Goal: Task Accomplishment & Management: Manage account settings

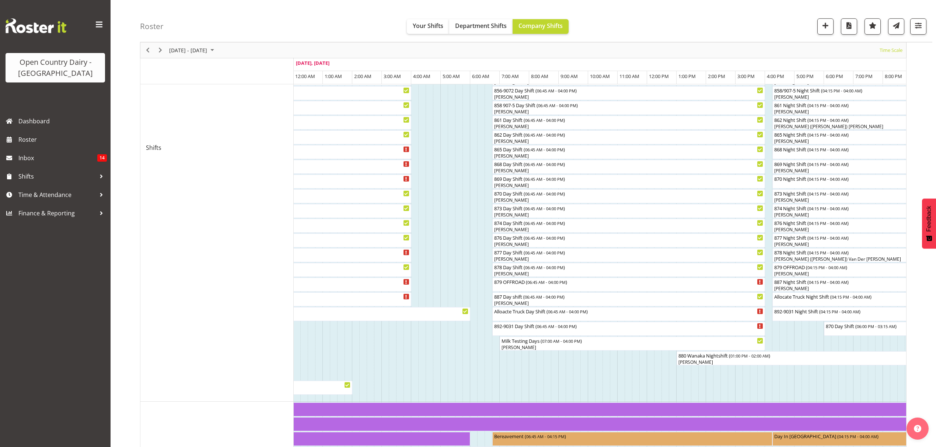
scroll to position [245, 0]
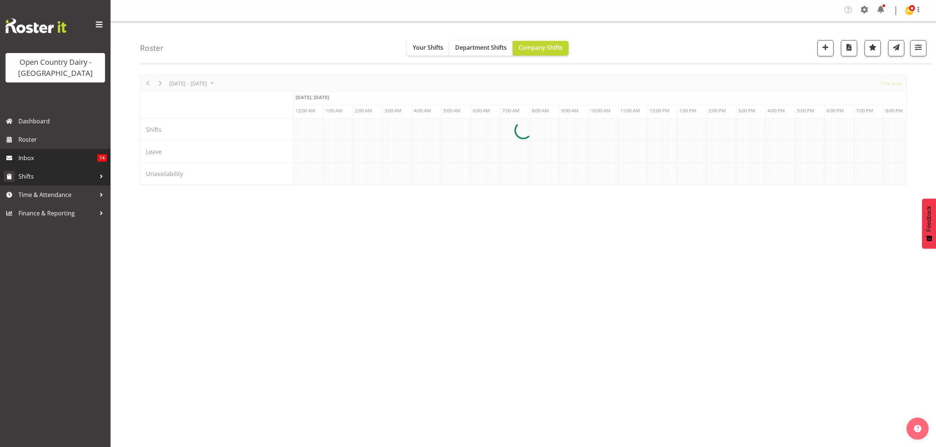
scroll to position [0, 3537]
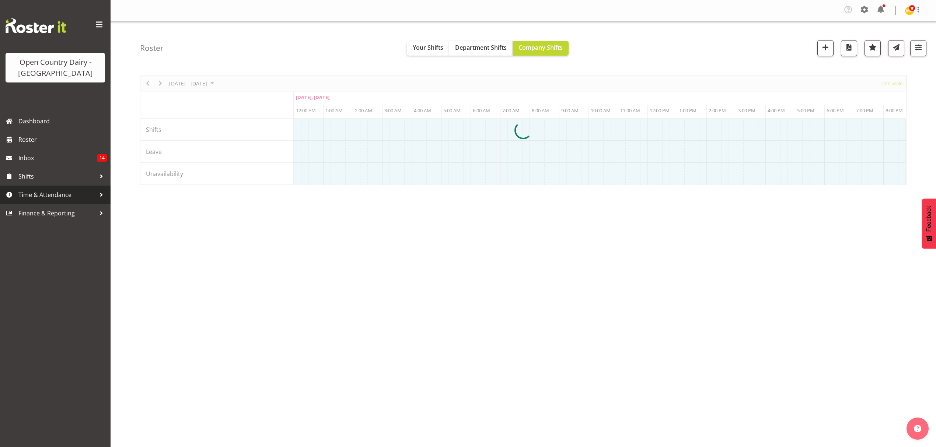
click at [42, 196] on span "Time & Attendance" at bounding box center [56, 194] width 77 height 11
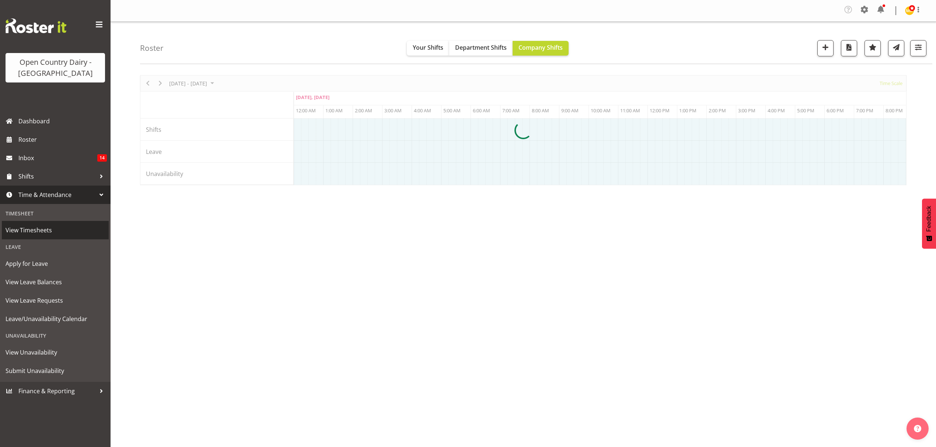
click at [40, 230] on span "View Timesheets" at bounding box center [55, 230] width 99 height 11
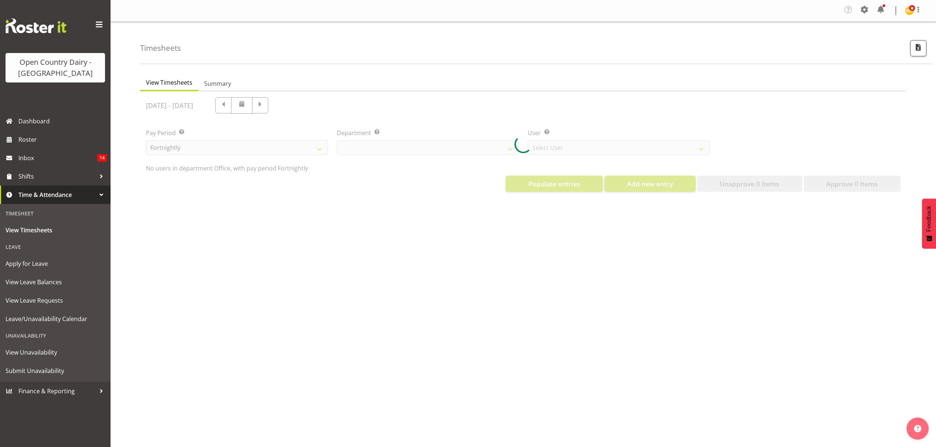
select select "699"
select select "8449"
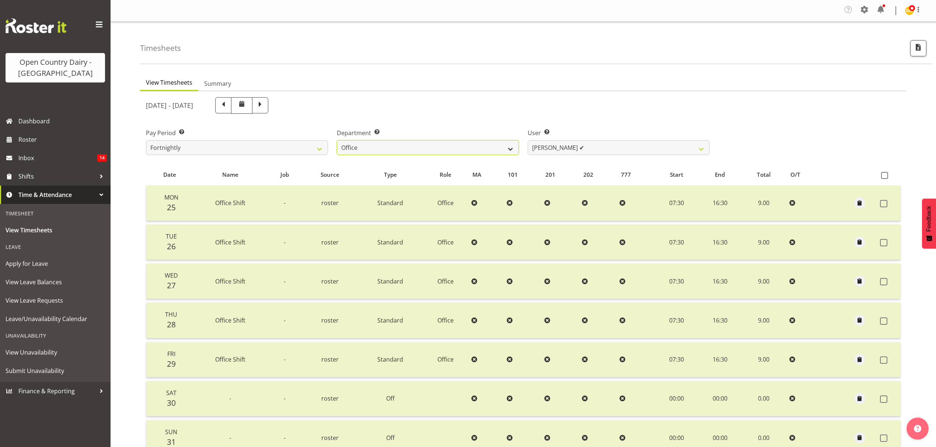
click at [455, 151] on select "734 735 736 737 738 739 851 852 853 854 855 856 858 861 862 865 868 869 870 873" at bounding box center [428, 147] width 182 height 15
select select "667"
click at [337, 141] on select "734 735 736 737 738 739 851 852 853 854 855 856 858 861 862 865 868 869 870 873" at bounding box center [428, 147] width 182 height 15
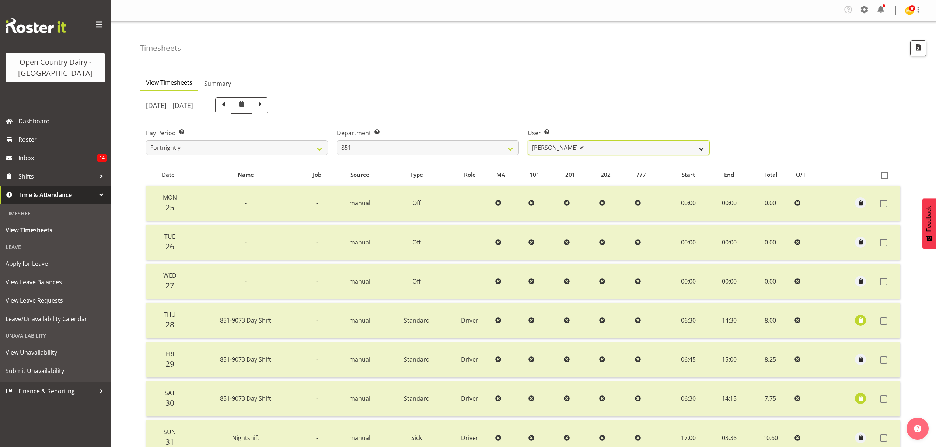
click at [602, 147] on select "Hayden Batt ✔ Martin Black ✔ Stacey Wilson ✔" at bounding box center [619, 147] width 182 height 15
select select "7437"
click at [528, 141] on select "Hayden Batt ✔ Martin Black ✔ Stacey Wilson ✔" at bounding box center [619, 147] width 182 height 15
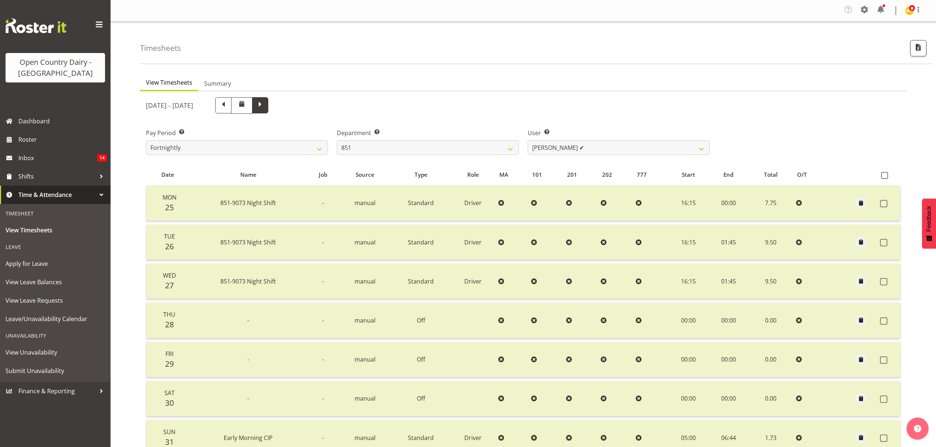
click at [265, 102] on span at bounding box center [260, 105] width 10 height 10
select select
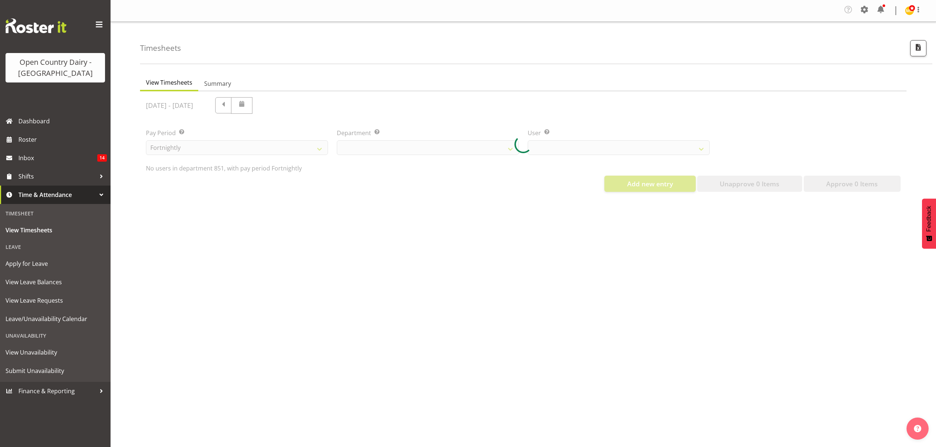
select select "667"
select select "7437"
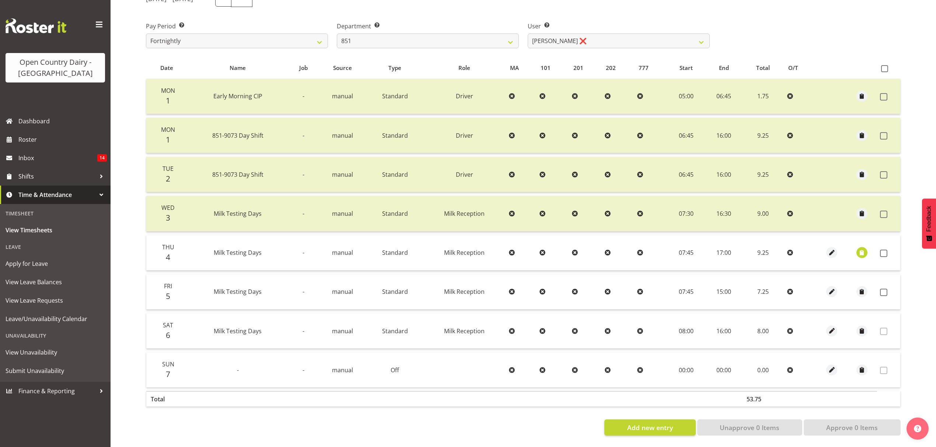
scroll to position [113, 0]
click at [861, 249] on span "button" at bounding box center [862, 253] width 8 height 8
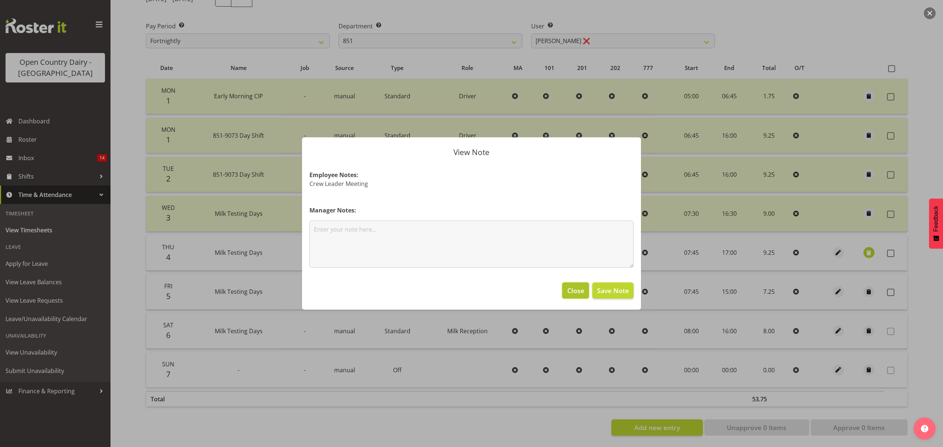
click at [576, 289] on span "Close" at bounding box center [575, 291] width 17 height 10
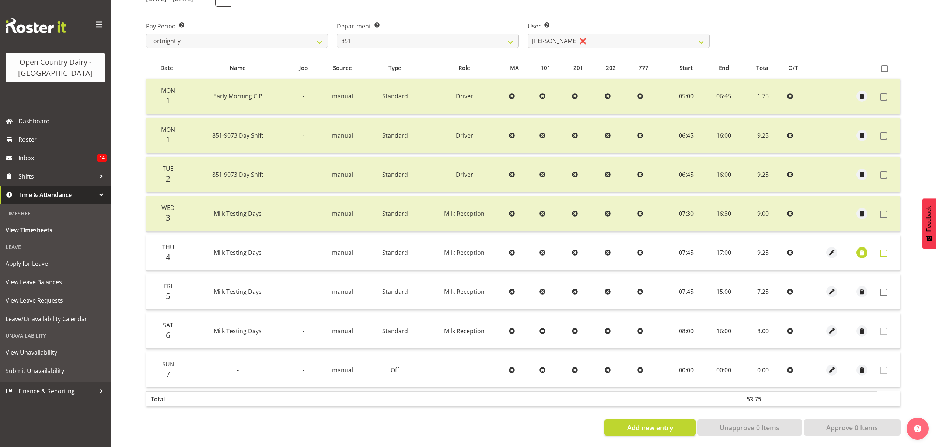
click at [884, 250] on span at bounding box center [883, 253] width 7 height 7
checkbox input "true"
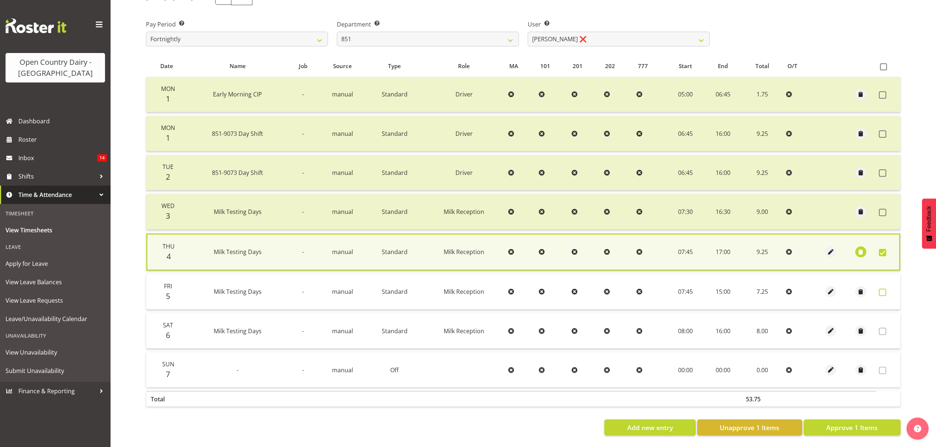
click at [883, 289] on span at bounding box center [882, 292] width 7 height 7
checkbox input "true"
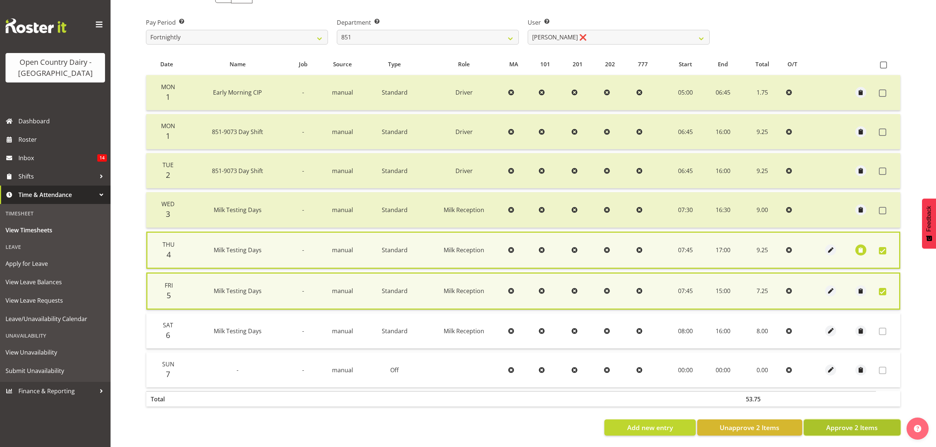
click at [861, 423] on span "Approve 2 Items" at bounding box center [852, 428] width 52 height 10
checkbox input "false"
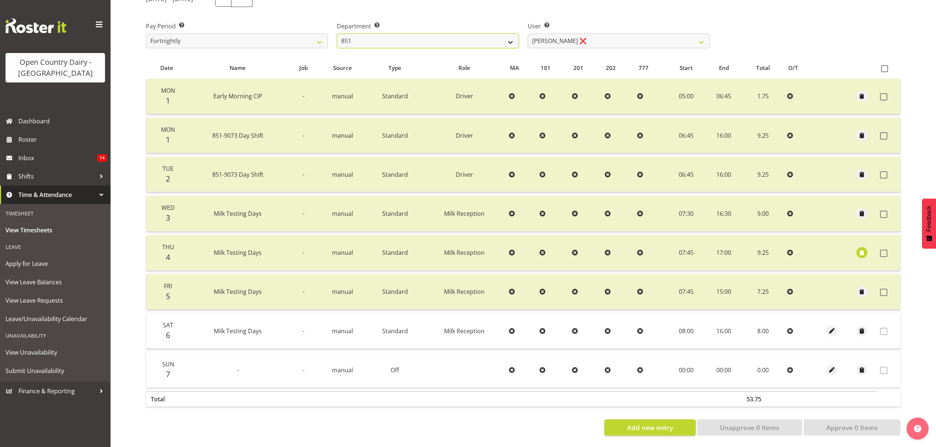
click at [391, 35] on select "734 735 736 737 738 739 851 852 853 854 855 856 858 861 862 865 868 869 870 873" at bounding box center [428, 41] width 182 height 15
select select "673"
click at [337, 34] on select "734 735 736 737 738 739 851 852 853 854 855 856 858 861 862 865 868 869 870 873" at bounding box center [428, 41] width 182 height 15
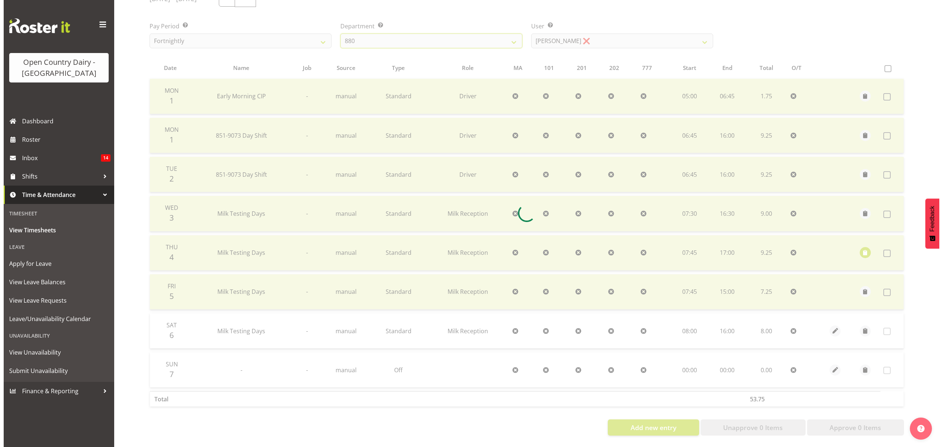
scroll to position [74, 0]
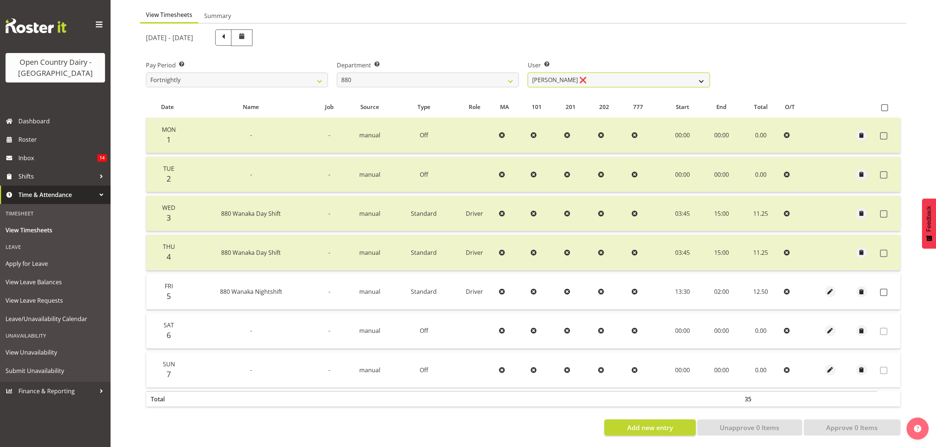
click at [597, 74] on select "Andrew Poole ❌ Philip Shanks ❌ Shaun McNaught ❌ Tania Unahi ❌" at bounding box center [619, 80] width 182 height 15
select select "7461"
click at [528, 73] on select "Andrew Poole ❌ Philip Shanks ❌ Shaun McNaught ❌ Tania Unahi ❌" at bounding box center [619, 80] width 182 height 15
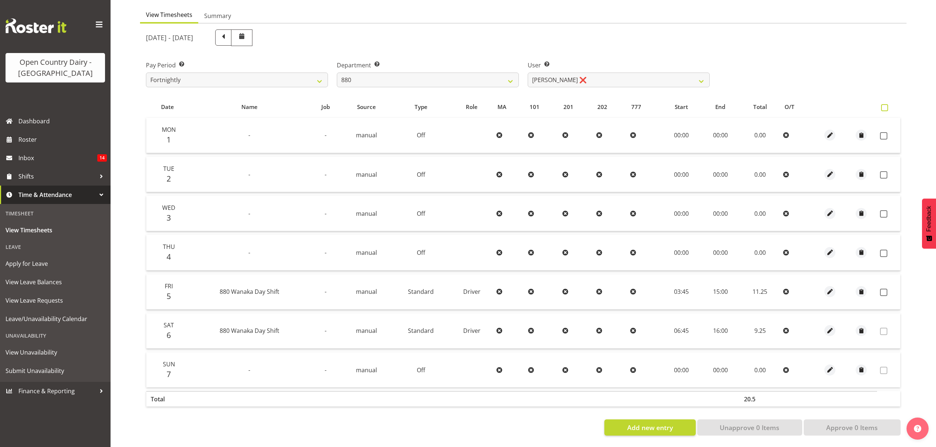
click at [884, 104] on span at bounding box center [884, 107] width 7 height 7
click at [884, 105] on input "checkbox" at bounding box center [883, 107] width 5 height 5
checkbox input "true"
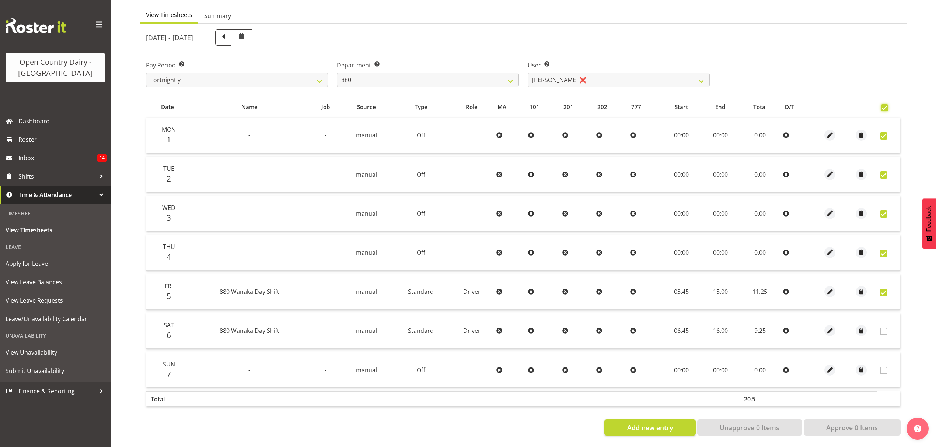
checkbox input "true"
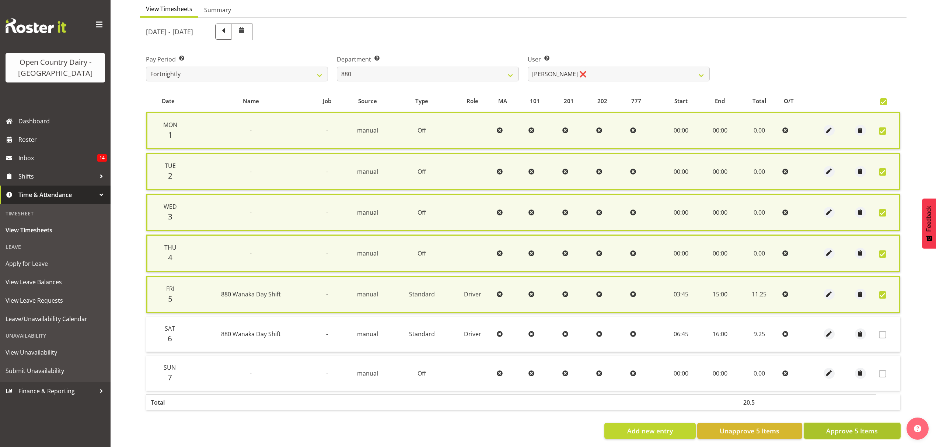
click at [874, 426] on span "Approve 5 Items" at bounding box center [852, 431] width 52 height 10
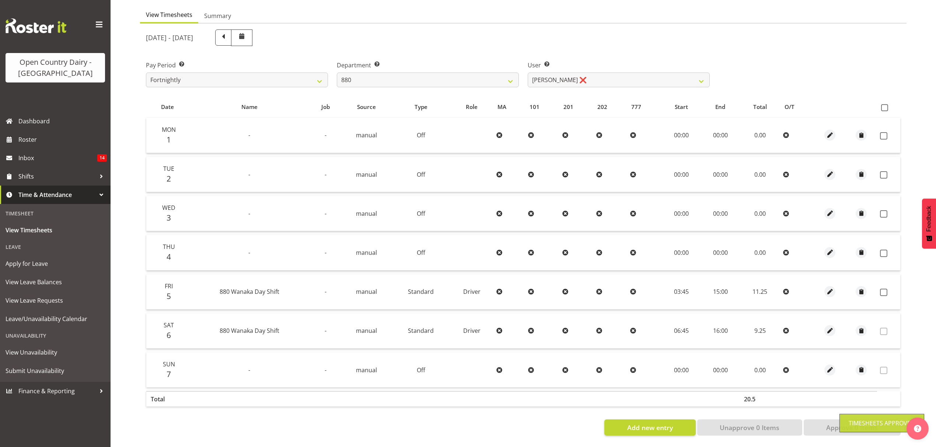
checkbox input "false"
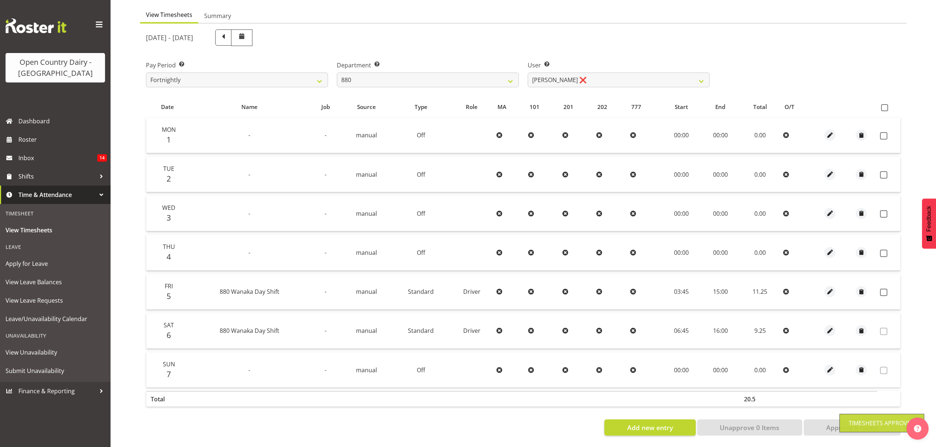
checkbox input "false"
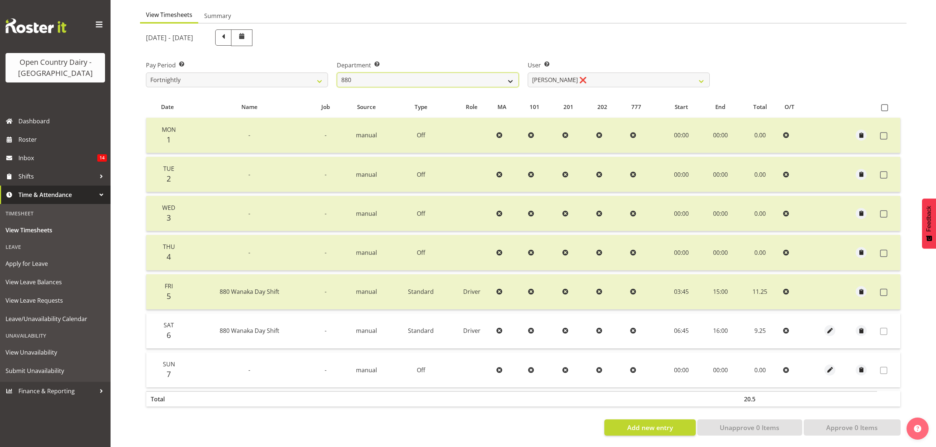
click at [397, 76] on select "734 735 736 737 738 739 851 852 853 854 855 856 858 861 862 865 868 869 870 873" at bounding box center [428, 80] width 182 height 15
select select "782"
click at [337, 73] on select "734 735 736 737 738 739 851 852 853 854 855 856 858 861 862 865 868 869 870 873" at bounding box center [428, 80] width 182 height 15
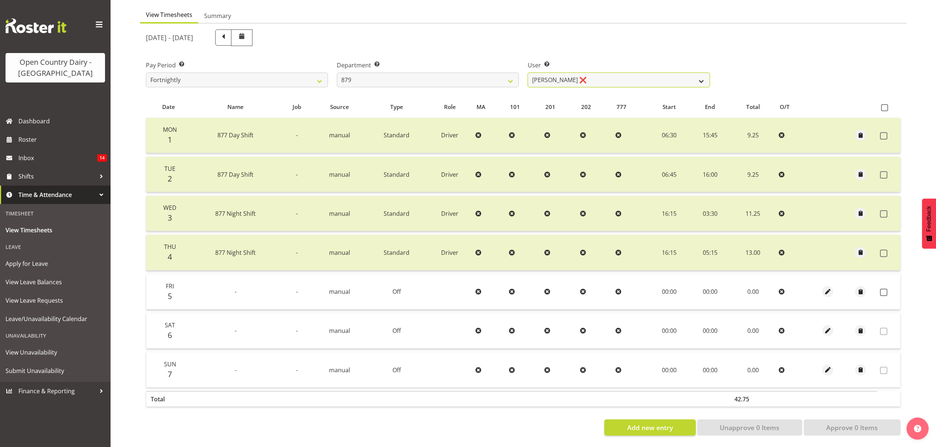
click at [592, 73] on select "Bryan Windle ❌ John Dalton ❌ Rodney Hamilton ❌ Tony Corr ❌" at bounding box center [619, 80] width 182 height 15
select select "7453"
click at [528, 73] on select "Bryan Windle ❌ John Dalton ❌ Rodney Hamilton ❌ Tony Corr ❌" at bounding box center [619, 80] width 182 height 15
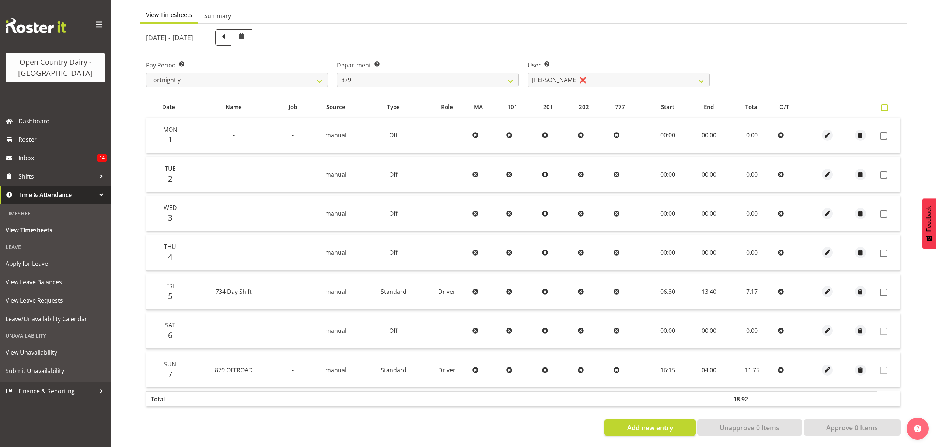
click at [886, 104] on span at bounding box center [884, 107] width 7 height 7
click at [886, 105] on input "checkbox" at bounding box center [883, 107] width 5 height 5
checkbox input "true"
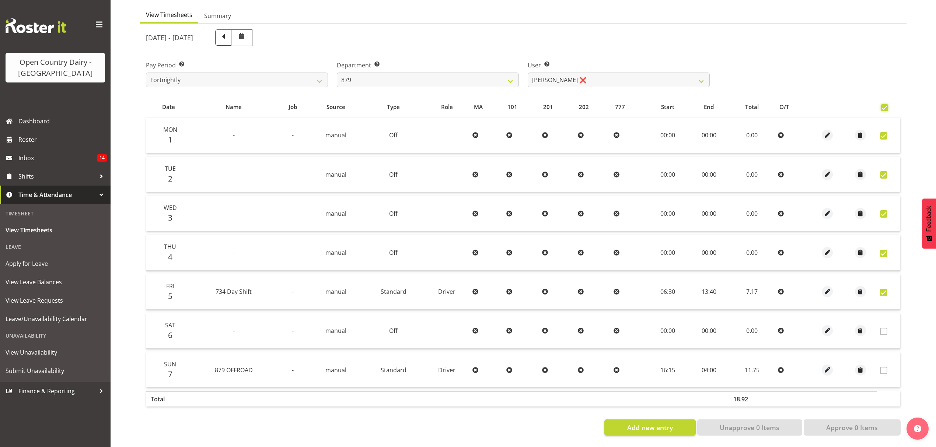
checkbox input "true"
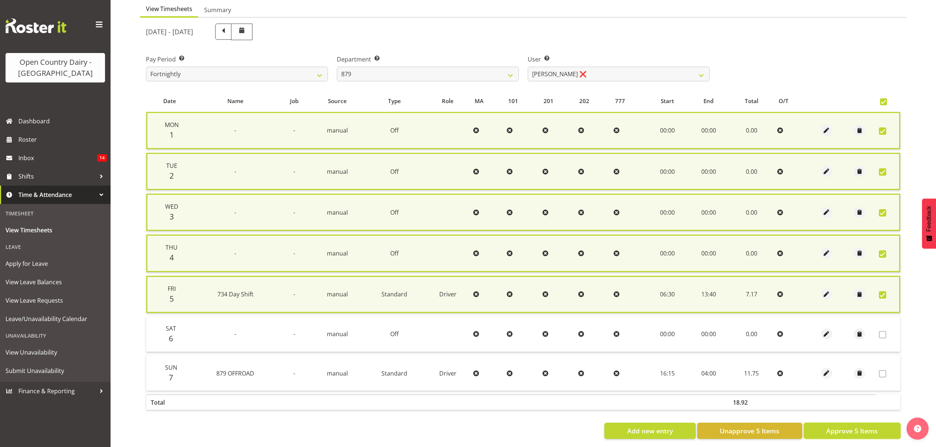
drag, startPoint x: 874, startPoint y: 425, endPoint x: 873, endPoint y: 400, distance: 25.4
click at [874, 426] on span "Approve 5 Items" at bounding box center [852, 431] width 52 height 10
checkbox input "false"
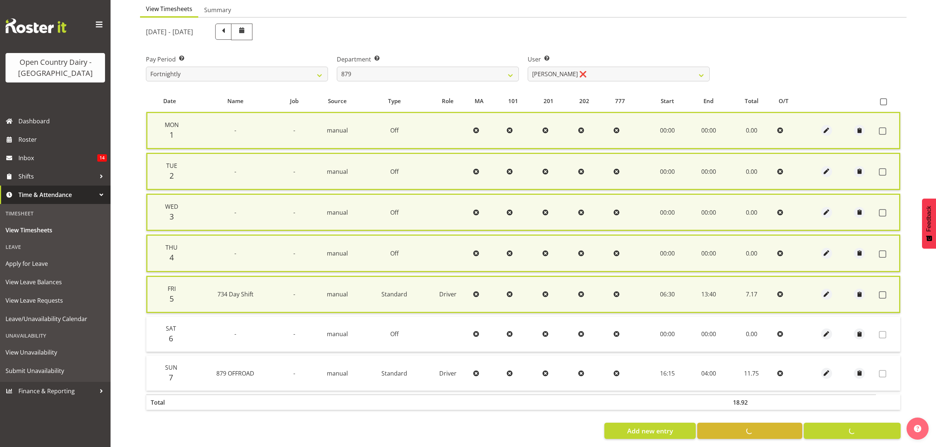
checkbox input "false"
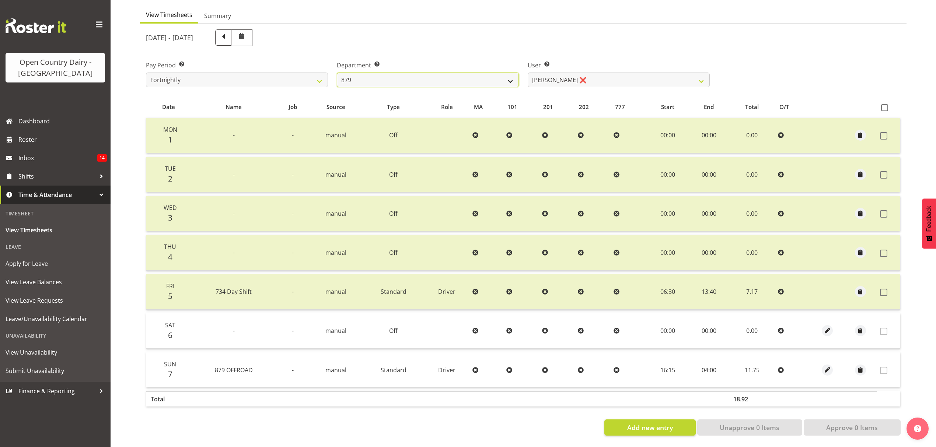
click at [488, 73] on select "734 735 736 737 738 739 851 852 853 854 855 856 858 861 862 865 868 869 870 873" at bounding box center [428, 80] width 182 height 15
select select "909"
click at [337, 73] on select "734 735 736 737 738 739 851 852 853 854 855 856 858 861 862 865 868 869 870 873" at bounding box center [428, 80] width 182 height 15
select select "7397"
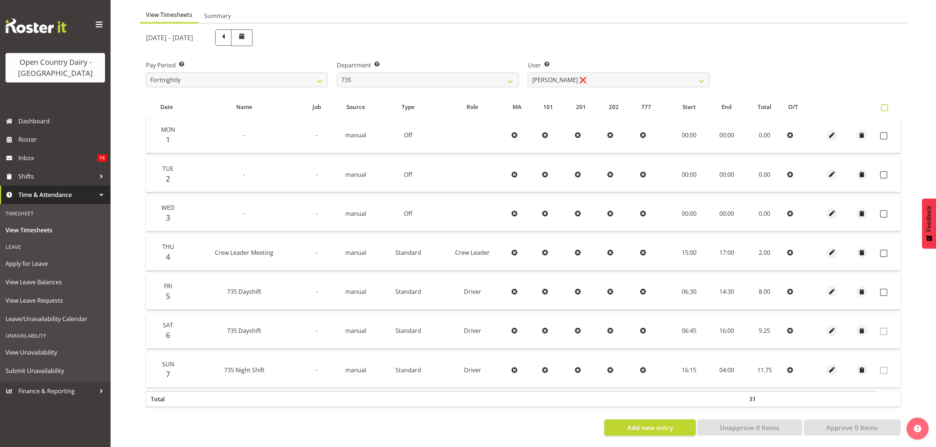
click at [882, 104] on span at bounding box center [884, 107] width 7 height 7
click at [882, 105] on input "checkbox" at bounding box center [883, 107] width 5 height 5
checkbox input "true"
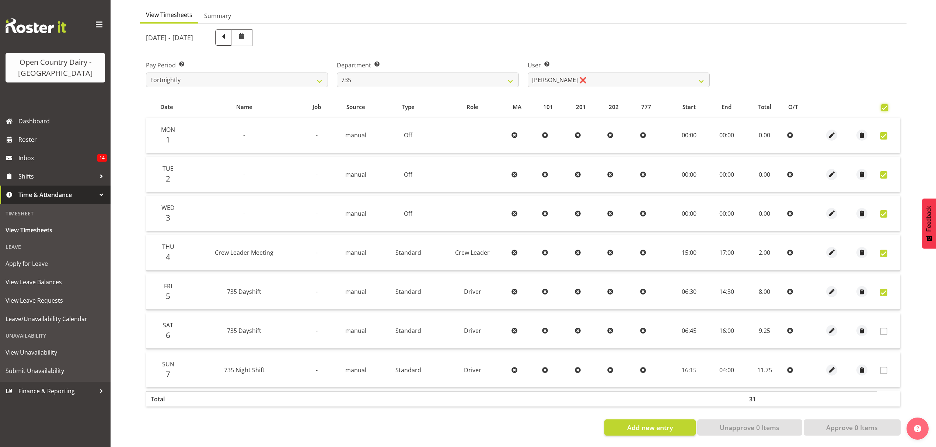
checkbox input "true"
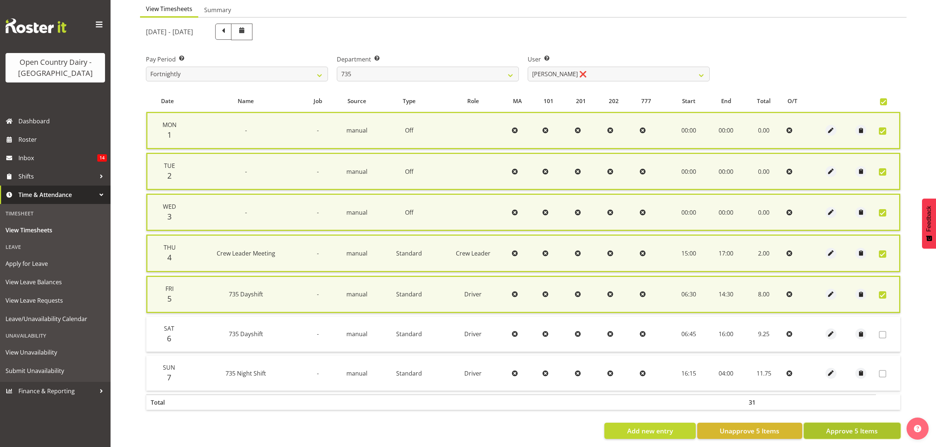
click at [859, 426] on span "Approve 5 Items" at bounding box center [852, 431] width 52 height 10
checkbox input "false"
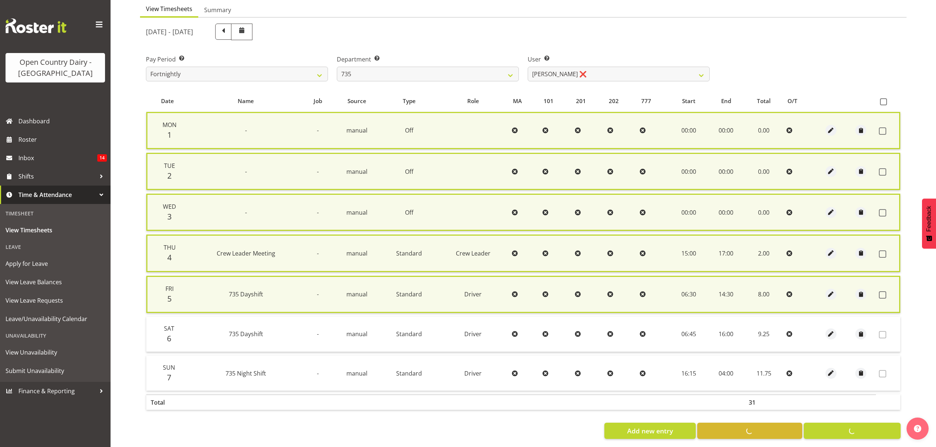
checkbox input "false"
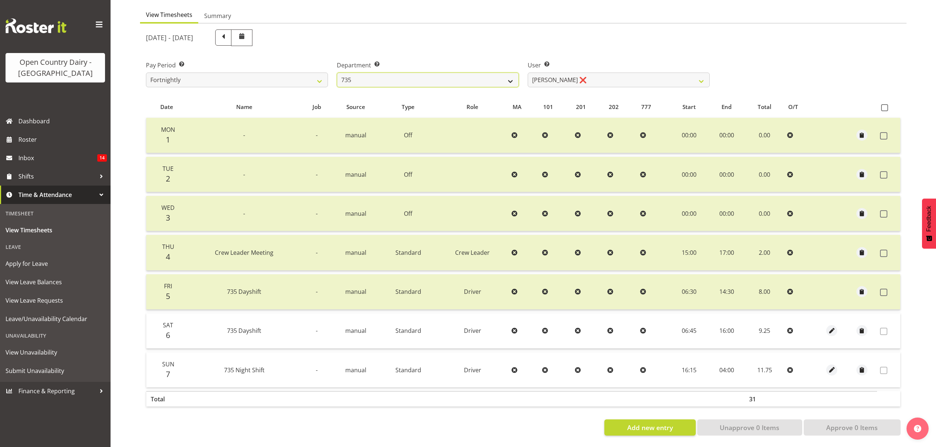
click at [414, 77] on select "734 735 736 737 738 739 851 852 853 854 855 856 858 861 862 865 868 869 870 873" at bounding box center [428, 80] width 182 height 15
click at [337, 73] on select "734 735 736 737 738 739 851 852 853 854 855 856 858 861 862 865 868 869 870 873" at bounding box center [428, 80] width 182 height 15
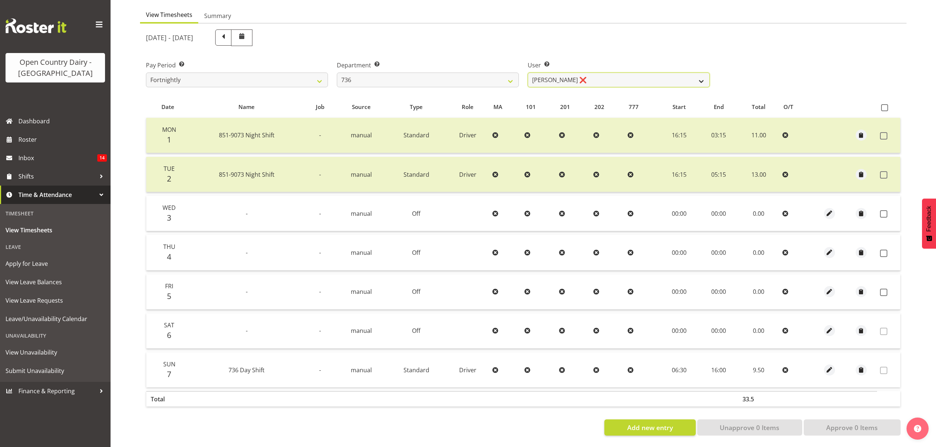
click at [603, 73] on select "Andy Van Brecht ❌ Gavin Hamilton ❌ Jamie Seaton ❌ Kerrod Ward ❌" at bounding box center [619, 80] width 182 height 15
click at [612, 50] on div "User Select user. Note: This is filtered down by the previous two drop-down ite…" at bounding box center [618, 70] width 191 height 41
click at [468, 77] on select "734 735 736 737 738 739 851 852 853 854 855 856 858 861 862 865 868 869 870 873" at bounding box center [428, 80] width 182 height 15
select select "903"
click at [337, 73] on select "734 735 736 737 738 739 851 852 853 854 855 856 858 861 862 865 868 869 870 873" at bounding box center [428, 80] width 182 height 15
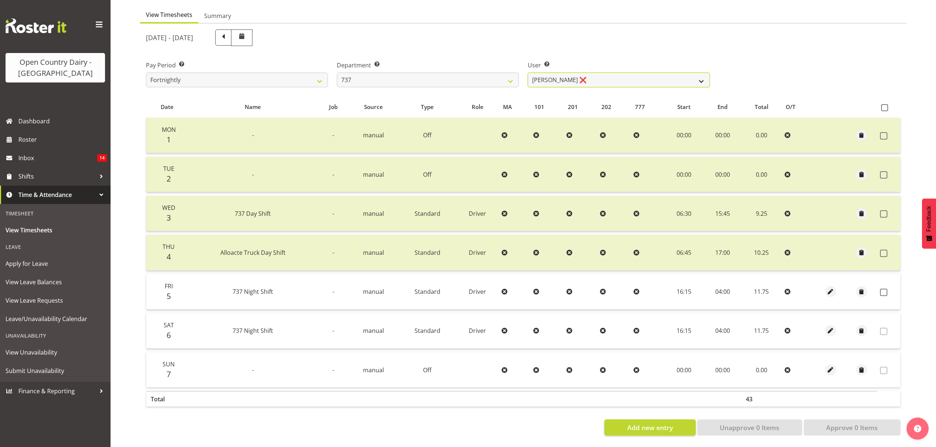
click at [616, 75] on select "Andrew Crawford ❌ Ashley Bragg ❌ Jack Townley ❌ Richard Turnbull ❌" at bounding box center [619, 80] width 182 height 15
select select "10317"
click at [528, 73] on select "Andrew Crawford ❌ Ashley Bragg ❌ Jack Townley ❌ Richard Turnbull ❌" at bounding box center [619, 80] width 182 height 15
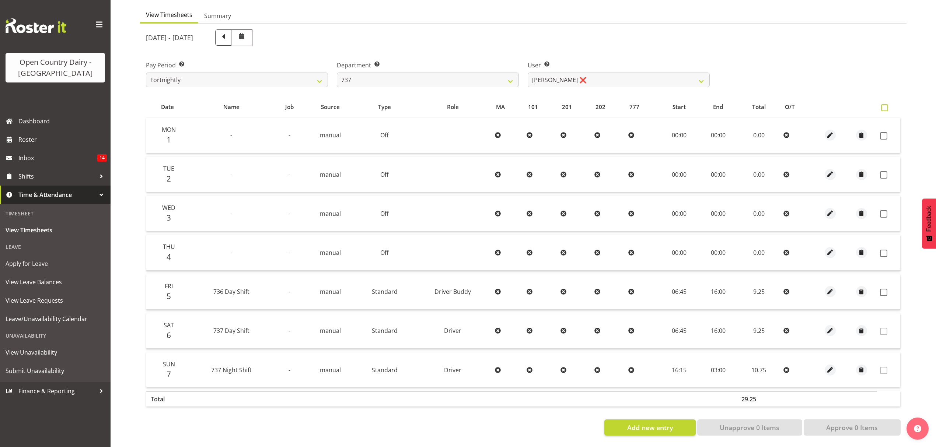
click at [886, 104] on span at bounding box center [884, 107] width 7 height 7
click at [886, 105] on input "checkbox" at bounding box center [883, 107] width 5 height 5
checkbox input "true"
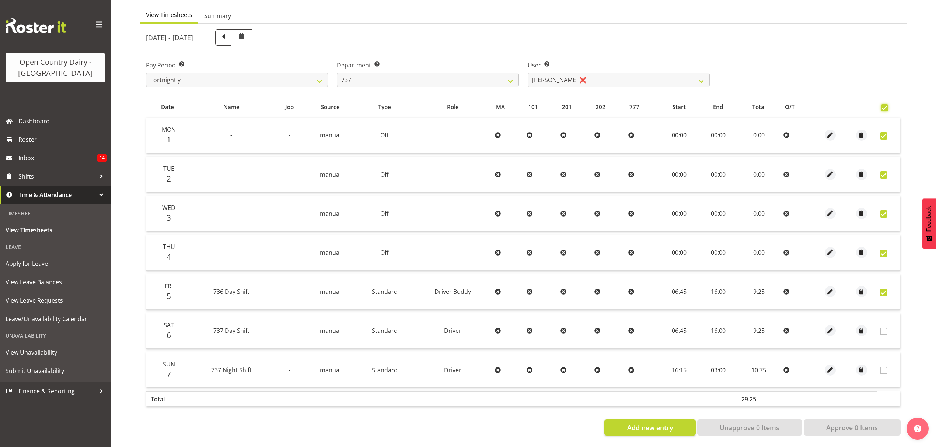
checkbox input "true"
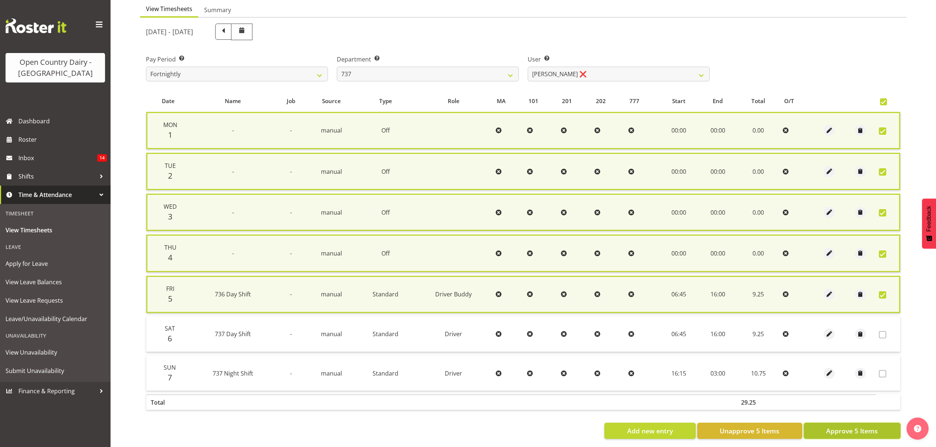
click at [844, 430] on span "Approve 5 Items" at bounding box center [852, 431] width 52 height 10
checkbox input "false"
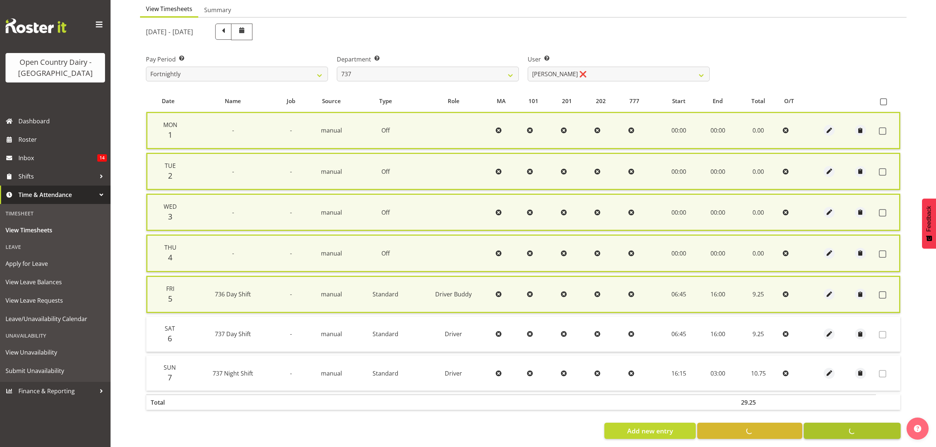
checkbox input "false"
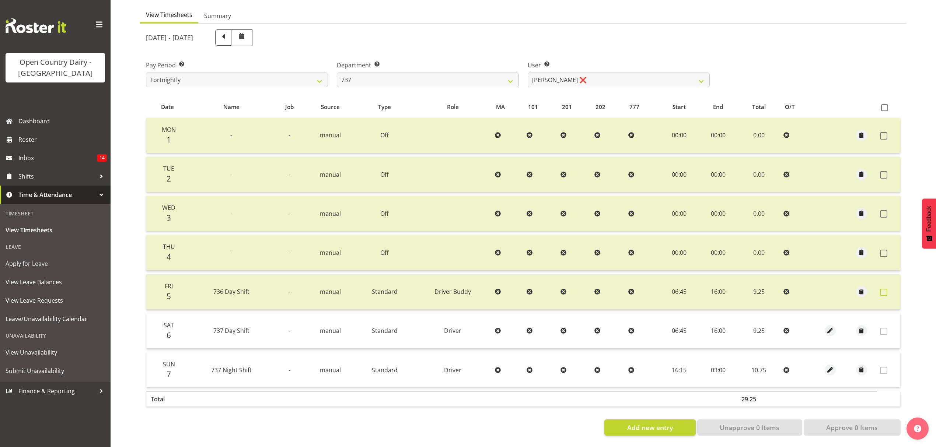
click at [885, 289] on span at bounding box center [883, 292] width 7 height 7
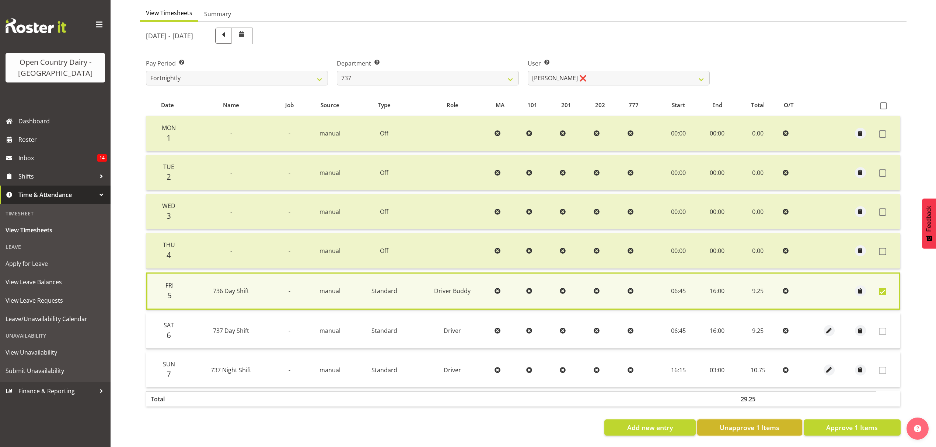
click at [753, 423] on span "Unapprove 1 Items" at bounding box center [750, 428] width 60 height 10
checkbox input "false"
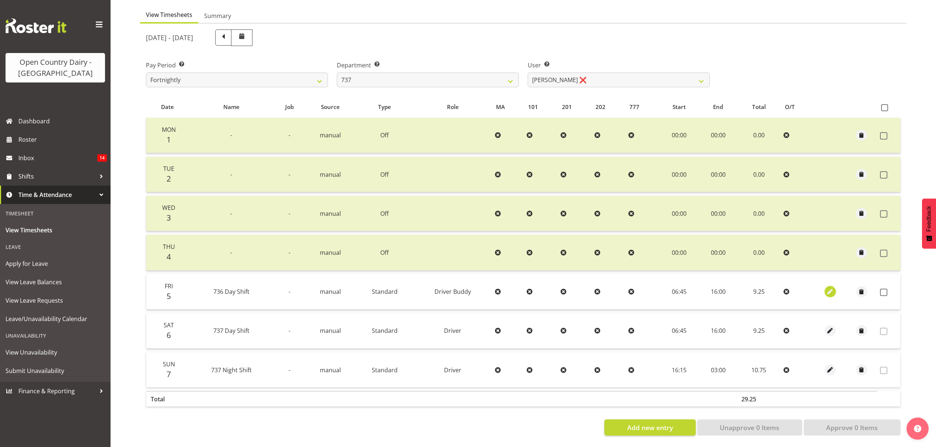
click at [829, 288] on span "button" at bounding box center [830, 292] width 8 height 8
select select "1437"
select select "Standard"
select select "906"
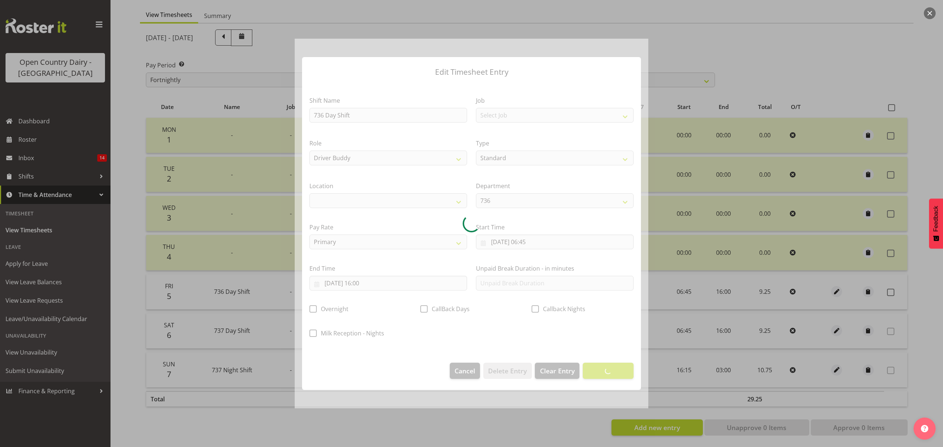
select select
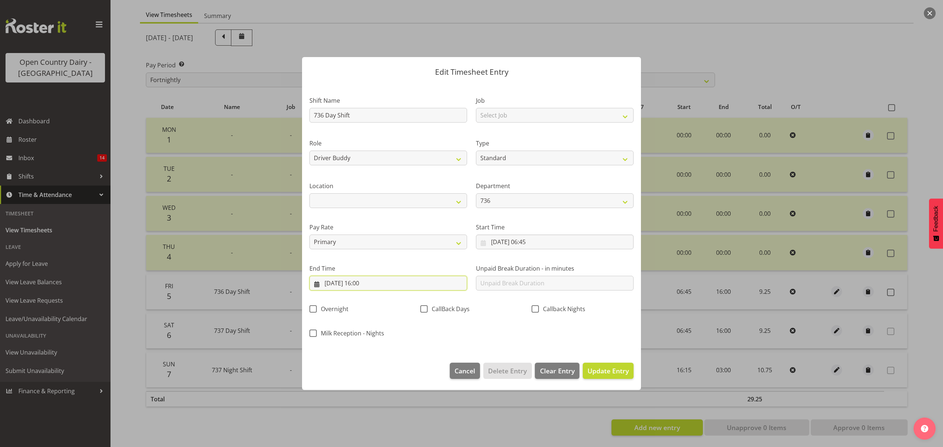
click at [434, 280] on input "05/09/2025, 16:00" at bounding box center [388, 283] width 158 height 15
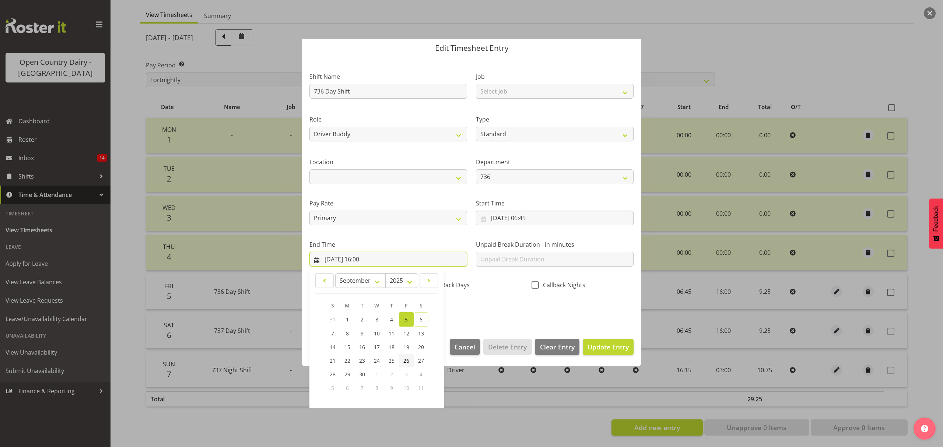
scroll to position [50, 0]
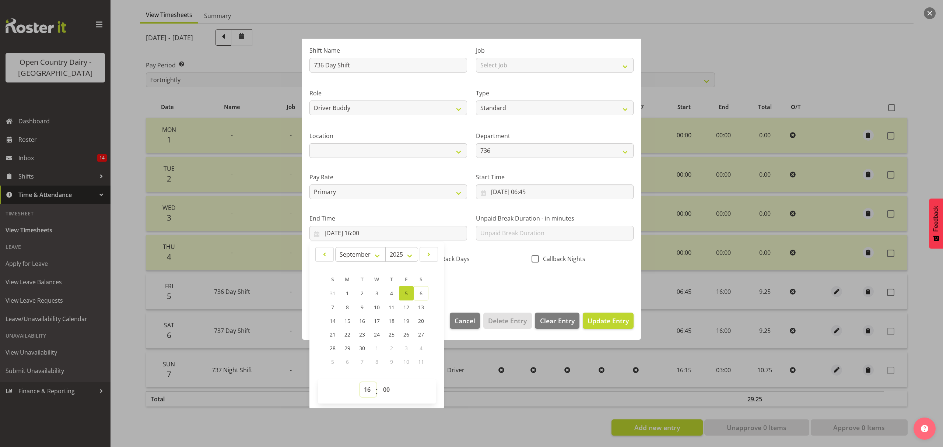
click at [369, 389] on select "00 01 02 03 04 05 06 07 08 09 10 11 12 13 14 15 16 17 18 19 20 21 22 23" at bounding box center [368, 389] width 17 height 15
select select "15"
click at [360, 383] on select "00 01 02 03 04 05 06 07 08 09 10 11 12 13 14 15 16 17 18 19 20 21 22 23" at bounding box center [368, 389] width 17 height 15
type input "05/09/2025, 15:00"
click at [616, 323] on span "Update Entry" at bounding box center [608, 320] width 41 height 9
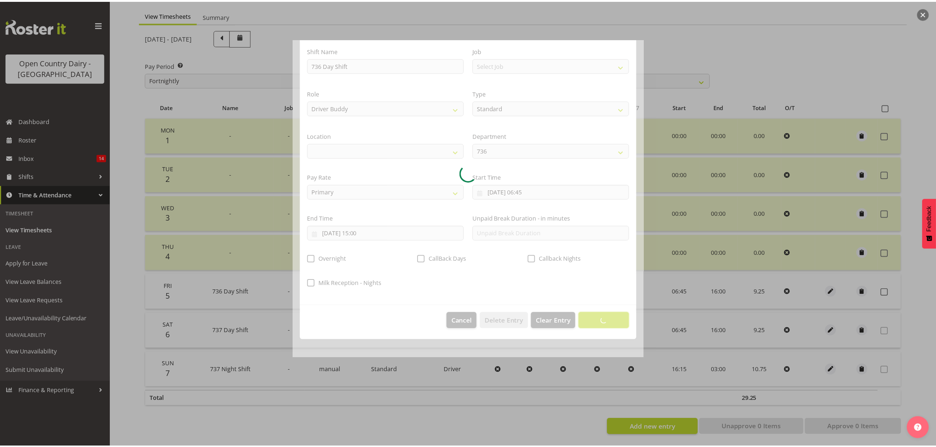
scroll to position [0, 0]
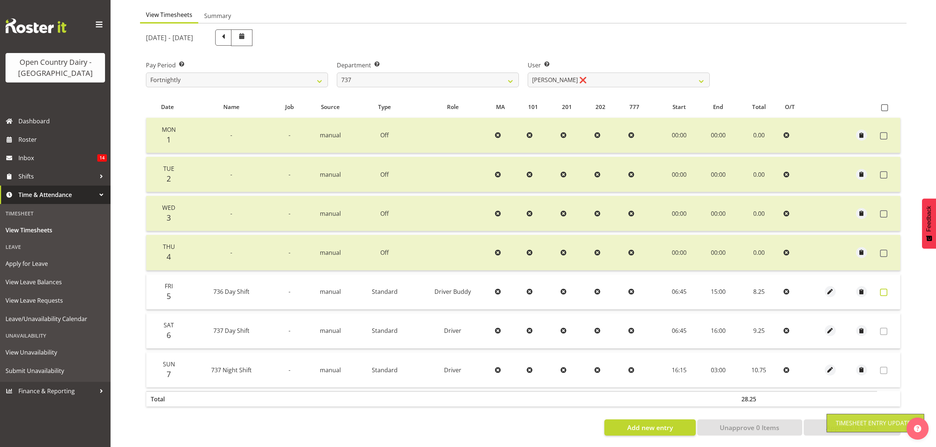
click at [885, 289] on span at bounding box center [883, 292] width 7 height 7
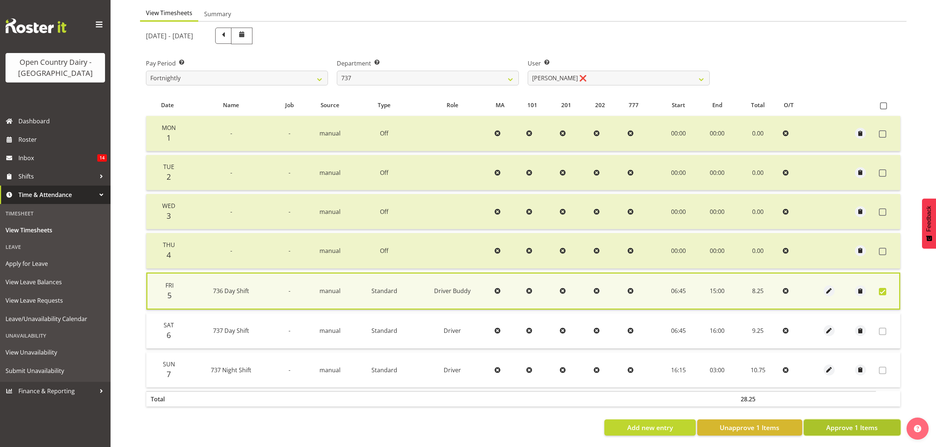
click at [842, 423] on span "Approve 1 Items" at bounding box center [852, 428] width 52 height 10
checkbox input "false"
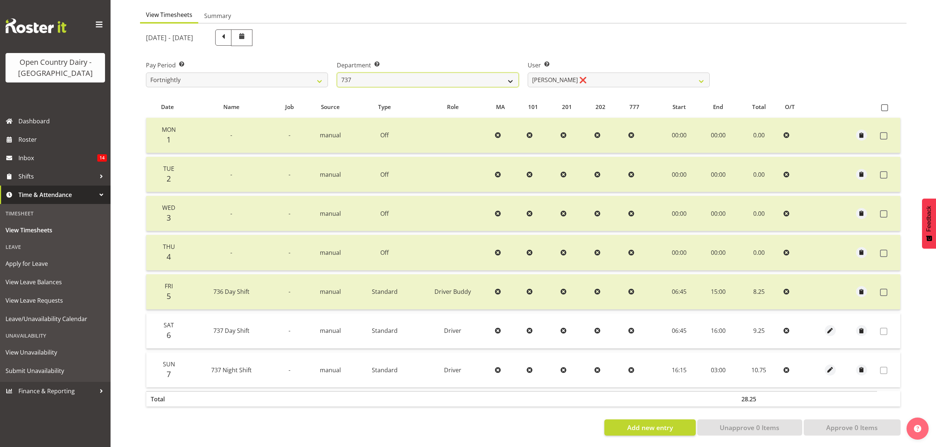
click at [414, 77] on select "734 735 736 737 738 739 851 852 853 854 855 856 858 861 862 865 868 869 870 873" at bounding box center [428, 80] width 182 height 15
select select "906"
click at [337, 73] on select "734 735 736 737 738 739 851 852 853 854 855 856 858 861 862 865 868 869 870 873" at bounding box center [428, 80] width 182 height 15
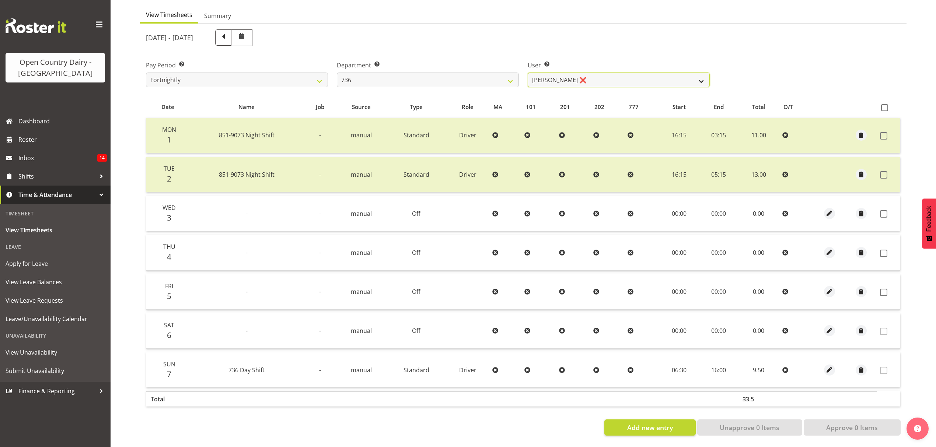
click at [595, 73] on select "Andy Van Brecht ❌ Gavin Hamilton ❌ Jamie Seaton ❌ Kerrod Ward ❌" at bounding box center [619, 80] width 182 height 15
select select "11647"
click at [528, 73] on select "Andy Van Brecht ❌ Gavin Hamilton ❌ Jamie Seaton ❌ Kerrod Ward ❌" at bounding box center [619, 80] width 182 height 15
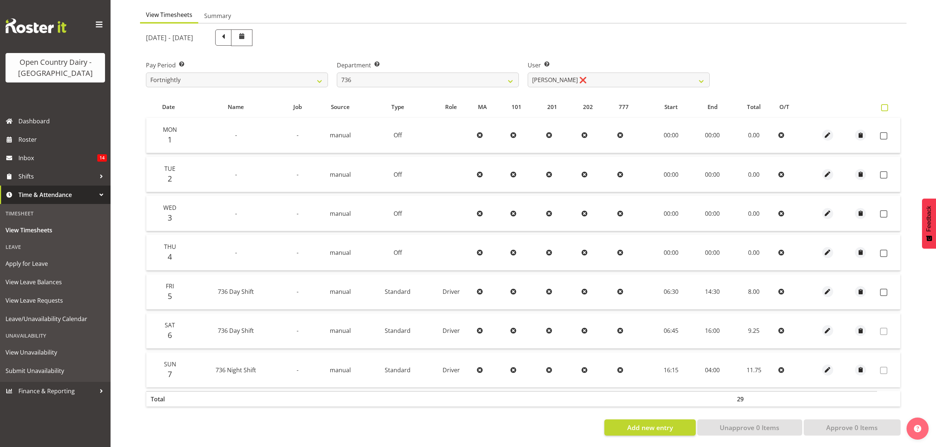
click at [882, 104] on span at bounding box center [884, 107] width 7 height 7
click at [882, 105] on input "checkbox" at bounding box center [883, 107] width 5 height 5
checkbox input "true"
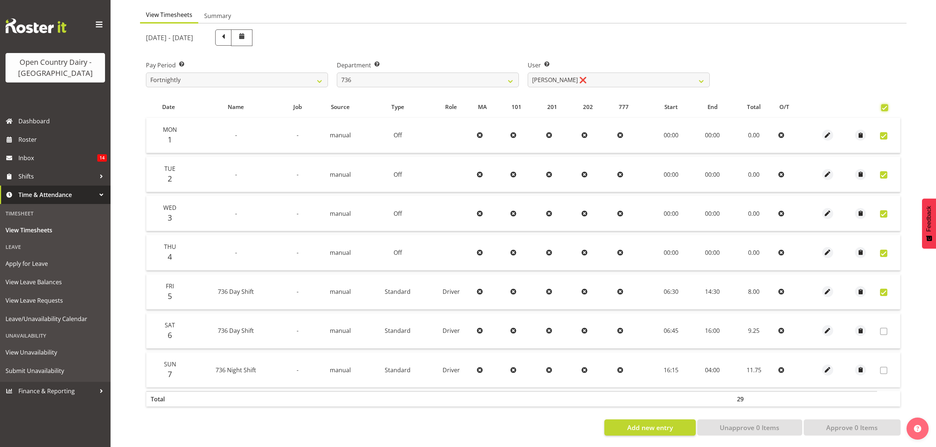
checkbox input "true"
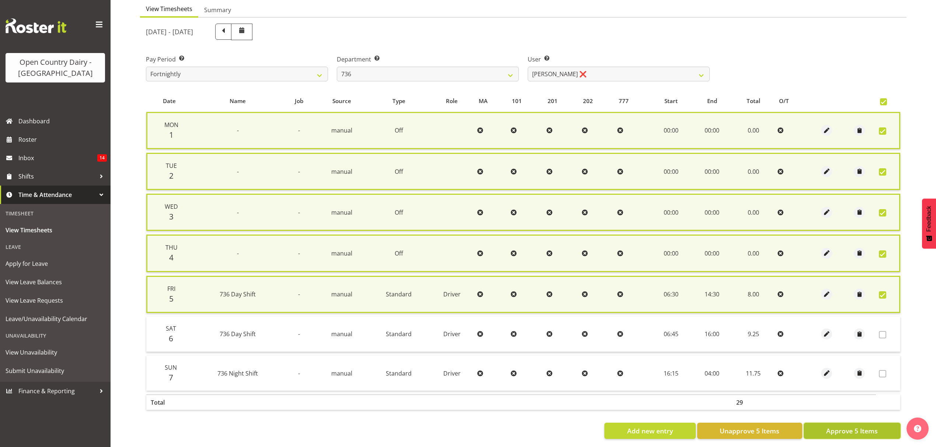
click at [871, 423] on button "Approve 5 Items" at bounding box center [852, 431] width 97 height 16
checkbox input "false"
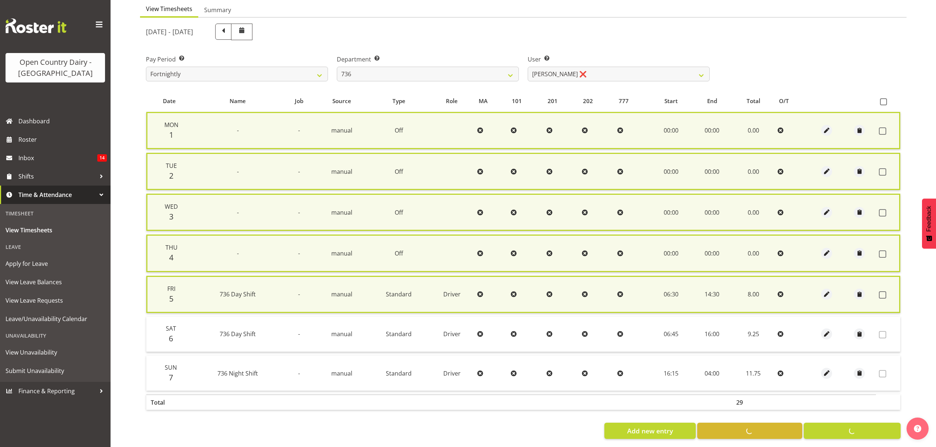
checkbox input "false"
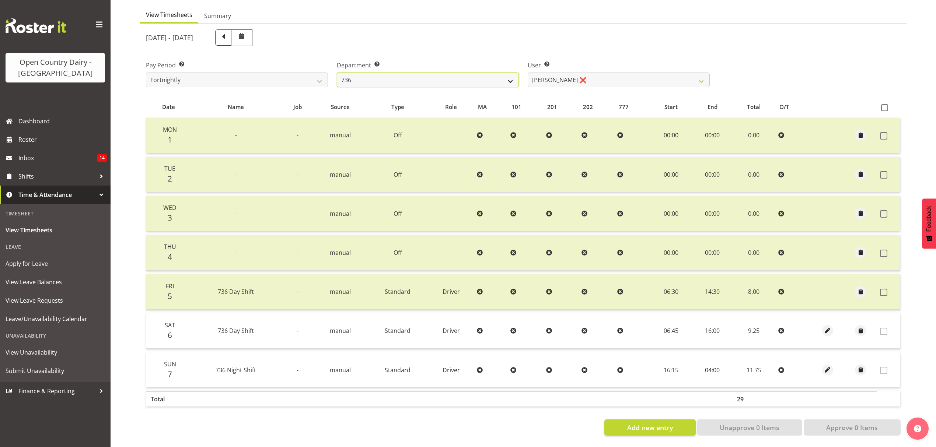
click at [379, 73] on select "734 735 736 737 738 739 851 852 853 854 855 856 858 861 862 865 868 869 870 873" at bounding box center [428, 80] width 182 height 15
select select "903"
click at [337, 73] on select "734 735 736 737 738 739 851 852 853 854 855 856 858 861 862 865 868 869 870 873" at bounding box center [428, 80] width 182 height 15
select select "10983"
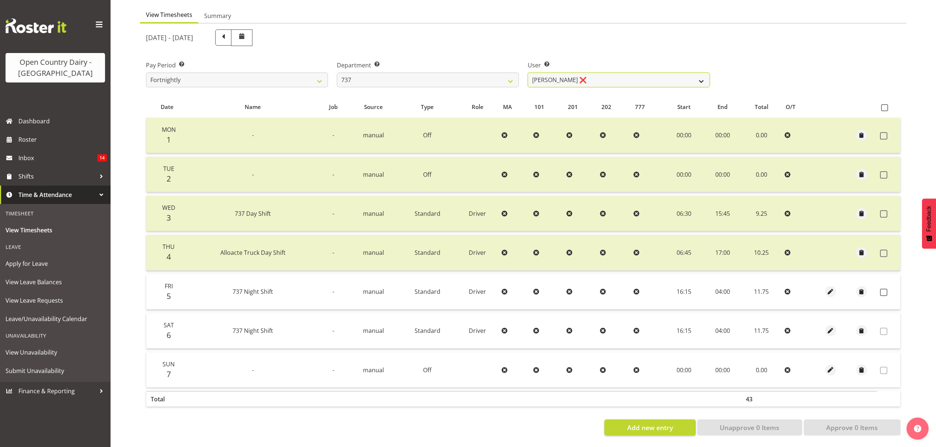
click at [599, 75] on select "Andrew Crawford ❌ Ashley Bragg ❌ Jack Townley ❌ Richard Turnbull ❌" at bounding box center [619, 80] width 182 height 15
click at [454, 77] on select "734 735 736 737 738 739 851 852 853 854 855 856 858 861 862 865 868 869 870 873" at bounding box center [428, 80] width 182 height 15
select select "816"
click at [337, 73] on select "734 735 736 737 738 739 851 852 853 854 855 856 858 861 862 865 868 869 870 873" at bounding box center [428, 80] width 182 height 15
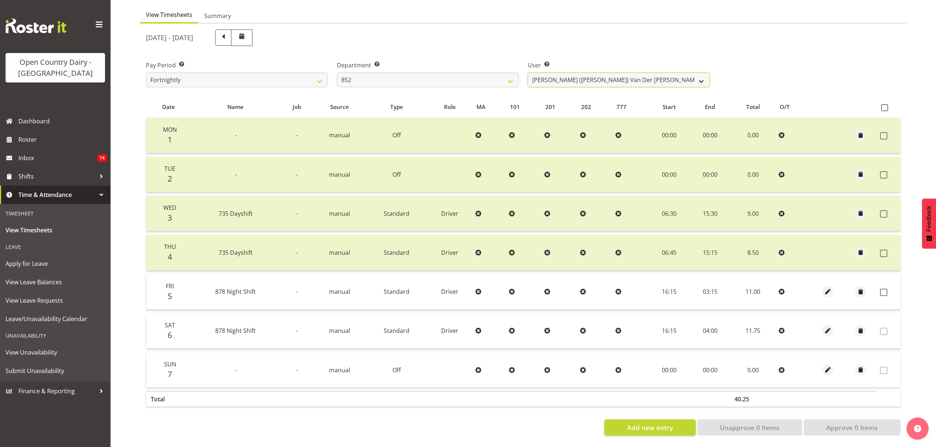
click at [594, 75] on select "Gert (Gerry) Van Der Berg ❌ Glenn Tither ❌ Jason Gough ✔ Richard Aitken ❌" at bounding box center [619, 80] width 182 height 15
select select "7418"
click at [528, 73] on select "Gert (Gerry) Van Der Berg ❌ Glenn Tither ❌ Jason Gough ✔ Richard Aitken ❌" at bounding box center [619, 80] width 182 height 15
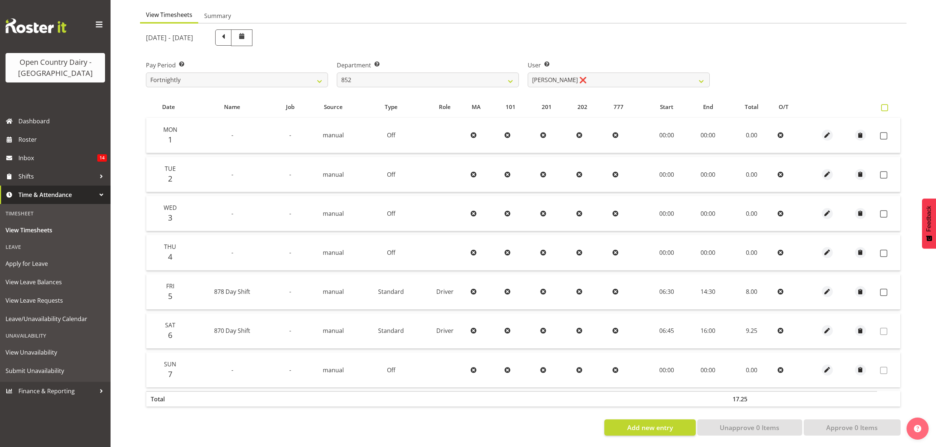
click at [886, 104] on span at bounding box center [884, 107] width 7 height 7
click at [886, 105] on input "checkbox" at bounding box center [883, 107] width 5 height 5
checkbox input "true"
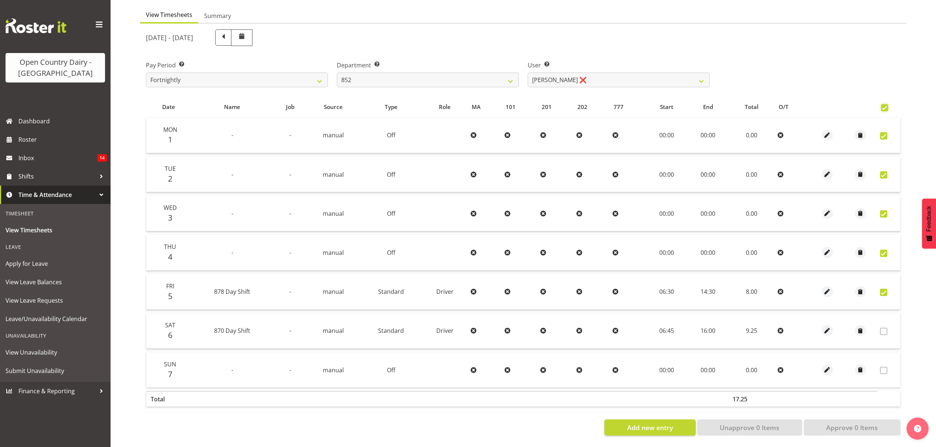
checkbox input "true"
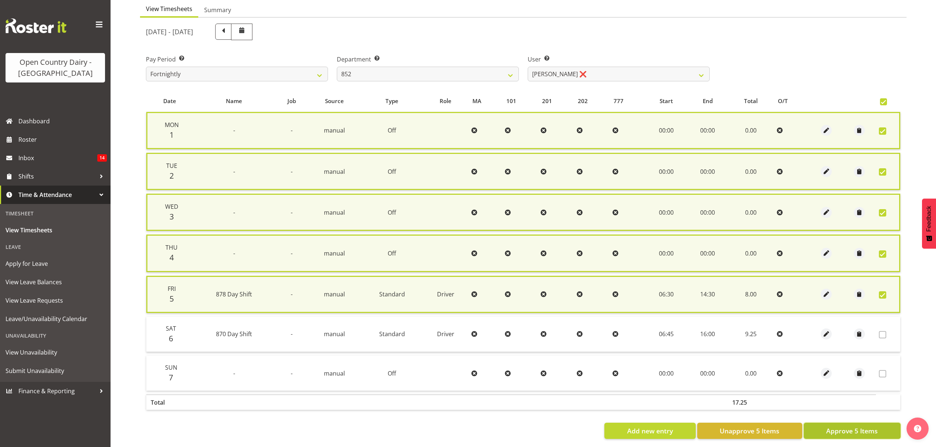
click at [864, 428] on span "Approve 5 Items" at bounding box center [852, 431] width 52 height 10
checkbox input "false"
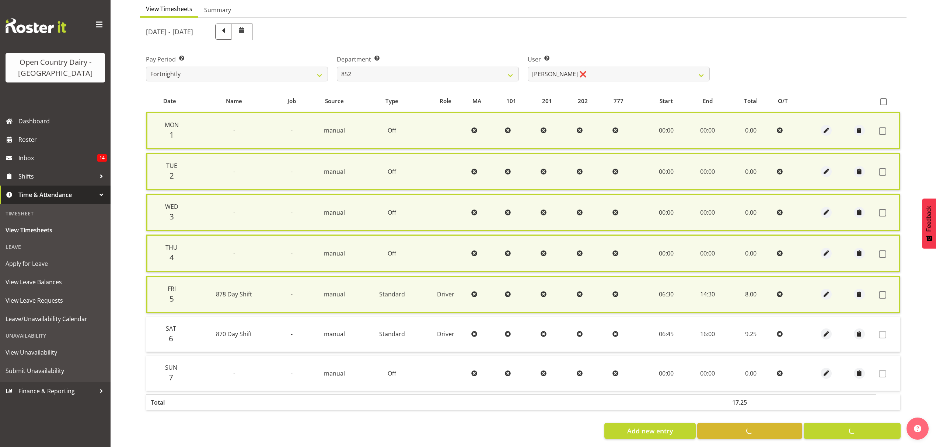
checkbox input "false"
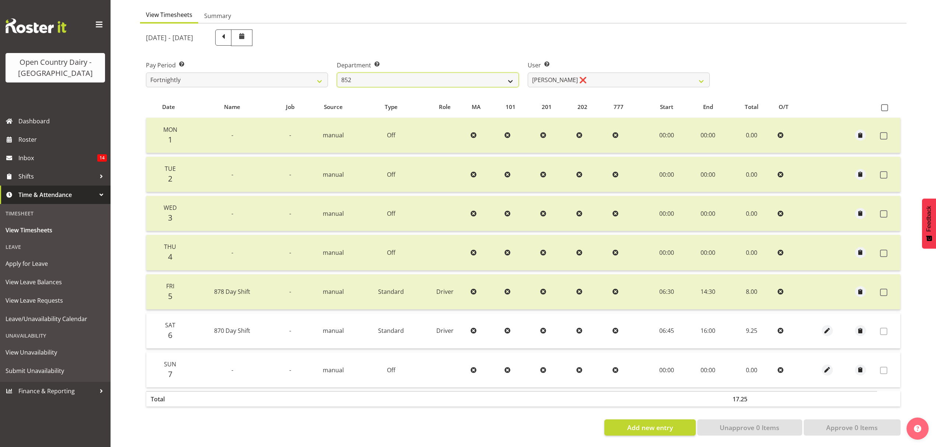
click at [415, 73] on select "734 735 736 737 738 739 851 852 853 854 855 856 858 861 862 865 868 869 870 873" at bounding box center [428, 80] width 182 height 15
select select "904"
click at [337, 73] on select "734 735 736 737 738 739 851 852 853 854 855 856 858 861 862 865 868 869 870 873" at bounding box center [428, 80] width 182 height 15
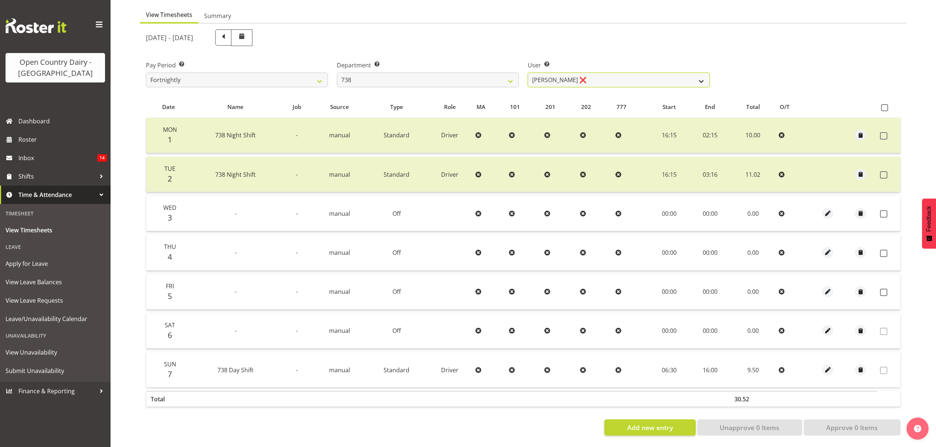
click at [590, 73] on select "Christopher Gamble ❌ Marcy Tuuta ❌ Raymond Campbell ❌ Tama Irvine ❌" at bounding box center [619, 80] width 182 height 15
select select "9020"
click at [528, 73] on select "Christopher Gamble ❌ Marcy Tuuta ❌ Raymond Campbell ❌ Tama Irvine ❌" at bounding box center [619, 80] width 182 height 15
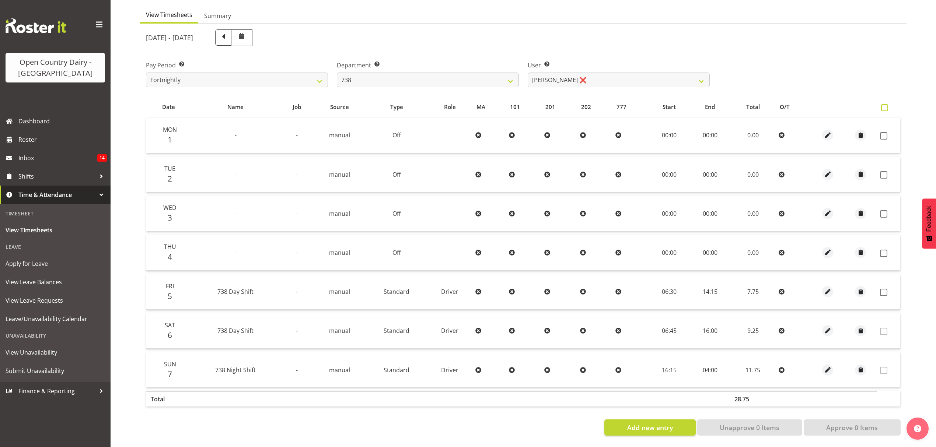
click at [886, 104] on span at bounding box center [884, 107] width 7 height 7
click at [886, 105] on input "checkbox" at bounding box center [883, 107] width 5 height 5
checkbox input "true"
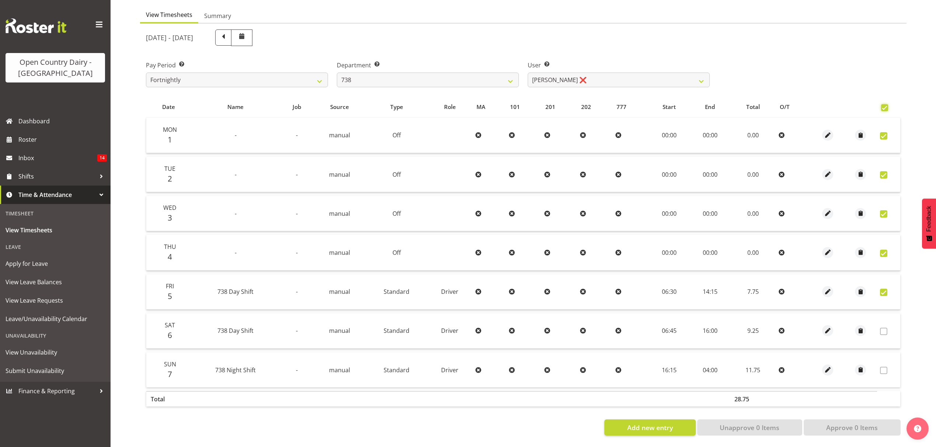
checkbox input "true"
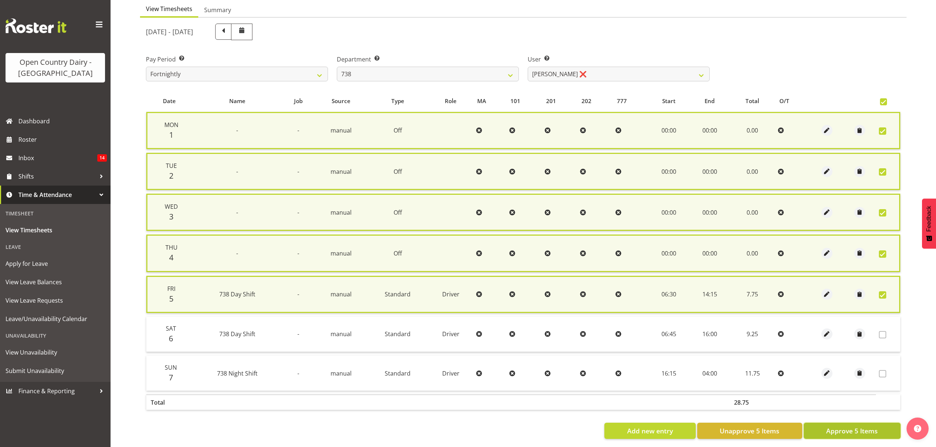
click at [850, 429] on span "Approve 5 Items" at bounding box center [852, 431] width 52 height 10
checkbox input "false"
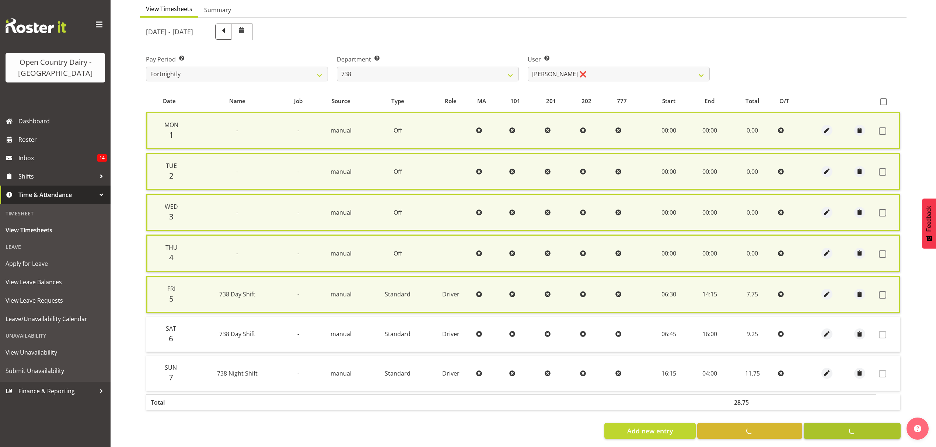
checkbox input "false"
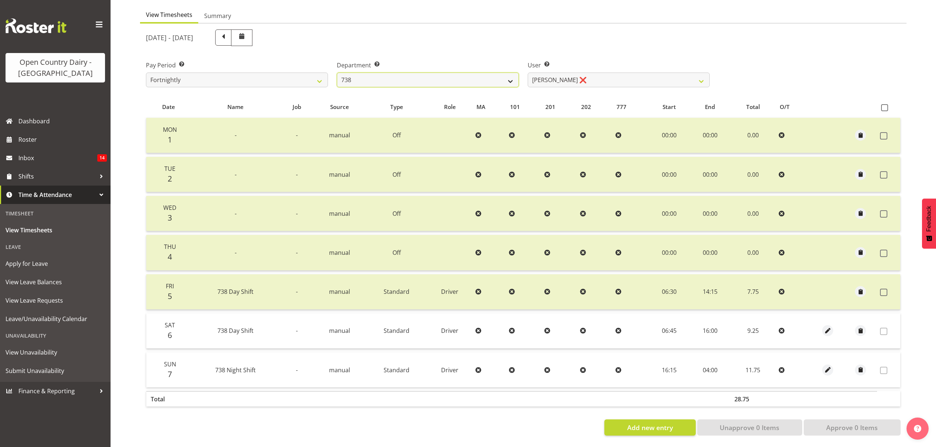
click at [477, 73] on select "734 735 736 737 738 739 851 852 853 854 855 856 858 861 862 865 868 869 870 873" at bounding box center [428, 80] width 182 height 15
select select "902"
click at [337, 73] on select "734 735 736 737 738 739 851 852 853 854 855 856 858 861 862 865 868 869 870 873" at bounding box center [428, 80] width 182 height 15
select select "11649"
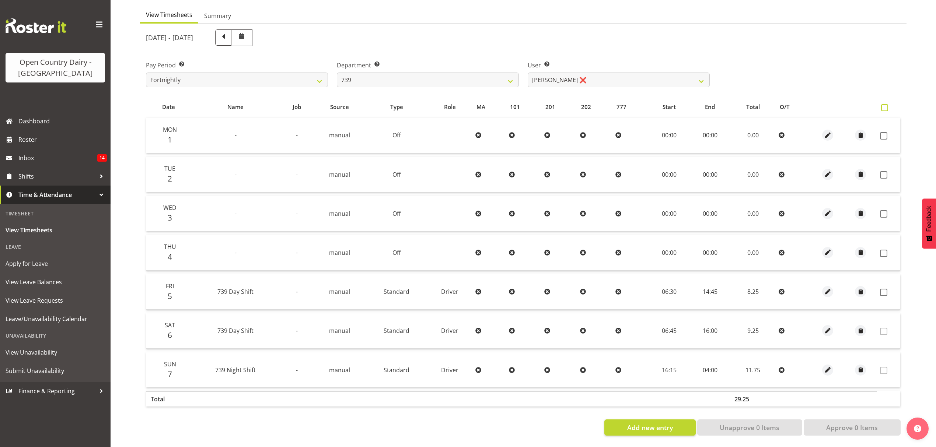
click at [886, 104] on span at bounding box center [884, 107] width 7 height 7
click at [886, 105] on input "checkbox" at bounding box center [883, 107] width 5 height 5
checkbox input "true"
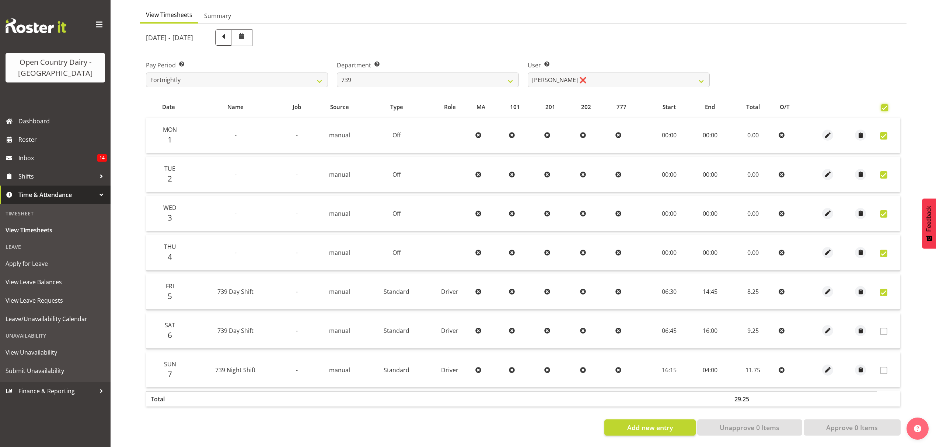
checkbox input "true"
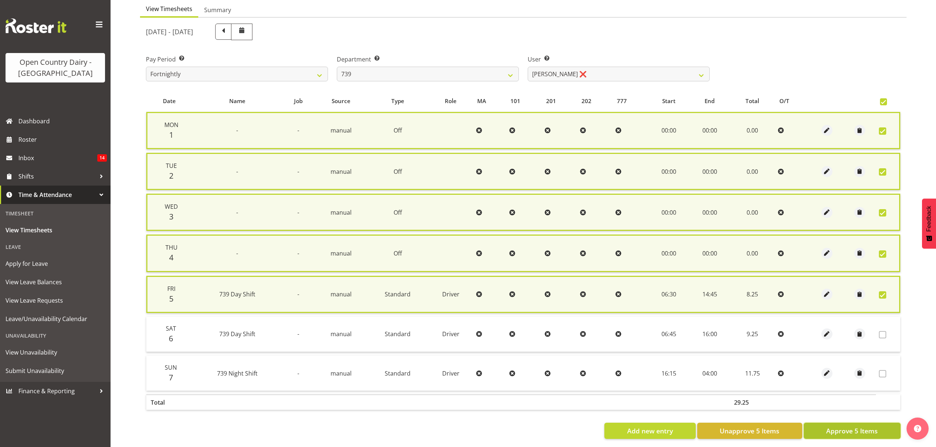
click at [865, 428] on span "Approve 5 Items" at bounding box center [852, 431] width 52 height 10
checkbox input "false"
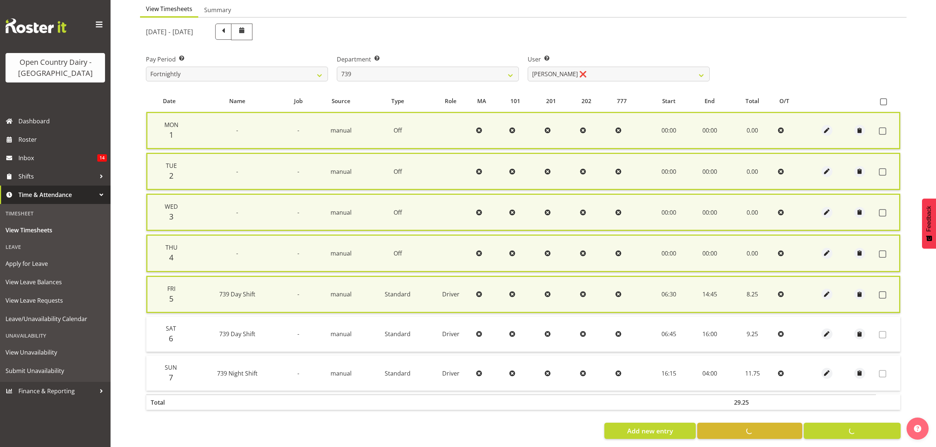
checkbox input "false"
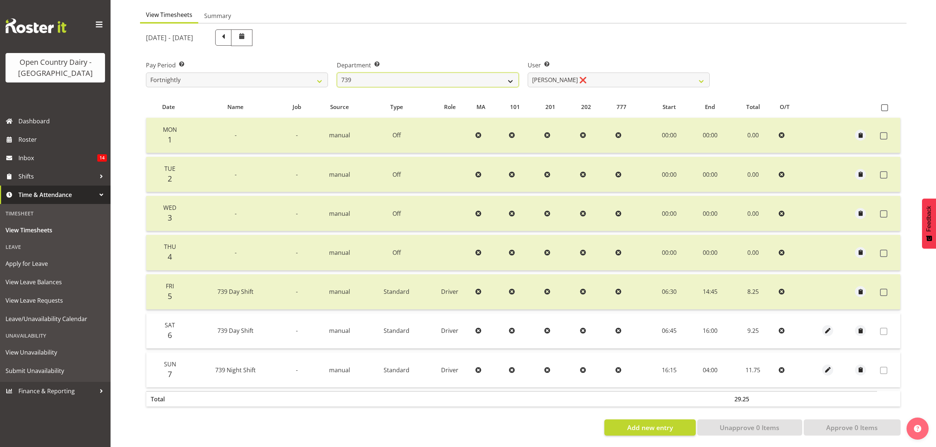
click at [376, 76] on select "734 735 736 737 738 739 851 852 853 854 855 856 858 861 862 865 868 869 870 873" at bounding box center [428, 80] width 182 height 15
select select "669"
click at [337, 73] on select "734 735 736 737 738 739 851 852 853 854 855 856 858 861 862 865 868 869 870 873" at bounding box center [428, 80] width 182 height 15
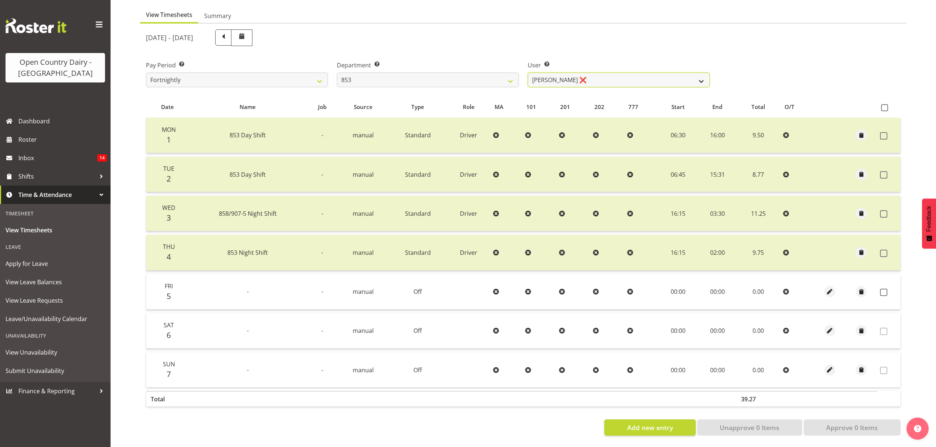
click at [643, 76] on select "Christiaan Botha ❌ Kevin Stuck ❌ Marty Powell ❌ Sean O'Neill ❌" at bounding box center [619, 80] width 182 height 15
select select "10131"
click at [528, 73] on select "Christiaan Botha ❌ Kevin Stuck ❌ Marty Powell ❌ Sean O'Neill ❌" at bounding box center [619, 80] width 182 height 15
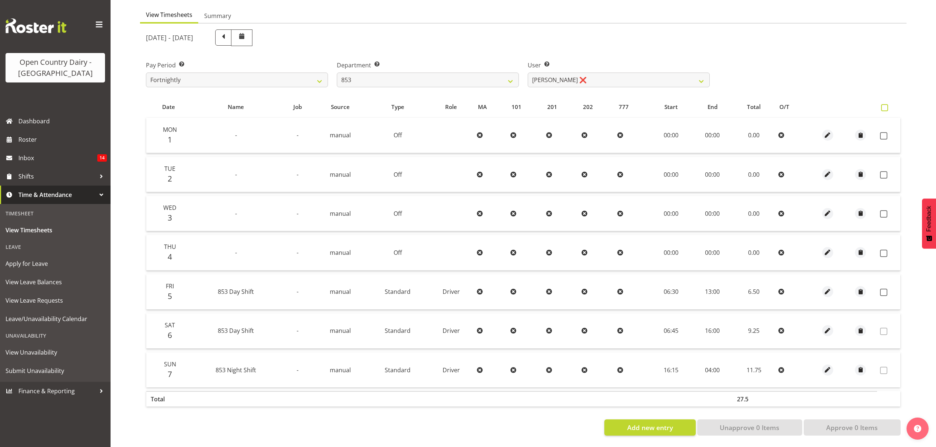
click at [885, 104] on span at bounding box center [884, 107] width 7 height 7
click at [885, 105] on input "checkbox" at bounding box center [883, 107] width 5 height 5
checkbox input "true"
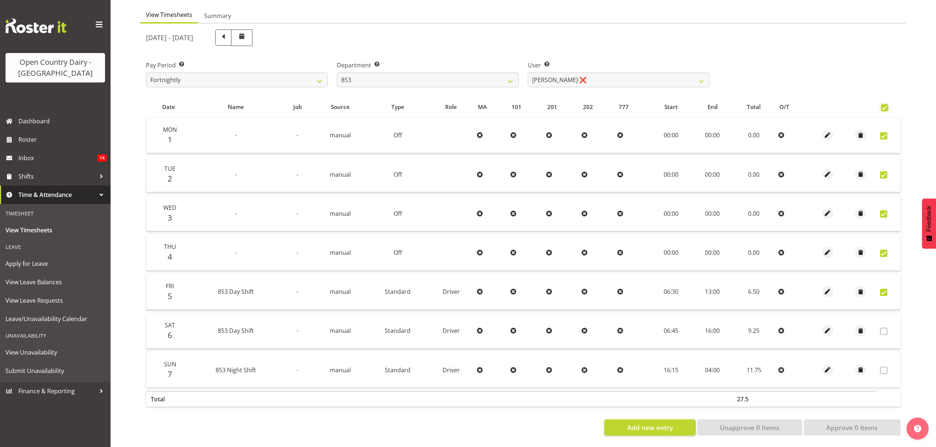
checkbox input "true"
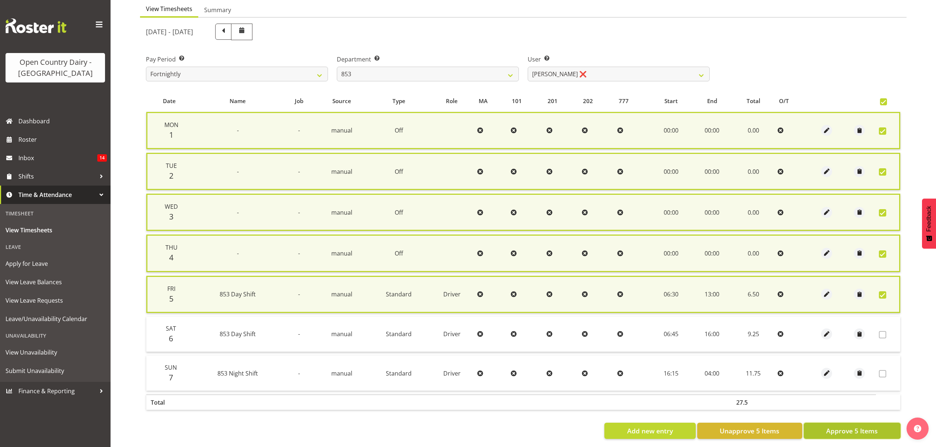
click at [845, 426] on span "Approve 5 Items" at bounding box center [852, 431] width 52 height 10
checkbox input "false"
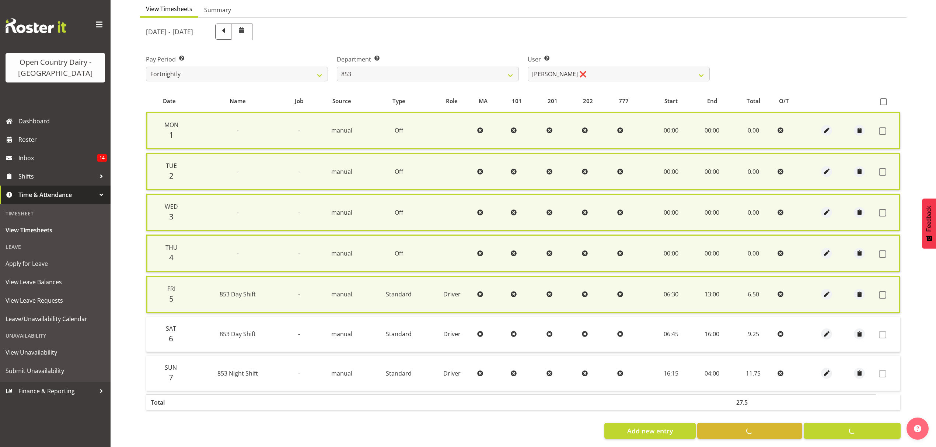
checkbox input "false"
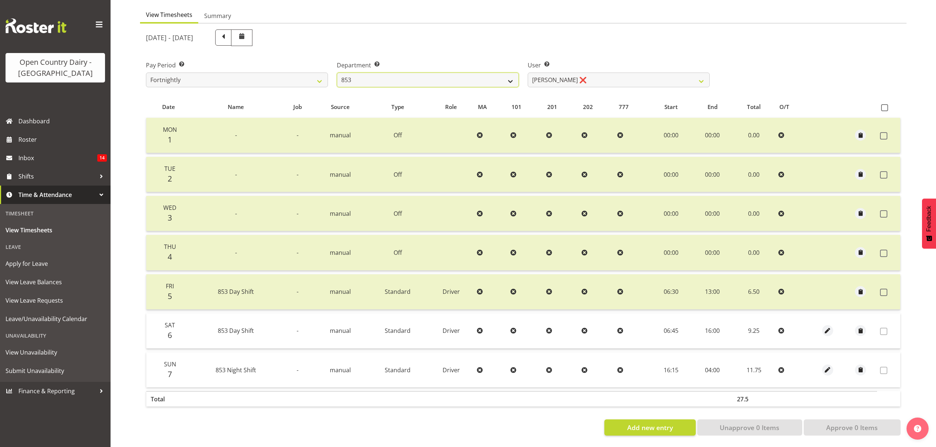
click at [398, 73] on select "734 735 736 737 738 739 851 852 853 854 855 856 858 861 862 865 868 869 870 873" at bounding box center [428, 80] width 182 height 15
select select "671"
click at [337, 73] on select "734 735 736 737 738 739 851 852 853 854 855 856 858 861 862 865 868 869 870 873" at bounding box center [428, 80] width 182 height 15
select select "7395"
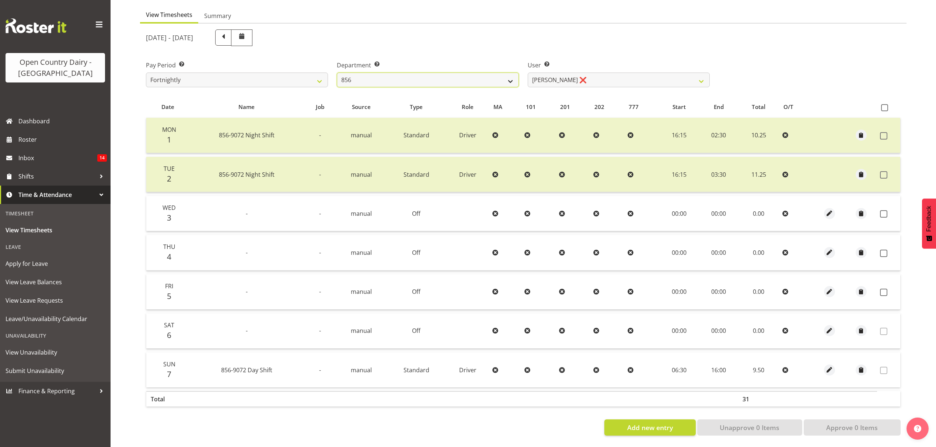
click at [447, 73] on select "734 735 736 737 738 739 851 852 853 854 855 856 858 861 862 865 868 869 870 873" at bounding box center [428, 80] width 182 height 15
select select "668"
click at [337, 73] on select "734 735 736 737 738 739 851 852 853 854 855 856 858 861 862 865 868 869 870 873" at bounding box center [428, 80] width 182 height 15
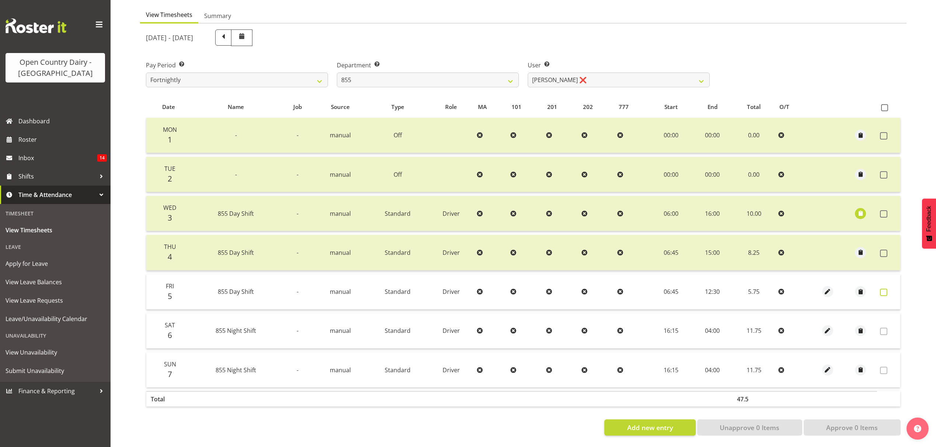
click at [886, 289] on span at bounding box center [883, 292] width 7 height 7
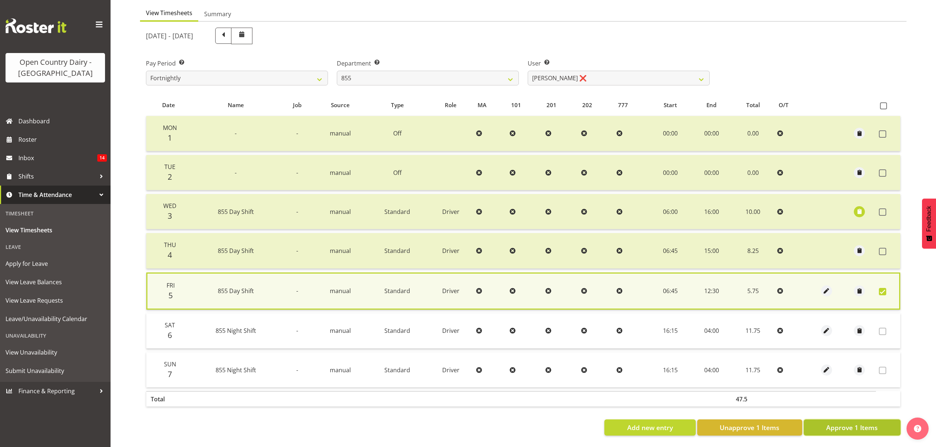
click at [865, 423] on span "Approve 1 Items" at bounding box center [852, 428] width 52 height 10
checkbox input "false"
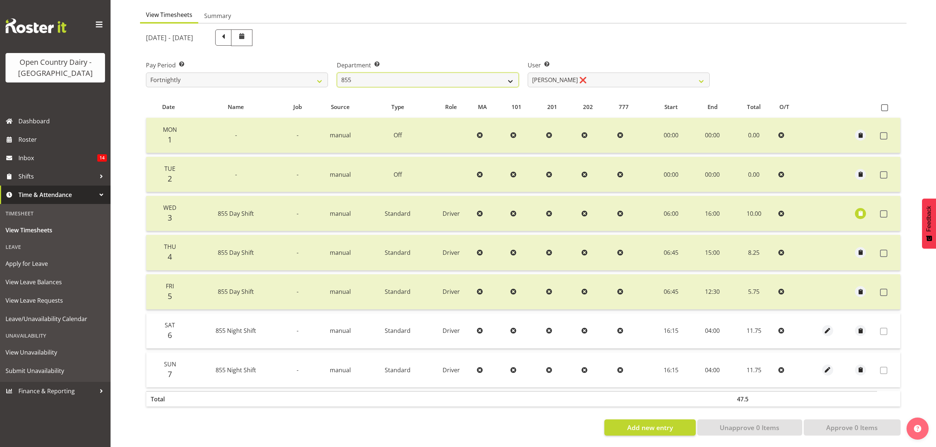
click at [399, 73] on select "734 735 736 737 738 739 851 852 853 854 855 856 858 861 862 865 868 869 870 873" at bounding box center [428, 80] width 182 height 15
select select "675"
click at [337, 73] on select "734 735 736 737 738 739 851 852 853 854 855 856 858 861 862 865 868 869 870 873" at bounding box center [428, 80] width 182 height 15
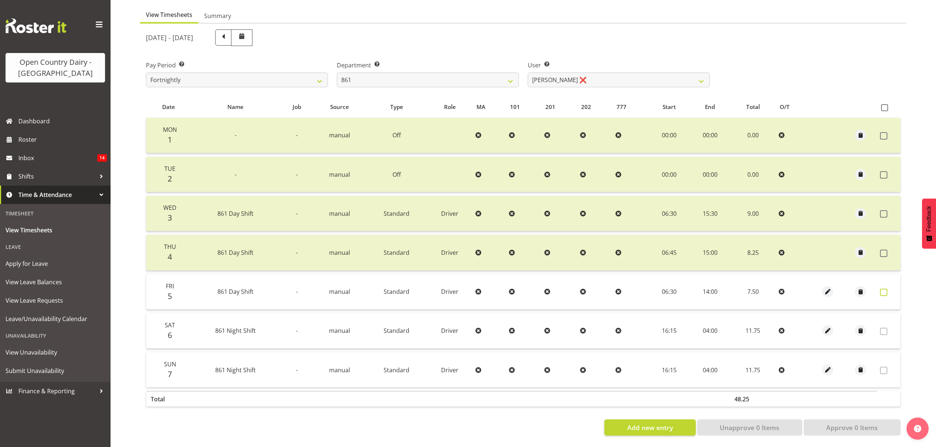
click at [884, 289] on span at bounding box center [883, 292] width 7 height 7
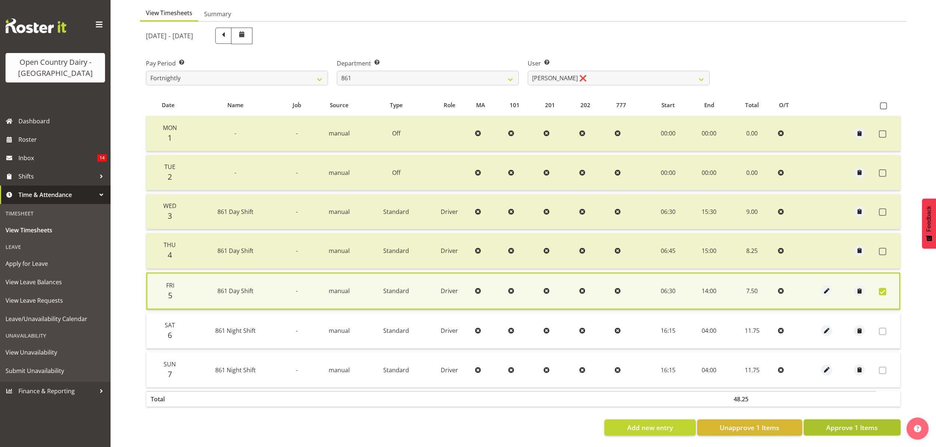
click at [834, 423] on span "Approve 1 Items" at bounding box center [852, 428] width 52 height 10
checkbox input "false"
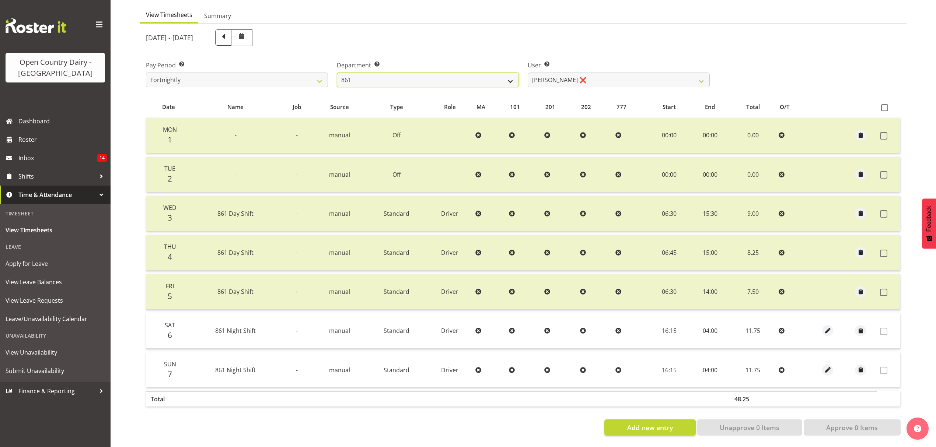
click at [400, 77] on select "734 735 736 737 738 739 851 852 853 854 855 856 858 861 862 865 868 869 870 873" at bounding box center [428, 80] width 182 height 15
select select "676"
click at [337, 73] on select "734 735 736 737 738 739 851 852 853 854 855 856 858 861 862 865 868 869 870 873" at bounding box center [428, 80] width 182 height 15
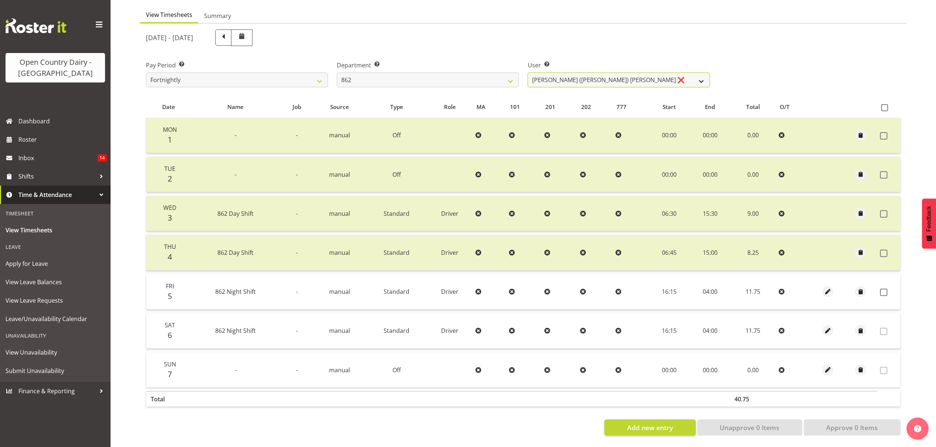
click at [620, 73] on select "Bennie (David) Smith ❌ Colin Schwarz ❌ Forbes O'Reilly ❌ Tracy Inder ❌" at bounding box center [619, 80] width 182 height 15
select select "11652"
click at [528, 73] on select "Bennie (David) Smith ❌ Colin Schwarz ❌ Forbes O'Reilly ❌ Tracy Inder ❌" at bounding box center [619, 80] width 182 height 15
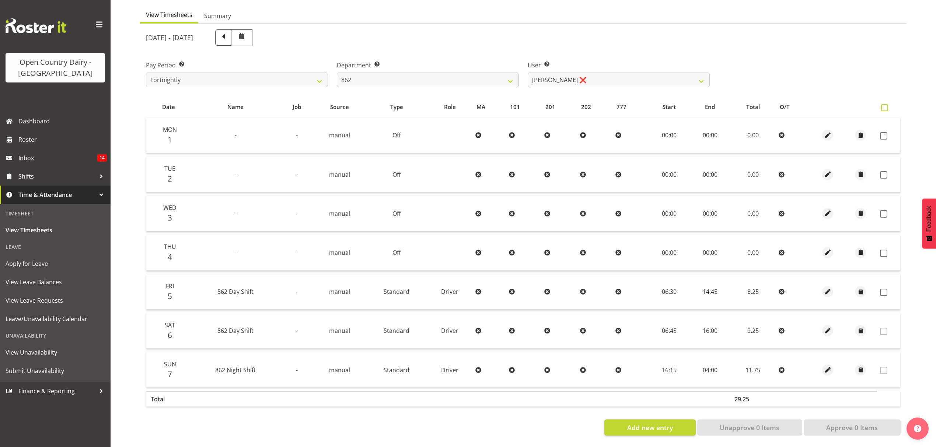
click at [881, 104] on span at bounding box center [884, 107] width 7 height 7
click at [881, 105] on input "checkbox" at bounding box center [883, 107] width 5 height 5
checkbox input "true"
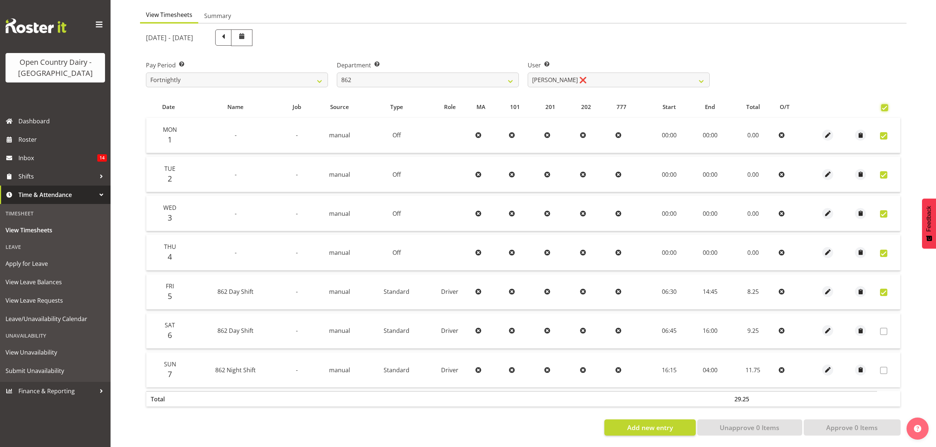
checkbox input "true"
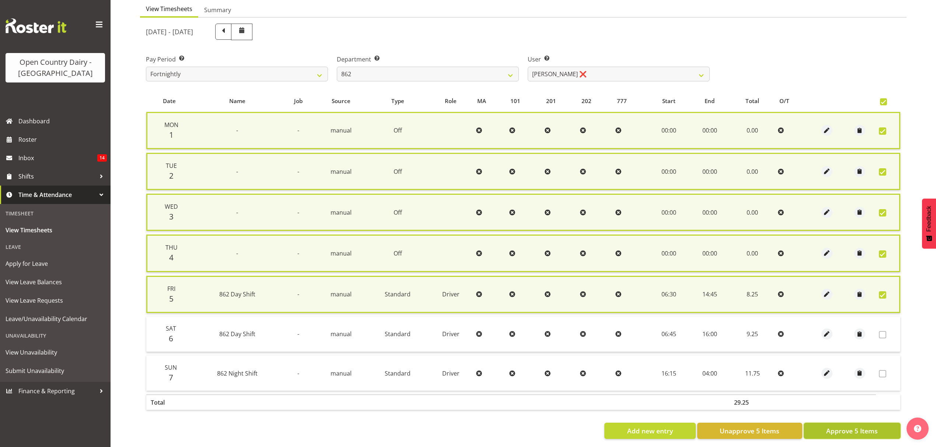
click at [860, 426] on span "Approve 5 Items" at bounding box center [852, 431] width 52 height 10
checkbox input "false"
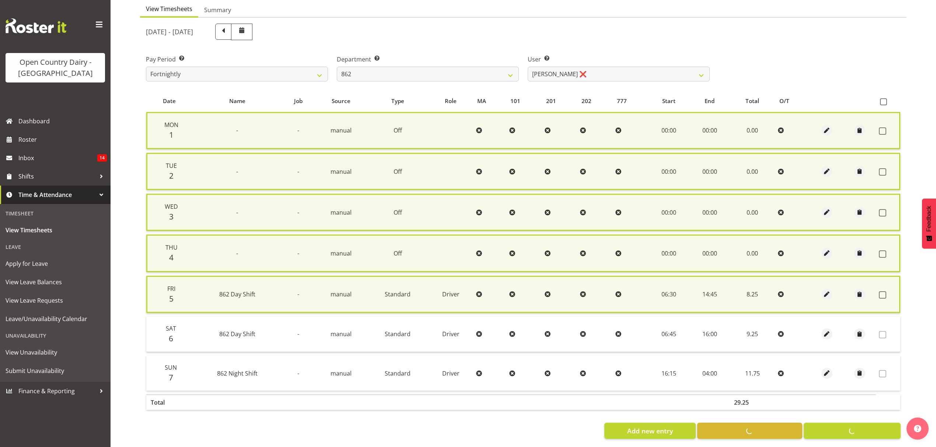
checkbox input "false"
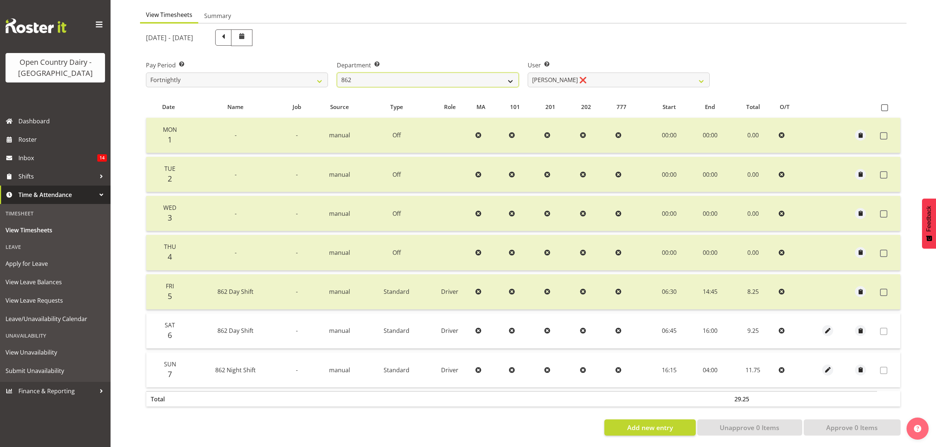
click at [460, 73] on select "734 735 736 737 738 739 851 852 853 854 855 856 858 861 862 865 868 869 870 873" at bounding box center [428, 80] width 182 height 15
select select "678"
click at [337, 73] on select "734 735 736 737 738 739 851 852 853 854 855 856 858 861 862 865 868 869 870 873" at bounding box center [428, 80] width 182 height 15
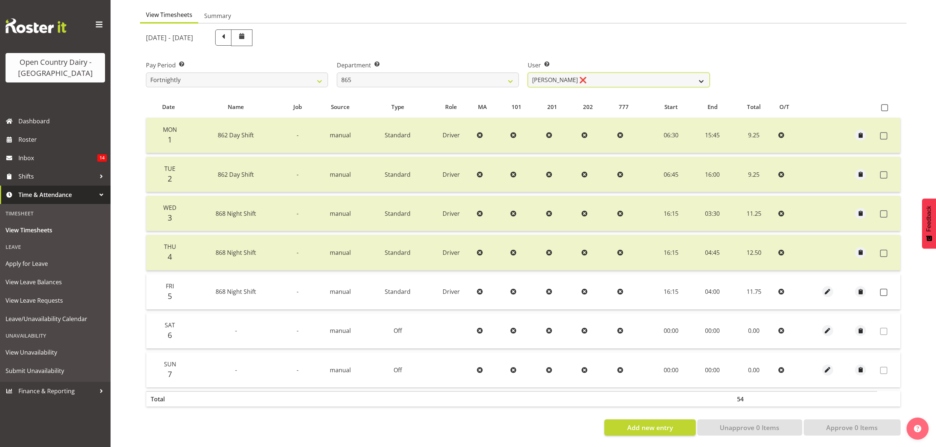
click at [596, 74] on select "Flavio Ferraz ❌ George Courtney ❌ Steffan Kennard ❌" at bounding box center [619, 80] width 182 height 15
select select "7487"
click at [528, 73] on select "Flavio Ferraz ❌ George Courtney ❌ Steffan Kennard ❌" at bounding box center [619, 80] width 182 height 15
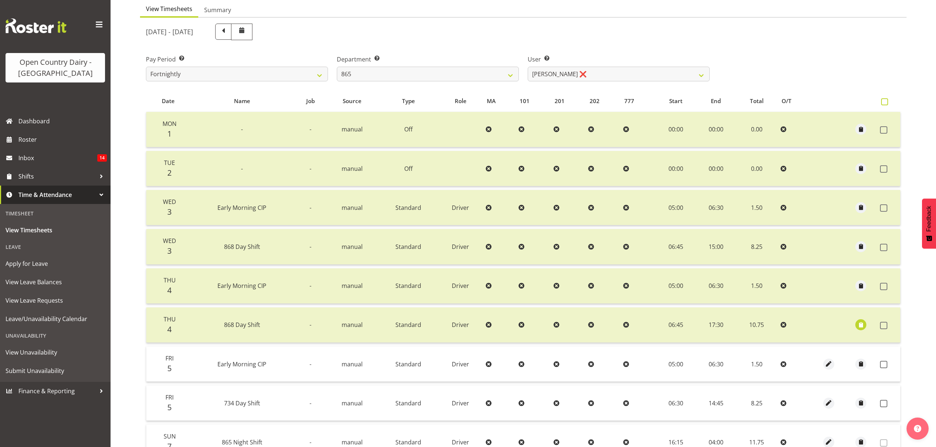
click at [883, 101] on span at bounding box center [884, 101] width 7 height 7
click at [883, 101] on input "checkbox" at bounding box center [883, 101] width 5 height 5
checkbox input "true"
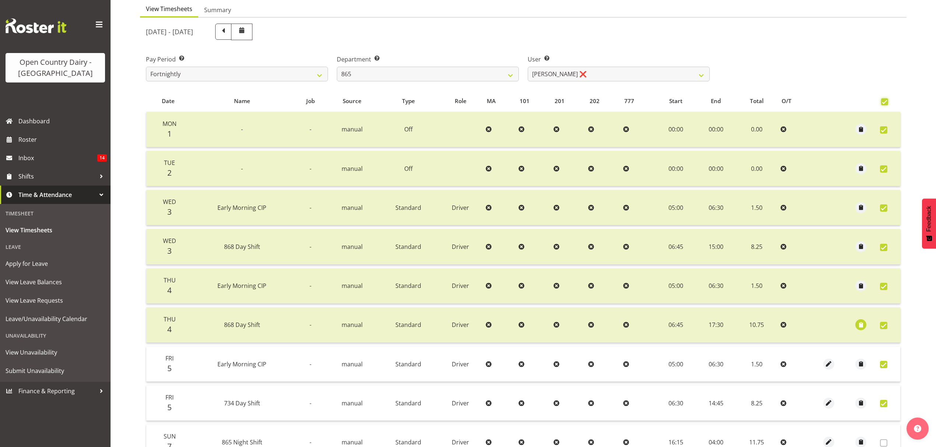
checkbox input "true"
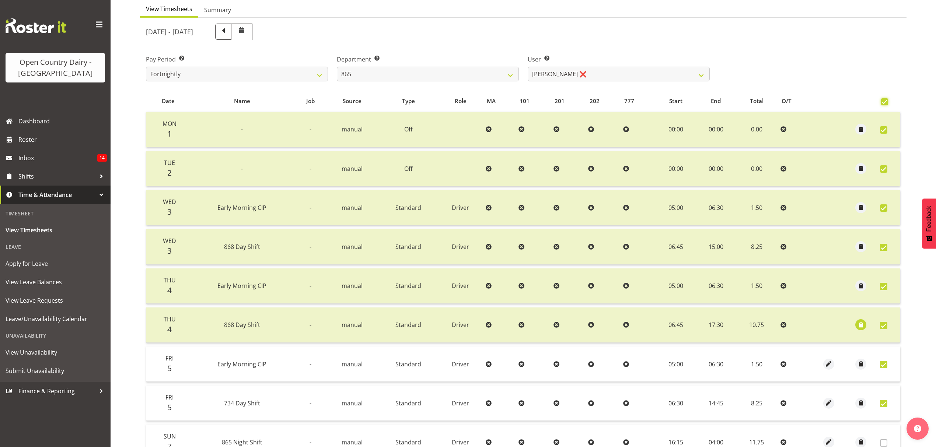
checkbox input "true"
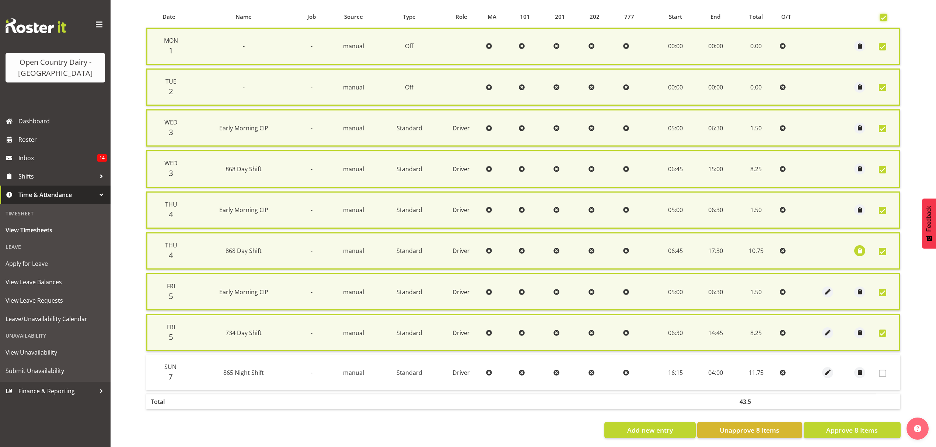
scroll to position [164, 0]
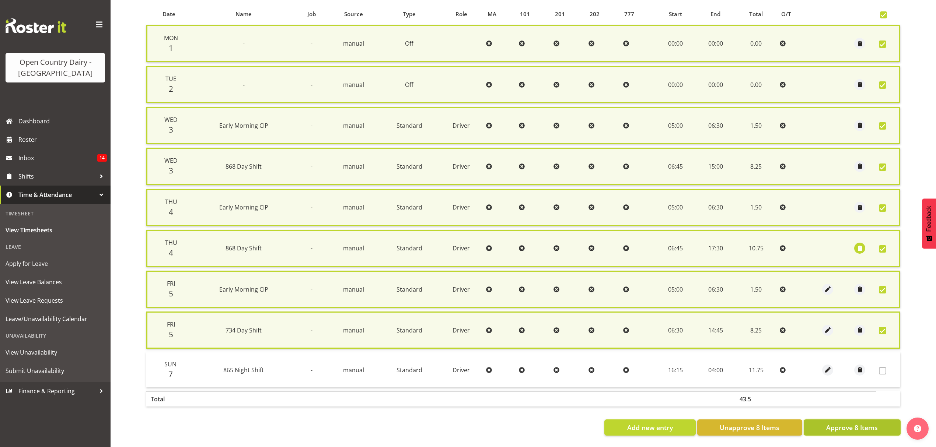
click at [855, 423] on span "Approve 8 Items" at bounding box center [852, 428] width 52 height 10
checkbox input "false"
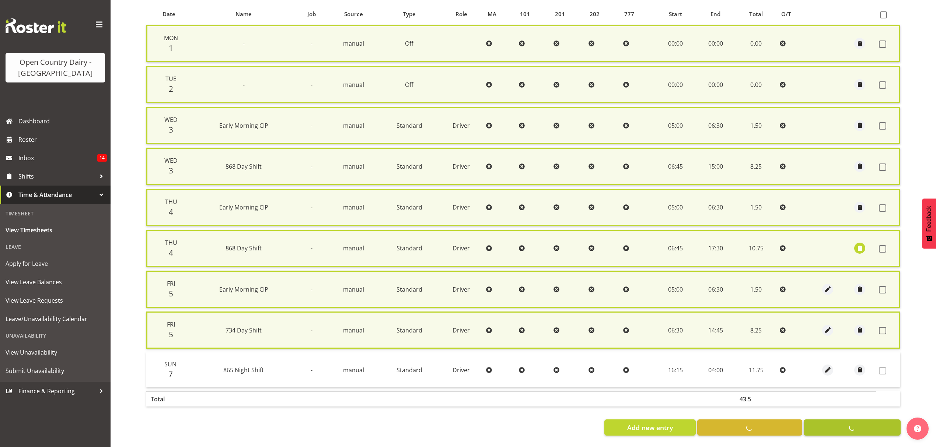
checkbox input "false"
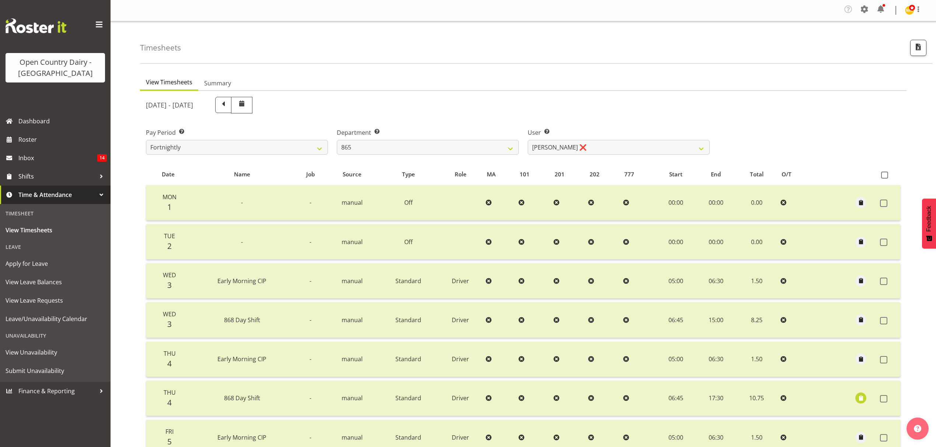
scroll to position [0, 0]
click at [423, 143] on select "734 735 736 737 738 739 851 852 853 854 855 856 858 861 862 865 868 869 870 873" at bounding box center [428, 147] width 182 height 15
select select "681"
click at [337, 141] on select "734 735 736 737 738 739 851 852 853 854 855 856 858 861 862 865 868 869 870 873" at bounding box center [428, 147] width 182 height 15
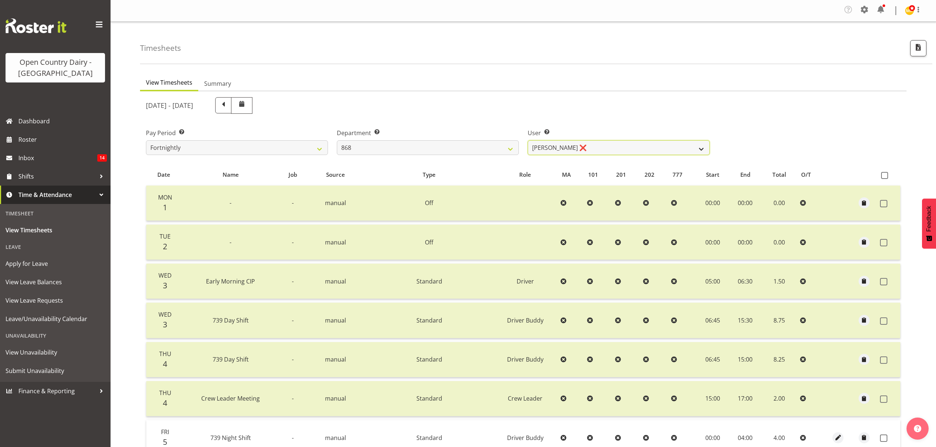
click at [580, 148] on select "Alan Rolton ❌ Cassidy Williams ❌ Christopher McIver ❌ Darin Ayling ❌" at bounding box center [619, 147] width 182 height 15
select select "9866"
click at [528, 141] on select "Alan Rolton ❌ Cassidy Williams ❌ Christopher McIver ❌ Darin Ayling ❌" at bounding box center [619, 147] width 182 height 15
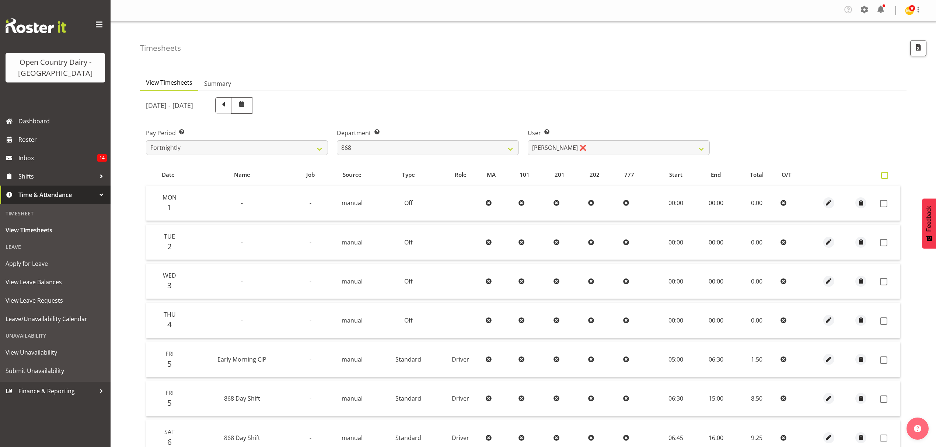
click at [886, 174] on span at bounding box center [884, 175] width 7 height 7
click at [886, 174] on input "checkbox" at bounding box center [883, 175] width 5 height 5
checkbox input "true"
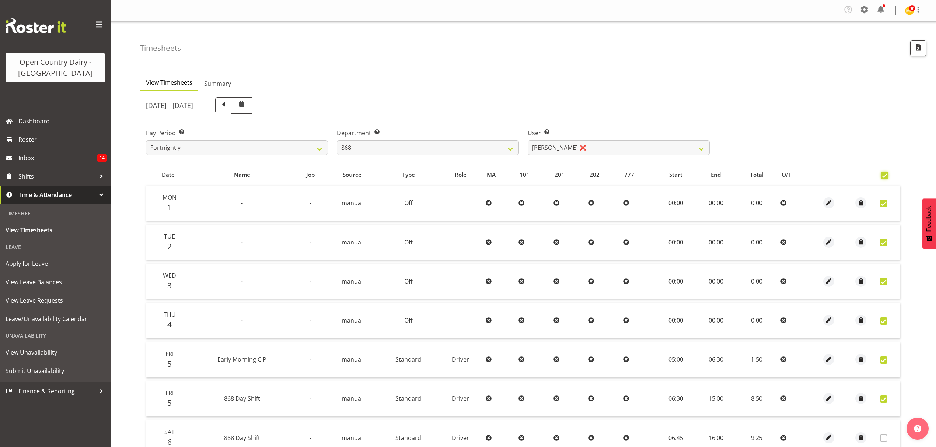
checkbox input "true"
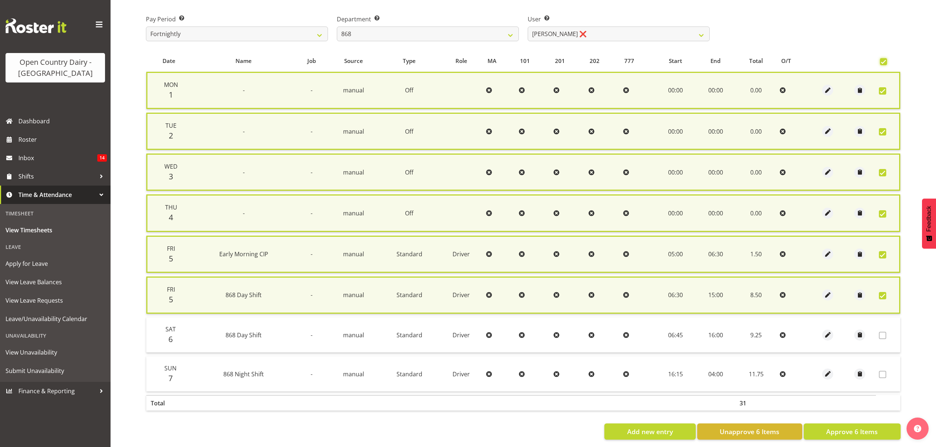
scroll to position [122, 0]
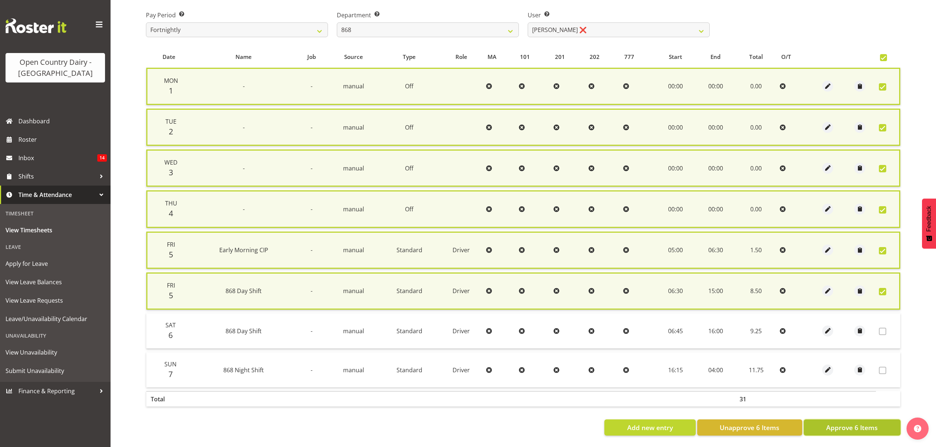
click at [836, 423] on span "Approve 6 Items" at bounding box center [852, 428] width 52 height 10
checkbox input "false"
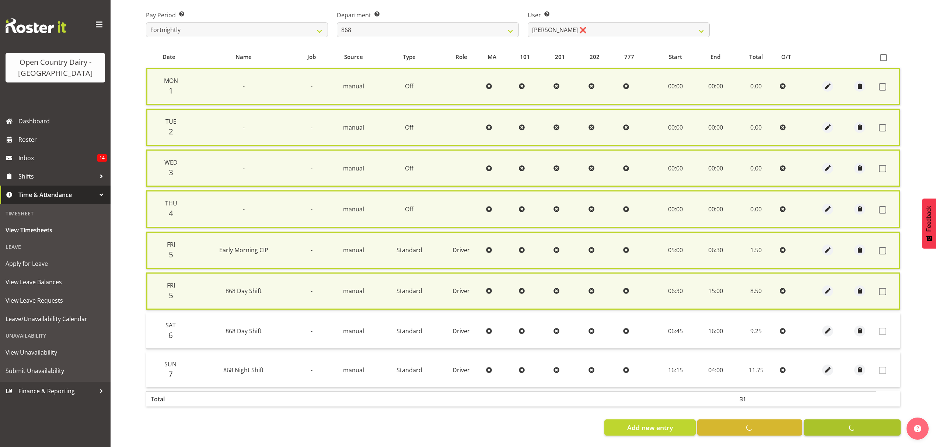
scroll to position [113, 0]
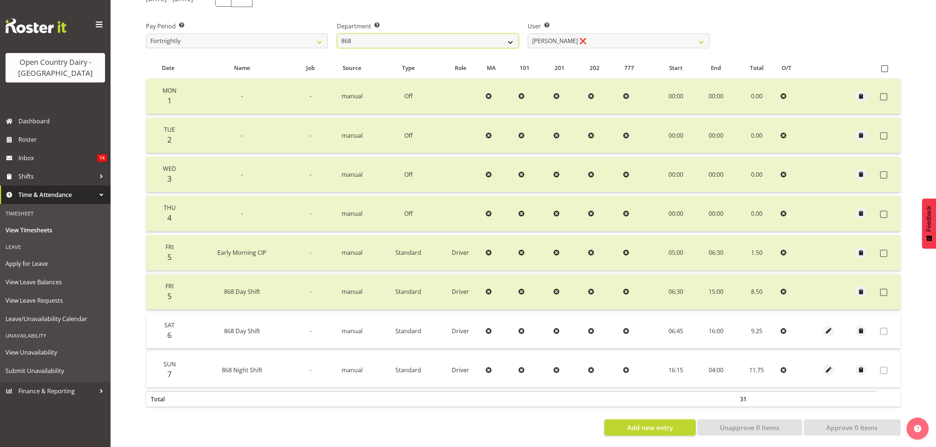
click at [382, 34] on select "734 735 736 737 738 739 851 852 853 854 855 856 858 861 862 865 868 869 870 873" at bounding box center [428, 41] width 182 height 15
click at [337, 34] on select "734 735 736 737 738 739 851 852 853 854 855 856 858 861 862 865 868 869 870 873" at bounding box center [428, 41] width 182 height 15
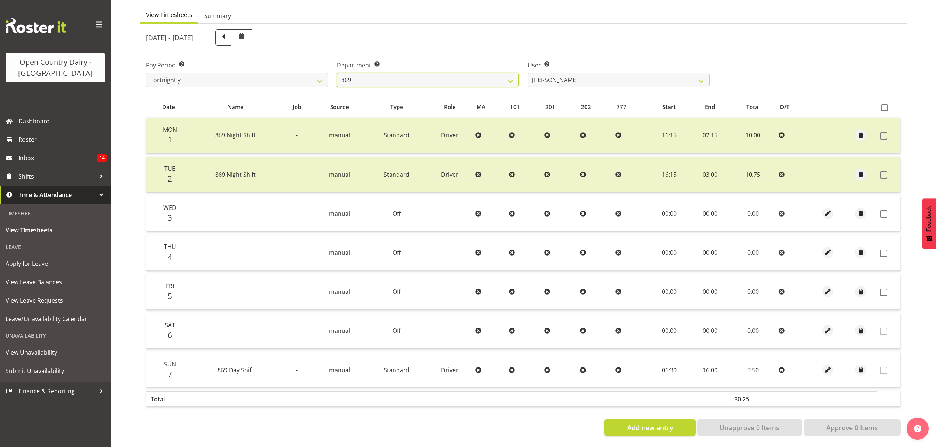
scroll to position [74, 0]
click at [591, 73] on select "Barry O'Donnell ❌ Barry Johnston ❌ Jason Soper ❌ Peter Wieczorek ❌" at bounding box center [619, 80] width 182 height 15
click at [528, 73] on select "Barry O'Donnell ❌ Barry Johnston ❌ Jason Soper ❌ Peter Wieczorek ❌" at bounding box center [619, 80] width 182 height 15
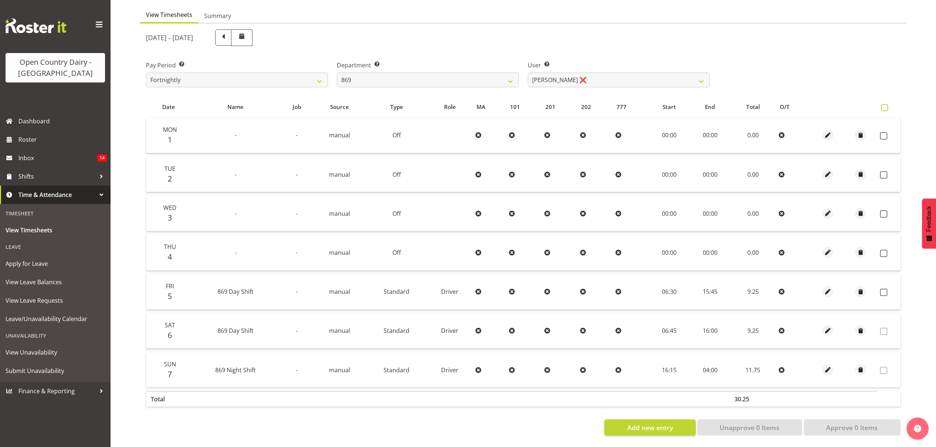
click at [884, 104] on span at bounding box center [884, 107] width 7 height 7
click at [884, 105] on input "checkbox" at bounding box center [883, 107] width 5 height 5
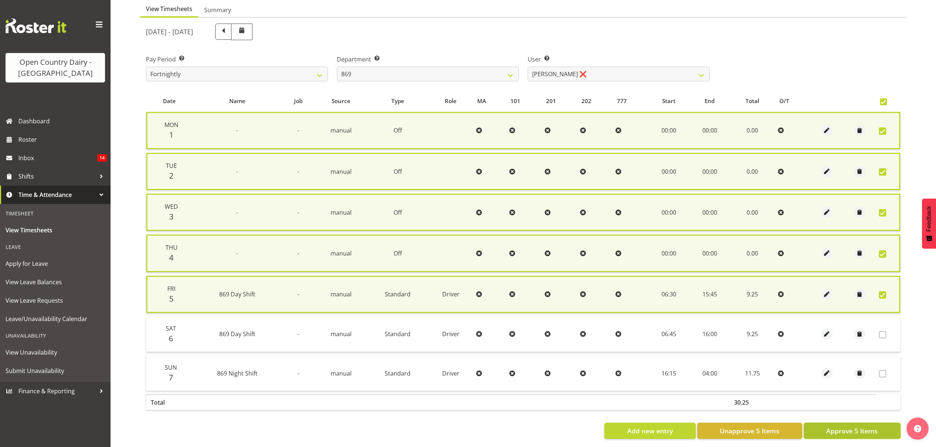
click at [854, 428] on span "Approve 5 Items" at bounding box center [852, 431] width 52 height 10
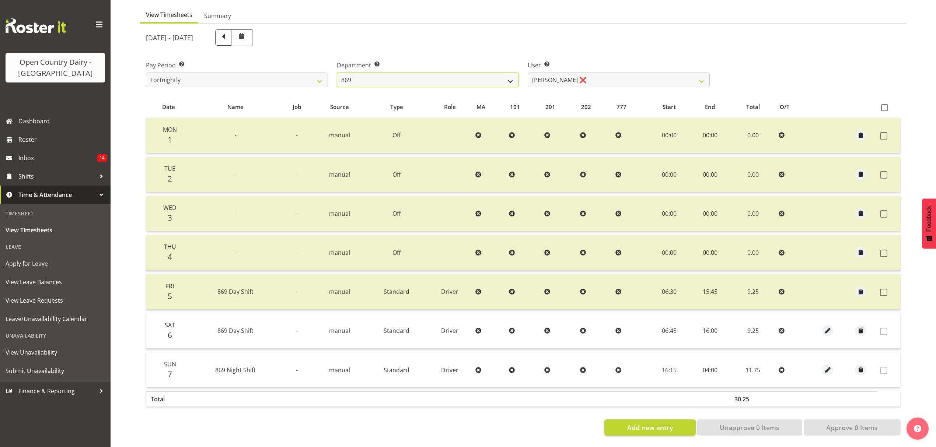
click at [412, 74] on select "734 735 736 737 738 739 851 852 853 854 855 856 858 861 862 865 868 869 870 873" at bounding box center [428, 80] width 182 height 15
click at [337, 73] on select "734 735 736 737 738 739 851 852 853 854 855 856 858 861 862 865 868 869 870 873" at bounding box center [428, 80] width 182 height 15
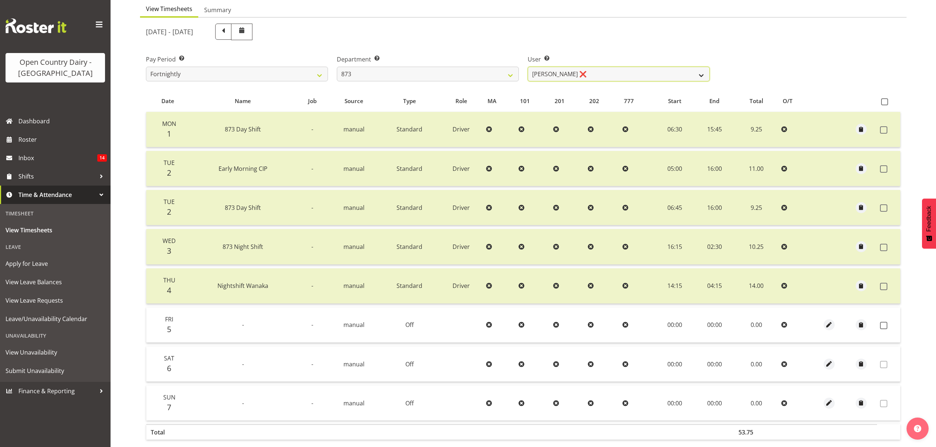
click at [573, 74] on select "Andrew Henderson ❌ Ricky Popham ❌ Stacy MacAskill ❌ Trish Nicol ❌" at bounding box center [619, 74] width 182 height 15
click at [528, 67] on select "Andrew Henderson ❌ Ricky Popham ❌ Stacy MacAskill ❌ Trish Nicol ❌" at bounding box center [619, 74] width 182 height 15
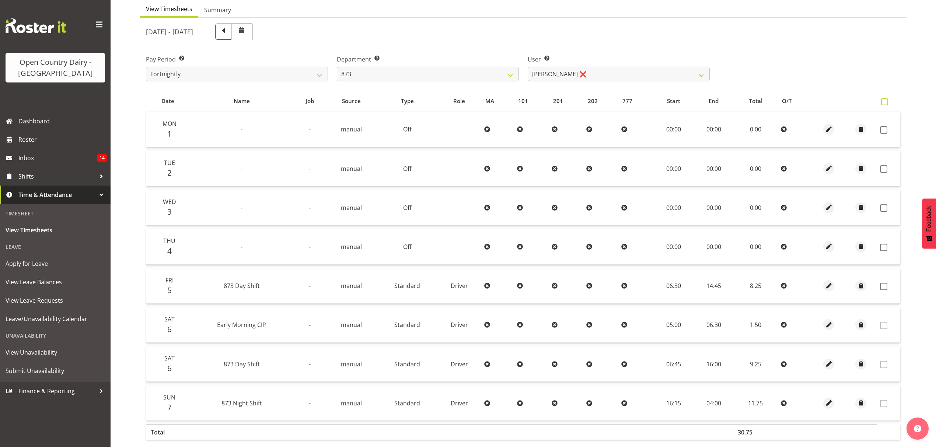
click at [884, 104] on span at bounding box center [884, 101] width 7 height 7
click at [884, 104] on input "checkbox" at bounding box center [883, 101] width 5 height 5
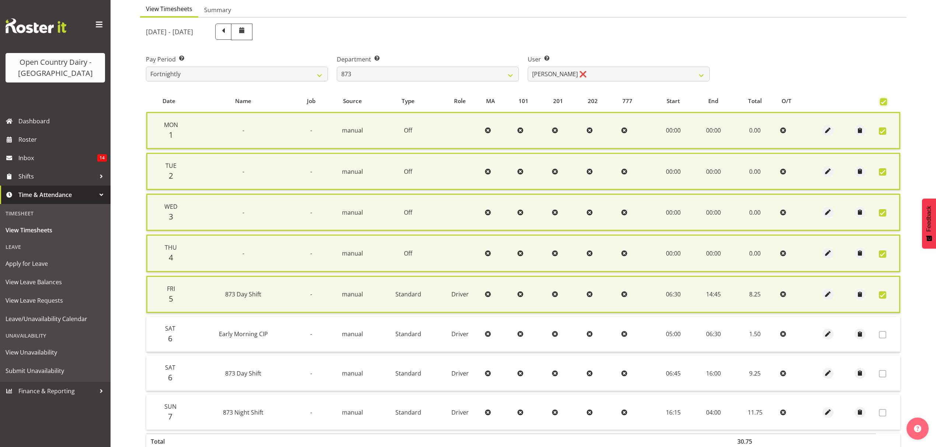
scroll to position [120, 0]
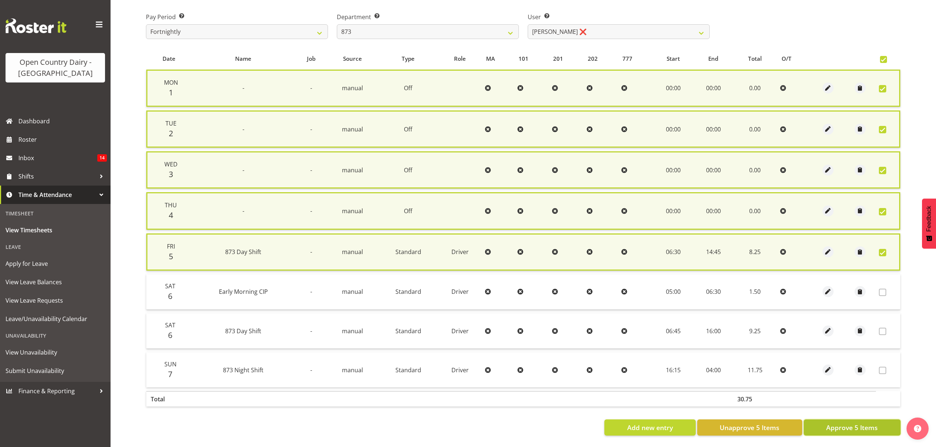
click at [837, 423] on span "Approve 5 Items" at bounding box center [852, 428] width 52 height 10
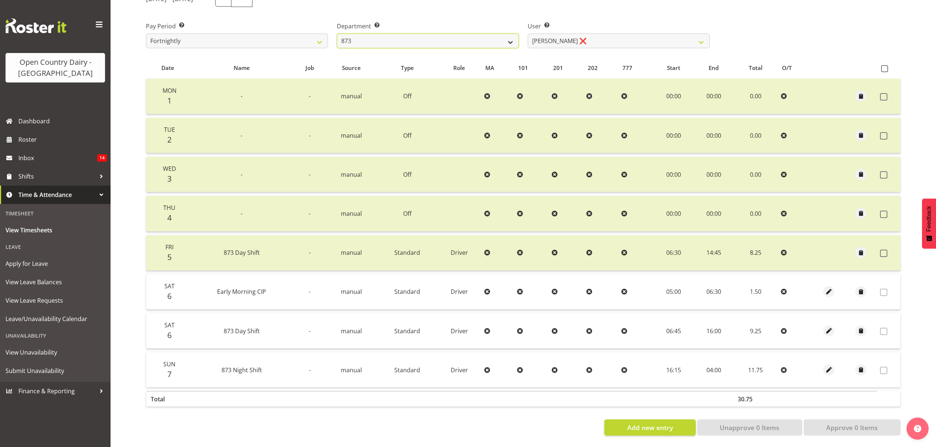
click at [465, 34] on select "734 735 736 737 738 739 851 852 853 854 855 856 858 861 862 865 868 869 870 873" at bounding box center [428, 41] width 182 height 15
click at [337, 34] on select "734 735 736 737 738 739 851 852 853 854 855 856 858 861 862 865 868 869 870 873" at bounding box center [428, 41] width 182 height 15
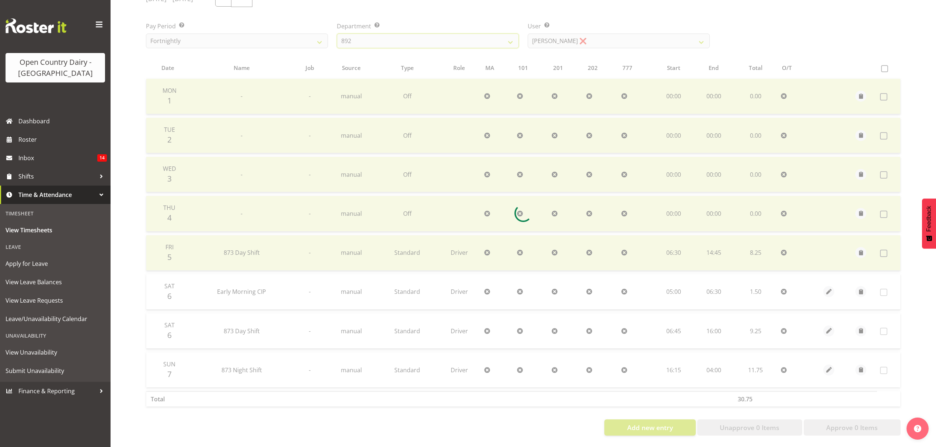
scroll to position [0, 0]
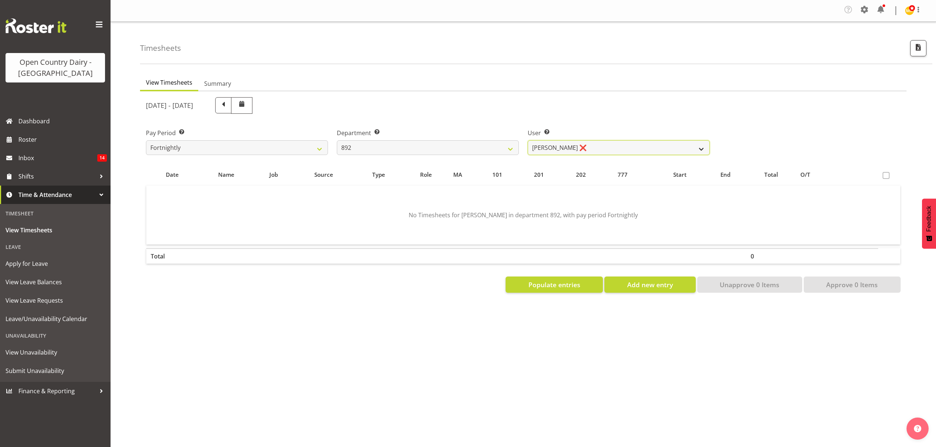
click at [585, 151] on select "Brittany Willis ❌ Danny Davies ❌ David McKenzie ❌ Josh Winship ❌ Reece Calvert ❌" at bounding box center [619, 147] width 182 height 15
click at [528, 141] on select "Brittany Willis ❌ Danny Davies ❌ David McKenzie ❌ Josh Winship ❌ Reece Calvert ❌" at bounding box center [619, 147] width 182 height 15
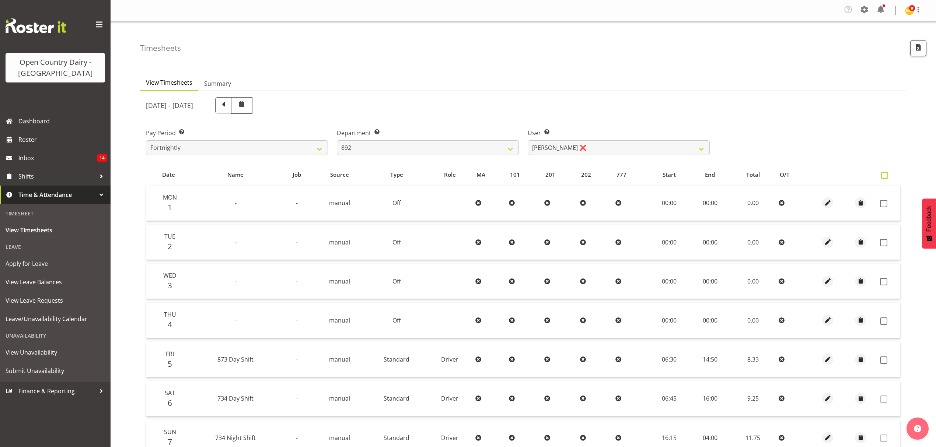
click at [886, 174] on span at bounding box center [884, 175] width 7 height 7
click at [886, 174] on input "checkbox" at bounding box center [883, 175] width 5 height 5
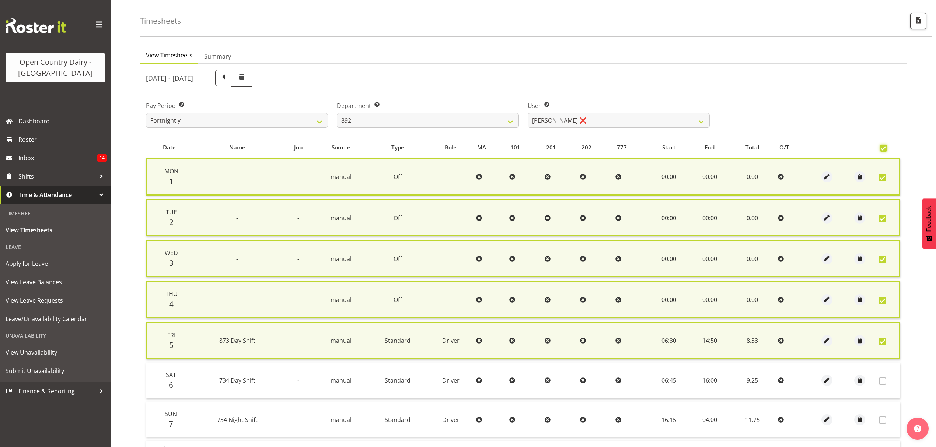
scroll to position [81, 0]
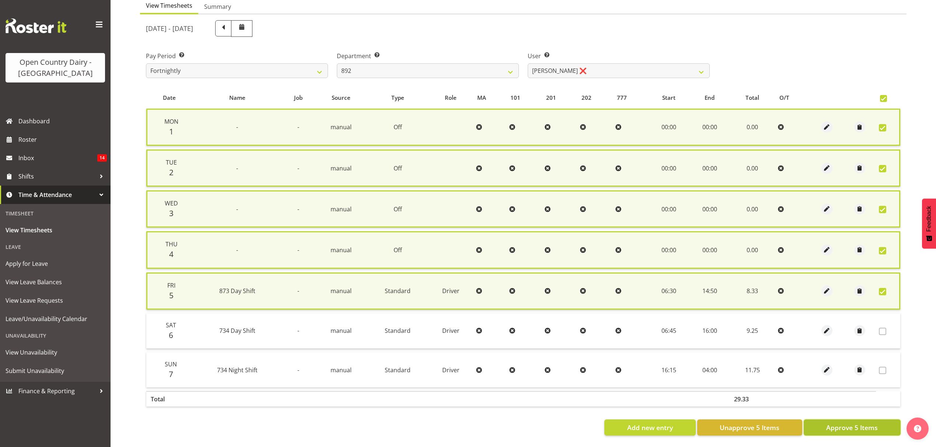
click at [848, 423] on span "Approve 5 Items" at bounding box center [852, 428] width 52 height 10
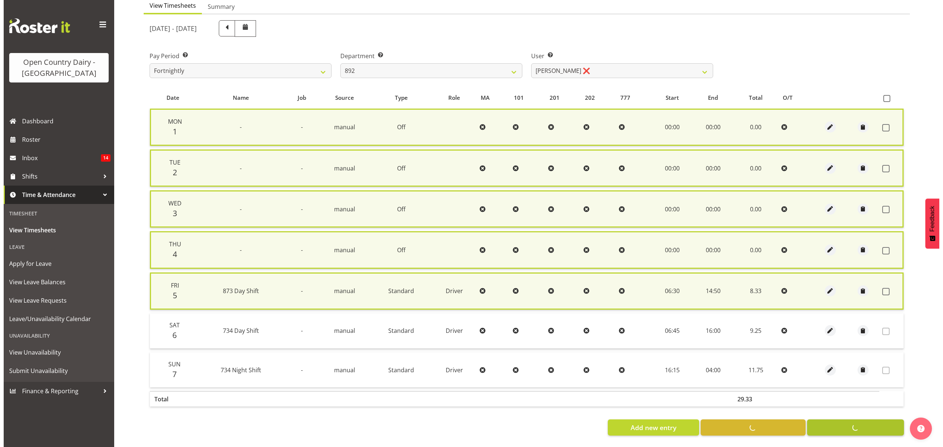
scroll to position [74, 0]
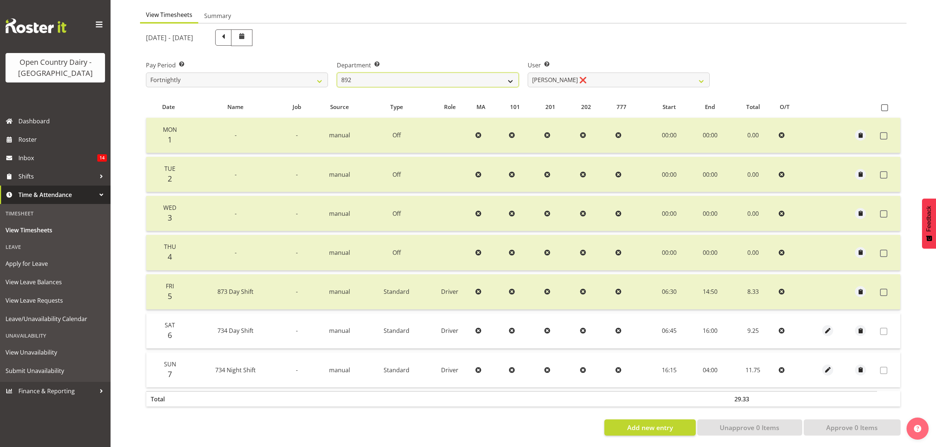
click at [437, 74] on select "734 735 736 737 738 739 851 852 853 854 855 856 858 861 862 865 868 869 870 873" at bounding box center [428, 80] width 182 height 15
click at [337, 73] on select "734 735 736 737 738 739 851 852 853 854 855 856 858 861 862 865 868 869 870 873" at bounding box center [428, 80] width 182 height 15
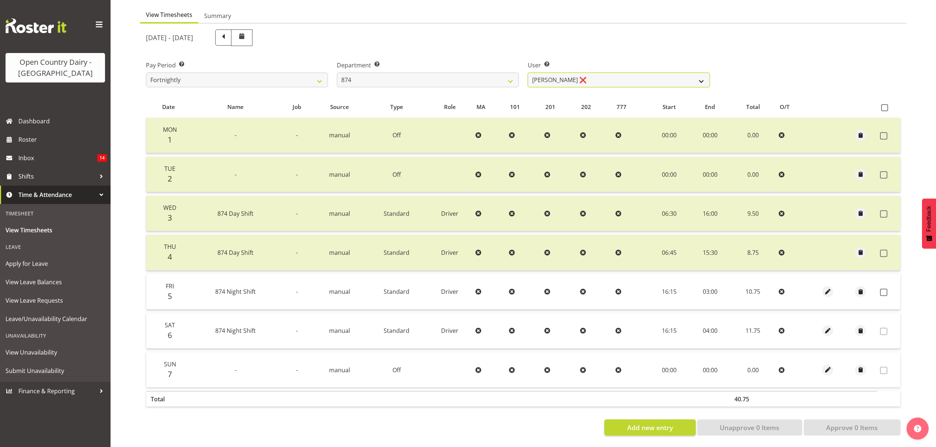
click at [588, 73] on select "Annette Parker ❌ Christopher McRae ❌ Patrick Stenton ❌ Rachel Carpenter ❌" at bounding box center [619, 80] width 182 height 15
click at [528, 73] on select "Annette Parker ❌ Christopher McRae ❌ Patrick Stenton ❌ Rachel Carpenter ❌" at bounding box center [619, 80] width 182 height 15
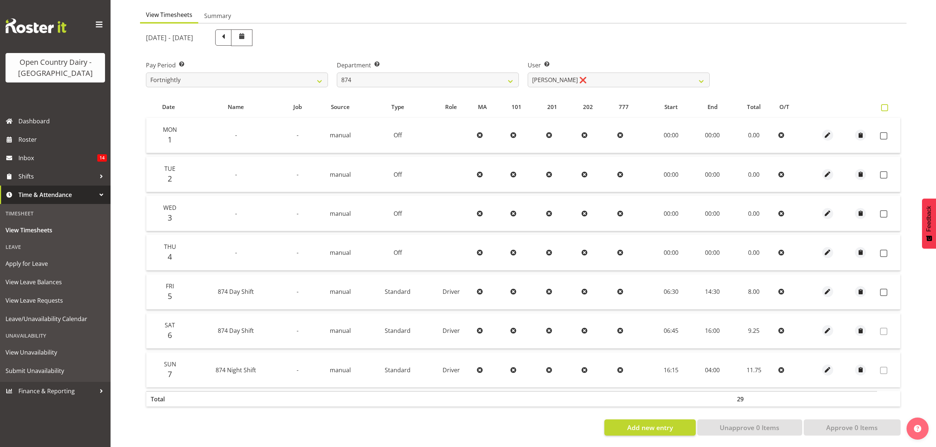
click at [885, 104] on span at bounding box center [884, 107] width 7 height 7
click at [885, 105] on input "checkbox" at bounding box center [883, 107] width 5 height 5
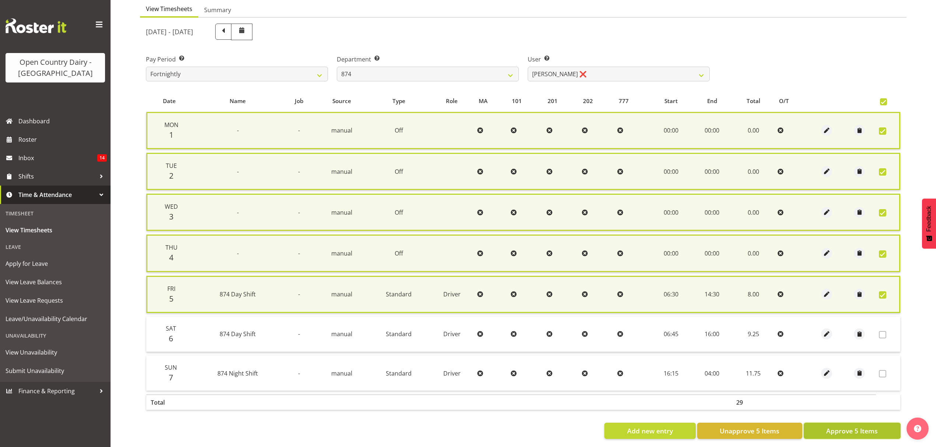
click at [864, 428] on span "Approve 5 Items" at bounding box center [852, 431] width 52 height 10
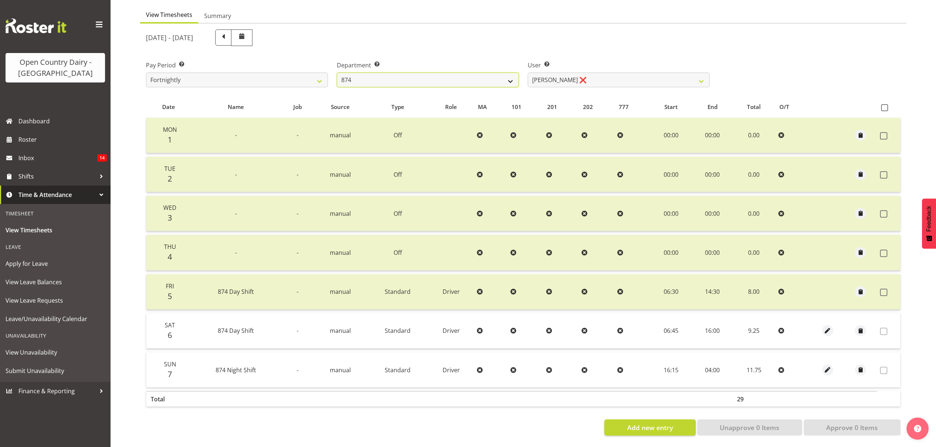
click at [419, 75] on select "734 735 736 737 738 739 851 852 853 854 855 856 858 861 862 865 868 869 870 873" at bounding box center [428, 80] width 182 height 15
click at [337, 73] on select "734 735 736 737 738 739 851 852 853 854 855 856 858 861 862 865 868 869 870 873" at bounding box center [428, 80] width 182 height 15
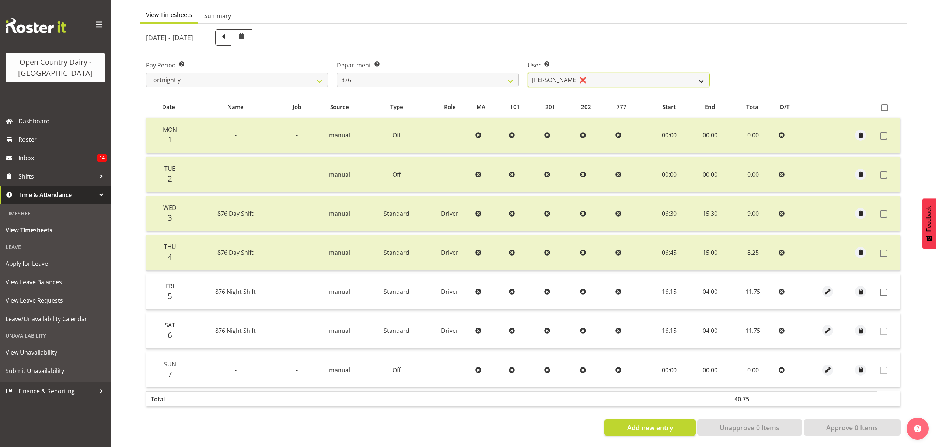
click at [607, 73] on select "Dean Henderson ❌ Ian Barbour ✔ John Graham ❌ Tom Rahl ❌" at bounding box center [619, 80] width 182 height 15
click at [528, 73] on select "Dean Henderson ❌ Ian Barbour ✔ John Graham ❌ Tom Rahl ❌" at bounding box center [619, 80] width 182 height 15
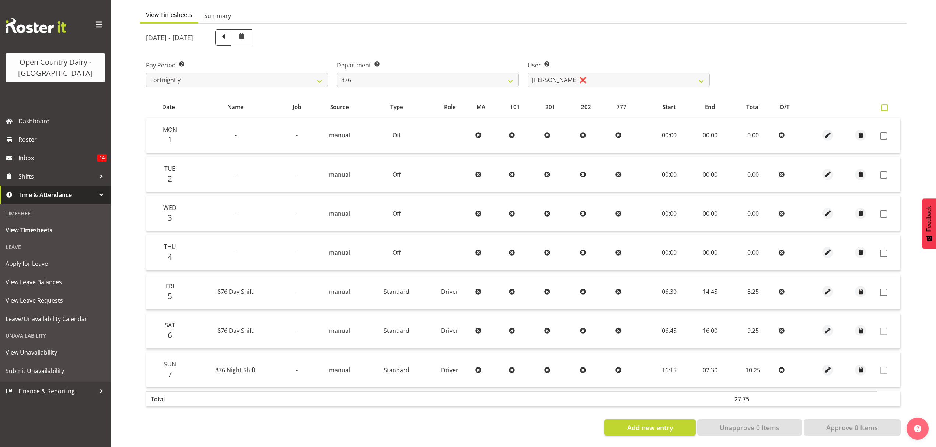
click at [884, 104] on span at bounding box center [884, 107] width 7 height 7
click at [884, 105] on input "checkbox" at bounding box center [883, 107] width 5 height 5
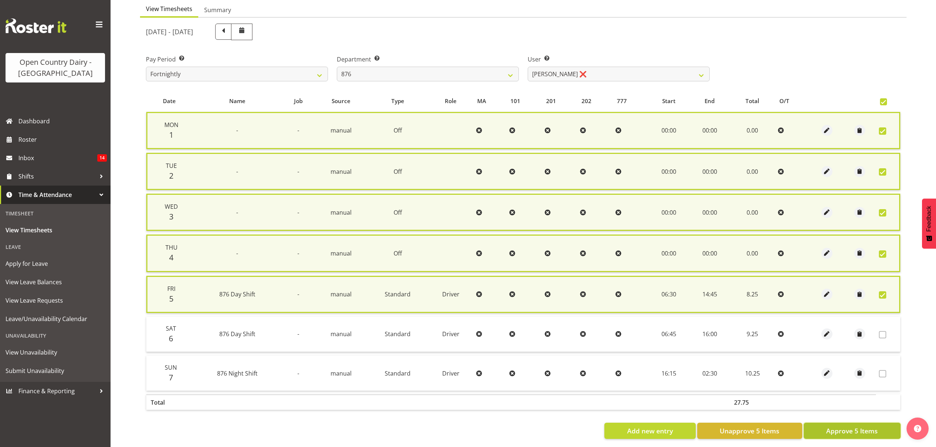
click at [857, 428] on span "Approve 5 Items" at bounding box center [852, 431] width 52 height 10
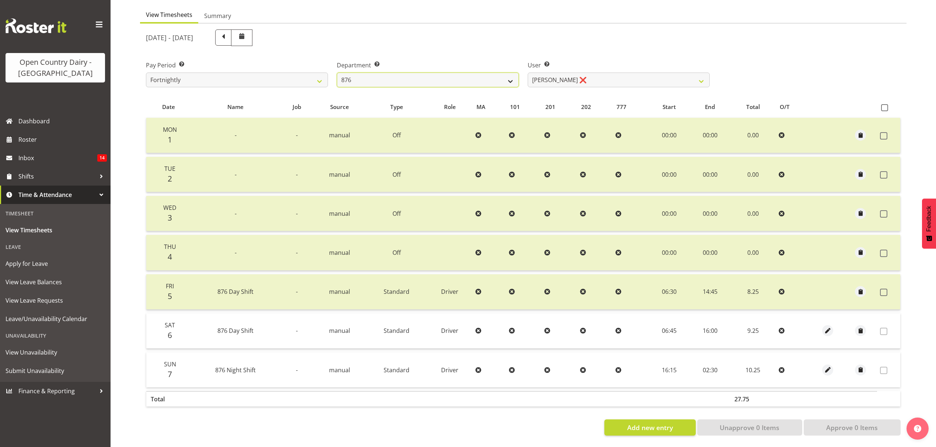
click at [469, 74] on select "734 735 736 737 738 739 851 852 853 854 855 856 858 861 862 865 868 869 870 873" at bounding box center [428, 80] width 182 height 15
click at [337, 73] on select "734 735 736 737 738 739 851 852 853 854 855 856 858 861 862 865 868 869 870 873" at bounding box center [428, 80] width 182 height 15
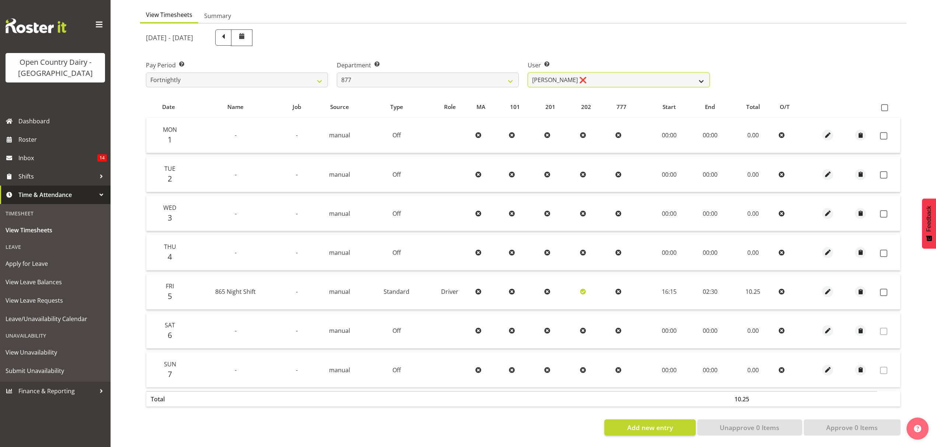
click at [601, 75] on select "Barry Shields ❌ Callum Wells ❌ Helen Bull ❌ Jase Preston ❌" at bounding box center [619, 80] width 182 height 15
click at [528, 73] on select "Barry Shields ❌ Callum Wells ❌ Helen Bull ❌ Jase Preston ❌" at bounding box center [619, 80] width 182 height 15
click at [883, 104] on span at bounding box center [884, 107] width 7 height 7
click at [883, 105] on input "checkbox" at bounding box center [883, 107] width 5 height 5
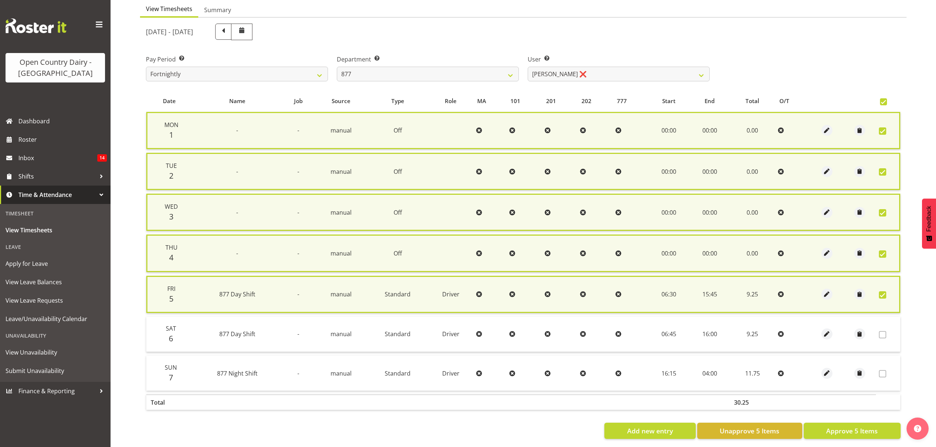
click at [886, 293] on label at bounding box center [884, 294] width 11 height 7
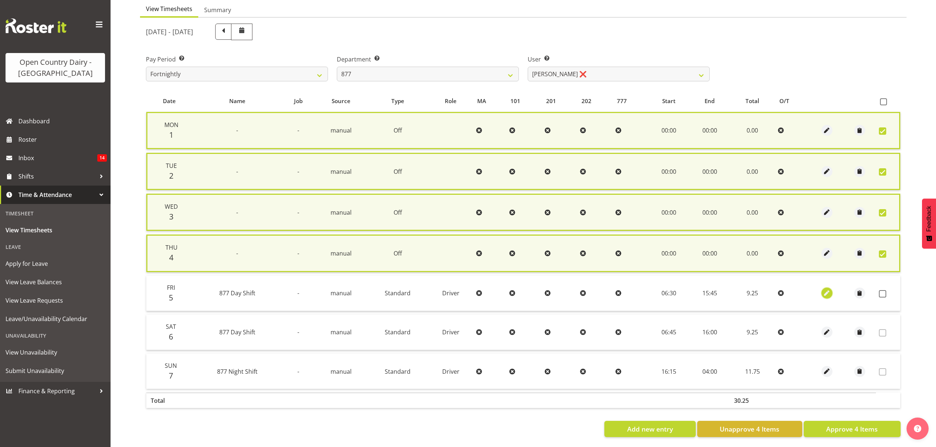
click at [828, 294] on span "button" at bounding box center [826, 293] width 8 height 8
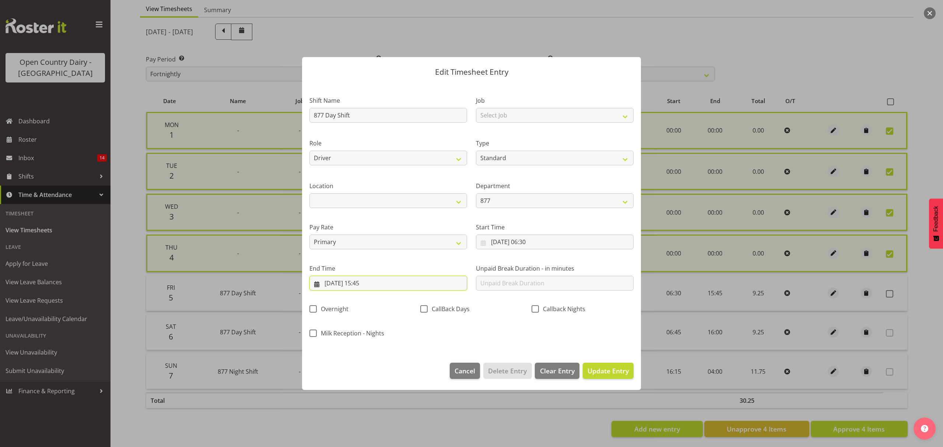
click at [431, 281] on input "05/09/2025, 15:45" at bounding box center [388, 283] width 158 height 15
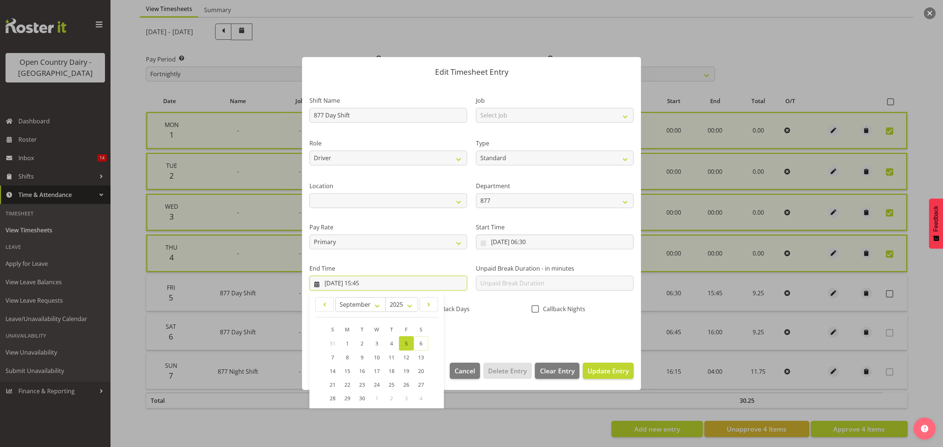
click at [431, 281] on input "05/09/2025, 15:45" at bounding box center [388, 283] width 158 height 15
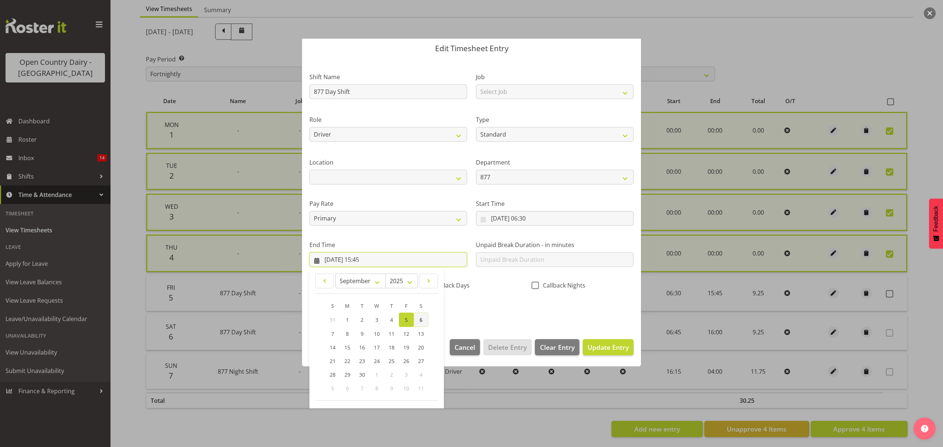
scroll to position [50, 0]
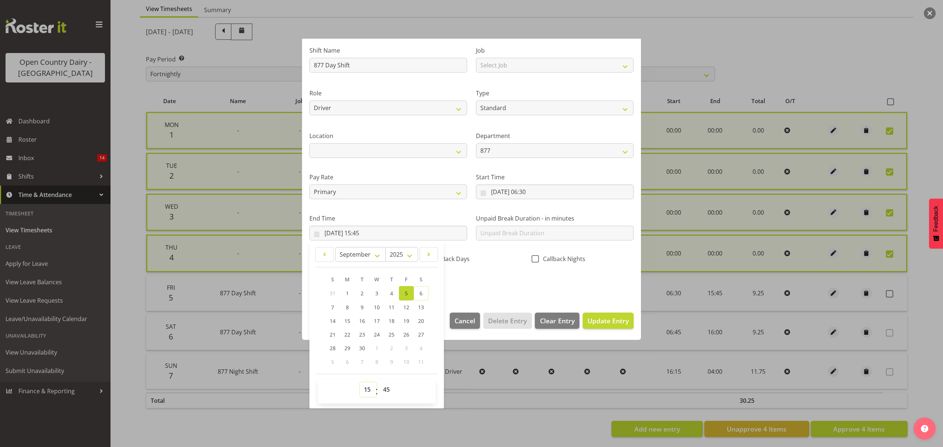
click at [370, 391] on select "00 01 02 03 04 05 06 07 08 09 10 11 12 13 14 15 16 17 18 19 20 21 22 23" at bounding box center [368, 389] width 17 height 15
click at [370, 386] on select "00 01 02 03 04 05 06 07 08 09 10 11 12 13 14 15 16 17 18 19 20 21 22 23" at bounding box center [368, 389] width 17 height 15
click at [360, 383] on select "00 01 02 03 04 05 06 07 08 09 10 11 12 13 14 15 16 17 18 19 20 21 22 23" at bounding box center [368, 389] width 17 height 15
click at [603, 323] on span "Update Entry" at bounding box center [608, 320] width 41 height 9
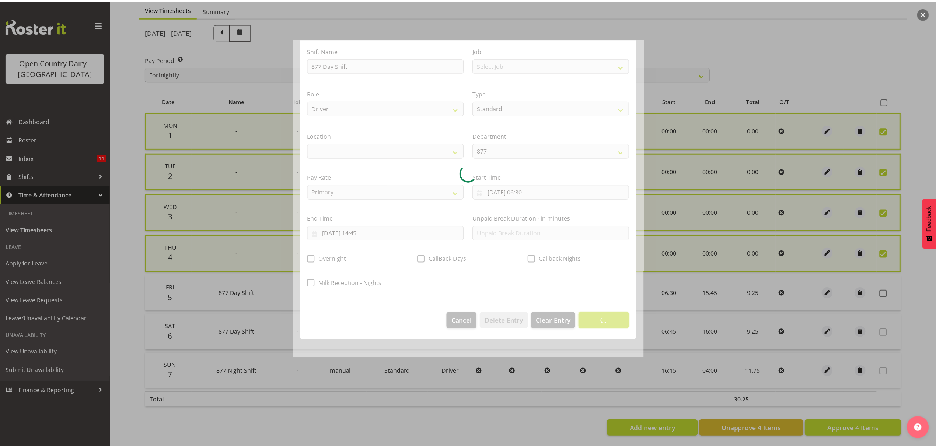
scroll to position [0, 0]
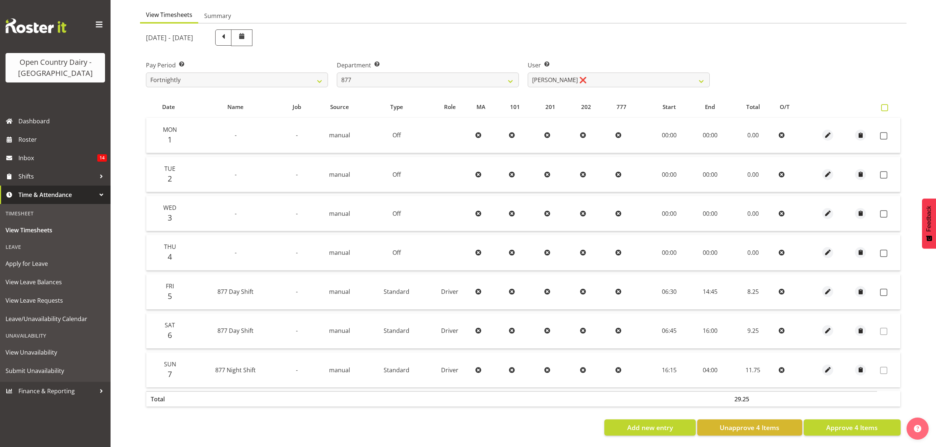
click at [886, 104] on span at bounding box center [884, 107] width 7 height 7
click at [886, 105] on input "checkbox" at bounding box center [883, 107] width 5 height 5
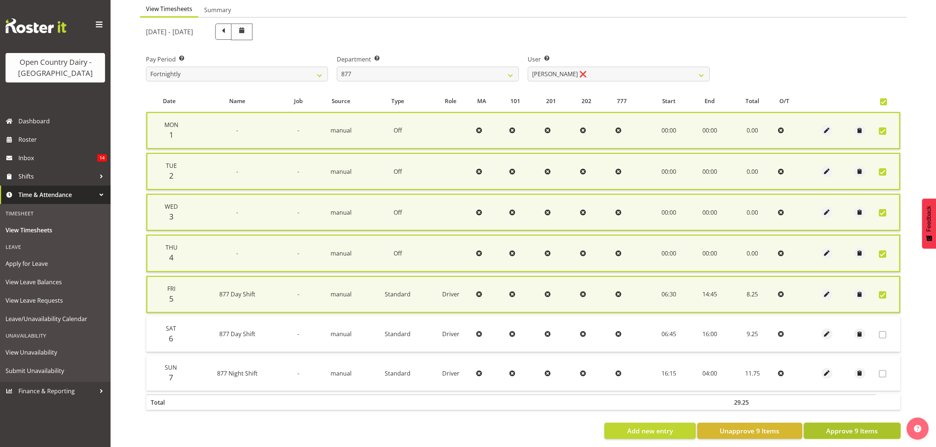
click at [861, 428] on span "Approve 9 Items" at bounding box center [852, 431] width 52 height 10
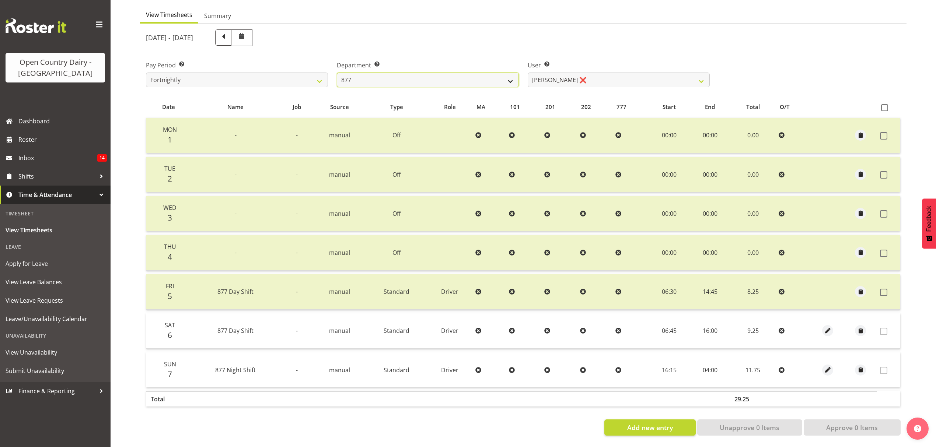
click at [403, 76] on select "734 735 736 737 738 739 851 852 853 854 855 856 858 861 862 865 868 869 870 873" at bounding box center [428, 80] width 182 height 15
click at [337, 73] on select "734 735 736 737 738 739 851 852 853 854 855 856 858 861 862 865 868 869 870 873" at bounding box center [428, 80] width 182 height 15
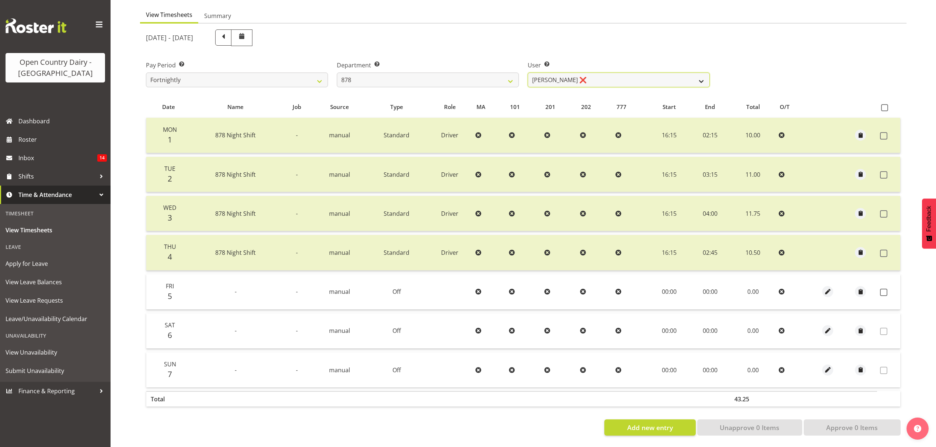
click at [590, 73] on select "Athol Warnock ❌ Dean Tither ❌ Joshua Treymane ❌ Vinkie Botha ❌" at bounding box center [619, 80] width 182 height 15
click at [528, 73] on select "Athol Warnock ❌ Dean Tither ❌ Joshua Treymane ❌ Vinkie Botha ❌" at bounding box center [619, 80] width 182 height 15
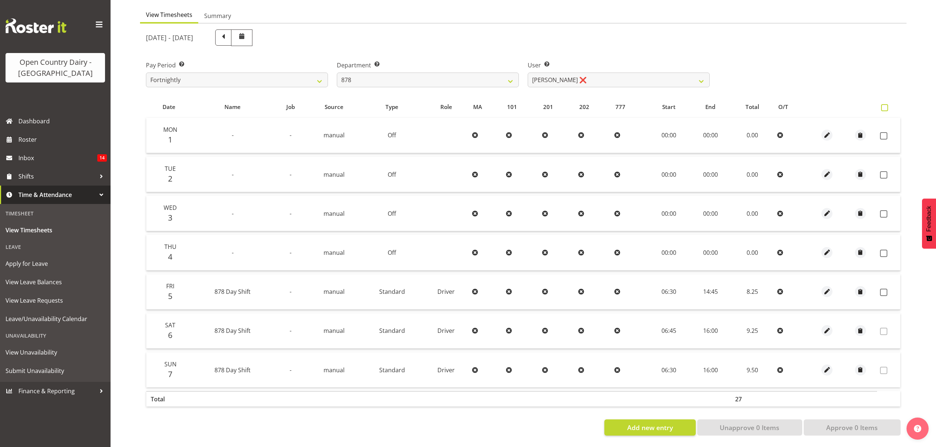
click at [886, 104] on span at bounding box center [884, 107] width 7 height 7
click at [886, 105] on input "checkbox" at bounding box center [883, 107] width 5 height 5
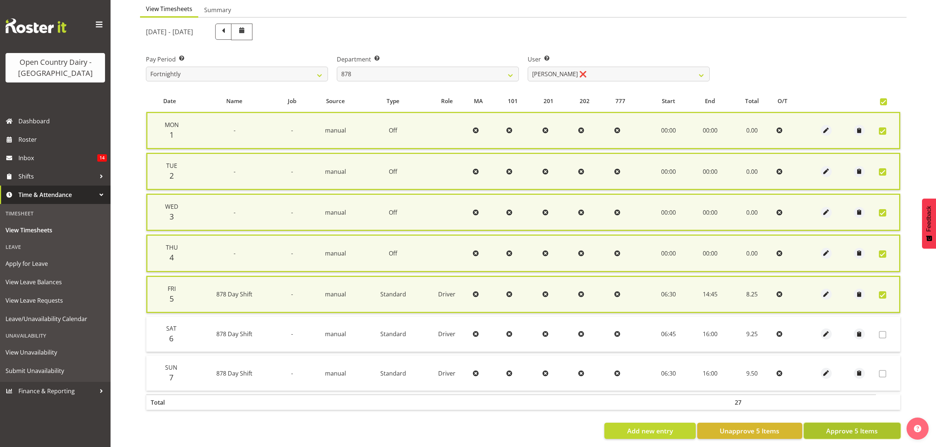
click at [871, 427] on span "Approve 5 Items" at bounding box center [852, 431] width 52 height 10
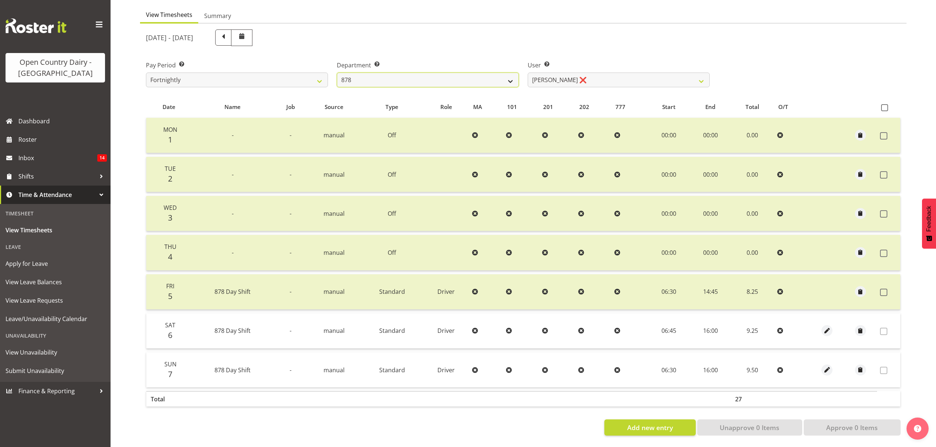
click at [386, 73] on select "734 735 736 737 738 739 851 852 853 854 855 856 858 861 862 865 868 869 870 873" at bounding box center [428, 80] width 182 height 15
click at [337, 73] on select "734 735 736 737 738 739 851 852 853 854 855 856 858 861 862 865 868 869 870 873" at bounding box center [428, 80] width 182 height 15
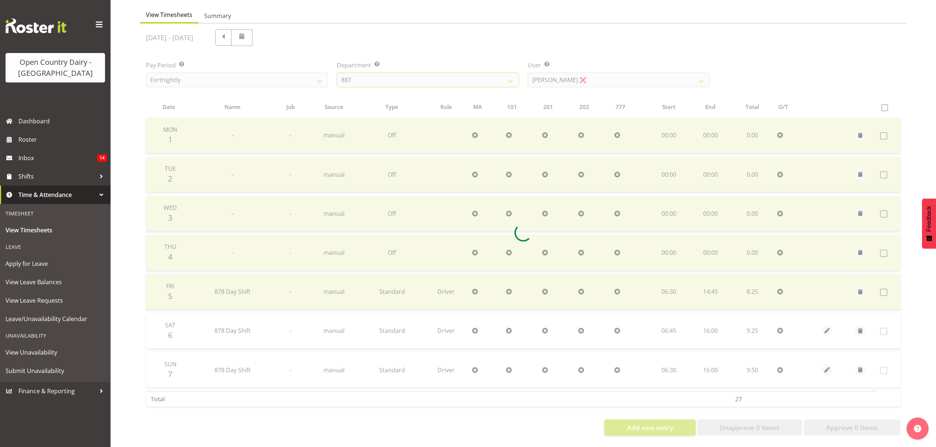
scroll to position [35, 0]
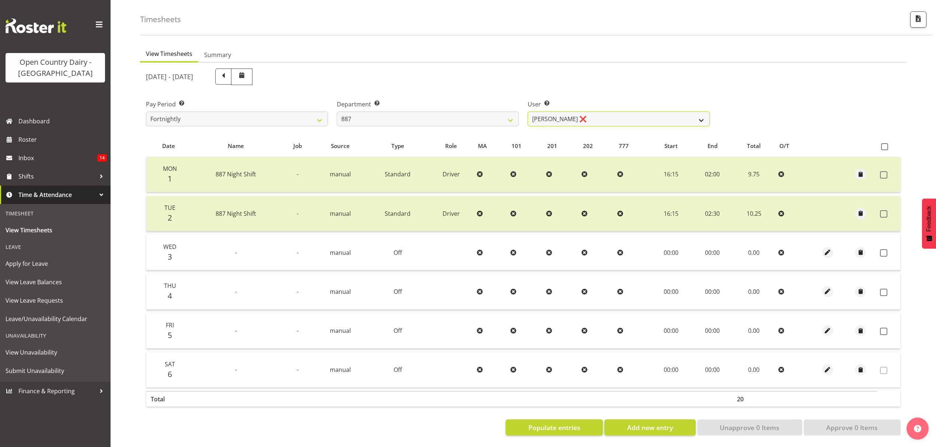
click at [593, 114] on select "Andrew Muir ❌ Bruce Spencer ❌ Neville Hoatten ❌ Warren Tempelman ❌" at bounding box center [619, 119] width 182 height 15
click at [528, 112] on select "Andrew Muir ❌ Bruce Spencer ❌ Neville Hoatten ❌ Warren Tempelman ❌" at bounding box center [619, 119] width 182 height 15
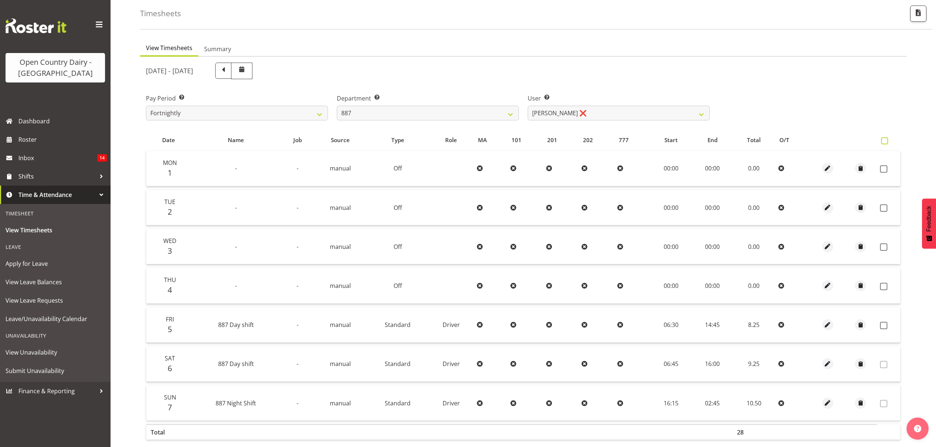
click at [884, 142] on span at bounding box center [884, 140] width 7 height 7
click at [884, 142] on input "checkbox" at bounding box center [883, 141] width 5 height 5
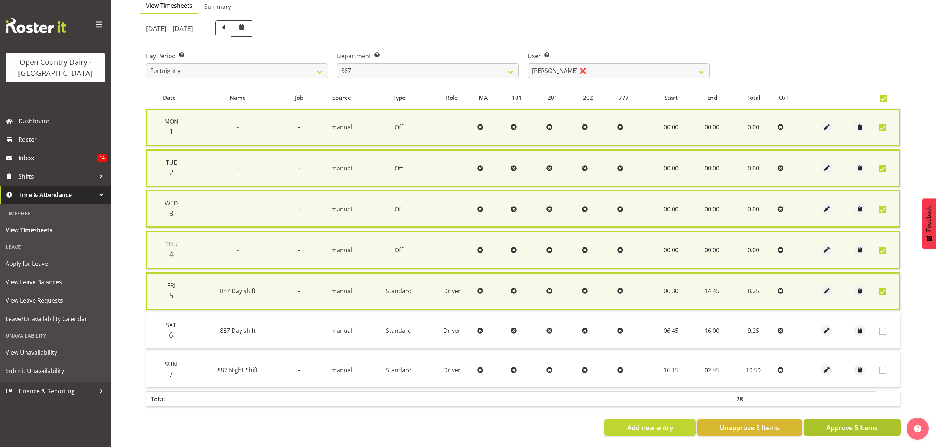
click at [876, 423] on span "Approve 5 Items" at bounding box center [852, 428] width 52 height 10
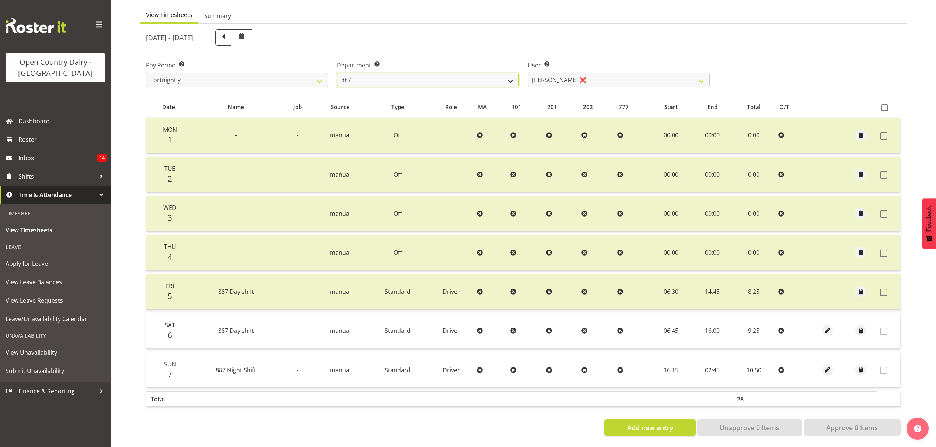
click at [460, 74] on select "734 735 736 737 738 739 851 852 853 854 855 856 858 861 862 865 868 869 870 873" at bounding box center [428, 80] width 182 height 15
click at [337, 73] on select "734 735 736 737 738 739 851 852 853 854 855 856 858 861 862 865 868 869 870 873" at bounding box center [428, 80] width 182 height 15
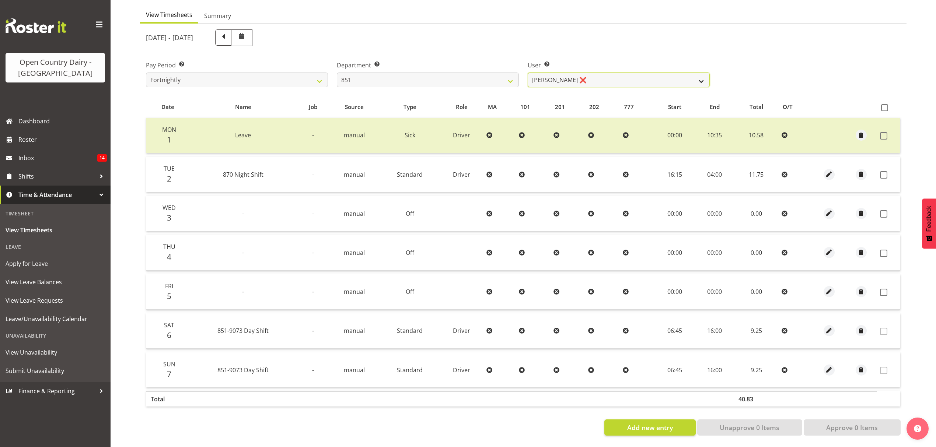
click at [596, 74] on select "Hayden Batt ❌ Martin Black ❌ Stacey Wilson ❌" at bounding box center [619, 80] width 182 height 15
click at [528, 73] on select "Hayden Batt ❌ Martin Black ❌ Stacey Wilson ❌" at bounding box center [619, 80] width 182 height 15
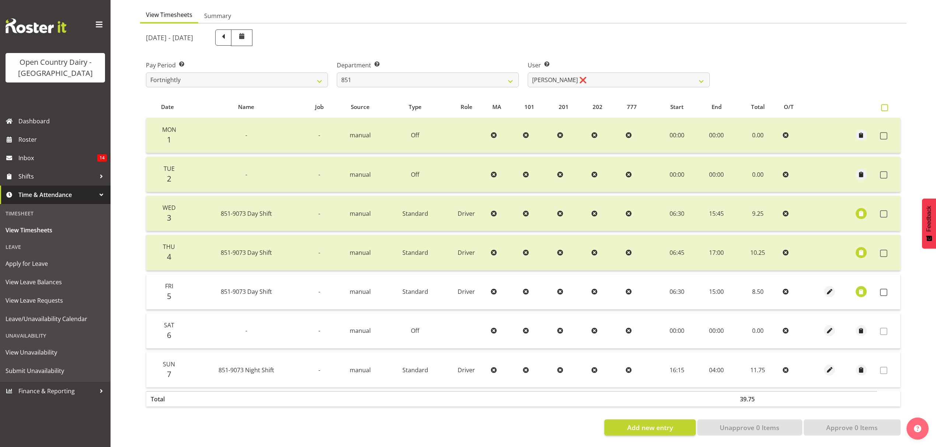
click at [886, 104] on span at bounding box center [884, 107] width 7 height 7
click at [886, 105] on input "checkbox" at bounding box center [883, 107] width 5 height 5
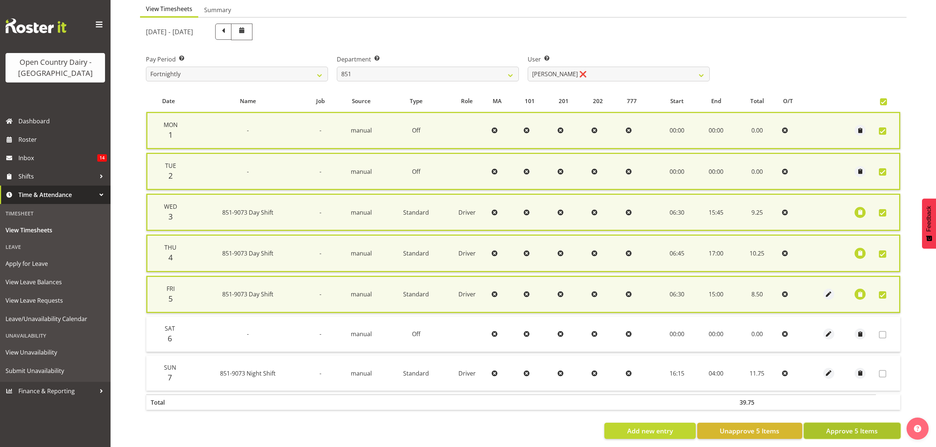
click at [853, 431] on span "Approve 5 Items" at bounding box center [852, 431] width 52 height 10
click at [853, 431] on div "Add new entry Unapprove 5 Items Approve 5 Items" at bounding box center [523, 431] width 755 height 16
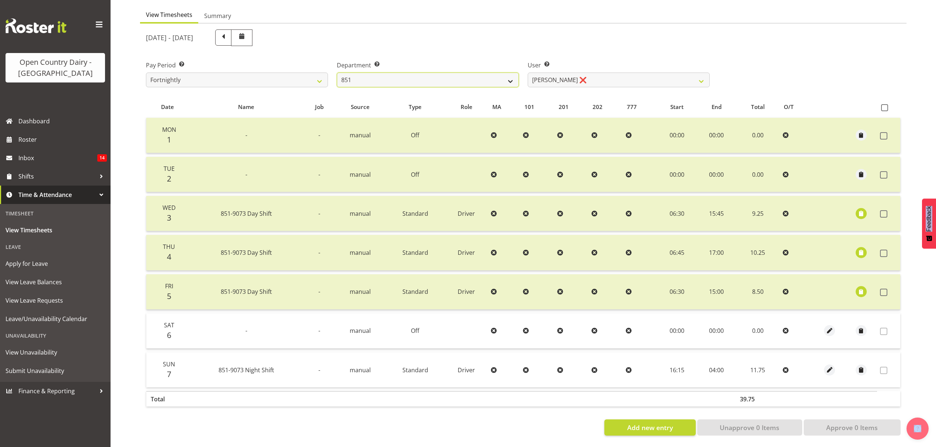
click at [435, 77] on select "734 735 736 737 738 739 851 852 853 854 855 856 858 861 862 865 868 869 870 873" at bounding box center [428, 80] width 182 height 15
click at [337, 73] on select "734 735 736 737 738 739 851 852 853 854 855 856 858 861 862 865 868 869 870 873" at bounding box center [428, 80] width 182 height 15
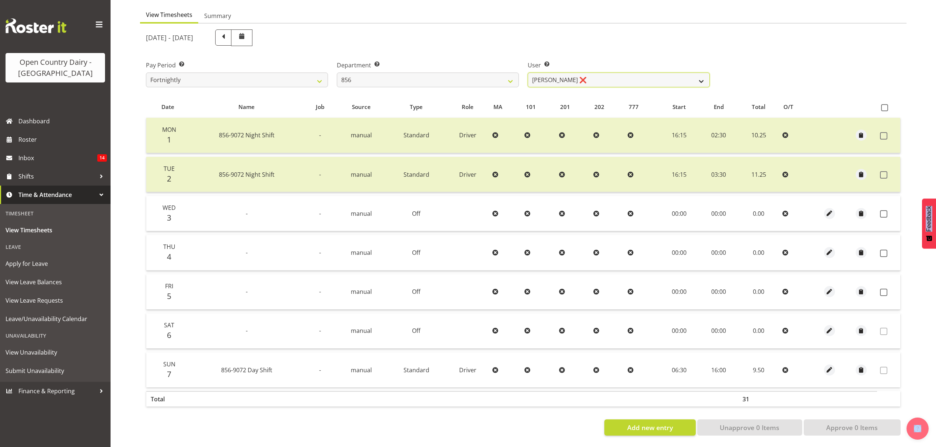
click at [599, 78] on select "Bradley Parkhill ❌ James Matheson ❌ Jason Vercoe ❌ Tony Lee ❌" at bounding box center [619, 80] width 182 height 15
click at [528, 73] on select "Bradley Parkhill ❌ James Matheson ❌ Jason Vercoe ❌ Tony Lee ❌" at bounding box center [619, 80] width 182 height 15
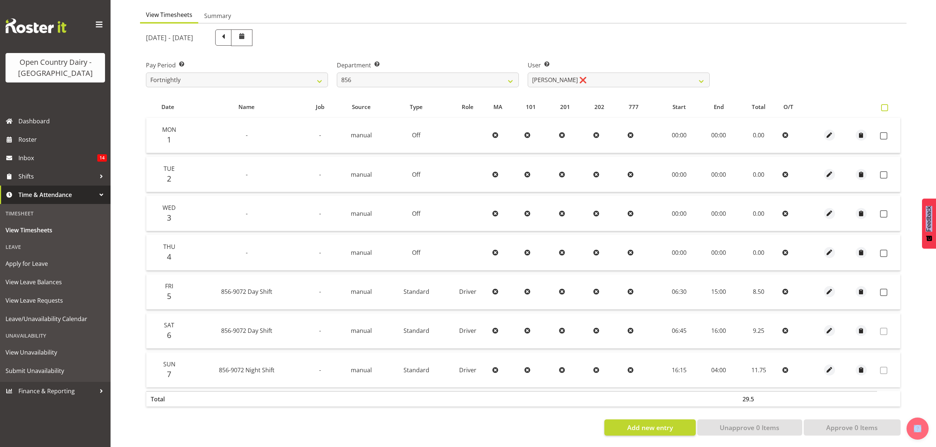
click at [884, 104] on span at bounding box center [884, 107] width 7 height 7
click at [884, 105] on input "checkbox" at bounding box center [883, 107] width 5 height 5
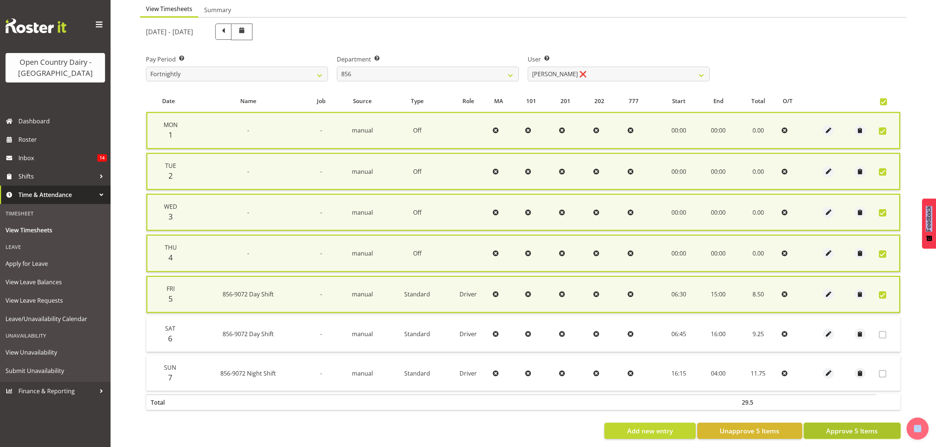
click at [856, 427] on span "Approve 5 Items" at bounding box center [852, 431] width 52 height 10
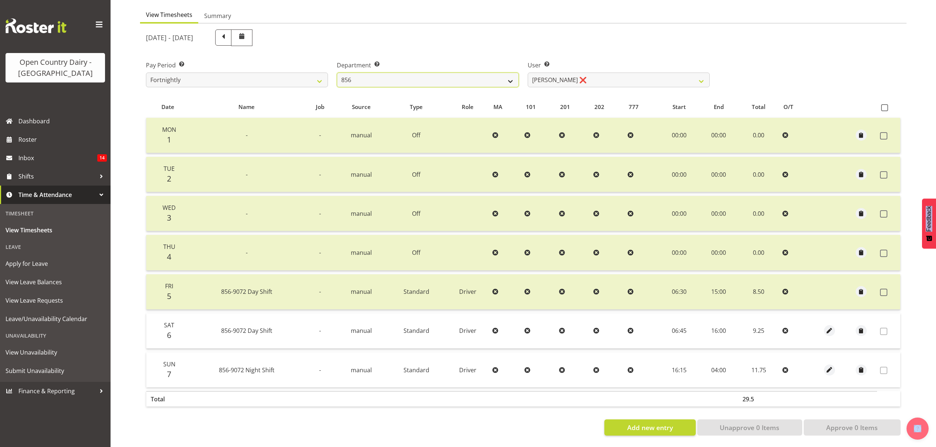
click at [391, 76] on select "734 735 736 737 738 739 851 852 853 854 855 856 858 861 862 865 868 869 870 873" at bounding box center [428, 80] width 182 height 15
click at [337, 73] on select "734 735 736 737 738 739 851 852 853 854 855 856 858 861 862 865 868 869 870 873" at bounding box center [428, 80] width 182 height 15
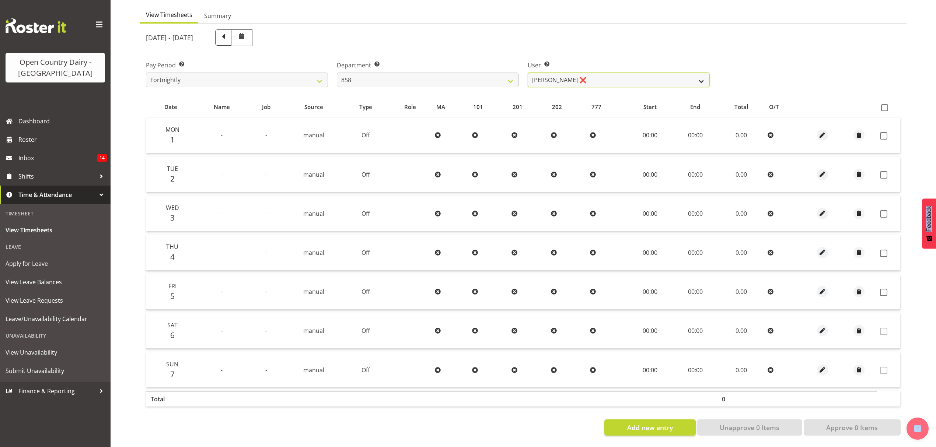
click at [584, 73] on select "Anthony Shaw ❌ Liam Bellman ❌ Neil Peters ❌" at bounding box center [619, 80] width 182 height 15
click at [528, 73] on select "Anthony Shaw ❌ Liam Bellman ❌ Neil Peters ❌" at bounding box center [619, 80] width 182 height 15
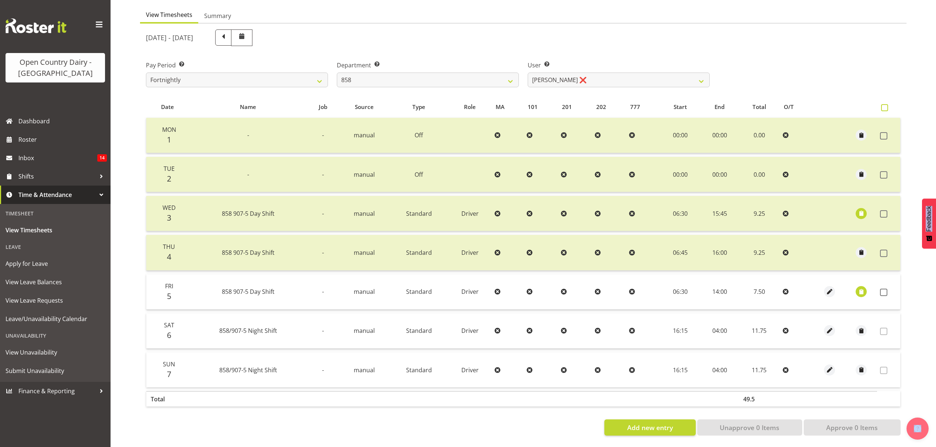
click at [883, 104] on span at bounding box center [884, 107] width 7 height 7
click at [883, 105] on input "checkbox" at bounding box center [883, 107] width 5 height 5
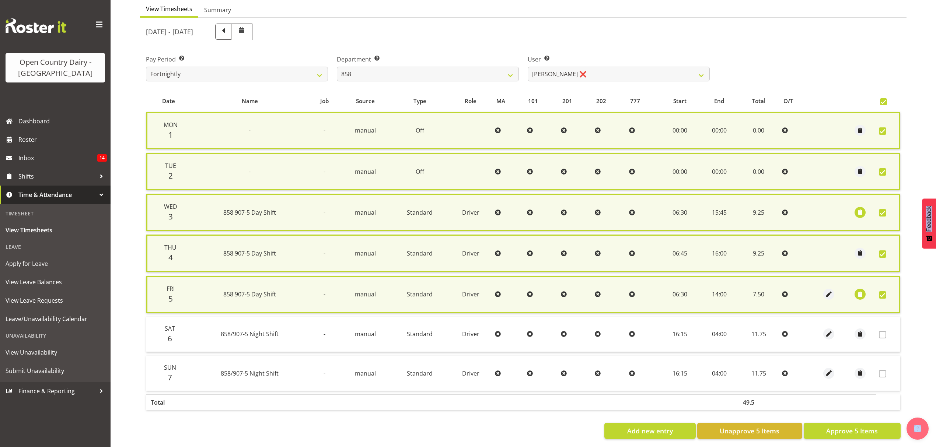
click at [886, 103] on span at bounding box center [883, 101] width 7 height 7
click at [885, 103] on input "checkbox" at bounding box center [882, 101] width 5 height 5
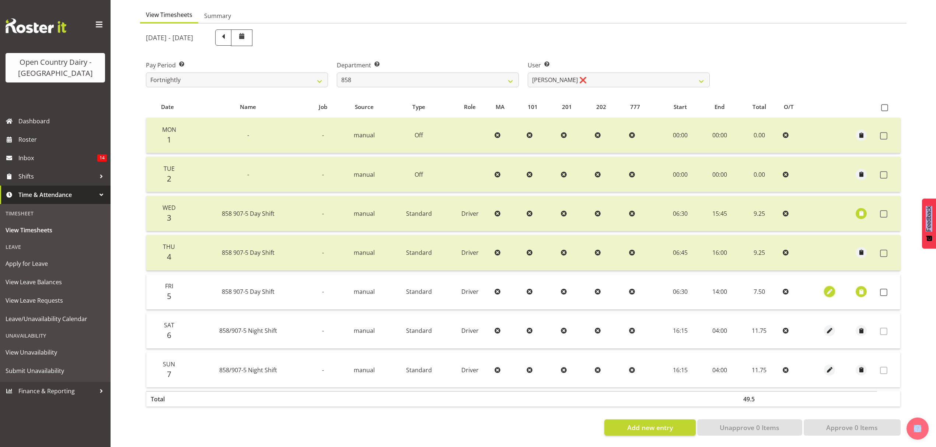
click at [829, 288] on span "button" at bounding box center [829, 292] width 8 height 8
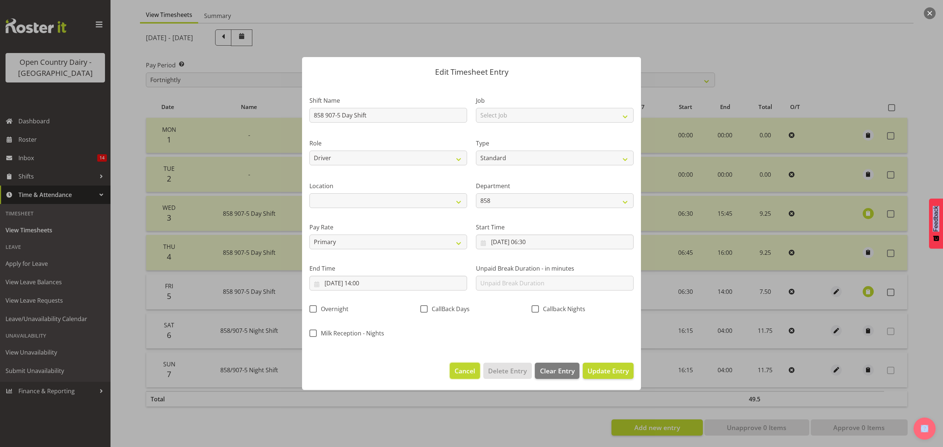
click at [472, 375] on span "Cancel" at bounding box center [465, 371] width 21 height 10
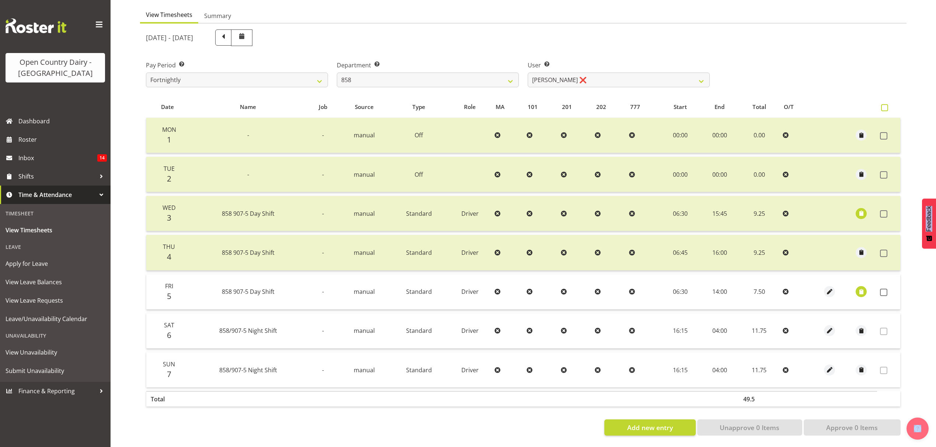
click at [885, 104] on span at bounding box center [884, 107] width 7 height 7
click at [885, 105] on input "checkbox" at bounding box center [883, 107] width 5 height 5
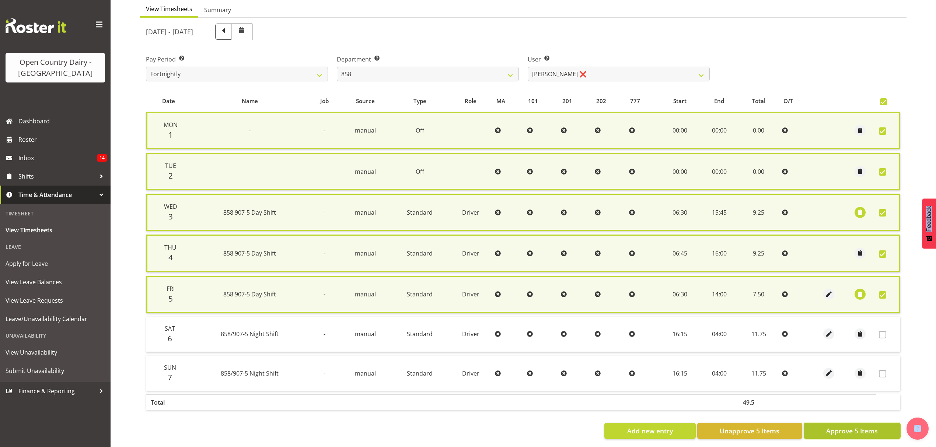
click at [854, 429] on span "Approve 5 Items" at bounding box center [852, 431] width 52 height 10
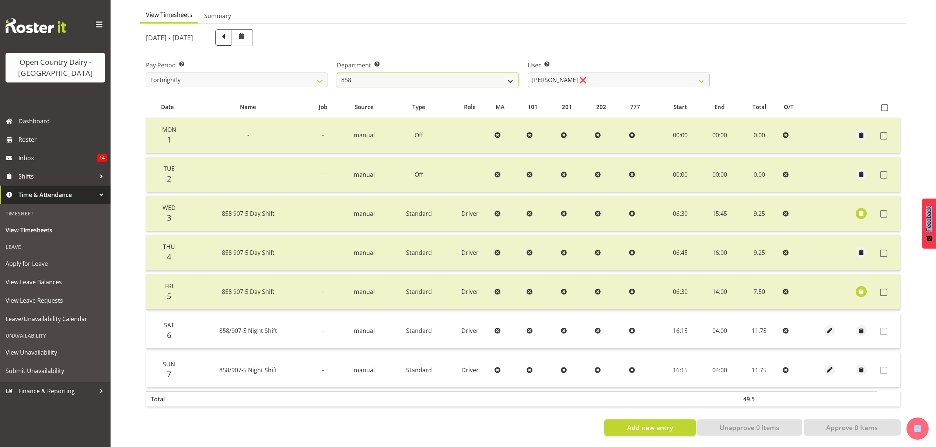
click at [408, 77] on select "734 735 736 737 738 739 851 852 853 854 855 856 858 861 862 865 868 869 870 873" at bounding box center [428, 80] width 182 height 15
click at [337, 73] on select "734 735 736 737 738 739 851 852 853 854 855 856 858 861 862 865 868 869 870 873" at bounding box center [428, 80] width 182 height 15
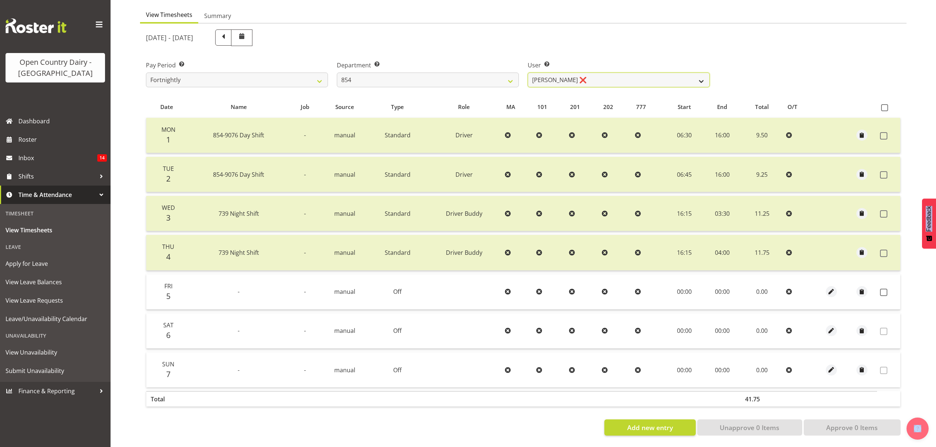
click at [549, 73] on select "Carl Johnstone ❌ John Rook ❌ Karl Nicol ❌ Raymond George ❌" at bounding box center [619, 80] width 182 height 15
click at [528, 73] on select "Carl Johnstone ❌ John Rook ❌ Karl Nicol ❌ Raymond George ❌" at bounding box center [619, 80] width 182 height 15
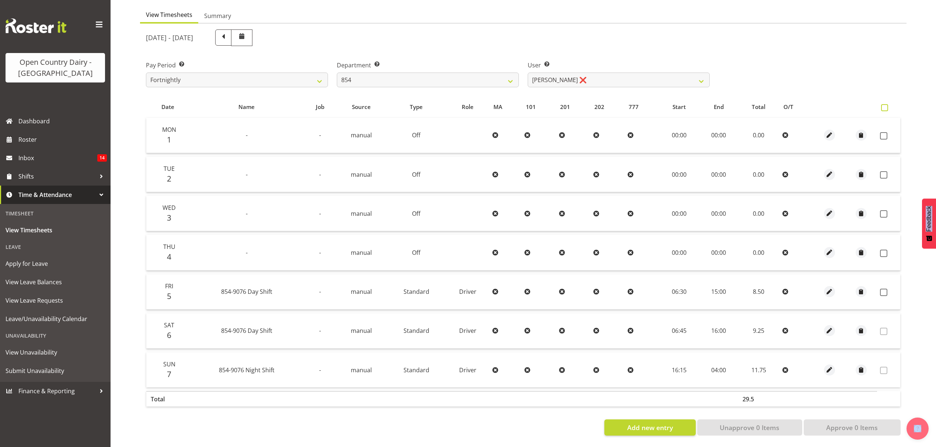
click at [886, 104] on span at bounding box center [884, 107] width 7 height 7
click at [886, 105] on input "checkbox" at bounding box center [883, 107] width 5 height 5
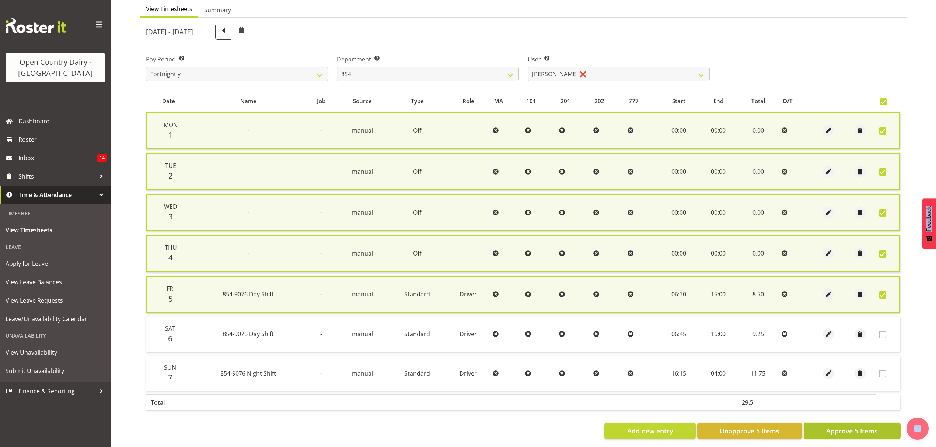
click at [866, 429] on span "Approve 5 Items" at bounding box center [852, 431] width 52 height 10
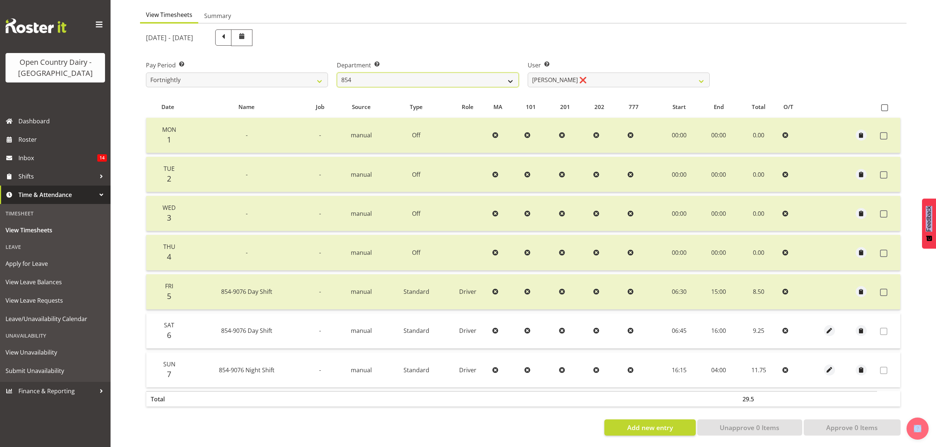
click at [354, 77] on select "734 735 736 737 738 739 851 852 853 854 855 856 858 861 862 865 868 869 870 873" at bounding box center [428, 80] width 182 height 15
click at [337, 73] on select "734 735 736 737 738 739 851 852 853 854 855 856 858 861 862 865 868 869 870 873" at bounding box center [428, 80] width 182 height 15
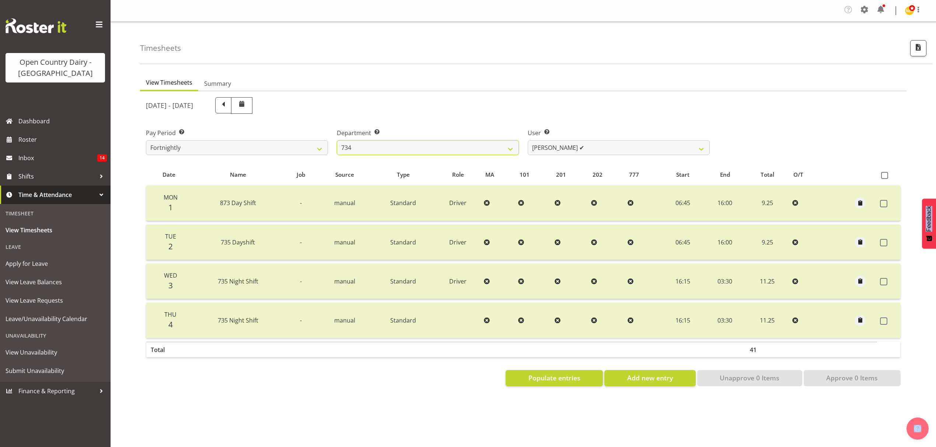
scroll to position [0, 0]
click at [619, 144] on select "Justin Spicer ✔ Ryan Thompson ❌ Tracey Chittock ❌ Zachary Shanks ❌" at bounding box center [619, 147] width 182 height 15
click at [528, 141] on select "Justin Spicer ✔ Ryan Thompson ❌ Tracey Chittock ❌ Zachary Shanks ❌" at bounding box center [619, 147] width 182 height 15
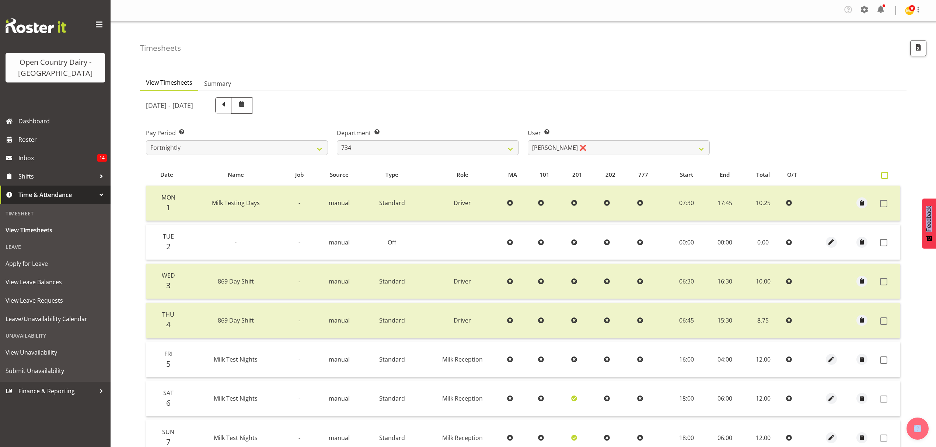
click at [884, 176] on span at bounding box center [884, 175] width 7 height 7
click at [884, 176] on input "checkbox" at bounding box center [883, 175] width 5 height 5
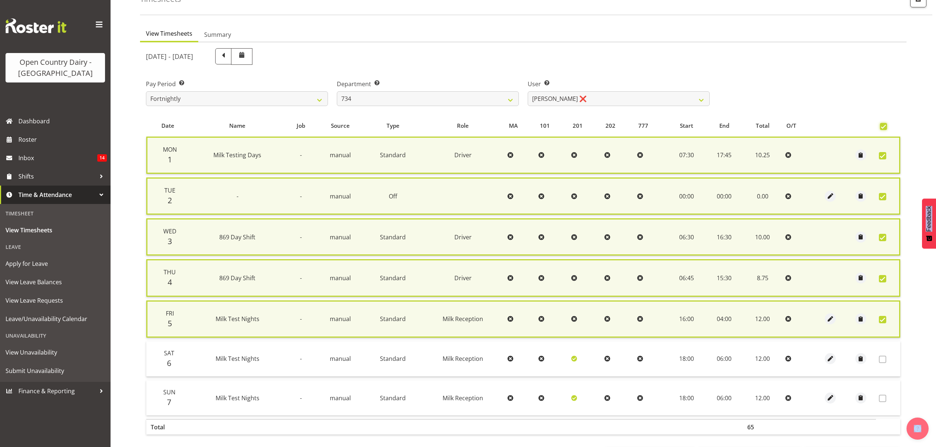
scroll to position [81, 0]
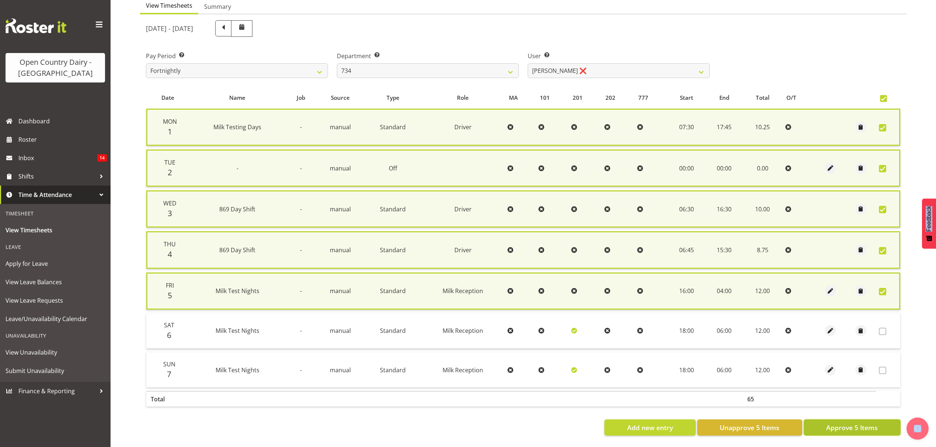
click at [871, 423] on span "Approve 5 Items" at bounding box center [852, 428] width 52 height 10
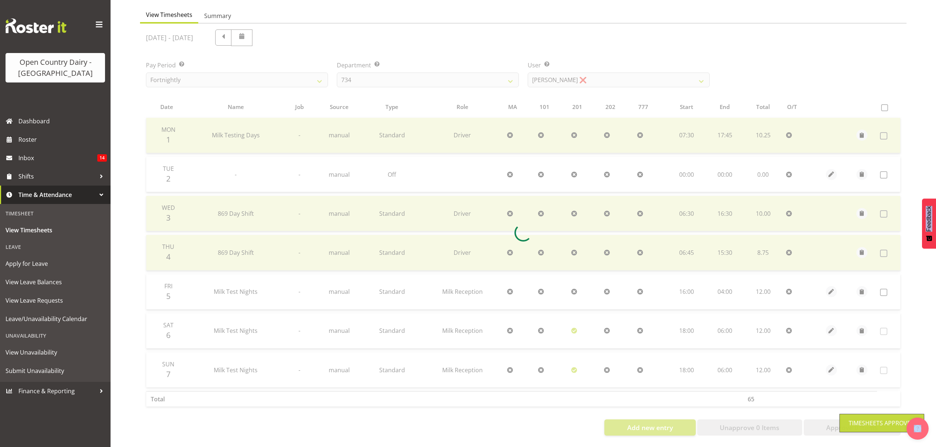
scroll to position [74, 0]
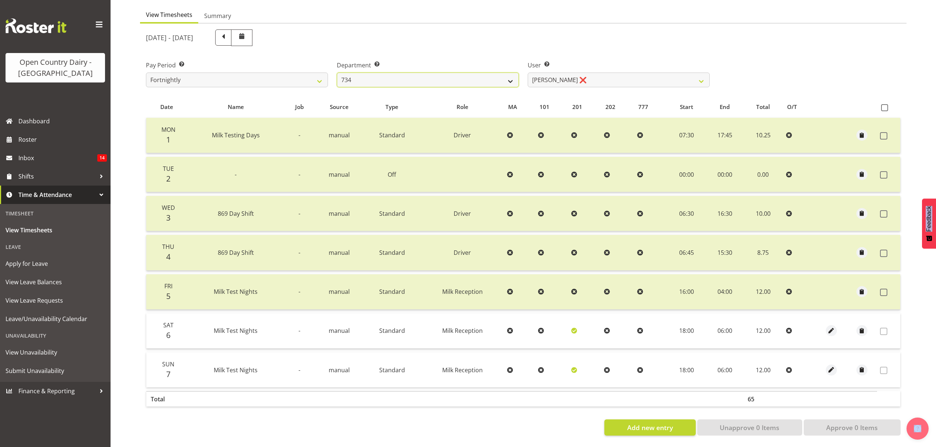
click at [437, 74] on select "734 735 736 737 738 739 851 852 853 854 855 856 858 861 862 865 868 869 870 873" at bounding box center [428, 80] width 182 height 15
click at [337, 73] on select "734 735 736 737 738 739 851 852 853 854 855 856 858 861 862 865 868 869 870 873" at bounding box center [428, 80] width 182 height 15
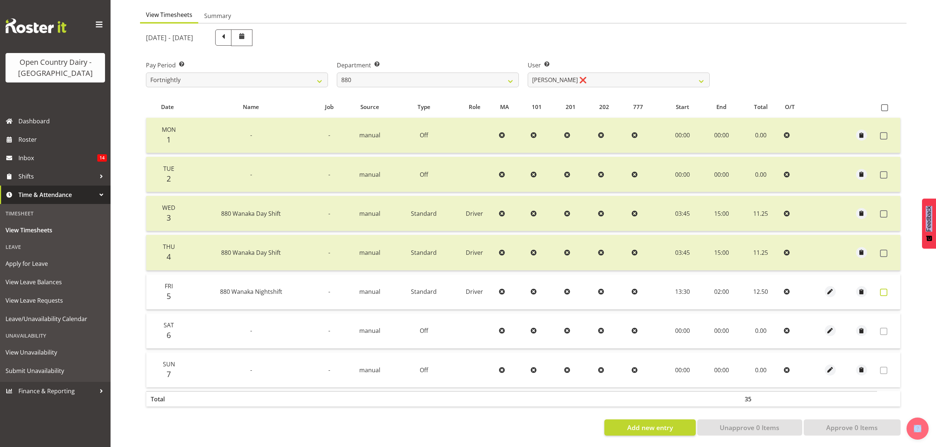
click at [882, 289] on span at bounding box center [883, 292] width 7 height 7
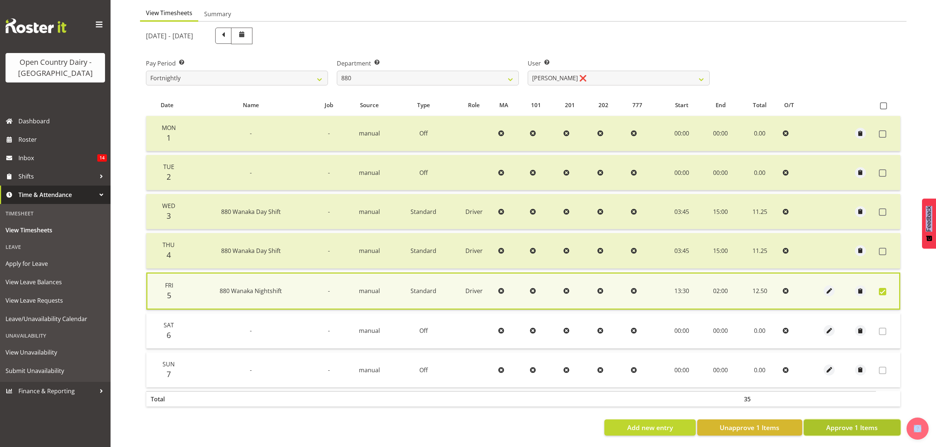
click at [861, 423] on span "Approve 1 Items" at bounding box center [852, 428] width 52 height 10
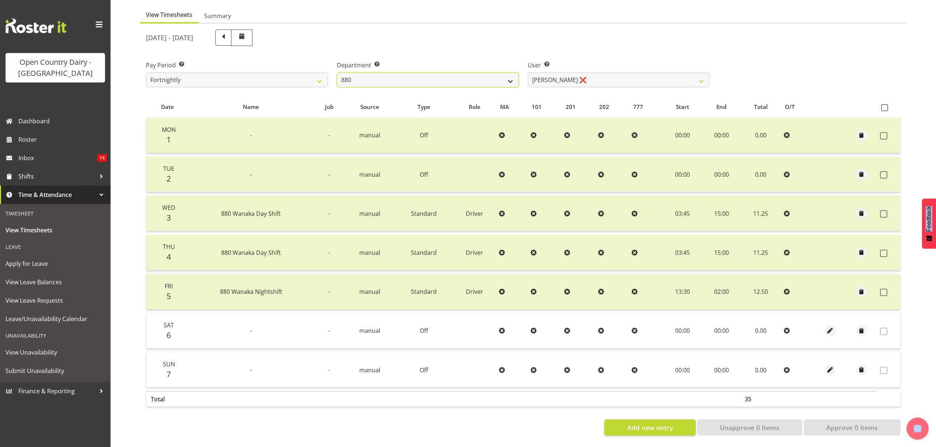
click at [400, 76] on select "734 735 736 737 738 739 851 852 853 854 855 856 858 861 862 865 868 869 870 873" at bounding box center [428, 80] width 182 height 15
click at [337, 73] on select "734 735 736 737 738 739 851 852 853 854 855 856 858 861 862 865 868 869 870 873" at bounding box center [428, 80] width 182 height 15
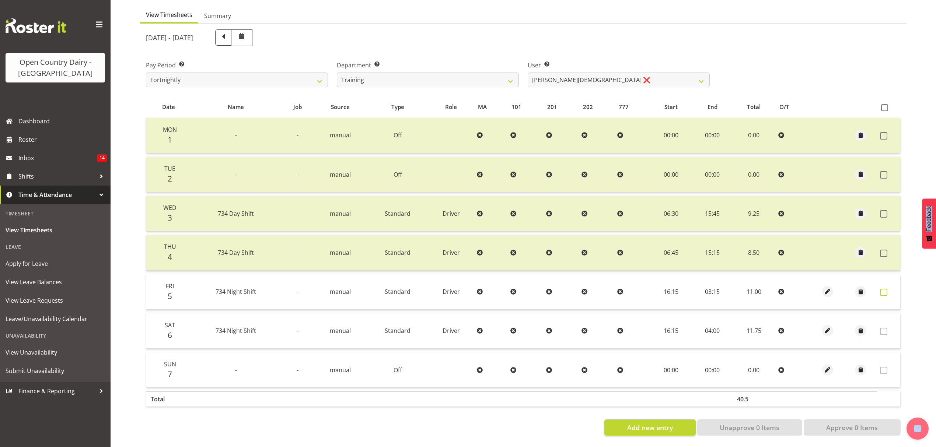
click at [884, 289] on span at bounding box center [883, 292] width 7 height 7
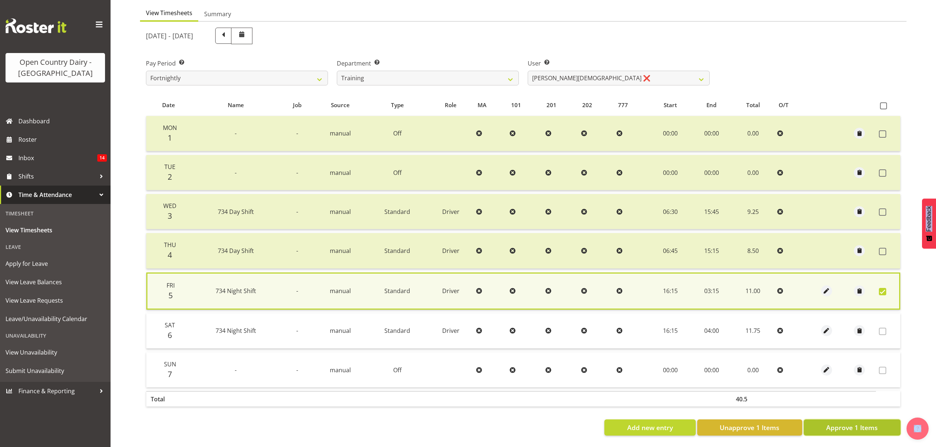
click at [858, 423] on span "Approve 1 Items" at bounding box center [852, 428] width 52 height 10
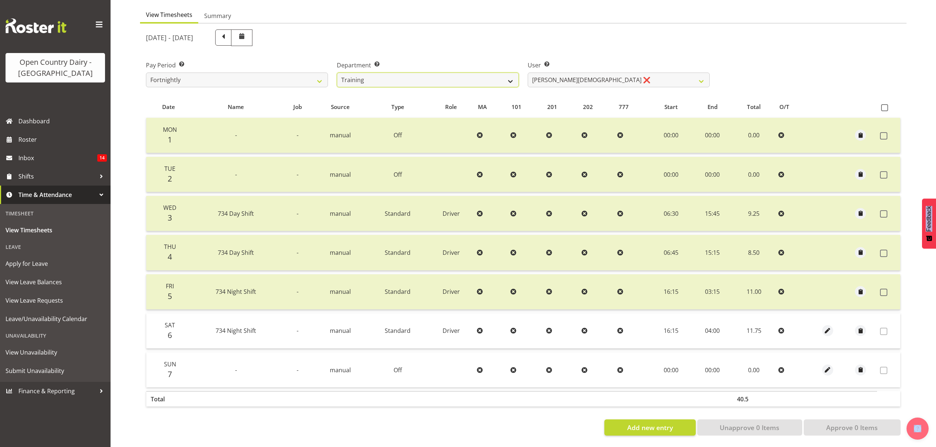
click at [468, 74] on select "734 735 736 737 738 739 851 852 853 854 855 856 858 861 862 865 868 869 870 873" at bounding box center [428, 80] width 182 height 15
click at [337, 73] on select "734 735 736 737 738 739 851 852 853 854 855 856 858 861 862 865 868 869 870 873" at bounding box center [428, 80] width 182 height 15
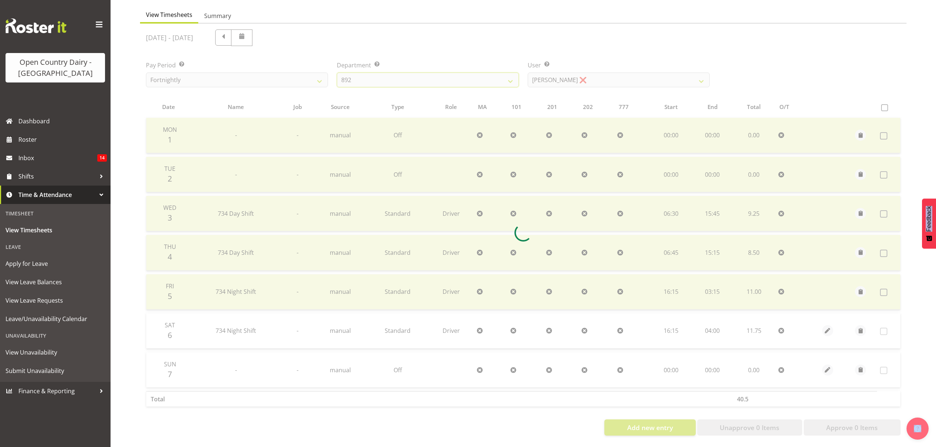
scroll to position [0, 0]
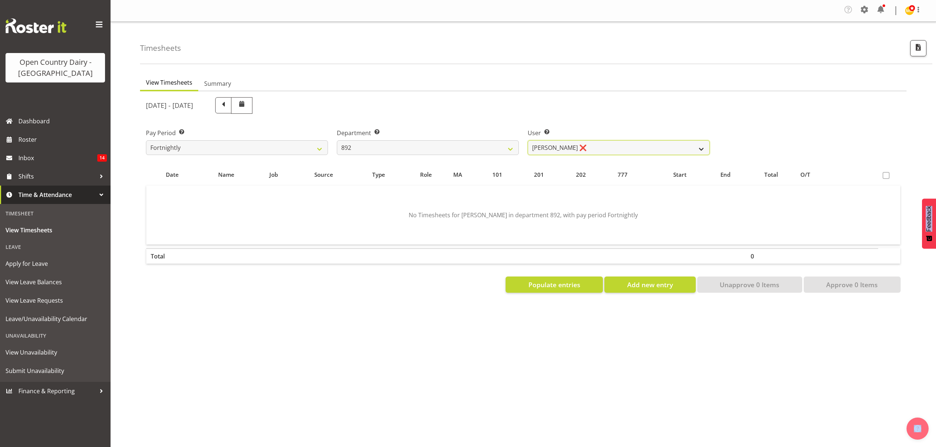
click at [598, 142] on select "Brittany Willis ❌ Danny Davies ❌ David McKenzie ❌ Josh Winship ❌ Reece Calvert ❌" at bounding box center [619, 147] width 182 height 15
click at [528, 141] on select "Brittany Willis ❌ Danny Davies ❌ David McKenzie ❌ Josh Winship ❌ Reece Calvert ❌" at bounding box center [619, 147] width 182 height 15
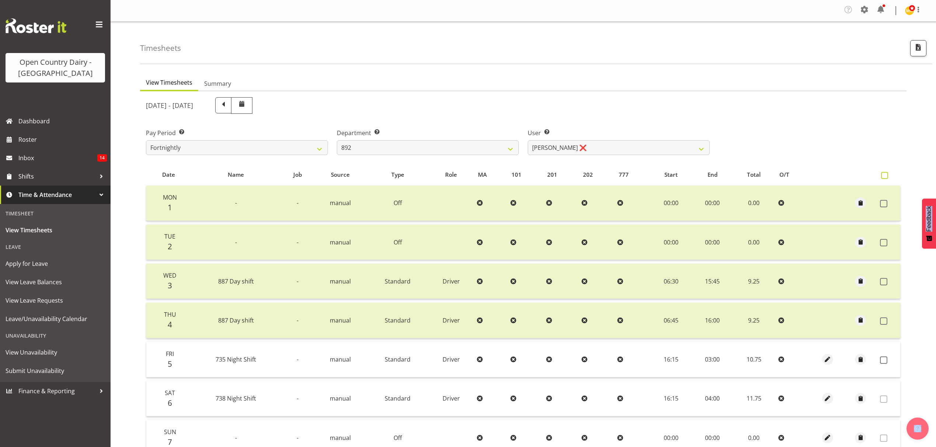
click at [885, 175] on span at bounding box center [884, 175] width 7 height 7
click at [885, 175] on input "checkbox" at bounding box center [883, 175] width 5 height 5
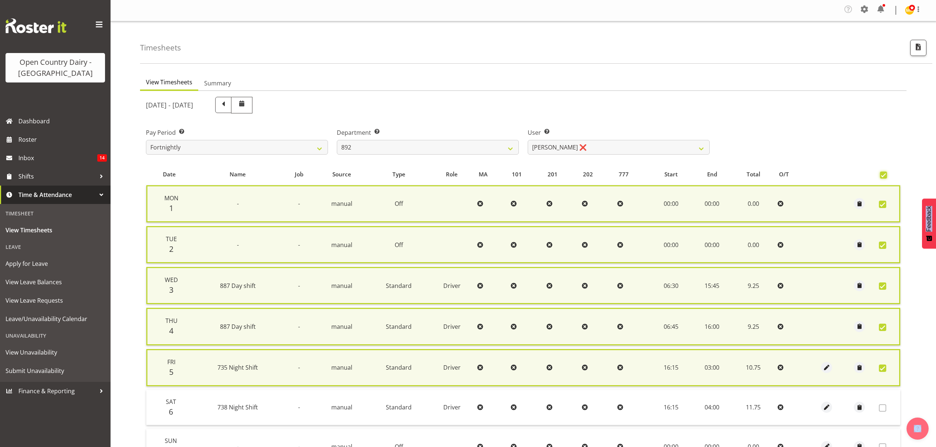
scroll to position [81, 0]
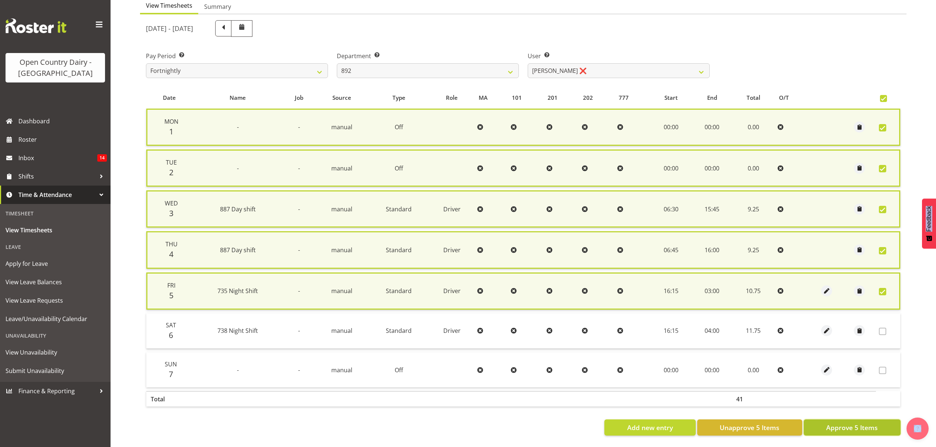
click at [882, 420] on button "Approve 5 Items" at bounding box center [852, 428] width 97 height 16
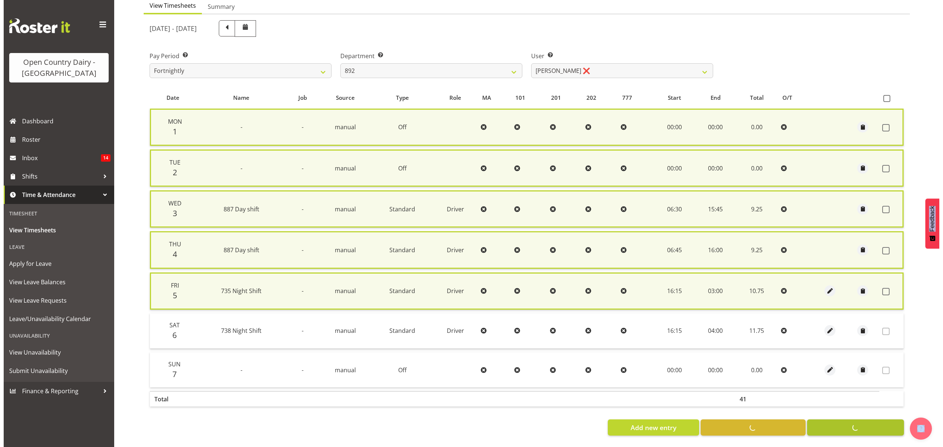
scroll to position [74, 0]
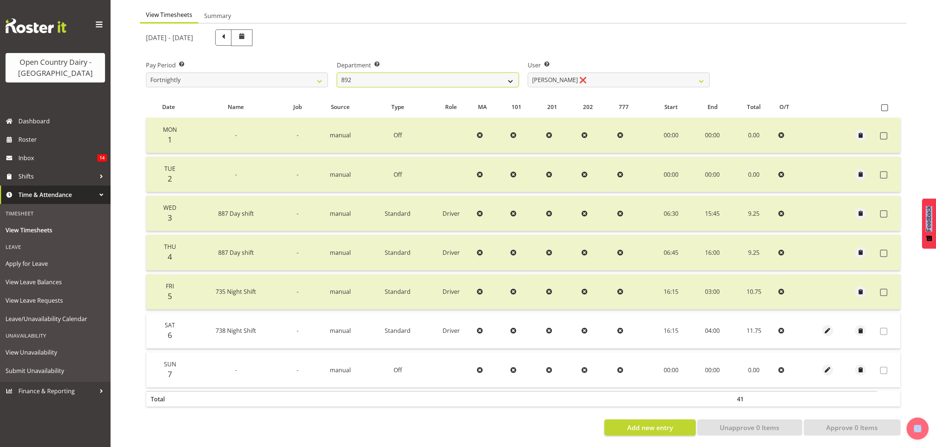
click at [429, 73] on select "734 735 736 737 738 739 851 852 853 854 855 856 858 861 862 865 868 869 870 873" at bounding box center [428, 80] width 182 height 15
click at [337, 73] on select "734 735 736 737 738 739 851 852 853 854 855 856 858 861 862 865 868 869 870 873" at bounding box center [428, 80] width 182 height 15
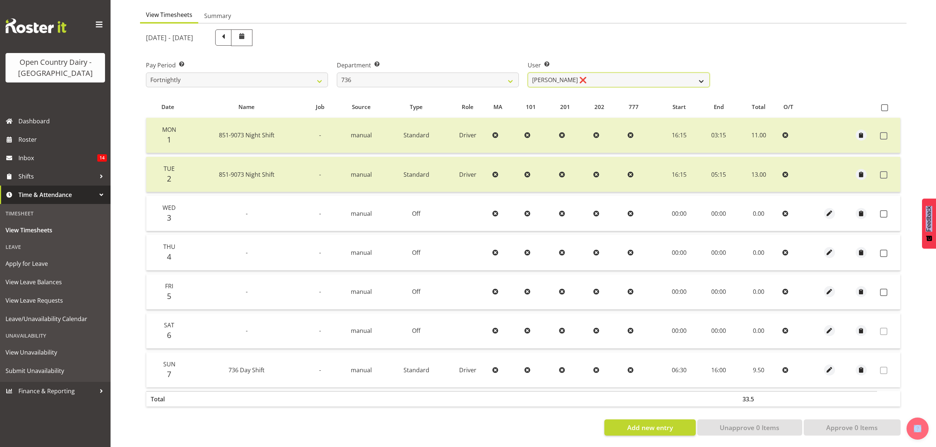
click at [601, 76] on select "Andy Van Brecht ❌ Gavin Hamilton ❌ Jamie Seaton ❌ Kerrod Ward ❌" at bounding box center [619, 80] width 182 height 15
click at [528, 73] on select "Andy Van Brecht ❌ Gavin Hamilton ❌ Jamie Seaton ❌ Kerrod Ward ❌" at bounding box center [619, 80] width 182 height 15
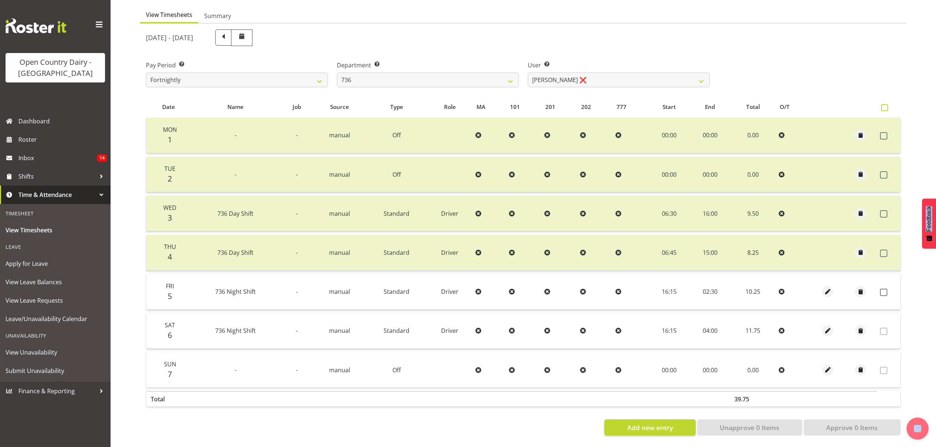
click at [887, 104] on span at bounding box center [884, 107] width 7 height 7
click at [886, 105] on input "checkbox" at bounding box center [883, 107] width 5 height 5
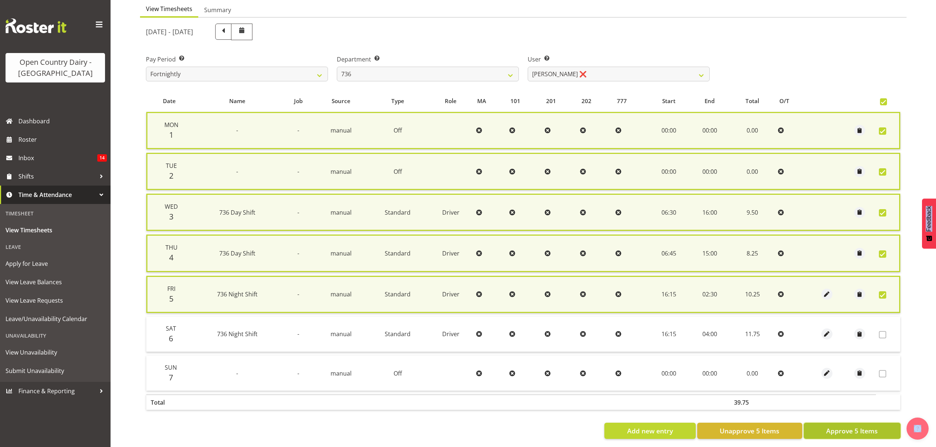
click at [847, 426] on span "Approve 5 Items" at bounding box center [852, 431] width 52 height 10
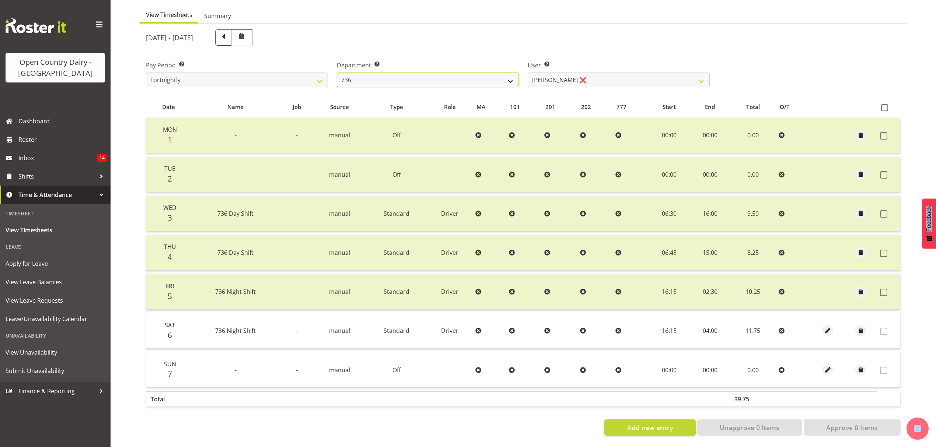
click at [424, 73] on select "734 735 736 737 738 739 851 852 853 854 855 856 858 861 862 865 868 869 870 873" at bounding box center [428, 80] width 182 height 15
click at [337, 73] on select "734 735 736 737 738 739 851 852 853 854 855 856 858 861 862 865 868 869 870 873" at bounding box center [428, 80] width 182 height 15
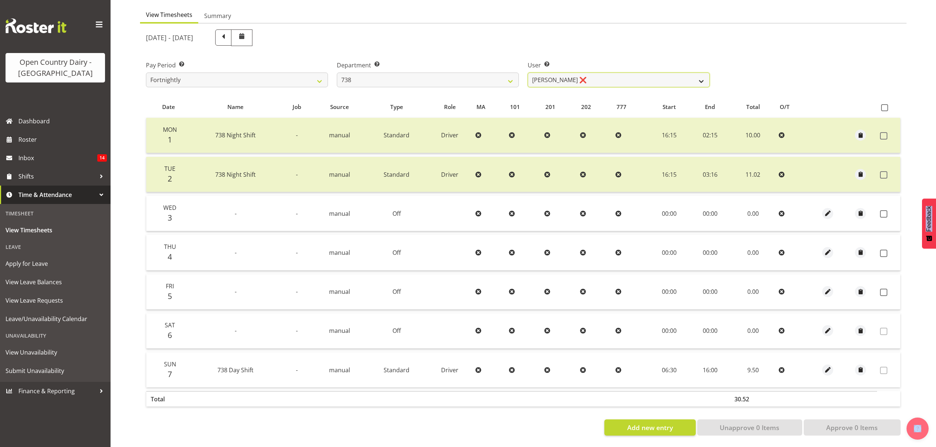
click at [610, 73] on select "Christopher Gamble ❌ Marcy Tuuta ❌ Raymond Campbell ❌ Tama Irvine ❌" at bounding box center [619, 80] width 182 height 15
click at [528, 73] on select "Christopher Gamble ❌ Marcy Tuuta ❌ Raymond Campbell ❌ Tama Irvine ❌" at bounding box center [619, 80] width 182 height 15
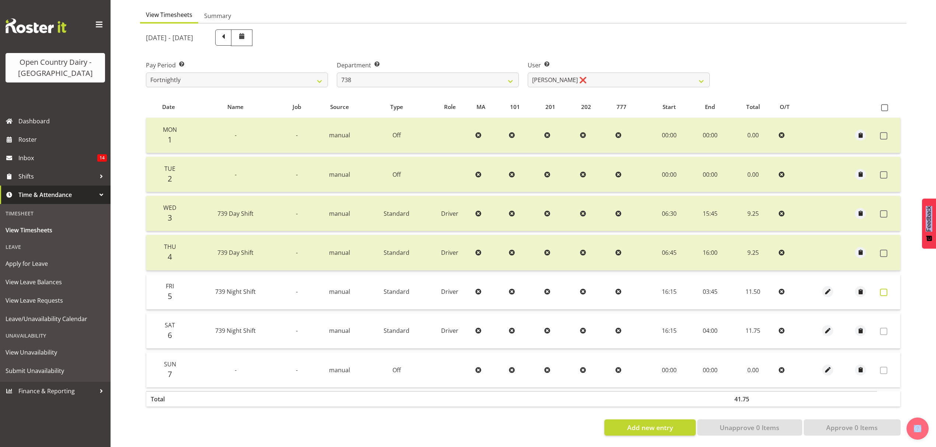
click at [885, 289] on span at bounding box center [883, 292] width 7 height 7
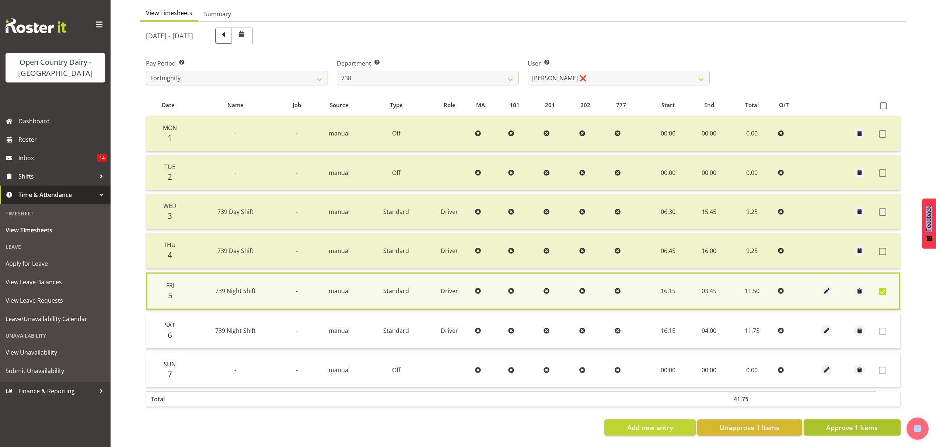
click at [863, 423] on span "Approve 1 Items" at bounding box center [852, 428] width 52 height 10
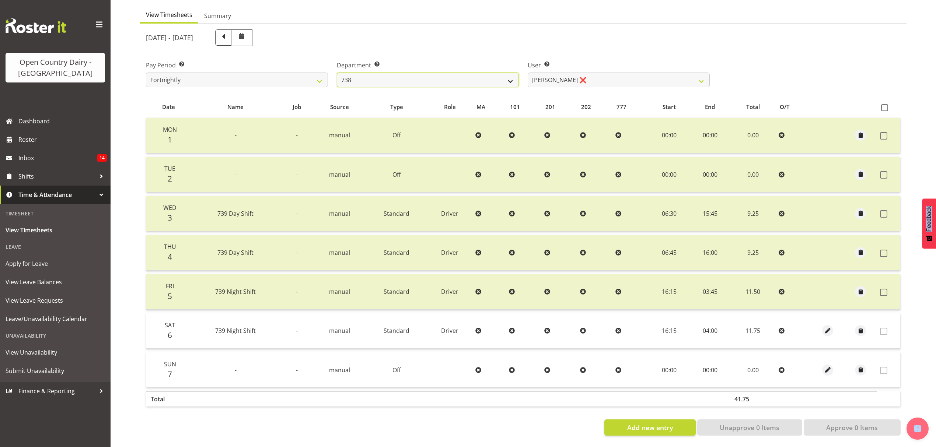
click at [457, 78] on select "734 735 736 737 738 739 851 852 853 854 855 856 858 861 862 865 868 869 870 873" at bounding box center [428, 80] width 182 height 15
click at [337, 73] on select "734 735 736 737 738 739 851 852 853 854 855 856 858 861 862 865 868 869 870 873" at bounding box center [428, 80] width 182 height 15
click at [611, 76] on select "Leon Harrison ❌ Nathan Vincent ❌ Wayne Jukes ❌" at bounding box center [619, 80] width 182 height 15
click at [528, 73] on select "Leon Harrison ❌ Nathan Vincent ❌ Wayne Jukes ❌" at bounding box center [619, 80] width 182 height 15
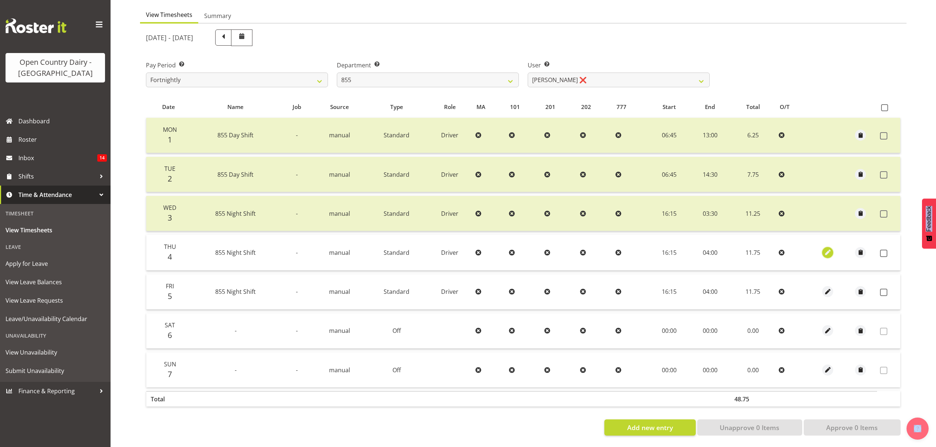
click at [829, 248] on span "button" at bounding box center [827, 252] width 8 height 8
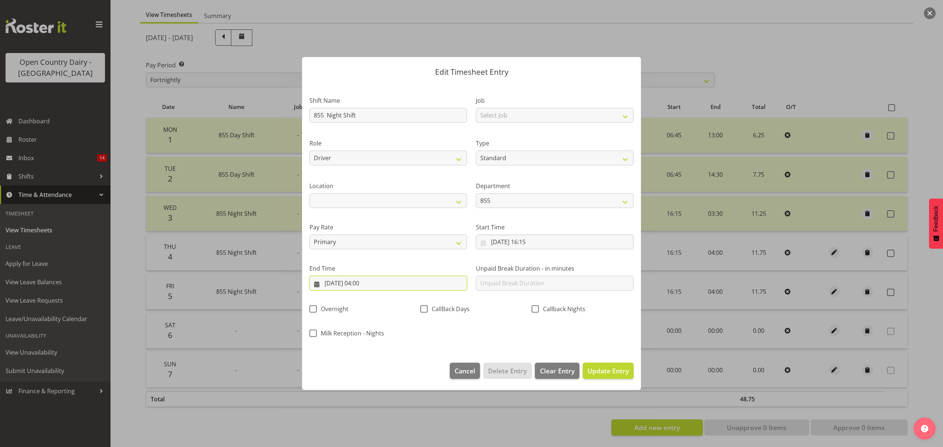
click at [432, 289] on input "05/09/2025, 04:00" at bounding box center [388, 283] width 158 height 15
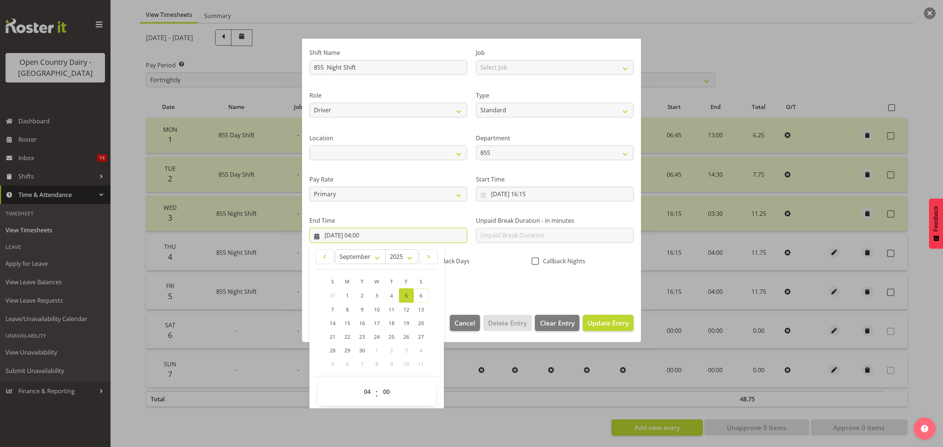
scroll to position [50, 0]
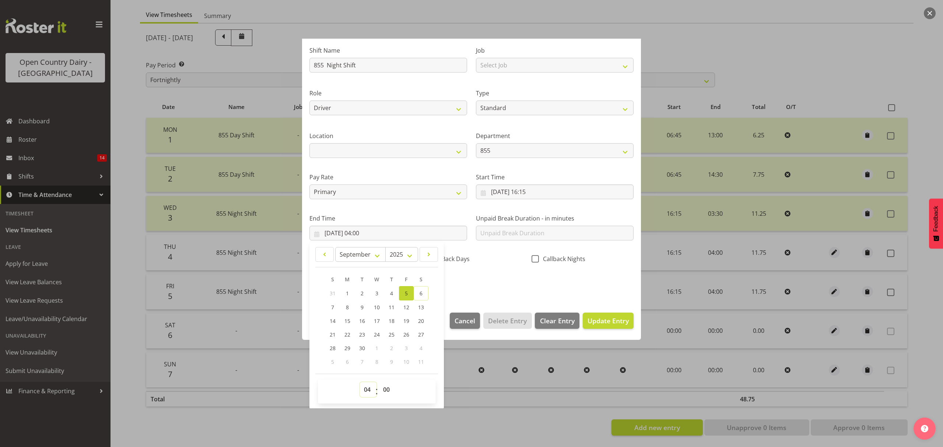
click at [367, 389] on select "00 01 02 03 04 05 06 07 08 09 10 11 12 13 14 15 16 17 18 19 20 21 22 23" at bounding box center [368, 389] width 17 height 15
click at [364, 388] on select "00 01 02 03 04 05 06 07 08 09 10 11 12 13 14 15 16 17 18 19 20 21 22 23" at bounding box center [368, 389] width 17 height 15
click at [360, 383] on select "00 01 02 03 04 05 06 07 08 09 10 11 12 13 14 15 16 17 18 19 20 21 22 23" at bounding box center [368, 389] width 17 height 15
click at [388, 391] on select "00 01 02 03 04 05 06 07 08 09 10 11 12 13 14 15 16 17 18 19 20 21 22 23 24 25 2…" at bounding box center [387, 389] width 17 height 15
click at [379, 383] on select "00 01 02 03 04 05 06 07 08 09 10 11 12 13 14 15 16 17 18 19 20 21 22 23 24 25 2…" at bounding box center [387, 389] width 17 height 15
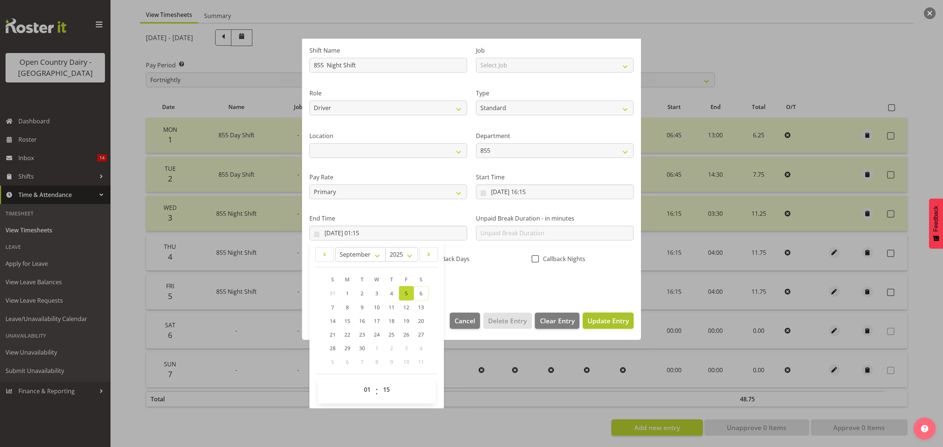
click at [602, 322] on span "Update Entry" at bounding box center [608, 320] width 41 height 9
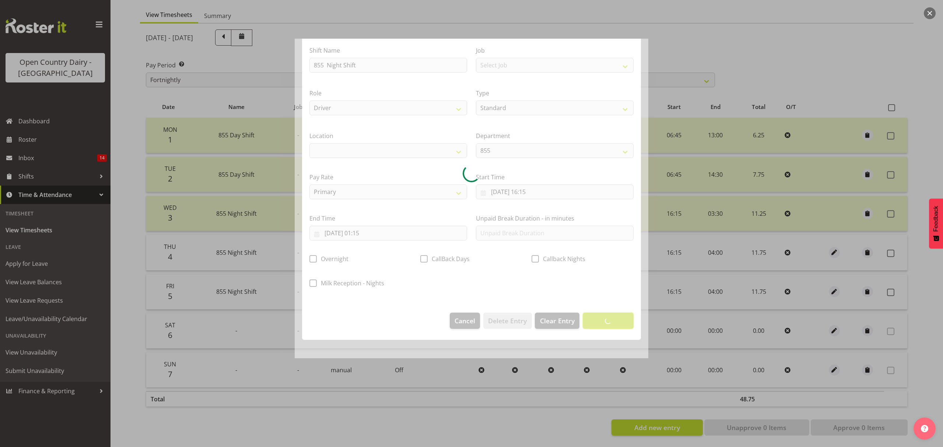
scroll to position [0, 0]
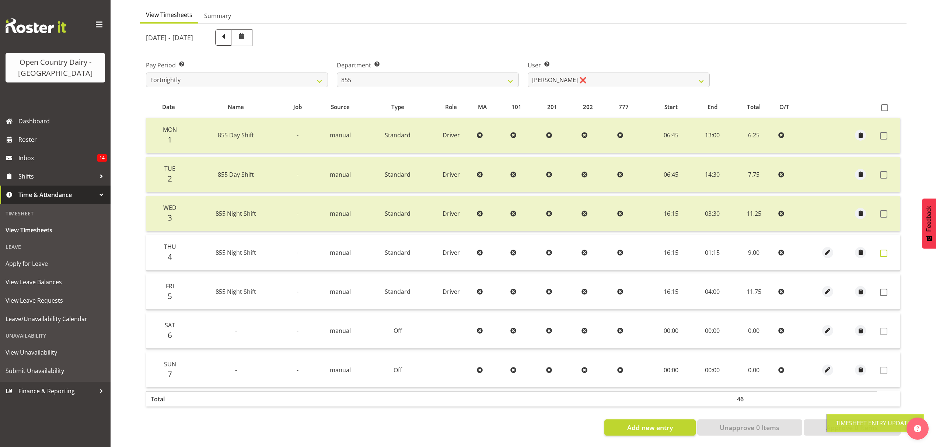
click at [883, 250] on span at bounding box center [883, 253] width 7 height 7
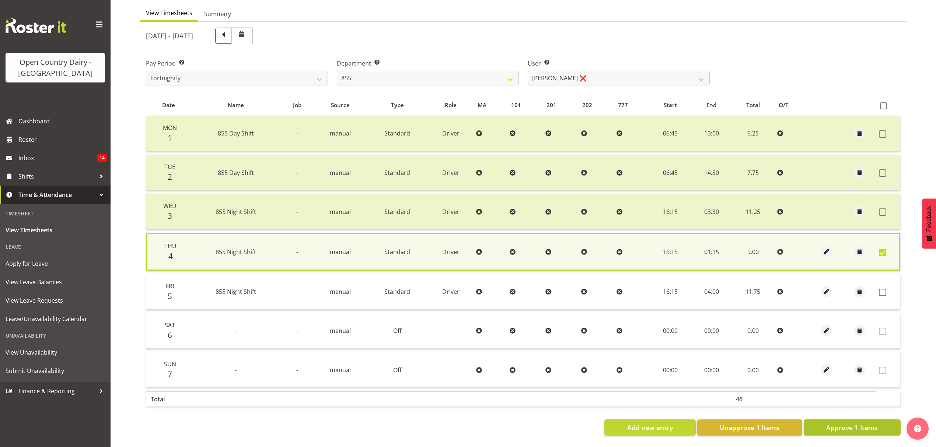
click at [867, 423] on span "Approve 1 Items" at bounding box center [852, 428] width 52 height 10
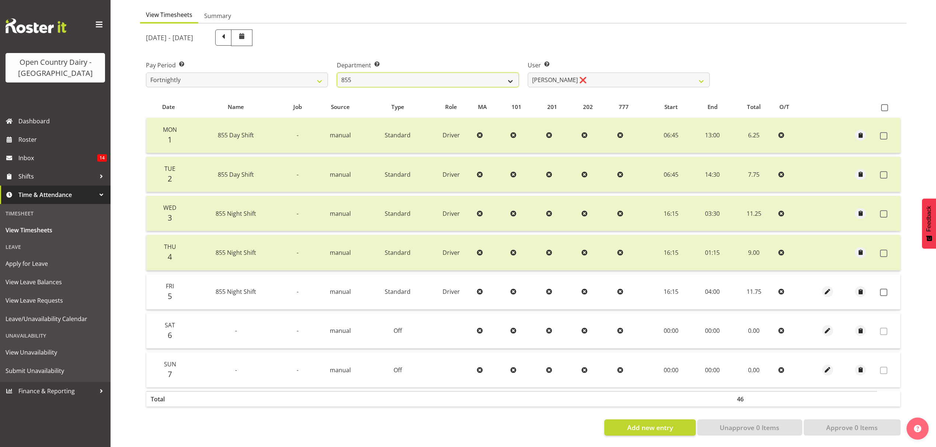
click at [447, 73] on select "734 735 736 737 738 739 851 852 853 854 855 856 858 861 862 865 868 869 870 873" at bounding box center [428, 80] width 182 height 15
click at [337, 73] on select "734 735 736 737 738 739 851 852 853 854 855 856 858 861 862 865 868 869 870 873" at bounding box center [428, 80] width 182 height 15
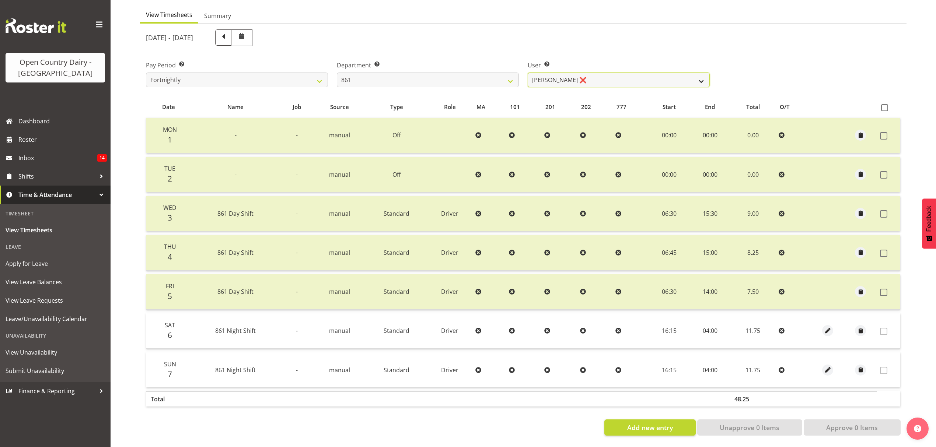
click at [590, 75] on select "Barry McIntosh ❌ Matthew Welland ❌ Philip Peek ❌" at bounding box center [619, 80] width 182 height 15
click at [528, 73] on select "Barry McIntosh ❌ Matthew Welland ❌ Philip Peek ❌" at bounding box center [619, 80] width 182 height 15
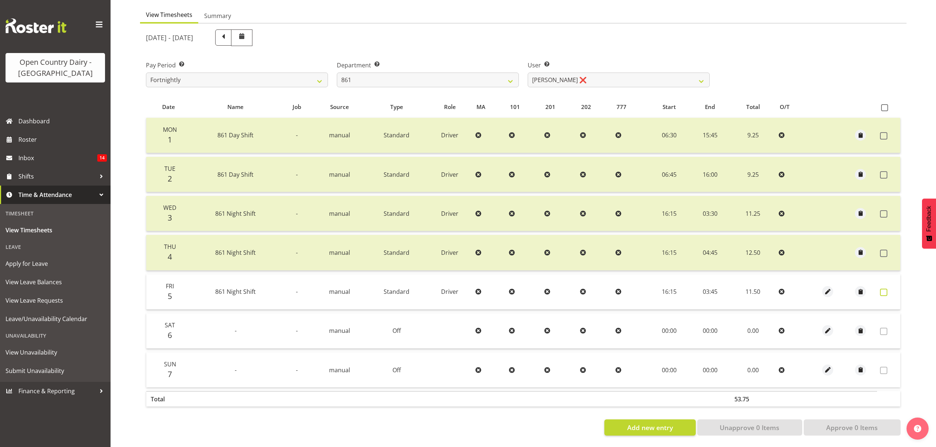
click at [884, 289] on span at bounding box center [883, 292] width 7 height 7
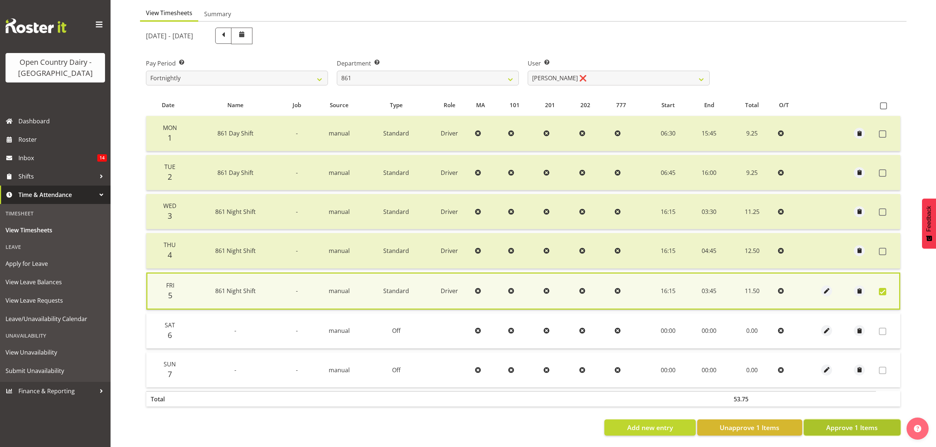
click at [870, 423] on span "Approve 1 Items" at bounding box center [852, 428] width 52 height 10
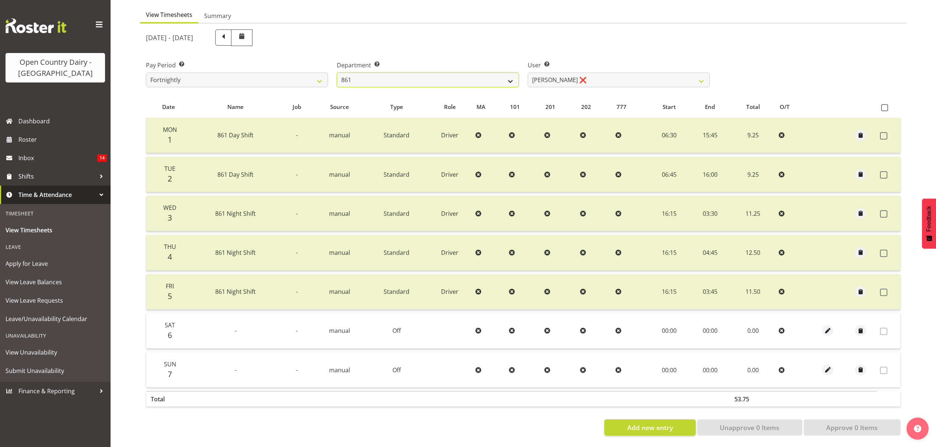
click at [429, 78] on select "734 735 736 737 738 739 851 852 853 854 855 856 858 861 862 865 868 869 870 873" at bounding box center [428, 80] width 182 height 15
click at [337, 73] on select "734 735 736 737 738 739 851 852 853 854 855 856 858 861 862 865 868 869 870 873" at bounding box center [428, 80] width 182 height 15
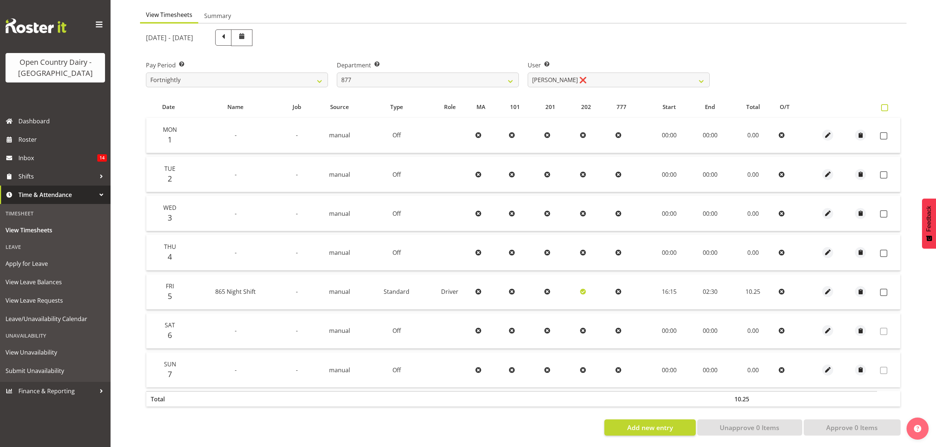
click at [884, 104] on span at bounding box center [884, 107] width 7 height 7
click at [884, 105] on input "checkbox" at bounding box center [883, 107] width 5 height 5
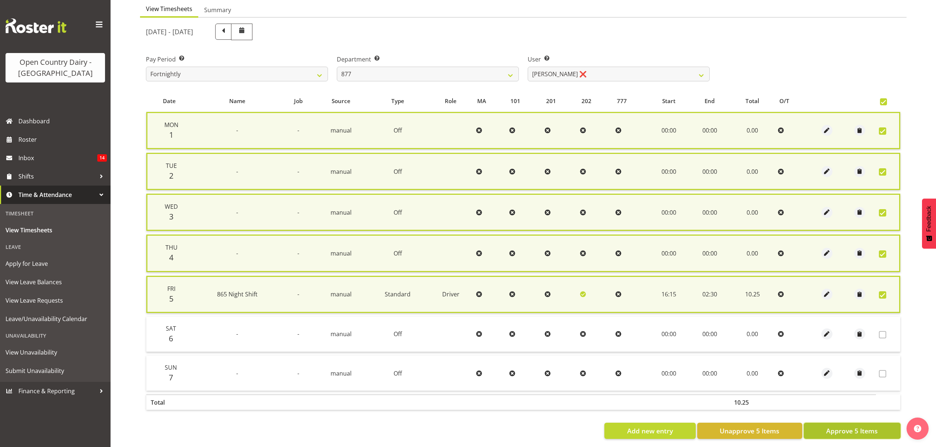
click at [852, 426] on span "Approve 5 Items" at bounding box center [852, 431] width 52 height 10
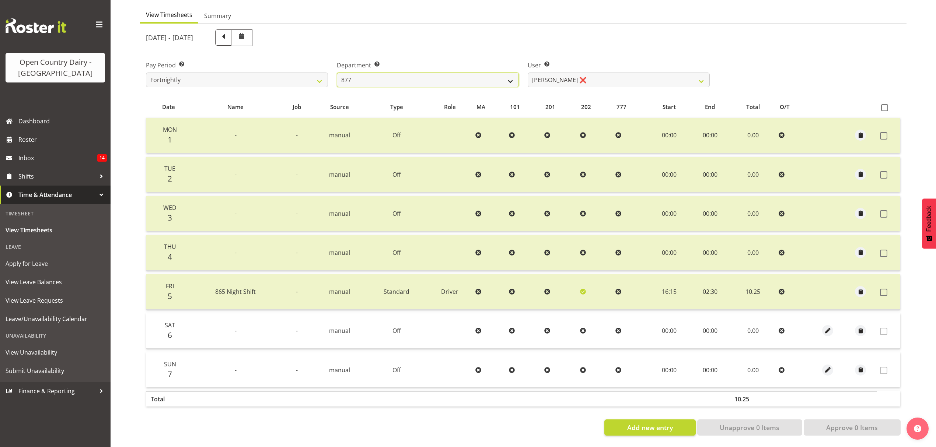
click at [412, 74] on select "734 735 736 737 738 739 851 852 853 854 855 856 858 861 862 865 868 869 870 873" at bounding box center [428, 80] width 182 height 15
click at [337, 73] on select "734 735 736 737 738 739 851 852 853 854 855 856 858 861 862 865 868 869 870 873" at bounding box center [428, 80] width 182 height 15
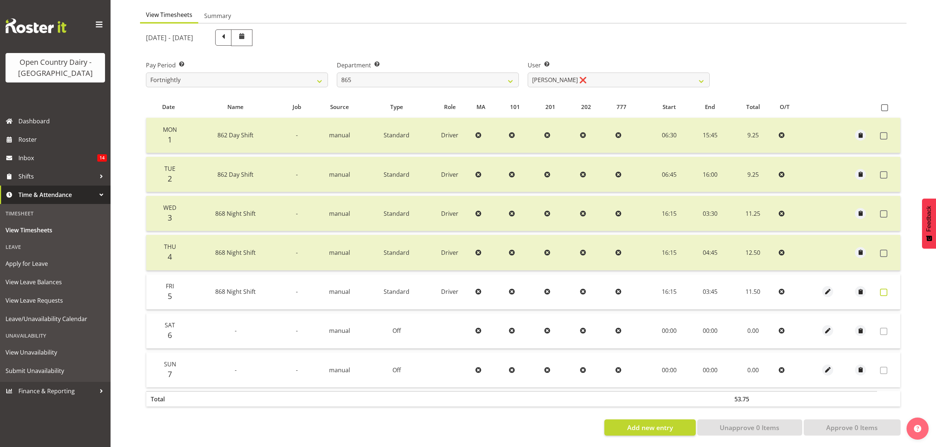
click at [885, 289] on span at bounding box center [883, 292] width 7 height 7
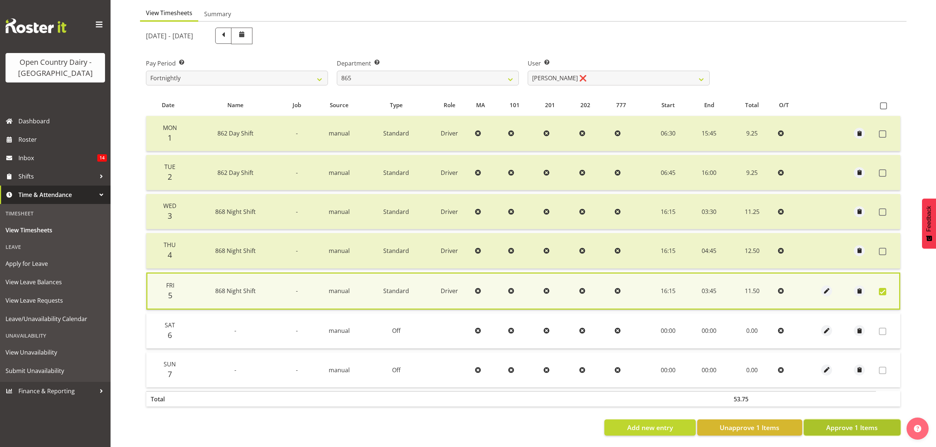
click at [869, 423] on span "Approve 1 Items" at bounding box center [852, 428] width 52 height 10
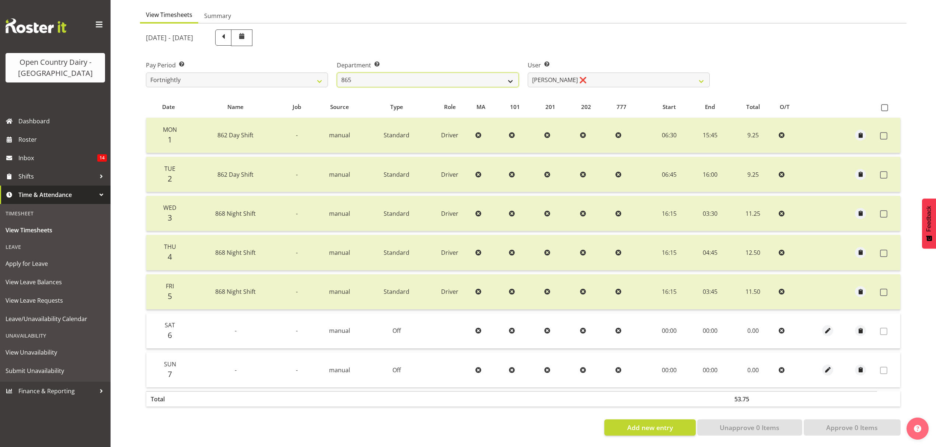
click at [365, 74] on select "734 735 736 737 738 739 851 852 853 854 855 856 858 861 862 865 868 869 870 873" at bounding box center [428, 80] width 182 height 15
click at [337, 73] on select "734 735 736 737 738 739 851 852 853 854 855 856 858 861 862 865 868 869 870 873" at bounding box center [428, 80] width 182 height 15
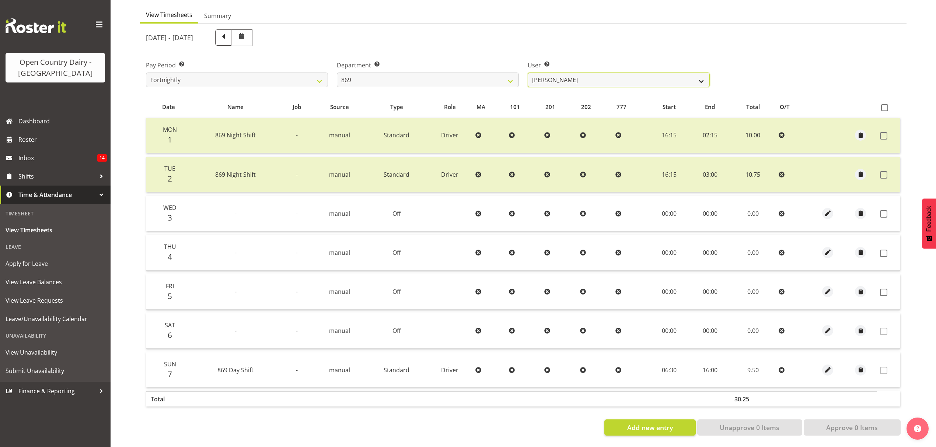
click at [599, 74] on select "Barry O'Donnell ❌ Barry Johnston ❌ Jason Soper ❌ Peter Wieczorek ❌" at bounding box center [619, 80] width 182 height 15
click at [599, 133] on td at bounding box center [594, 135] width 35 height 35
click at [602, 73] on select "Barry O'Donnell ❌ Barry Johnston ❌ Jason Soper ❌ Peter Wieczorek ❌" at bounding box center [619, 80] width 182 height 15
click at [528, 73] on select "Barry O'Donnell ❌ Barry Johnston ❌ Jason Soper ❌ Peter Wieczorek ❌" at bounding box center [619, 80] width 182 height 15
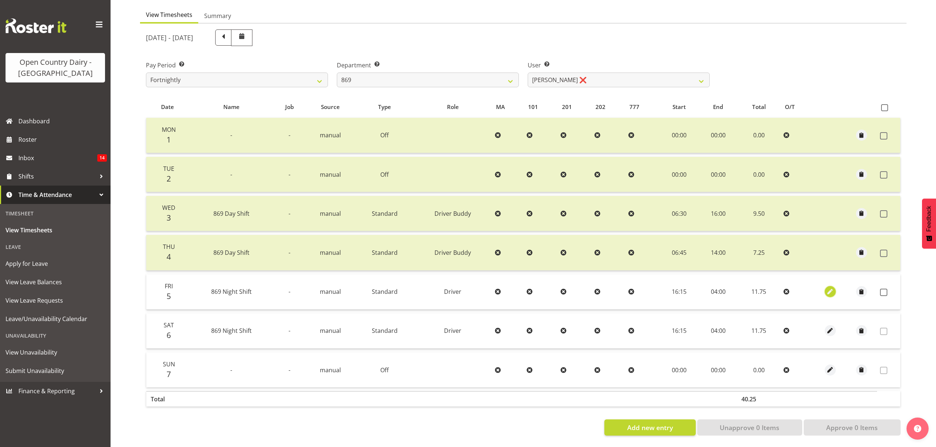
click at [831, 288] on span "button" at bounding box center [830, 292] width 8 height 8
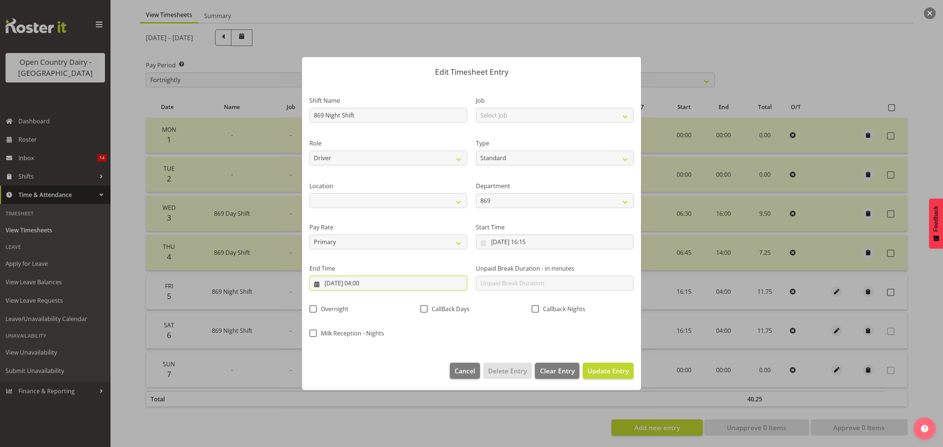
click at [411, 283] on input "06/09/2025, 04:00" at bounding box center [388, 283] width 158 height 15
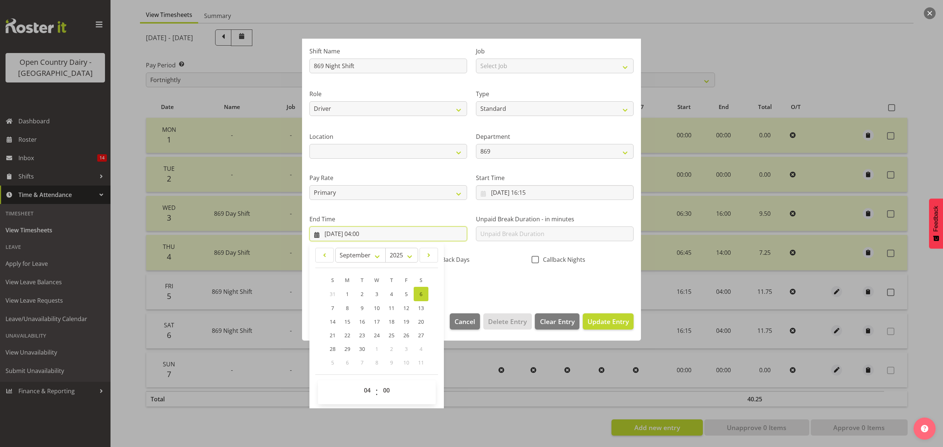
scroll to position [50, 0]
click at [369, 391] on select "00 01 02 03 04 05 06 07 08 09 10 11 12 13 14 15 16 17 18 19 20 21 22 23" at bounding box center [368, 389] width 17 height 15
click at [360, 383] on select "00 01 02 03 04 05 06 07 08 09 10 11 12 13 14 15 16 17 18 19 20 21 22 23" at bounding box center [368, 389] width 17 height 15
click at [388, 388] on select "00 01 02 03 04 05 06 07 08 09 10 11 12 13 14 15 16 17 18 19 20 21 22 23 24 25 2…" at bounding box center [387, 389] width 17 height 15
click at [379, 383] on select "00 01 02 03 04 05 06 07 08 09 10 11 12 13 14 15 16 17 18 19 20 21 22 23 24 25 2…" at bounding box center [387, 389] width 17 height 15
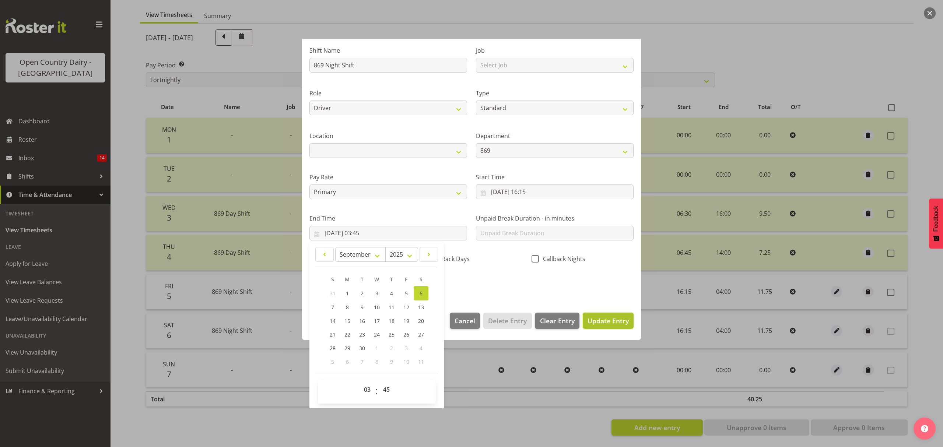
click at [615, 326] on span "Update Entry" at bounding box center [608, 321] width 41 height 10
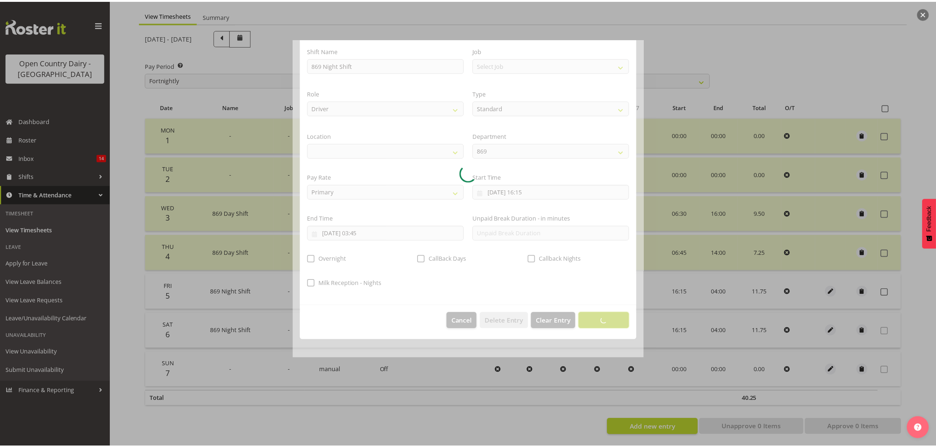
scroll to position [0, 0]
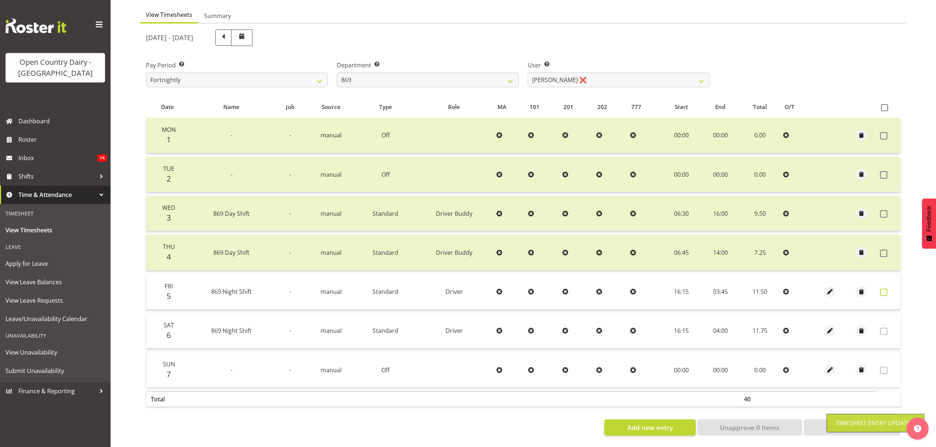
drag, startPoint x: 885, startPoint y: 290, endPoint x: 885, endPoint y: 285, distance: 5.5
click at [885, 289] on td at bounding box center [888, 291] width 23 height 35
click at [885, 289] on span at bounding box center [883, 292] width 7 height 7
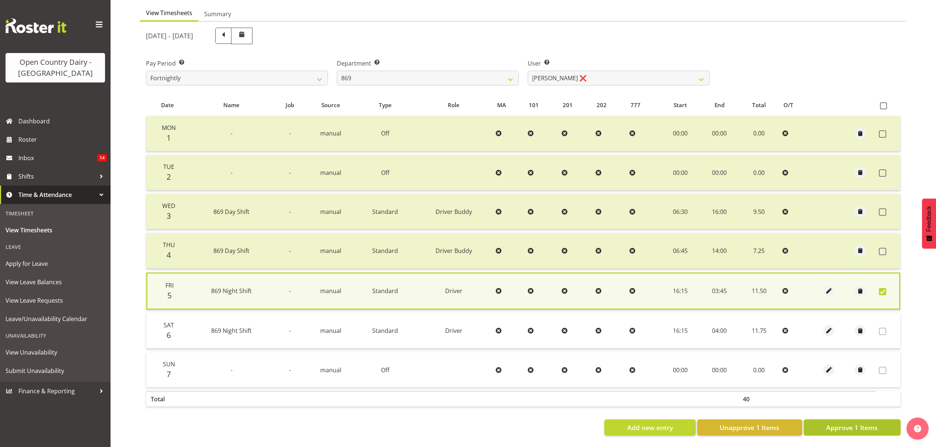
click at [879, 420] on button "Approve 1 Items" at bounding box center [852, 428] width 97 height 16
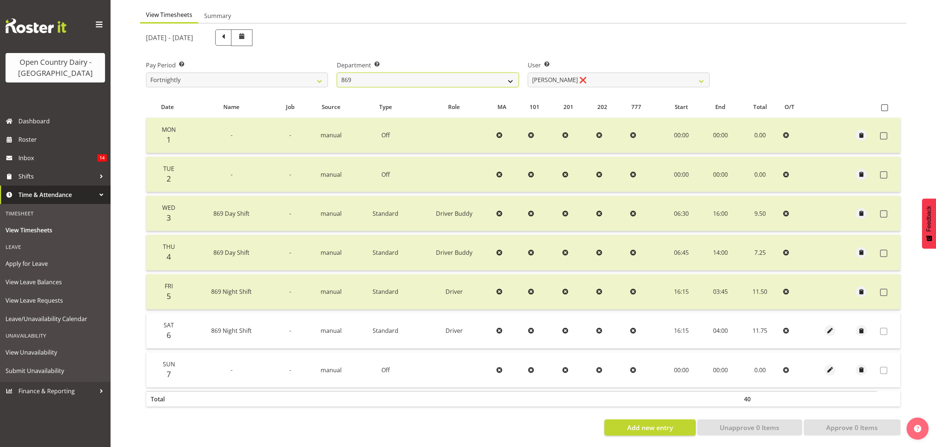
click at [402, 73] on select "734 735 736 737 738 739 851 852 853 854 855 856 858 861 862 865 868 869 870 873" at bounding box center [428, 80] width 182 height 15
click at [337, 73] on select "734 735 736 737 738 739 851 852 853 854 855 856 858 861 862 865 868 869 870 873" at bounding box center [428, 80] width 182 height 15
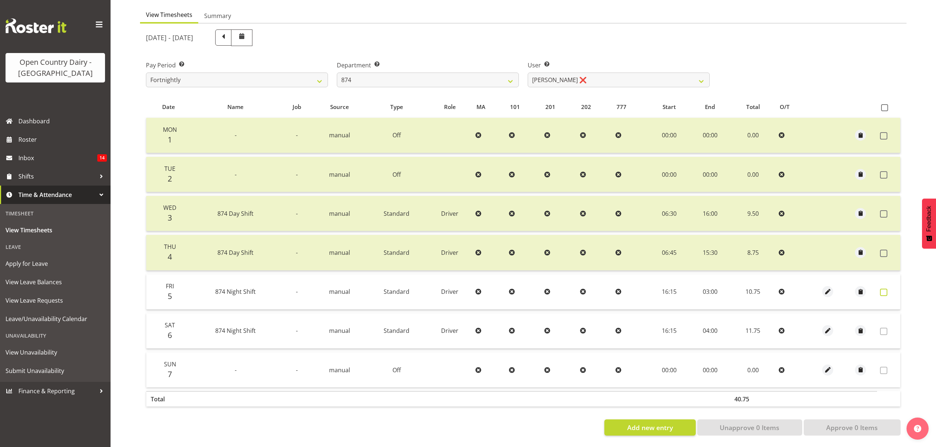
click at [884, 289] on span at bounding box center [883, 292] width 7 height 7
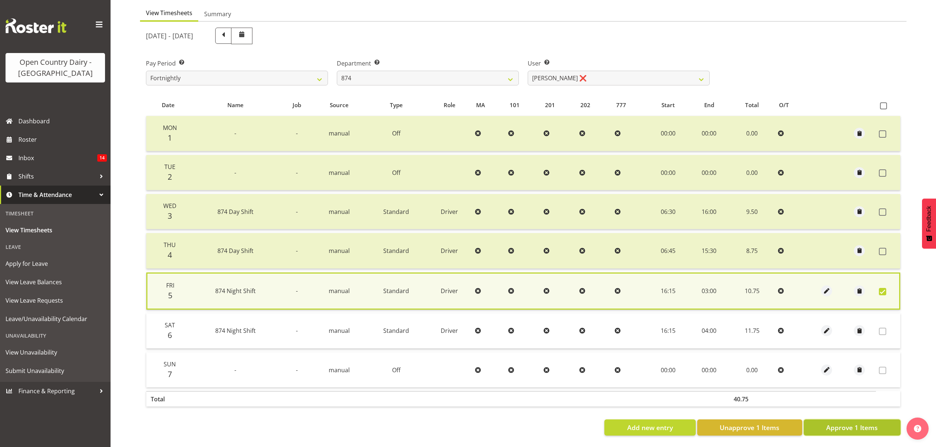
click at [878, 420] on button "Approve 1 Items" at bounding box center [852, 428] width 97 height 16
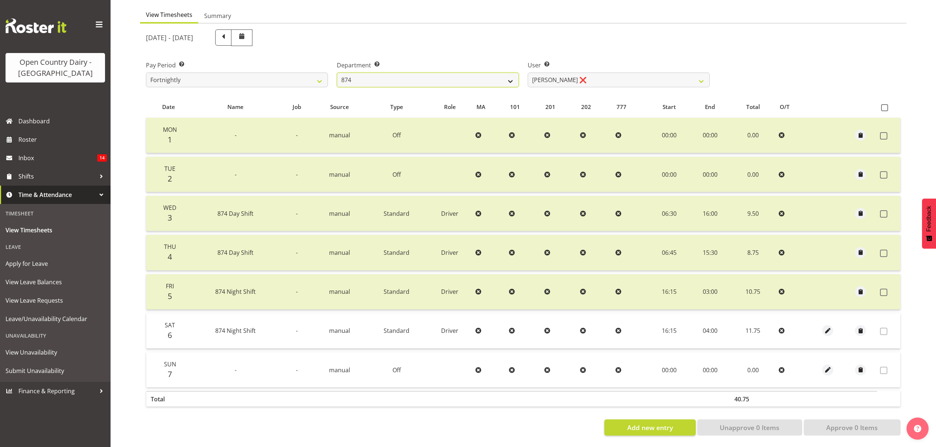
click at [403, 76] on select "734 735 736 737 738 739 851 852 853 854 855 856 858 861 862 865 868 869 870 873" at bounding box center [428, 80] width 182 height 15
click at [337, 73] on select "734 735 736 737 738 739 851 852 853 854 855 856 858 861 862 865 868 869 870 873" at bounding box center [428, 80] width 182 height 15
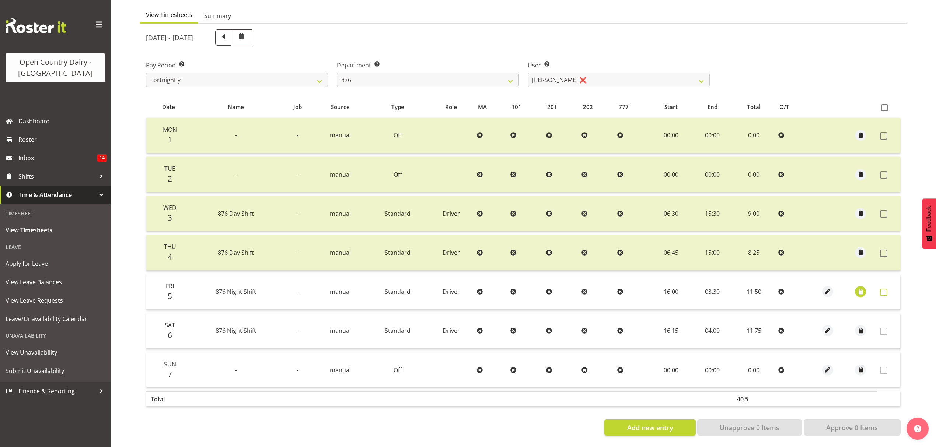
click at [881, 289] on span at bounding box center [883, 292] width 7 height 7
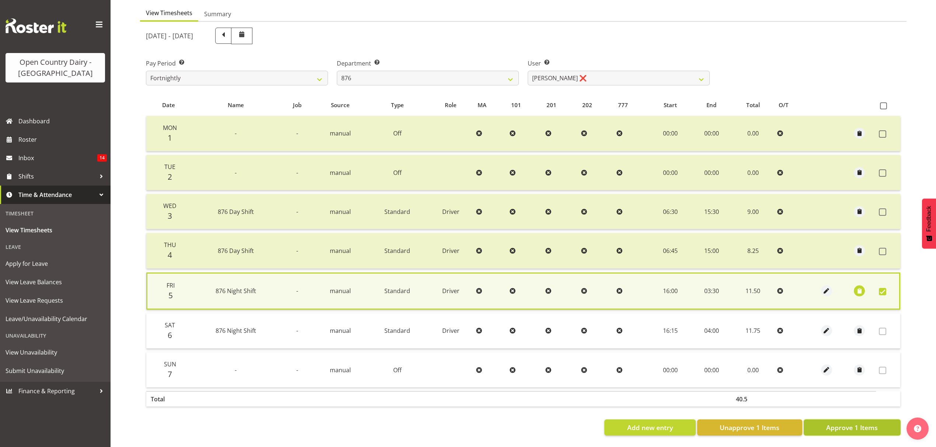
click at [870, 423] on span "Approve 1 Items" at bounding box center [852, 428] width 52 height 10
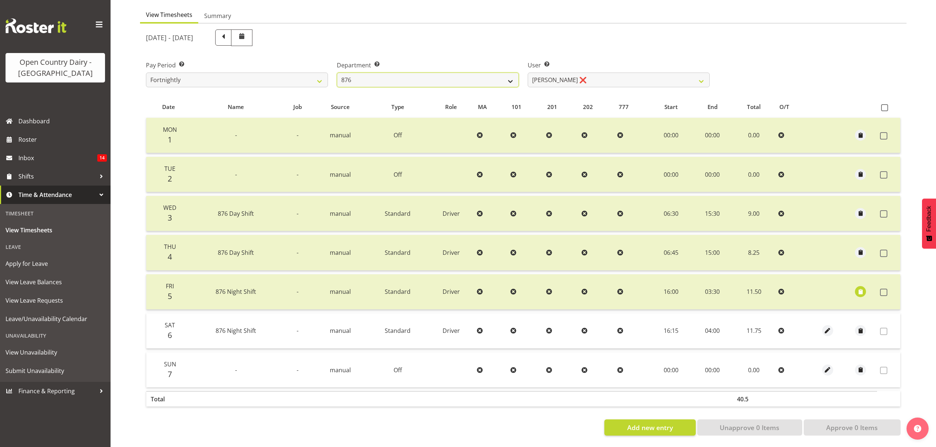
click at [435, 77] on select "734 735 736 737 738 739 851 852 853 854 855 856 858 861 862 865 868 869 870 873" at bounding box center [428, 80] width 182 height 15
click at [337, 73] on select "734 735 736 737 738 739 851 852 853 854 855 856 858 861 862 865 868 869 870 873" at bounding box center [428, 80] width 182 height 15
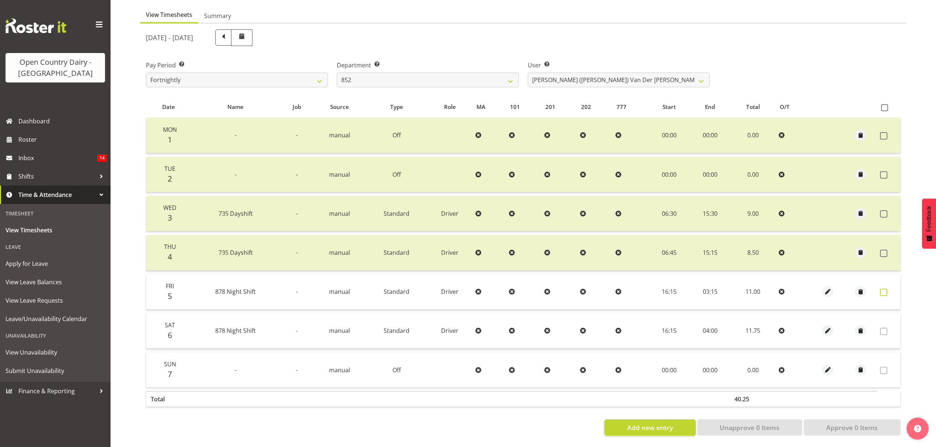
click at [887, 289] on label at bounding box center [885, 292] width 11 height 7
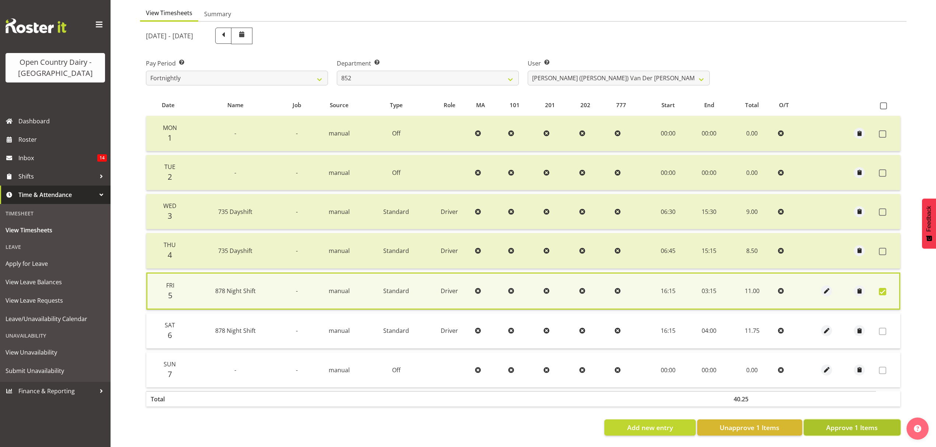
click at [866, 424] on span "Approve 1 Items" at bounding box center [852, 428] width 52 height 10
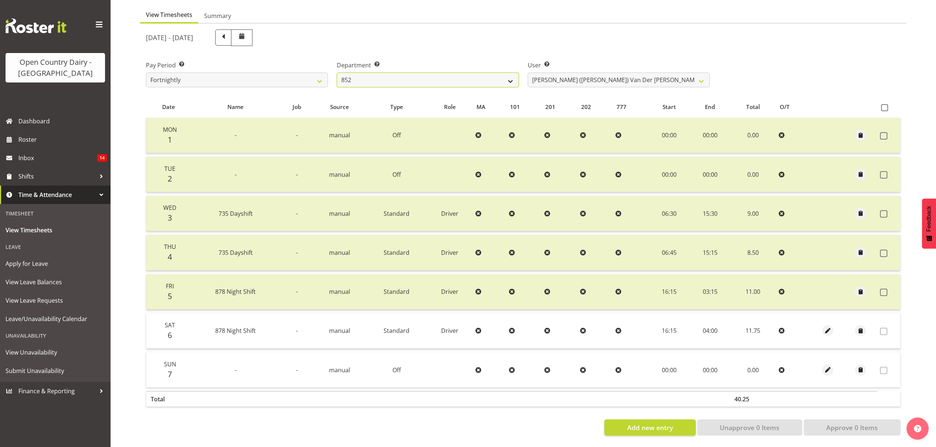
click at [376, 74] on select "734 735 736 737 738 739 851 852 853 854 855 856 858 861 862 865 868 869 870 873" at bounding box center [428, 80] width 182 height 15
click at [337, 73] on select "734 735 736 737 738 739 851 852 853 854 855 856 858 861 862 865 868 869 870 873" at bounding box center [428, 80] width 182 height 15
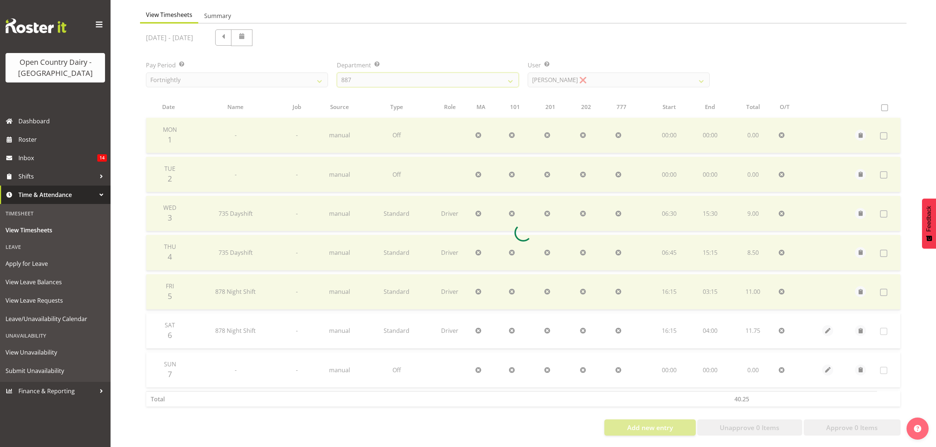
scroll to position [35, 0]
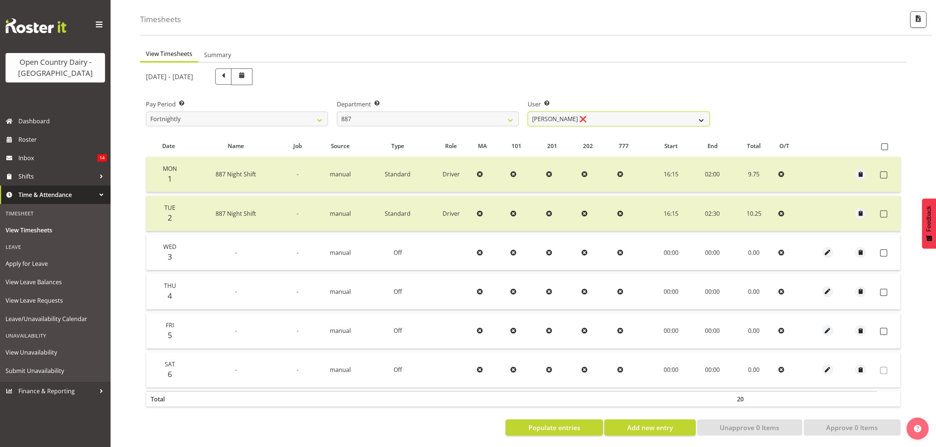
click at [579, 112] on select "Andrew Muir ❌ Bruce Spencer ❌ Neville Hoatten ❌ Warren Tempelman ❌" at bounding box center [619, 119] width 182 height 15
click at [528, 112] on select "Andrew Muir ❌ Bruce Spencer ❌ Neville Hoatten ❌ Warren Tempelman ❌" at bounding box center [619, 119] width 182 height 15
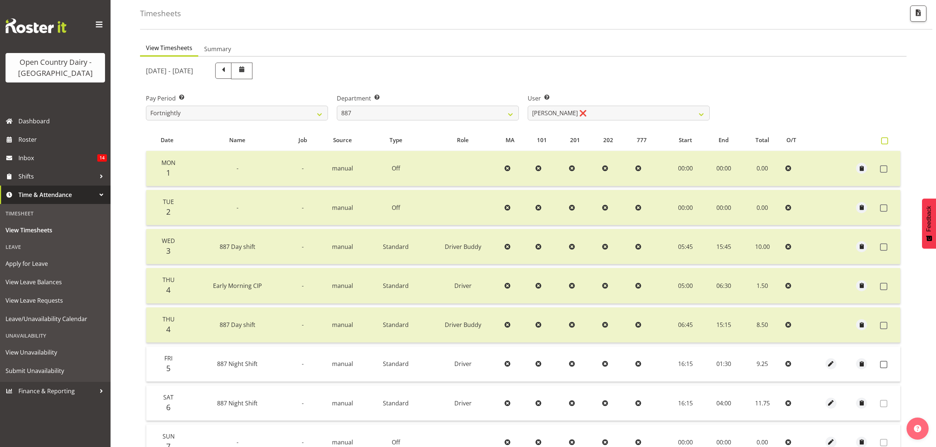
click at [885, 139] on span at bounding box center [884, 140] width 7 height 7
click at [885, 139] on input "checkbox" at bounding box center [883, 141] width 5 height 5
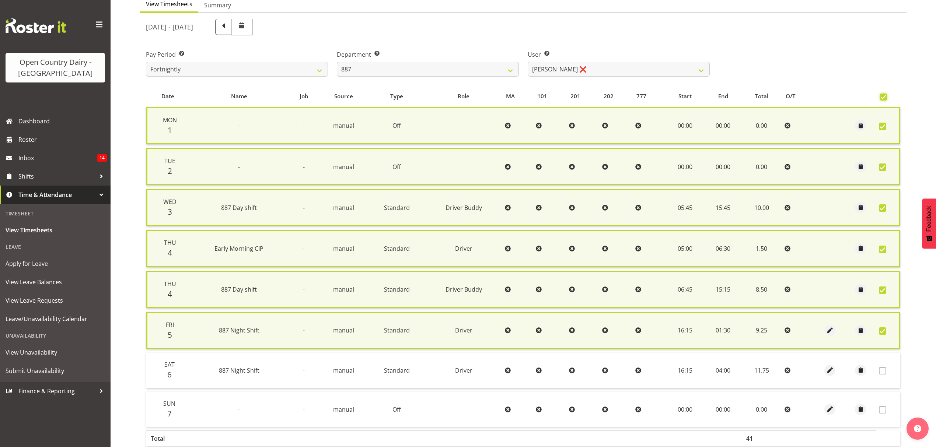
scroll to position [122, 0]
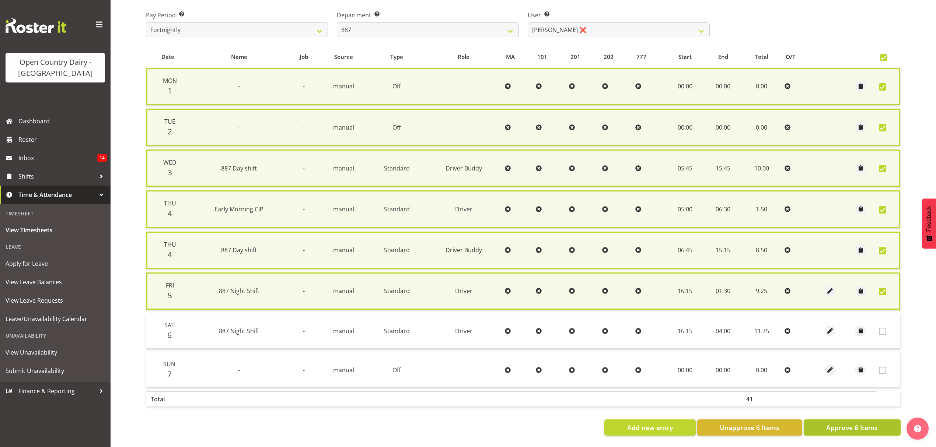
click at [856, 423] on span "Approve 6 Items" at bounding box center [852, 428] width 52 height 10
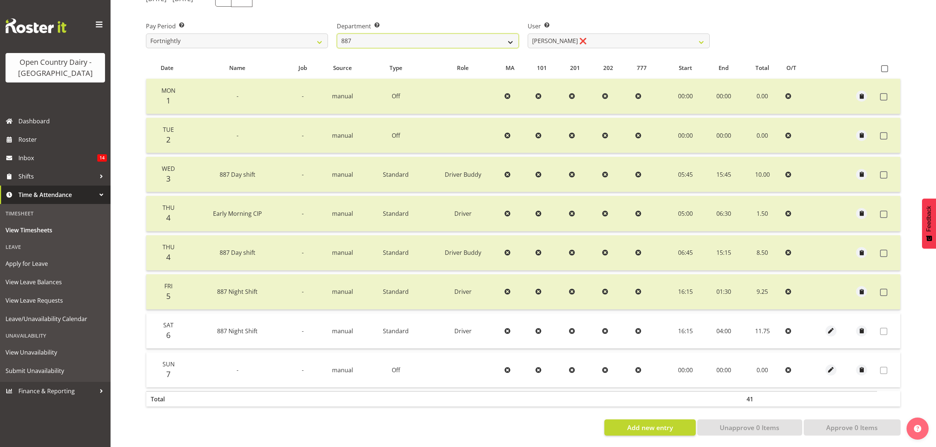
click at [409, 38] on select "734 735 736 737 738 739 851 852 853 854 855 856 858 861 862 865 868 869 870 873" at bounding box center [428, 41] width 182 height 15
click at [337, 34] on select "734 735 736 737 738 739 851 852 853 854 855 856 858 861 862 865 868 869 870 873" at bounding box center [428, 41] width 182 height 15
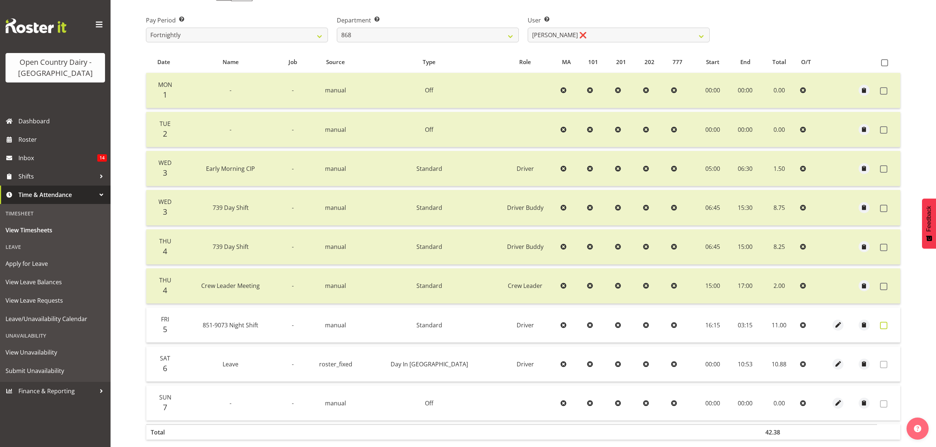
click at [881, 326] on span at bounding box center [883, 325] width 7 height 7
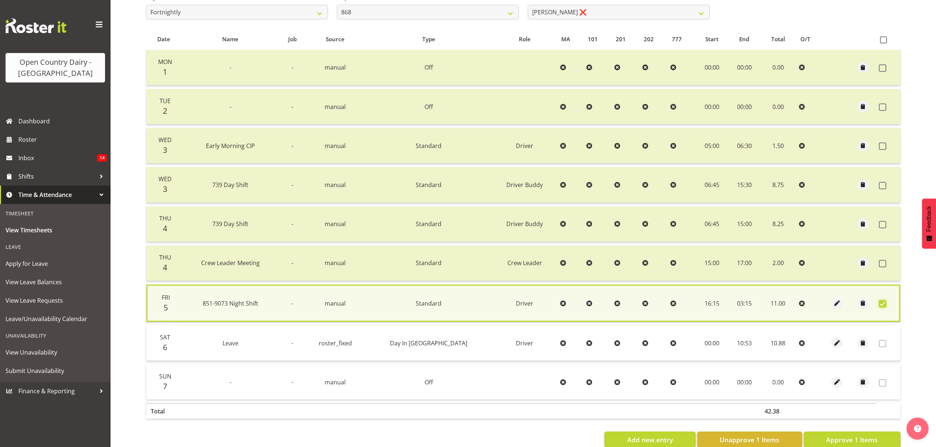
scroll to position [153, 0]
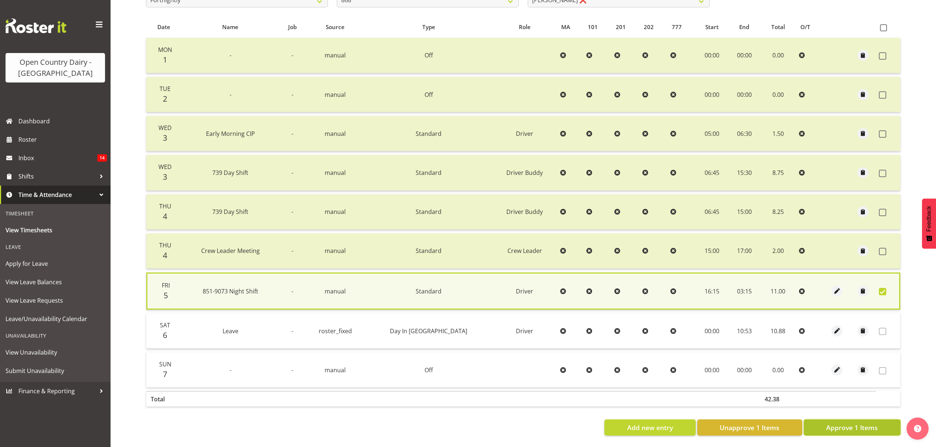
click at [840, 423] on span "Approve 1 Items" at bounding box center [852, 428] width 52 height 10
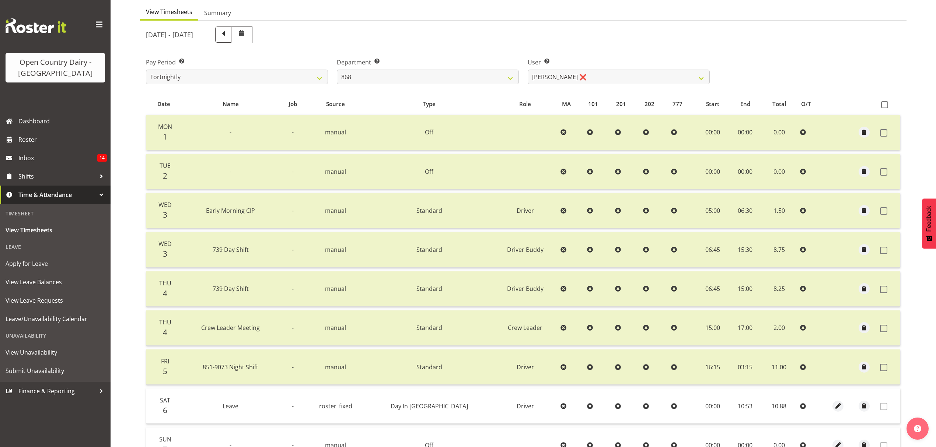
scroll to position [0, 0]
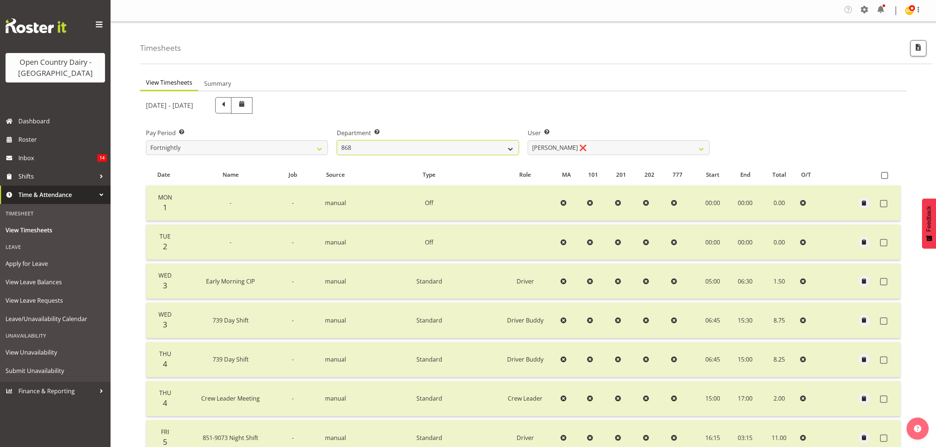
click at [434, 144] on select "734 735 736 737 738 739 851 852 853 854 855 856 858 861 862 865 868 869 870 873" at bounding box center [428, 147] width 182 height 15
click at [337, 141] on select "734 735 736 737 738 739 851 852 853 854 855 856 858 861 862 865 868 869 870 873" at bounding box center [428, 147] width 182 height 15
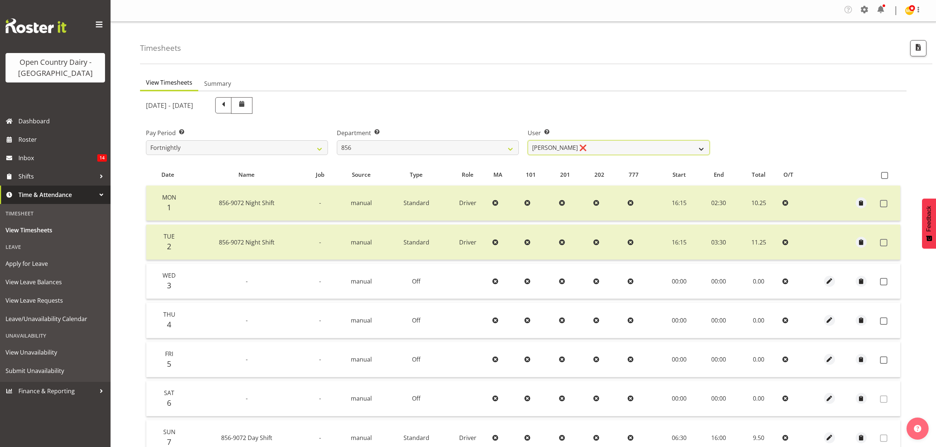
click at [593, 147] on select "Bradley Parkhill ❌ James Matheson ❌ Jason Vercoe ❌ Tony Lee ❌" at bounding box center [619, 147] width 182 height 15
click at [528, 141] on select "Bradley Parkhill ❌ James Matheson ❌ Jason Vercoe ❌ Tony Lee ❌" at bounding box center [619, 147] width 182 height 15
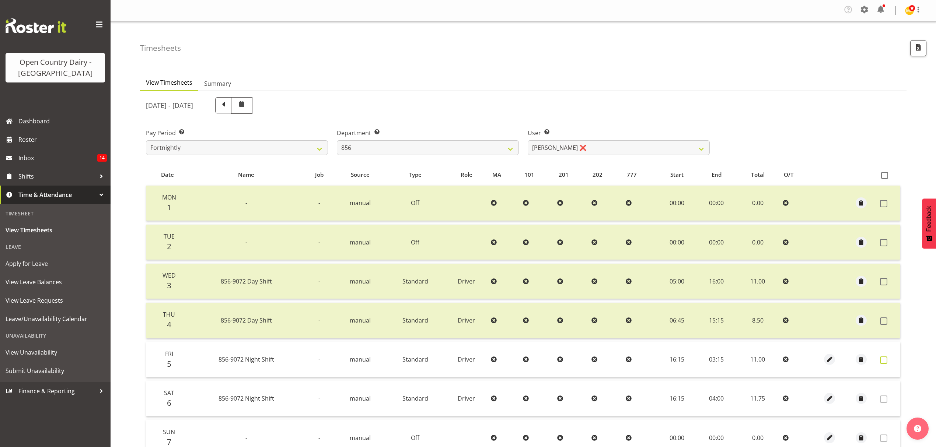
click at [886, 360] on span at bounding box center [883, 360] width 7 height 7
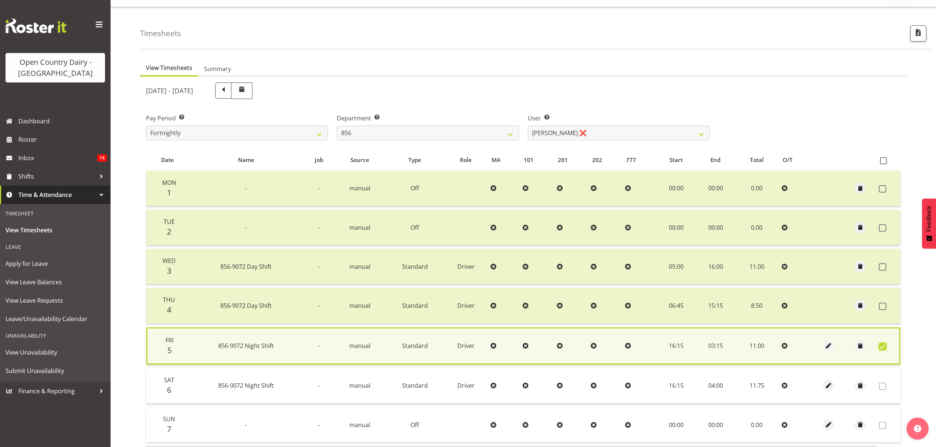
scroll to position [75, 0]
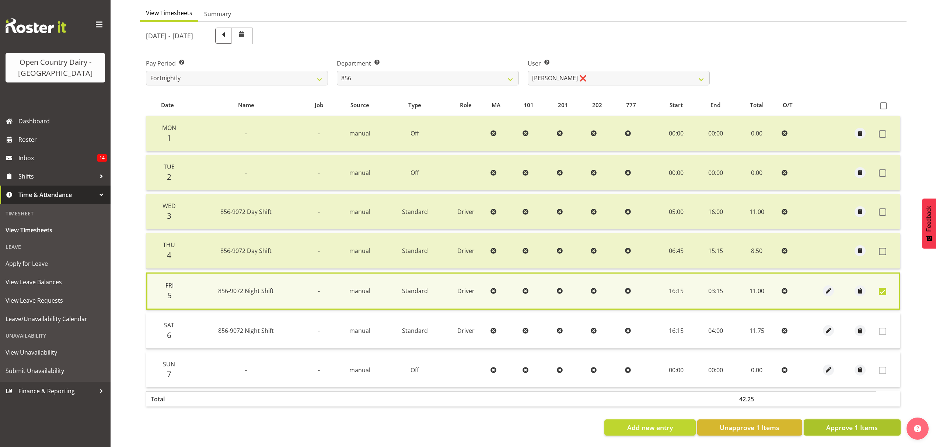
click at [861, 423] on span "Approve 1 Items" at bounding box center [852, 428] width 52 height 10
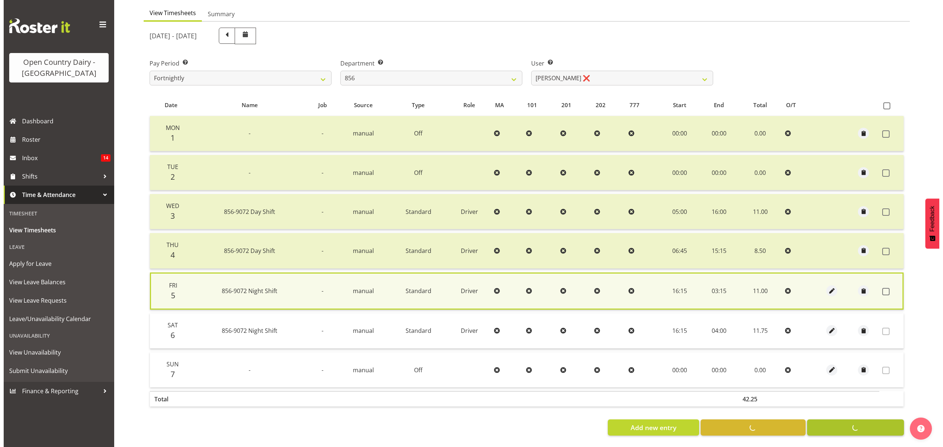
scroll to position [74, 0]
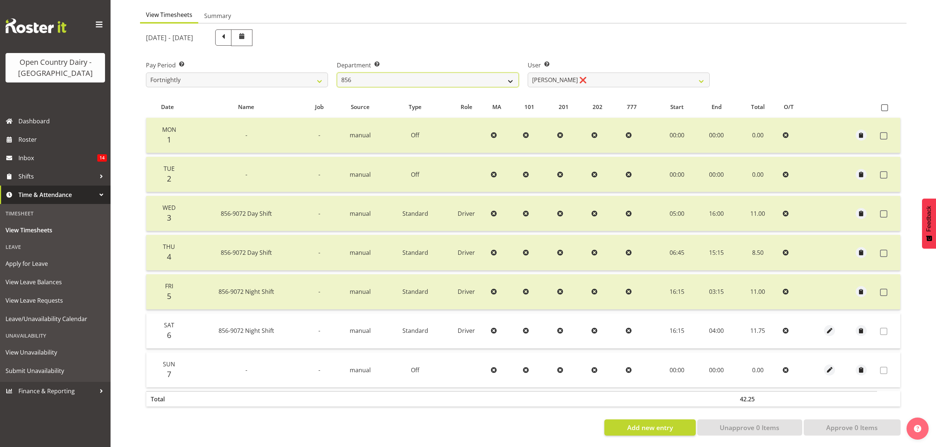
click at [464, 73] on select "734 735 736 737 738 739 851 852 853 854 855 856 858 861 862 865 868 869 870 873" at bounding box center [428, 80] width 182 height 15
click at [337, 73] on select "734 735 736 737 738 739 851 852 853 854 855 856 858 861 862 865 868 869 870 873" at bounding box center [428, 80] width 182 height 15
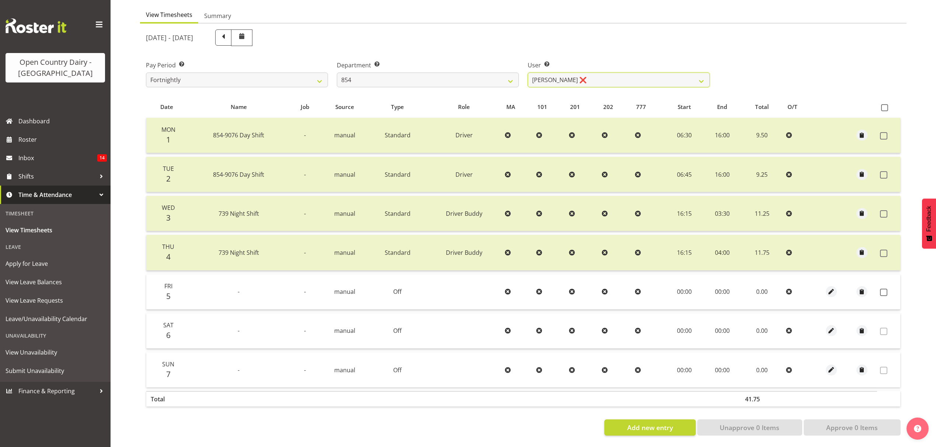
click at [605, 76] on select "Carl Johnstone ❌ John Rook ❌ Karl Nicol ❌ Raymond George ❌" at bounding box center [619, 80] width 182 height 15
click at [528, 73] on select "Carl Johnstone ❌ John Rook ❌ Karl Nicol ❌ Raymond George ❌" at bounding box center [619, 80] width 182 height 15
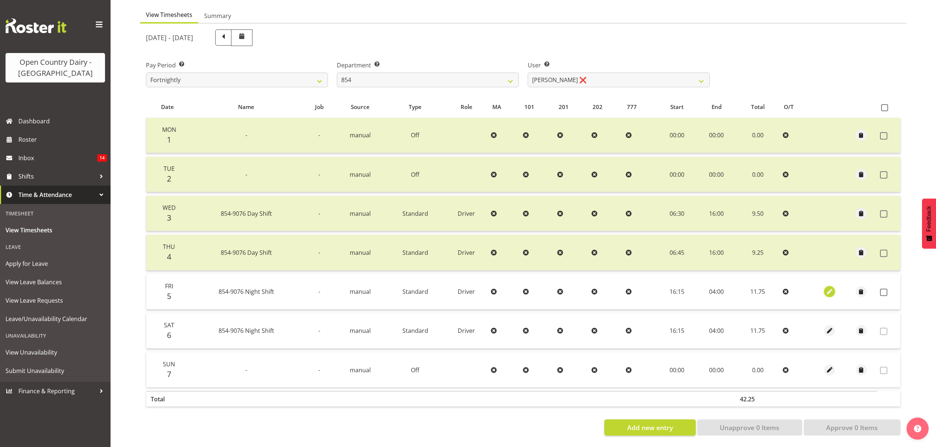
click at [829, 288] on span "button" at bounding box center [829, 292] width 8 height 8
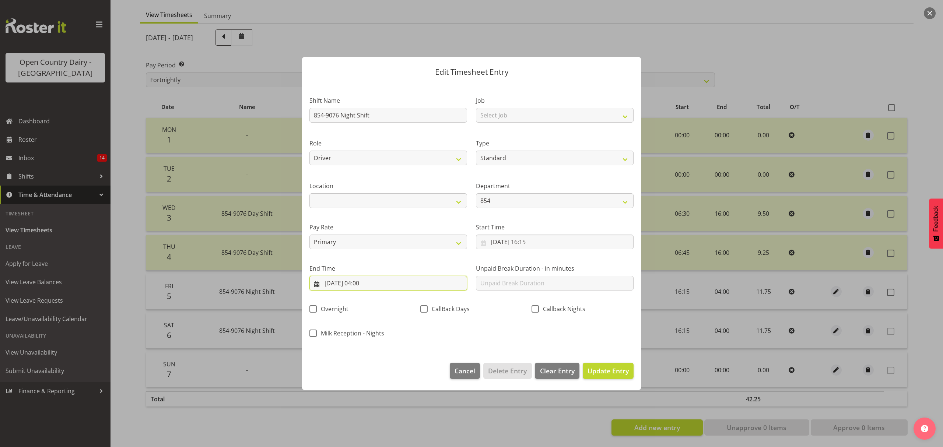
click at [419, 283] on input "06/09/2025, 04:00" at bounding box center [388, 283] width 158 height 15
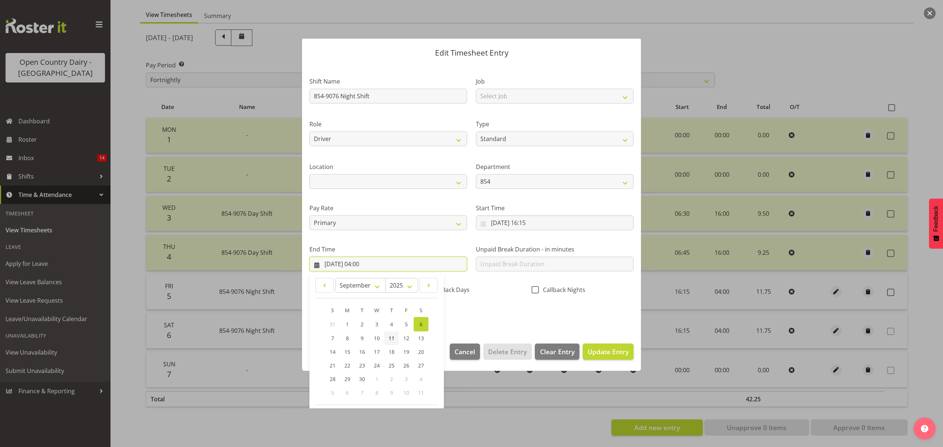
scroll to position [50, 0]
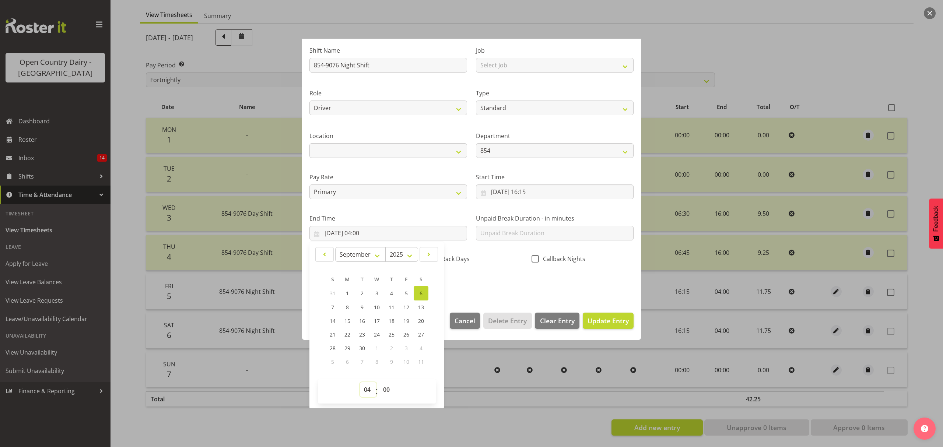
click at [371, 389] on select "00 01 02 03 04 05 06 07 08 09 10 11 12 13 14 15 16 17 18 19 20 21 22 23" at bounding box center [368, 389] width 17 height 15
click at [360, 383] on select "00 01 02 03 04 05 06 07 08 09 10 11 12 13 14 15 16 17 18 19 20 21 22 23" at bounding box center [368, 389] width 17 height 15
click at [388, 388] on select "00 01 02 03 04 05 06 07 08 09 10 11 12 13 14 15 16 17 18 19 20 21 22 23 24 25 2…" at bounding box center [387, 389] width 17 height 15
click at [379, 383] on select "00 01 02 03 04 05 06 07 08 09 10 11 12 13 14 15 16 17 18 19 20 21 22 23 24 25 2…" at bounding box center [387, 389] width 17 height 15
click at [597, 318] on span "Update Entry" at bounding box center [608, 320] width 41 height 9
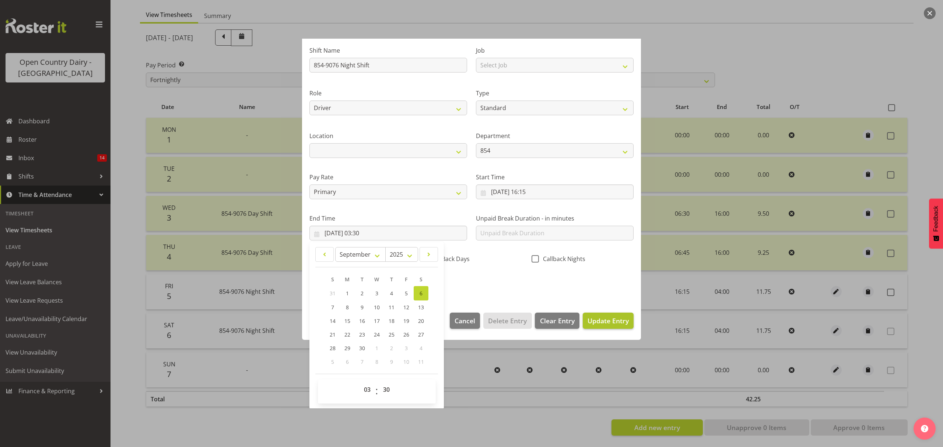
click at [0, 0] on div at bounding box center [0, 0] width 0 height 0
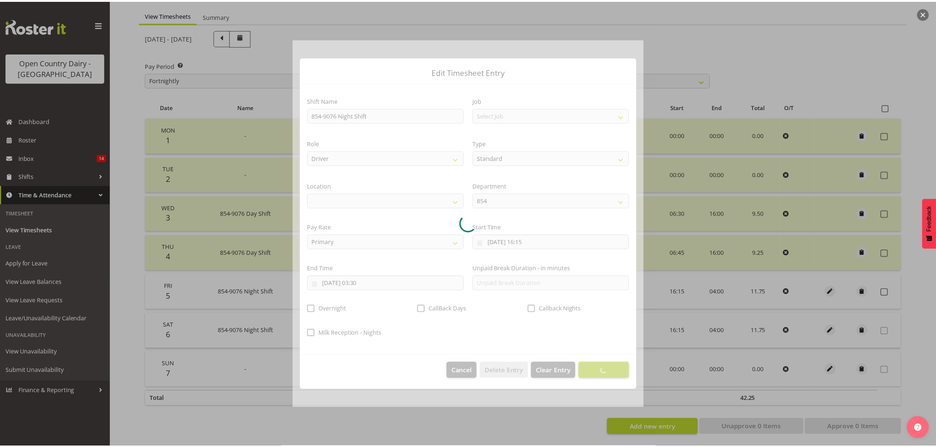
scroll to position [0, 0]
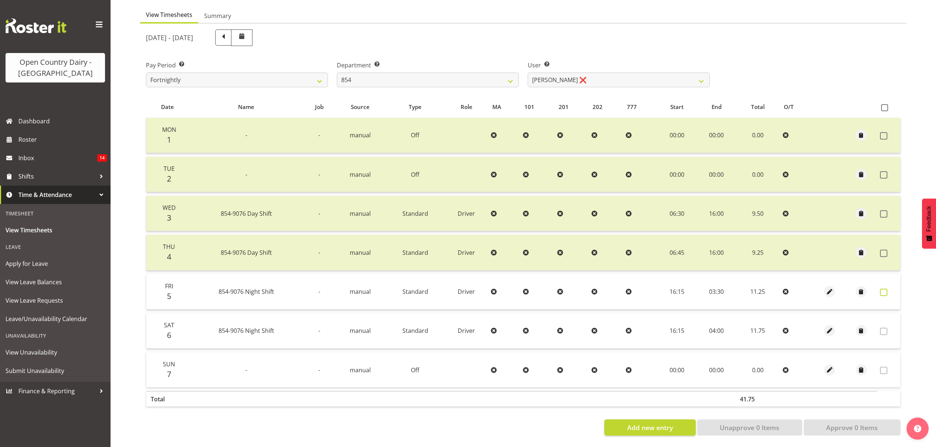
click at [885, 289] on span at bounding box center [883, 292] width 7 height 7
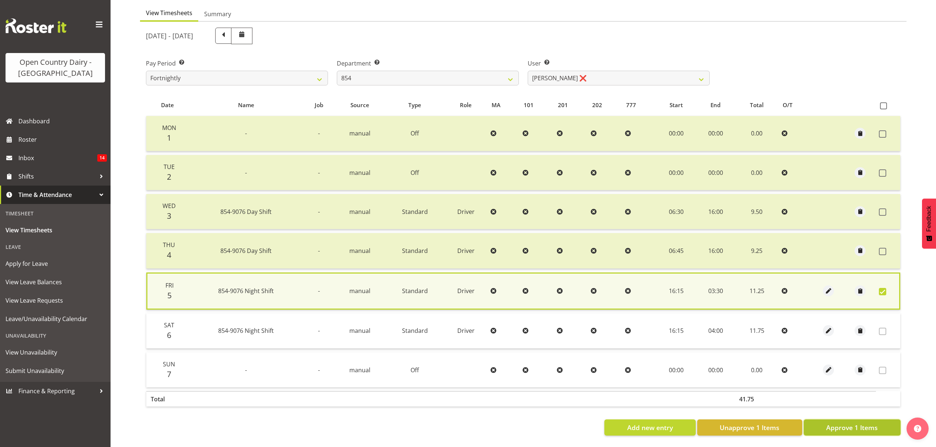
click at [858, 423] on span "Approve 1 Items" at bounding box center [852, 428] width 52 height 10
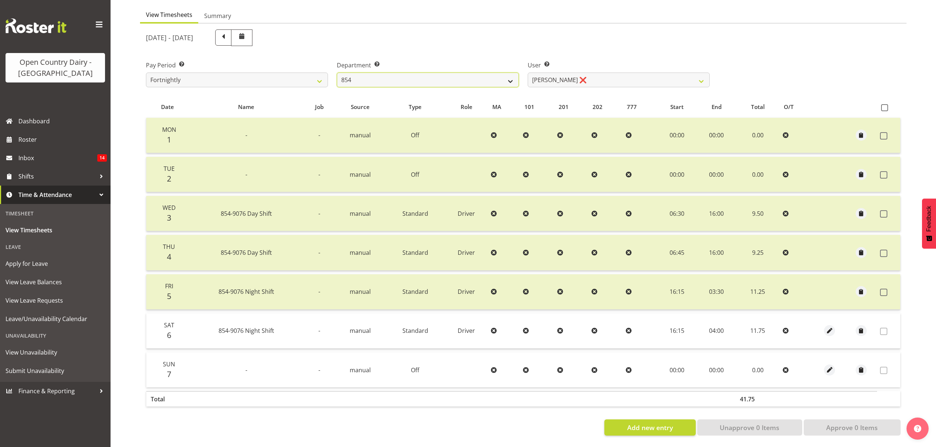
click at [434, 73] on select "734 735 736 737 738 739 851 852 853 854 855 856 858 861 862 865 868 869 870 873" at bounding box center [428, 80] width 182 height 15
click at [337, 73] on select "734 735 736 737 738 739 851 852 853 854 855 856 858 861 862 865 868 869 870 873" at bounding box center [428, 80] width 182 height 15
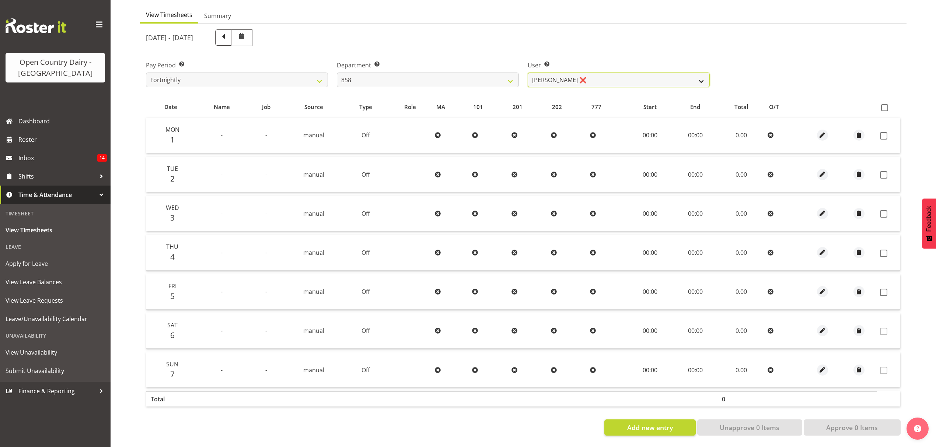
click at [599, 74] on select "Anthony Shaw ❌ Liam Bellman ❌ Neil Peters ❌" at bounding box center [619, 80] width 182 height 15
click at [528, 73] on select "Anthony Shaw ❌ Liam Bellman ❌ Neil Peters ❌" at bounding box center [619, 80] width 182 height 15
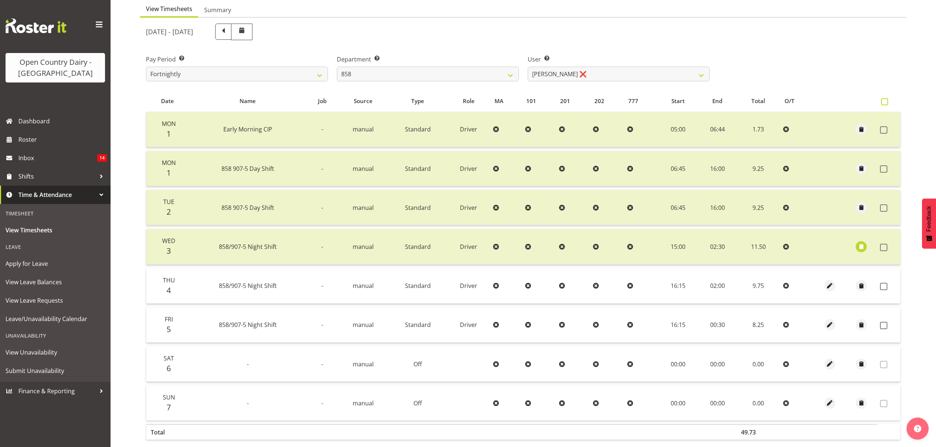
click at [885, 104] on span at bounding box center [884, 101] width 7 height 7
click at [885, 104] on input "checkbox" at bounding box center [883, 101] width 5 height 5
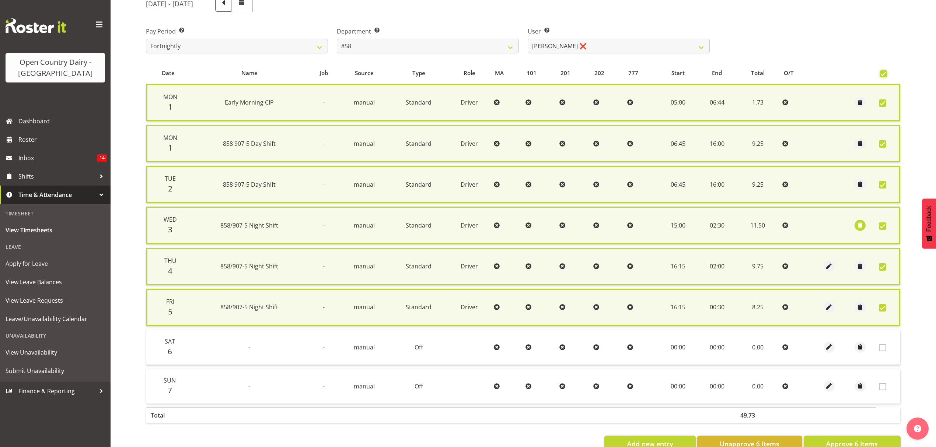
scroll to position [122, 0]
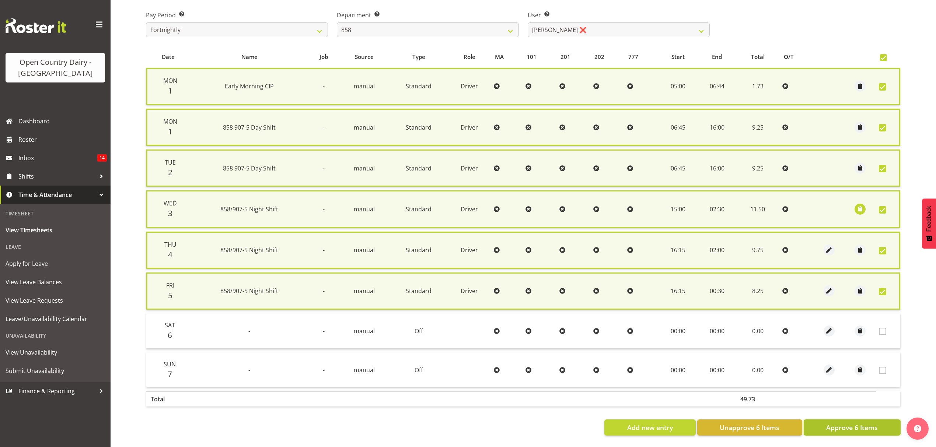
click at [833, 423] on span "Approve 6 Items" at bounding box center [852, 428] width 52 height 10
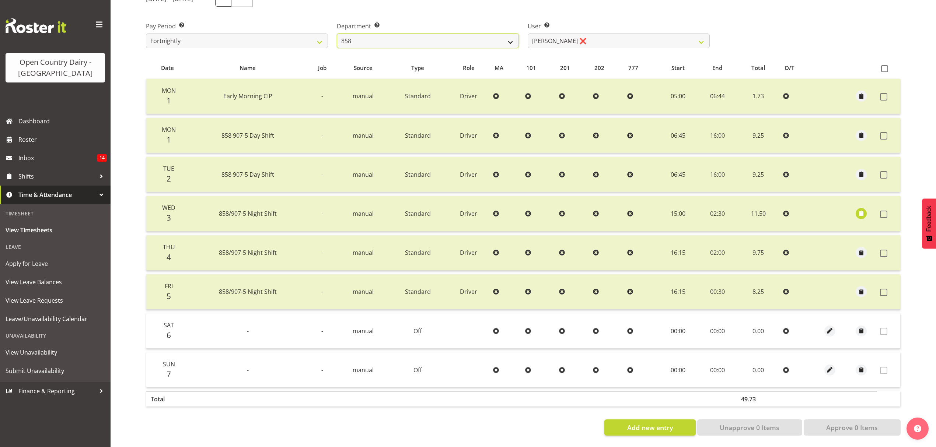
click at [397, 34] on select "734 735 736 737 738 739 851 852 853 854 855 856 858 861 862 865 868 869 870 873" at bounding box center [428, 41] width 182 height 15
click at [337, 34] on select "734 735 736 737 738 739 851 852 853 854 855 856 858 861 862 865 868 869 870 873" at bounding box center [428, 41] width 182 height 15
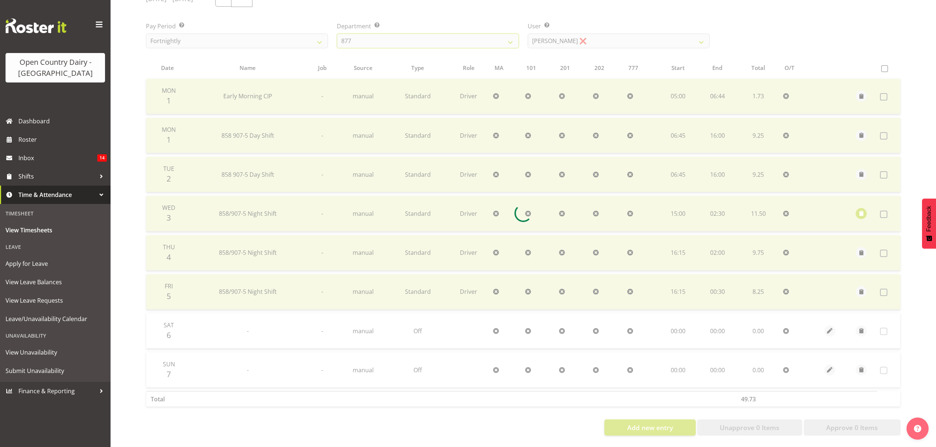
scroll to position [74, 0]
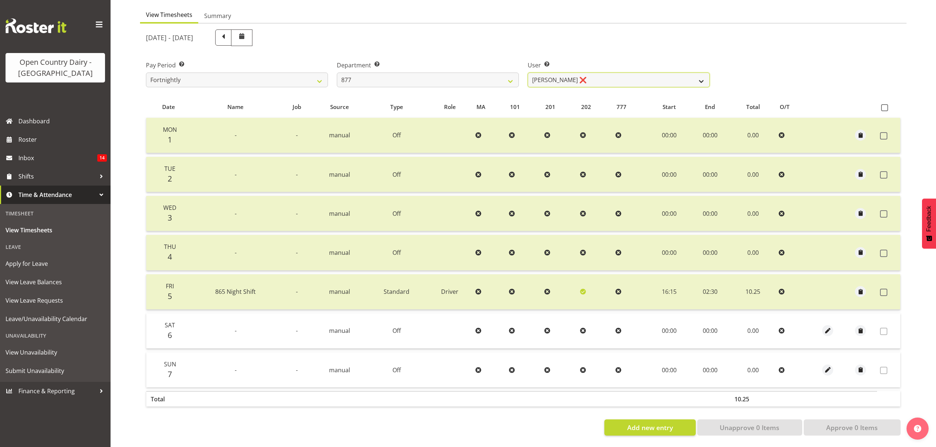
click at [588, 73] on select "Barry Shields ❌ Callum Wells ❌ Helen Bull ❌ Jase Preston ❌" at bounding box center [619, 80] width 182 height 15
click at [528, 73] on select "Barry Shields ❌ Callum Wells ❌ Helen Bull ❌ Jase Preston ❌" at bounding box center [619, 80] width 182 height 15
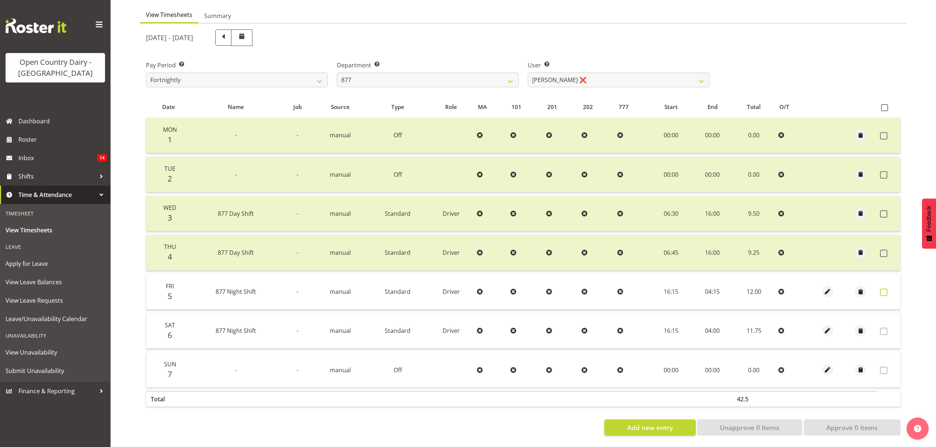
click at [885, 289] on span at bounding box center [883, 292] width 7 height 7
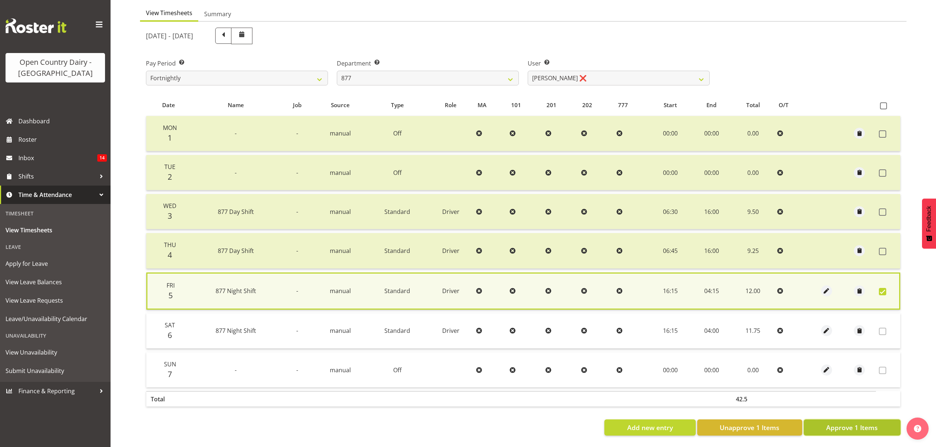
click at [854, 424] on span "Approve 1 Items" at bounding box center [852, 428] width 52 height 10
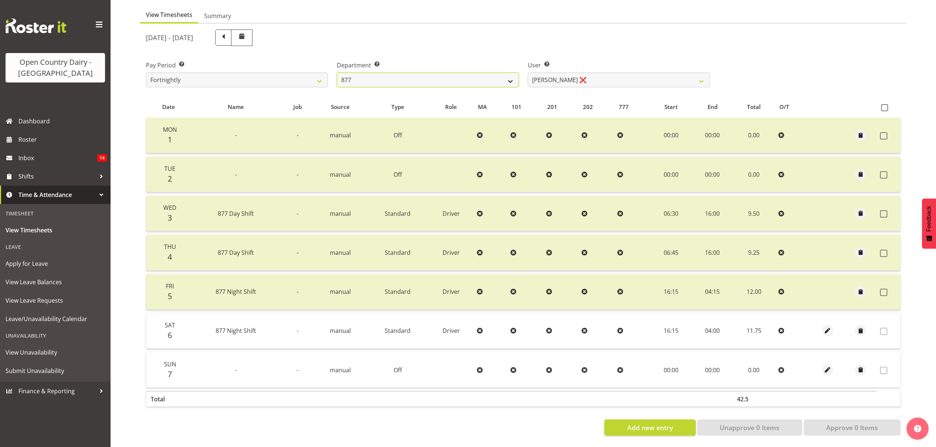
click at [413, 73] on select "734 735 736 737 738 739 851 852 853 854 855 856 858 861 862 865 868 869 870 873" at bounding box center [428, 80] width 182 height 15
click at [337, 73] on select "734 735 736 737 738 739 851 852 853 854 855 856 858 861 862 865 868 869 870 873" at bounding box center [428, 80] width 182 height 15
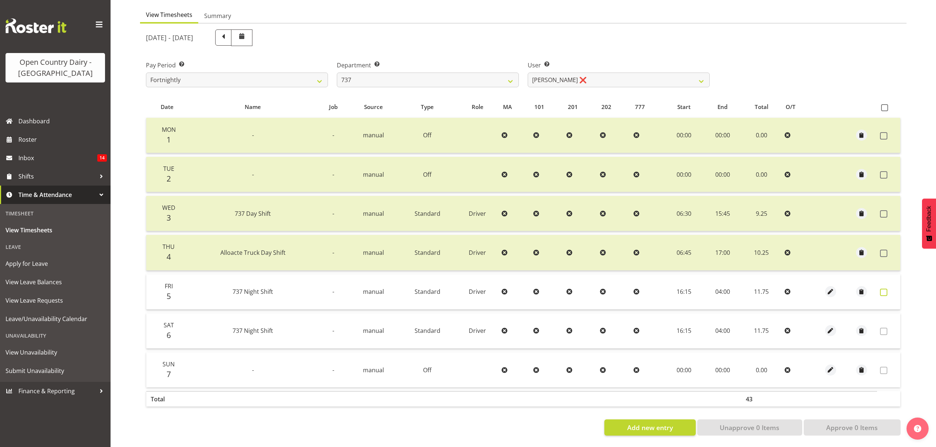
click at [880, 289] on span at bounding box center [883, 292] width 7 height 7
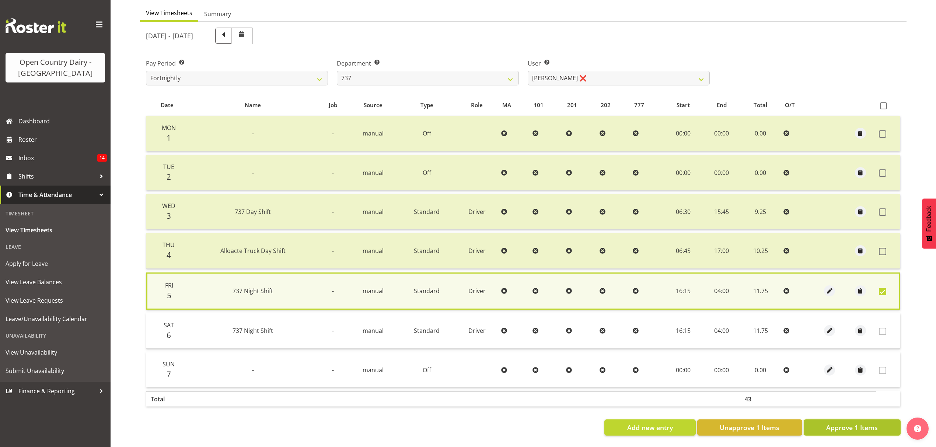
click at [854, 423] on span "Approve 1 Items" at bounding box center [852, 428] width 52 height 10
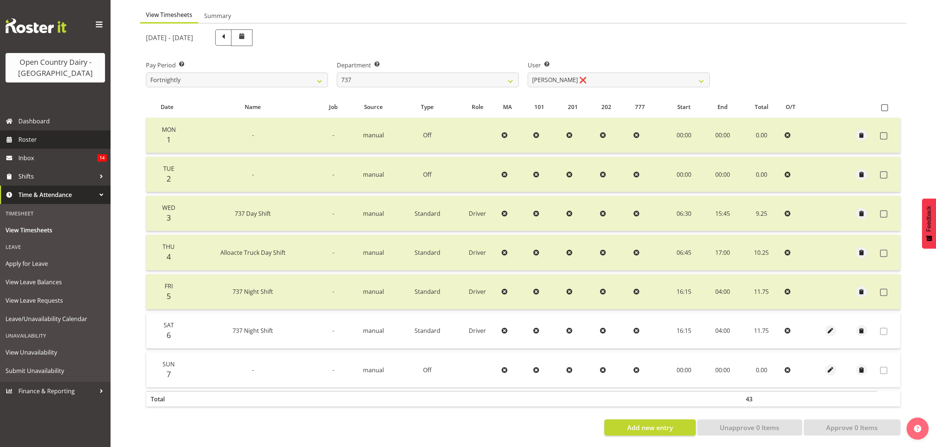
click at [43, 141] on span "Roster" at bounding box center [62, 139] width 88 height 11
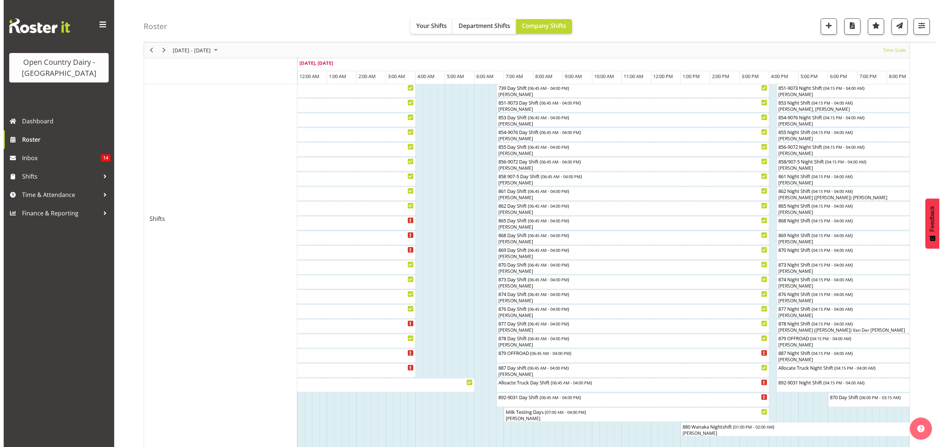
scroll to position [245, 0]
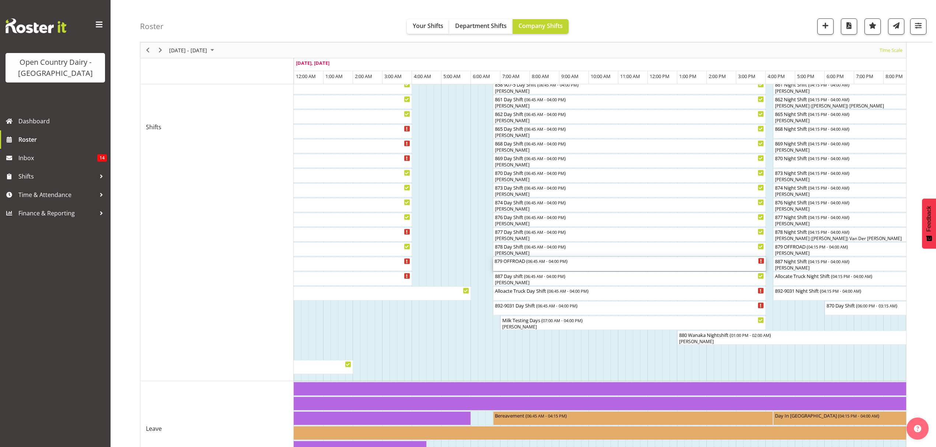
click at [531, 260] on span "06:45 AM - 04:00 PM" at bounding box center [547, 261] width 38 height 6
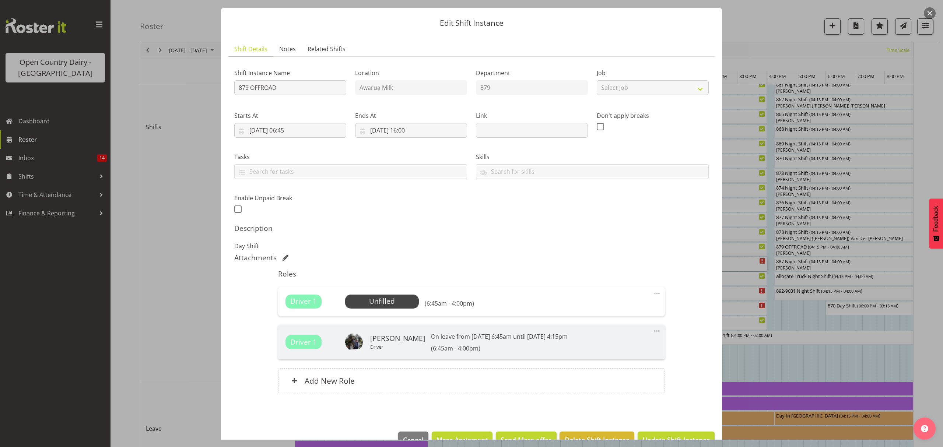
scroll to position [37, 0]
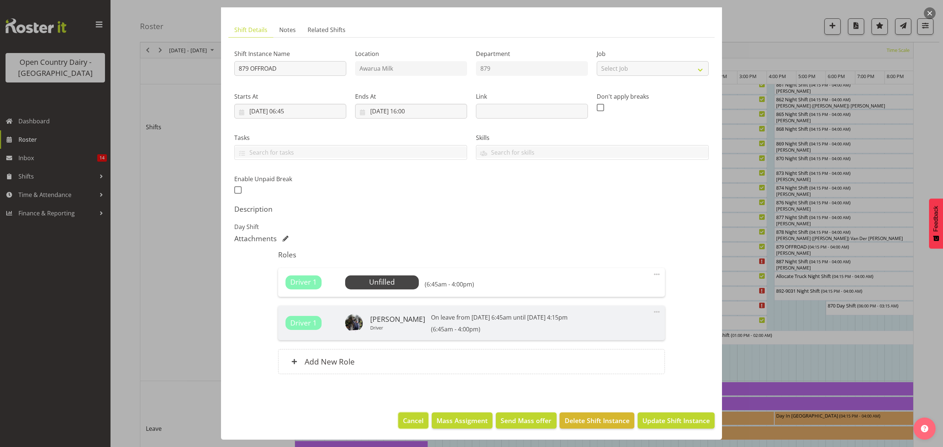
click at [407, 421] on span "Cancel" at bounding box center [413, 421] width 21 height 10
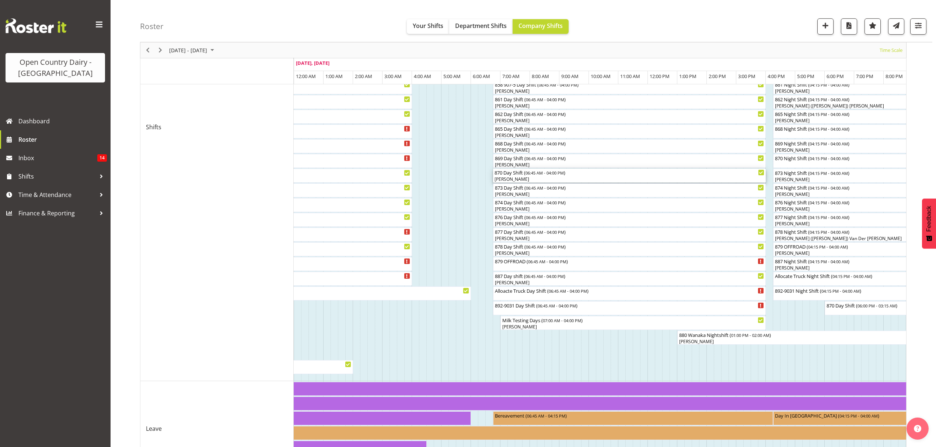
click at [550, 176] on div "870 Day Shift ( 06:45 AM - 04:00 PM ) Glenn Tither" at bounding box center [629, 176] width 270 height 14
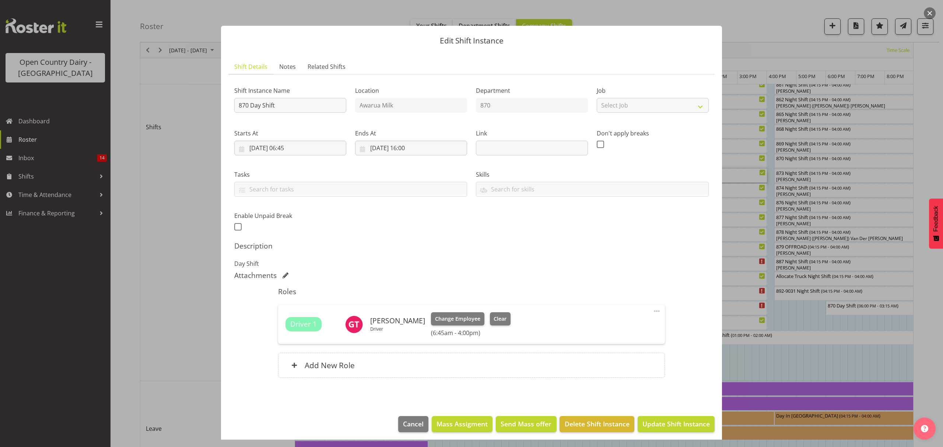
scroll to position [4, 0]
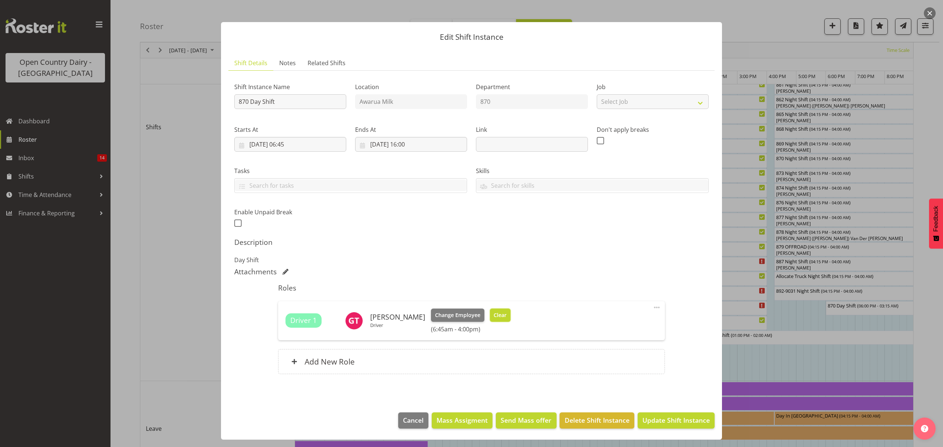
click at [500, 317] on span "Clear" at bounding box center [500, 315] width 13 height 8
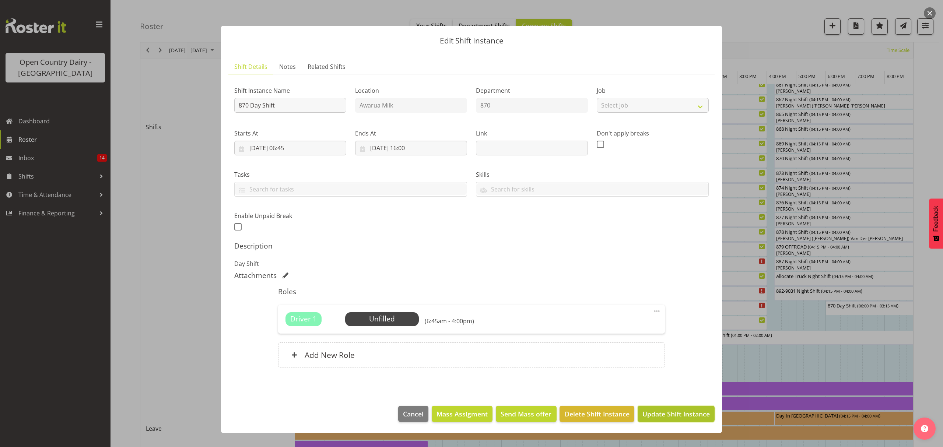
click at [658, 413] on span "Update Shift Instance" at bounding box center [676, 414] width 67 height 10
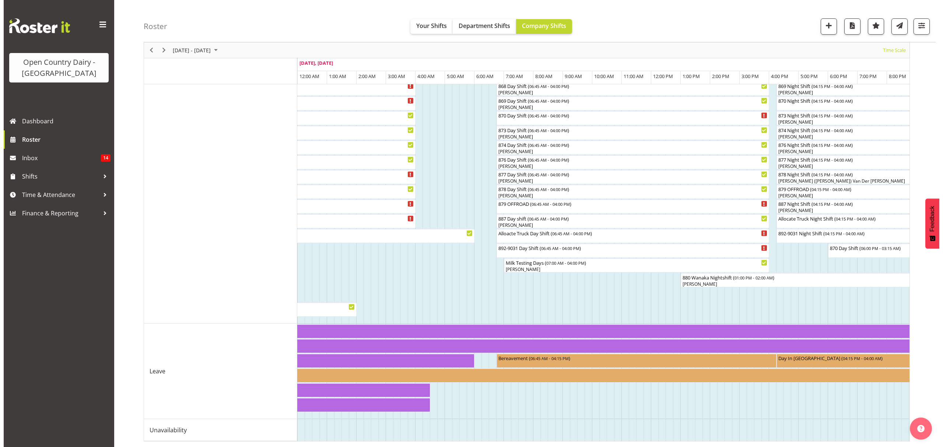
scroll to position [311, 0]
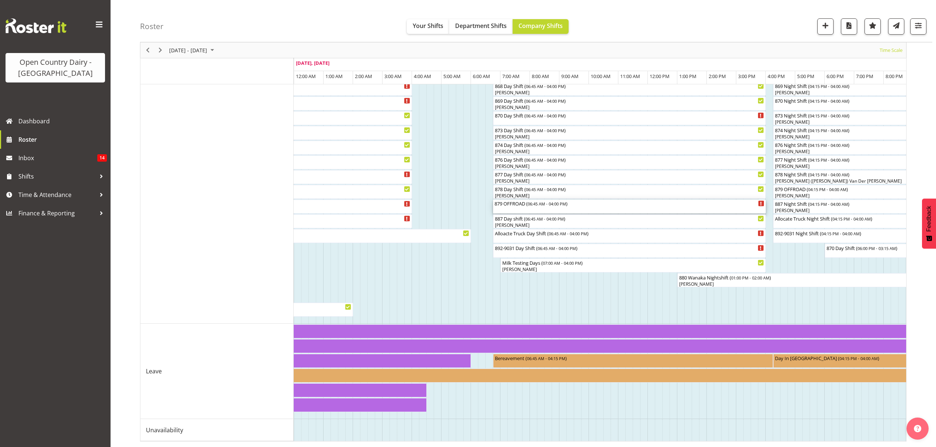
click at [538, 202] on div "879 OFFROAD ( 06:45 AM - 04:00 PM )" at bounding box center [629, 207] width 270 height 14
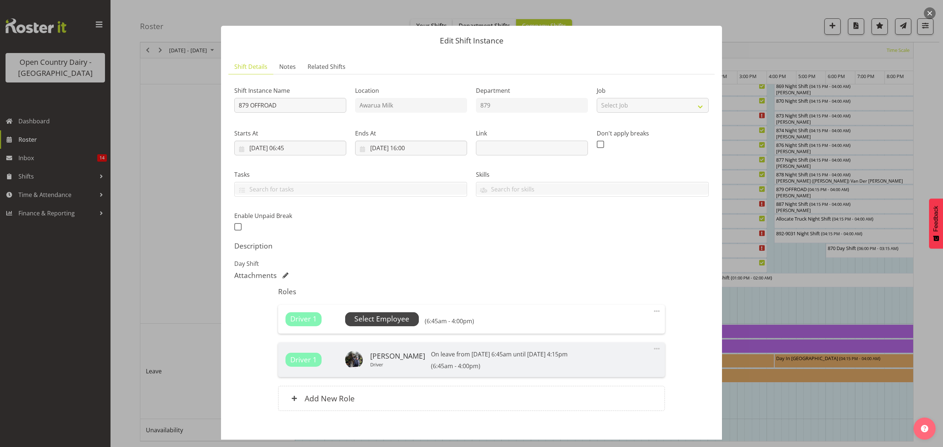
click at [375, 317] on span "Select Employee" at bounding box center [381, 319] width 55 height 11
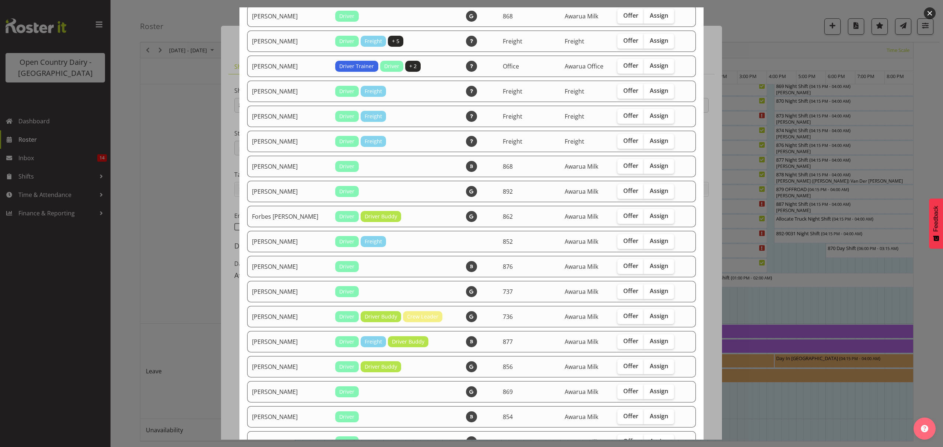
scroll to position [540, 0]
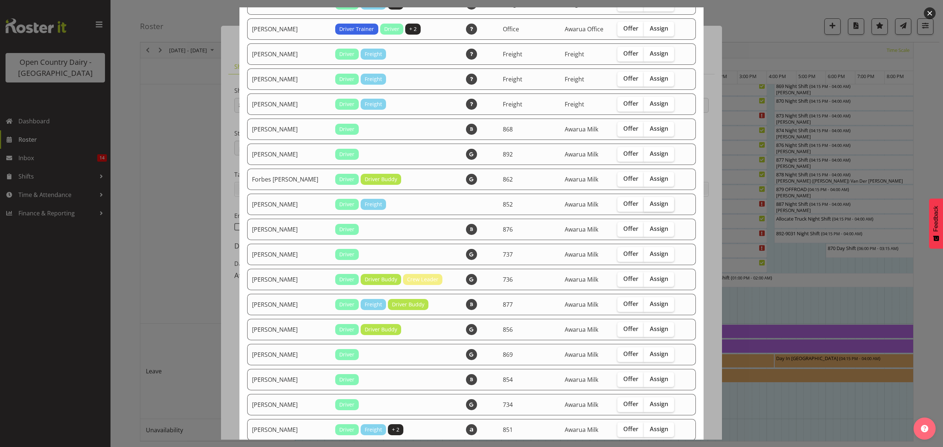
click at [650, 202] on span "Assign" at bounding box center [659, 203] width 18 height 7
click at [644, 202] on input "Assign" at bounding box center [646, 204] width 5 height 5
checkbox input "true"
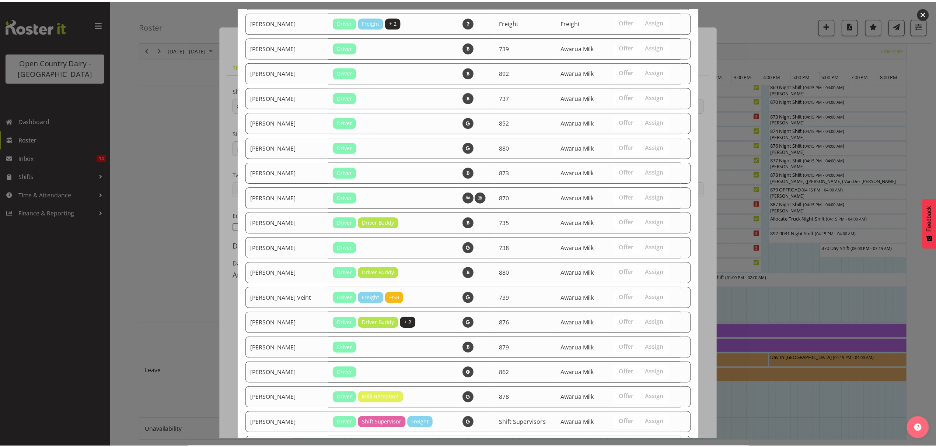
scroll to position [1122, 0]
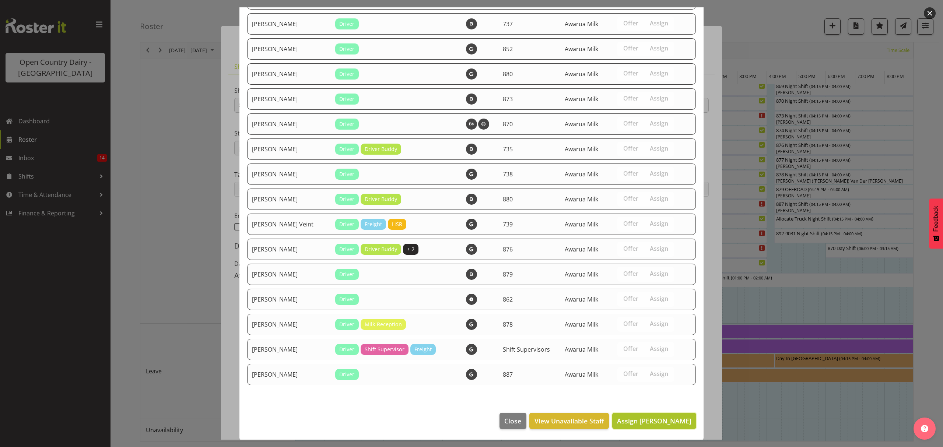
click at [653, 421] on span "Assign Glenn Tither" at bounding box center [654, 421] width 74 height 9
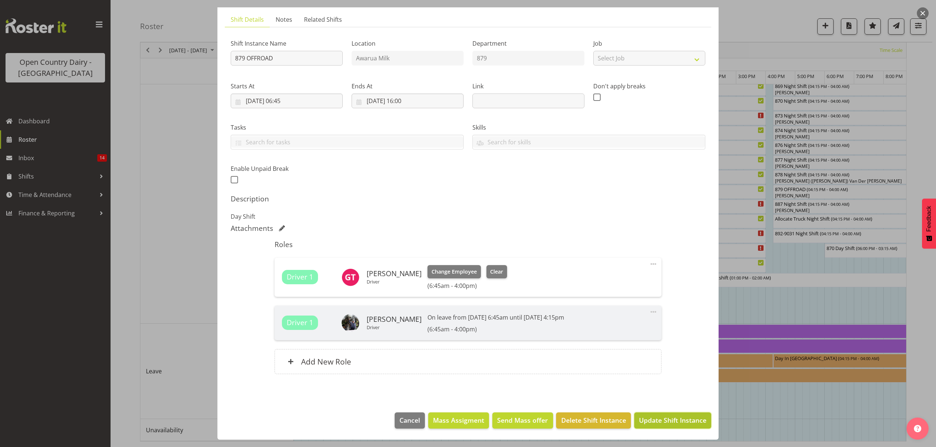
click at [650, 419] on span "Update Shift Instance" at bounding box center [672, 421] width 67 height 10
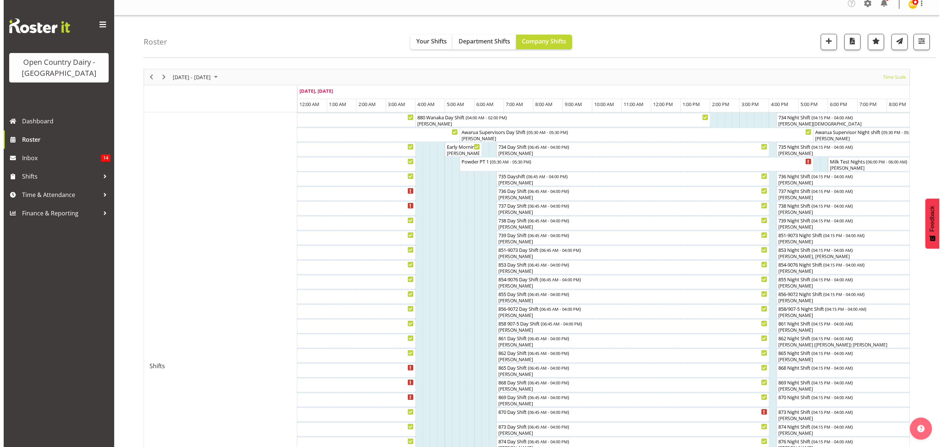
scroll to position [0, 0]
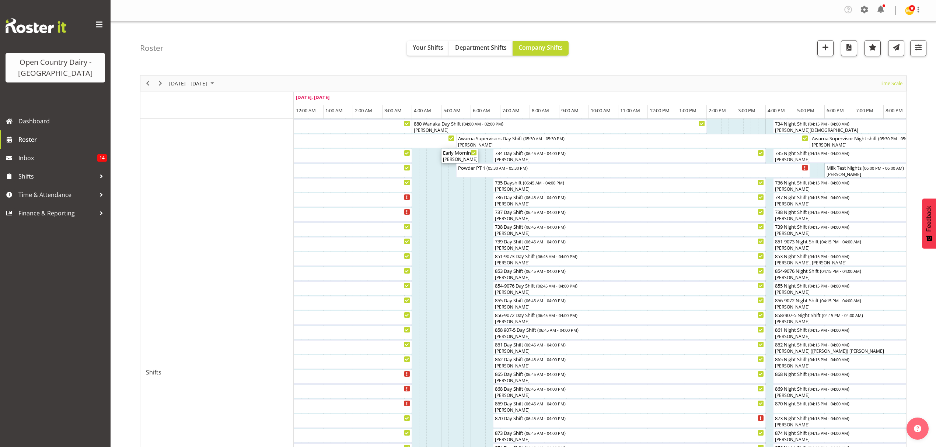
click at [461, 158] on div "Ricky Popham, Philip Peek" at bounding box center [460, 159] width 34 height 7
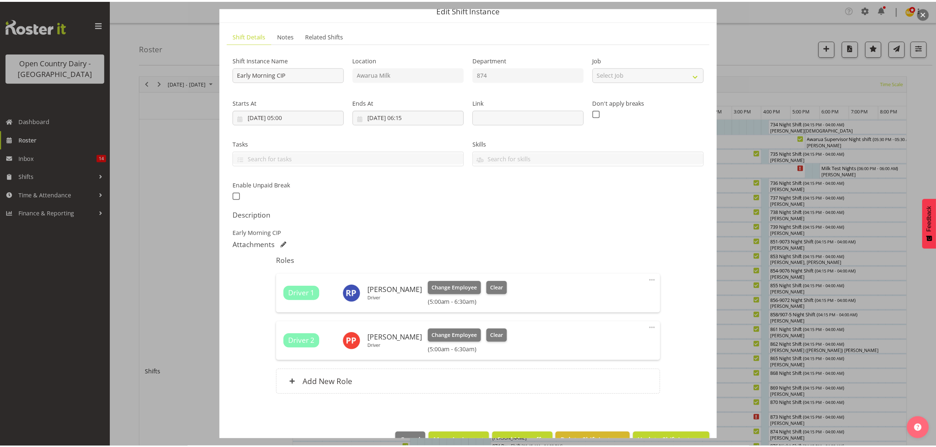
scroll to position [52, 0]
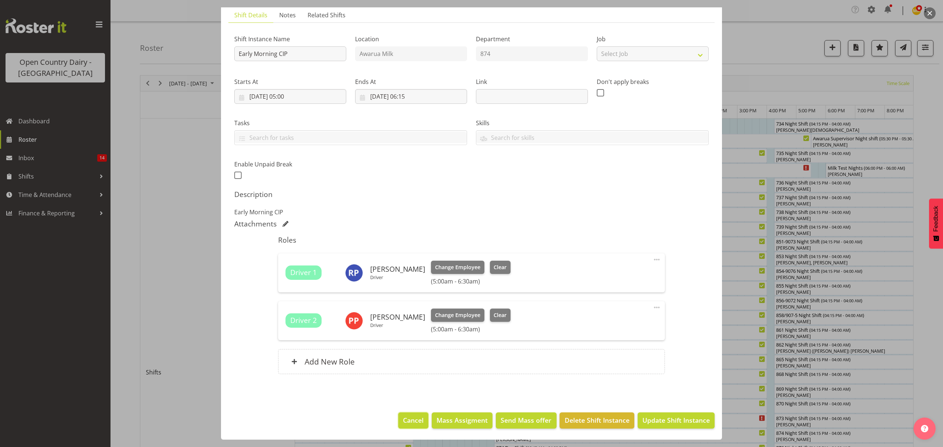
click at [410, 423] on span "Cancel" at bounding box center [413, 421] width 21 height 10
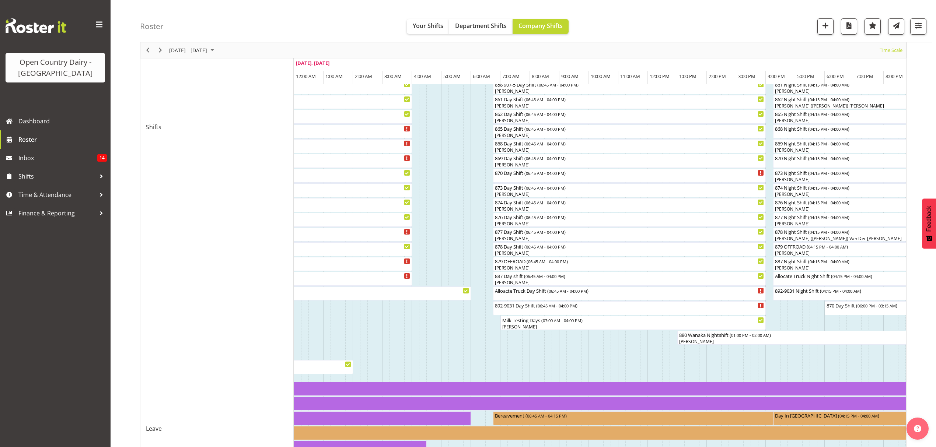
scroll to position [0, 0]
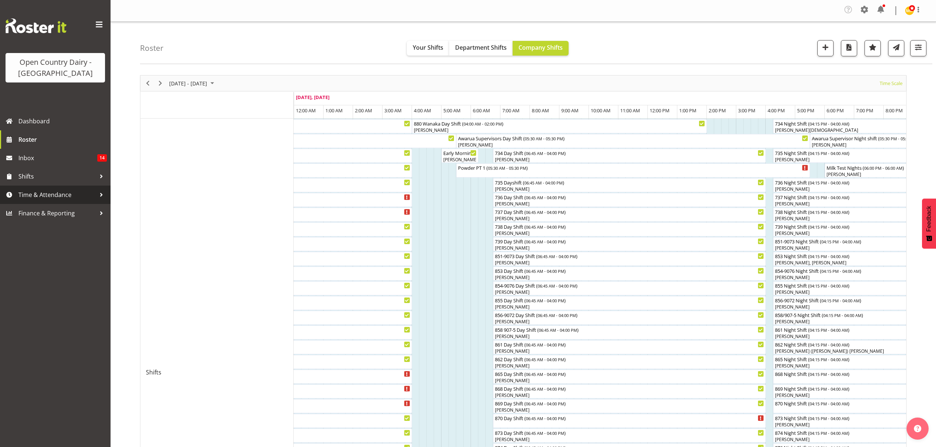
click at [53, 190] on span "Time & Attendance" at bounding box center [56, 194] width 77 height 11
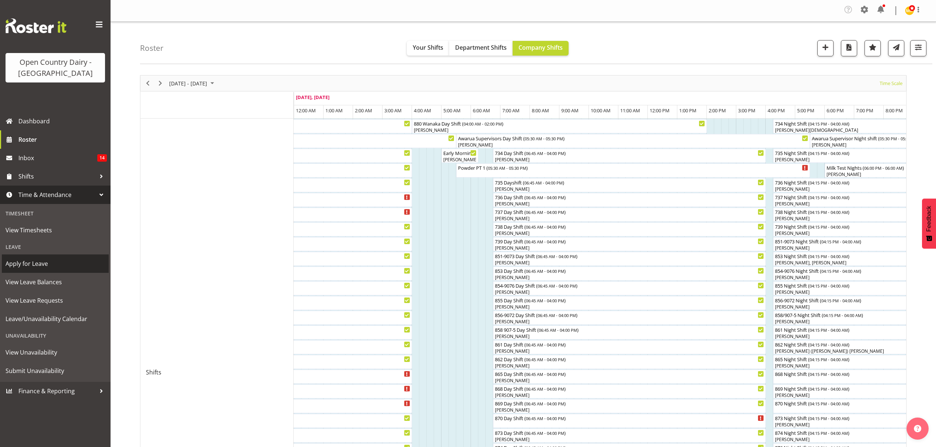
click at [63, 263] on span "Apply for Leave" at bounding box center [55, 263] width 99 height 11
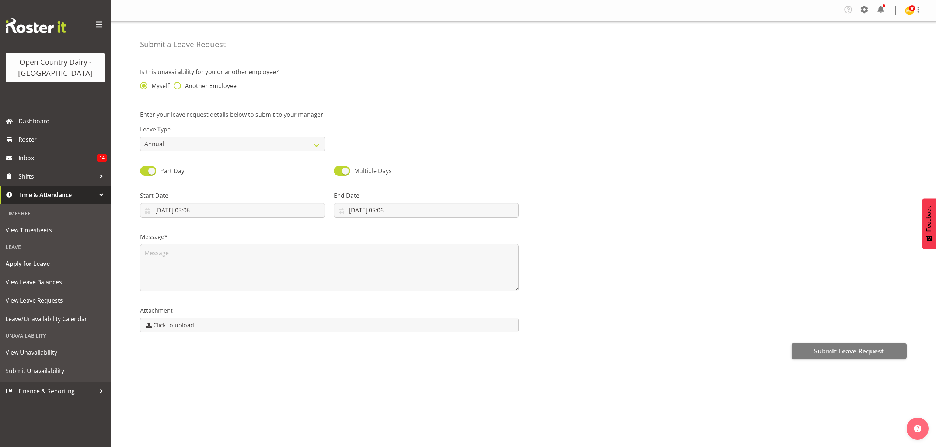
click at [196, 87] on span "Another Employee" at bounding box center [209, 85] width 56 height 7
click at [178, 87] on input "Another Employee" at bounding box center [176, 86] width 5 height 5
radio input "true"
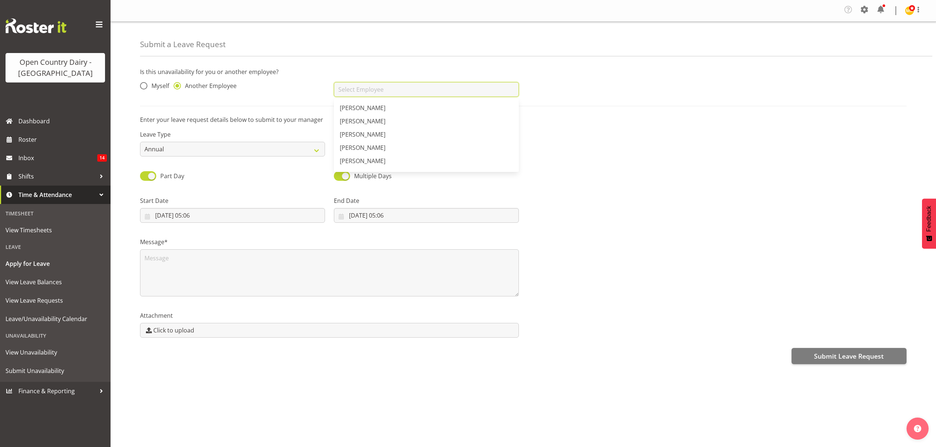
click at [398, 85] on input "text" at bounding box center [426, 89] width 185 height 15
click at [408, 120] on link "[PERSON_NAME]" at bounding box center [426, 121] width 185 height 13
type input "[PERSON_NAME]"
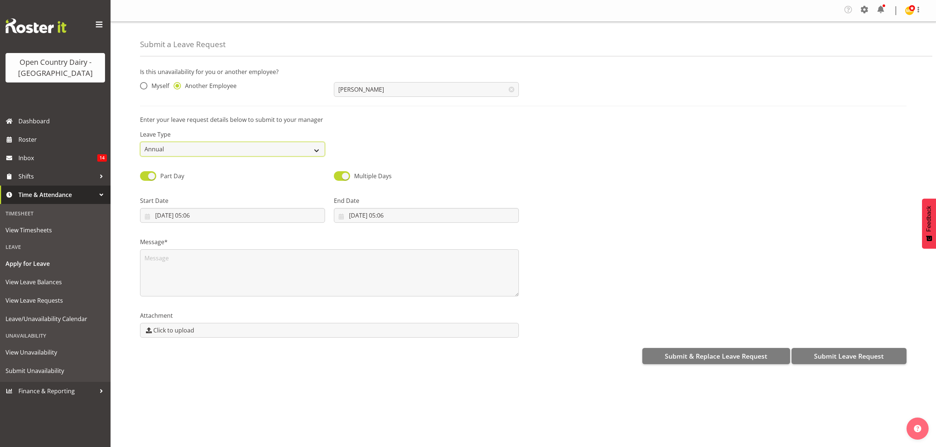
click at [257, 153] on select "Annual Sick Leave Without Pay Bereavement Domestic Violence Parental Jury Servi…" at bounding box center [232, 149] width 185 height 15
select select "Sick"
click at [140, 142] on select "Annual Sick Leave Without Pay Bereavement Domestic Violence Parental Jury Servi…" at bounding box center [232, 149] width 185 height 15
click at [261, 213] on input "[DATE] 05:06" at bounding box center [232, 215] width 185 height 15
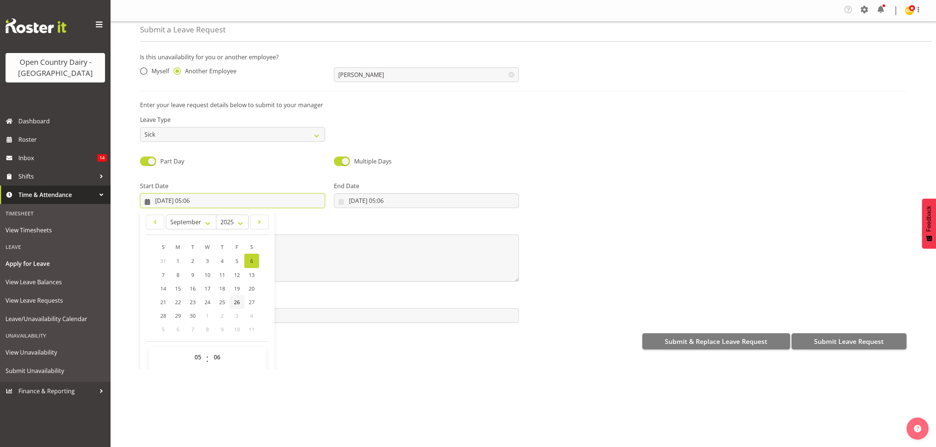
scroll to position [21, 0]
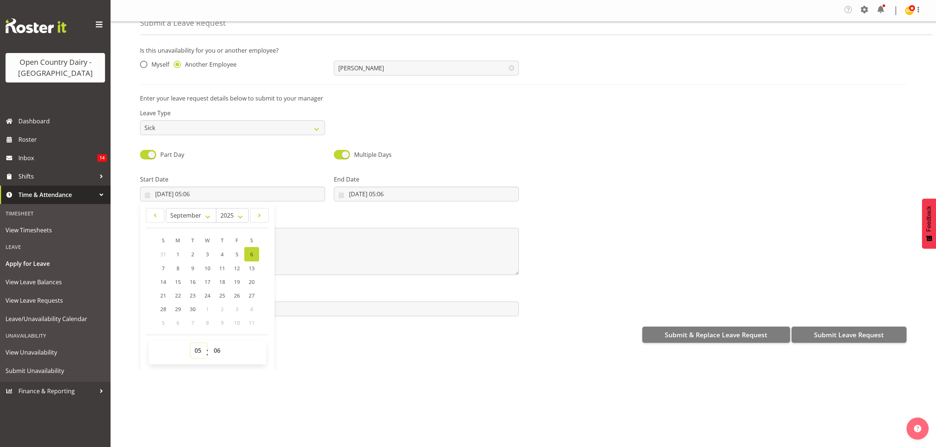
click at [196, 353] on select "00 01 02 03 04 05 06 07 08 09 10 11 12 13 14 15 16 17 18 19 20 21 22 23" at bounding box center [198, 350] width 17 height 15
select select "6"
click at [190, 344] on select "00 01 02 03 04 05 06 07 08 09 10 11 12 13 14 15 16 17 18 19 20 21 22 23" at bounding box center [198, 350] width 17 height 15
type input "[DATE] 06:06"
click at [218, 353] on select "00 01 02 03 04 05 06 07 08 09 10 11 12 13 14 15 16 17 18 19 20 21 22 23 24 25 2…" at bounding box center [218, 350] width 17 height 15
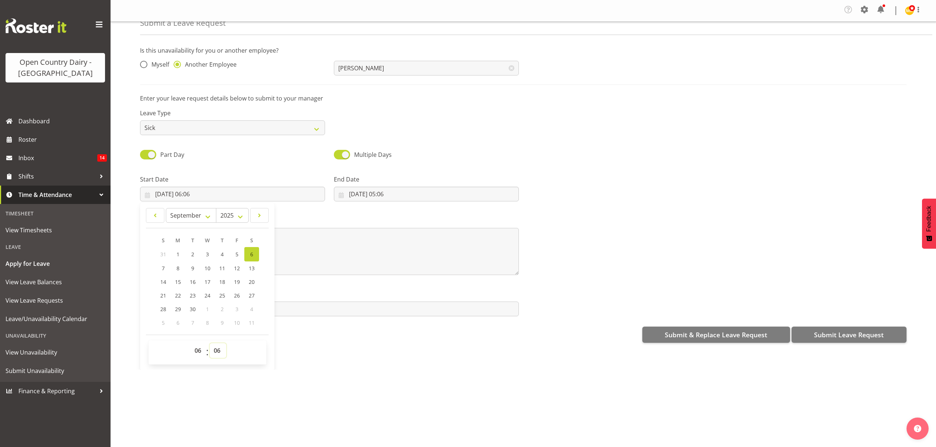
select select "0"
click at [210, 344] on select "00 01 02 03 04 05 06 07 08 09 10 11 12 13 14 15 16 17 18 19 20 21 22 23 24 25 2…" at bounding box center [218, 350] width 17 height 15
type input "[DATE] 06:00"
click at [368, 261] on textarea at bounding box center [329, 251] width 379 height 47
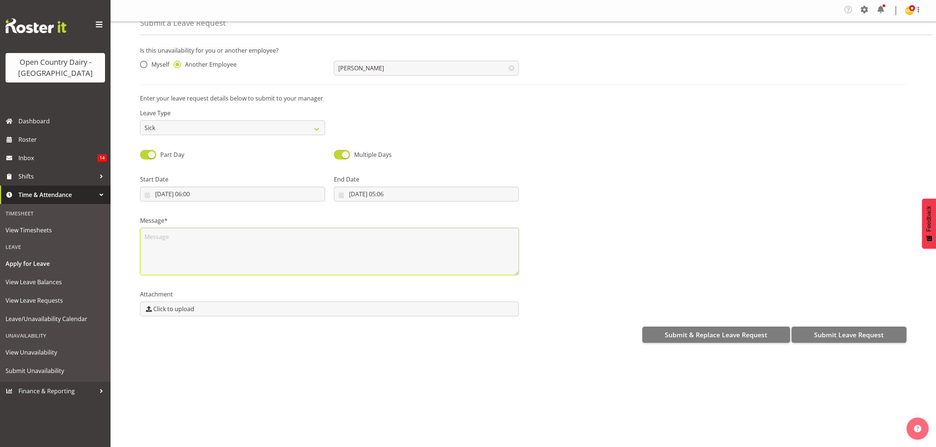
scroll to position [0, 0]
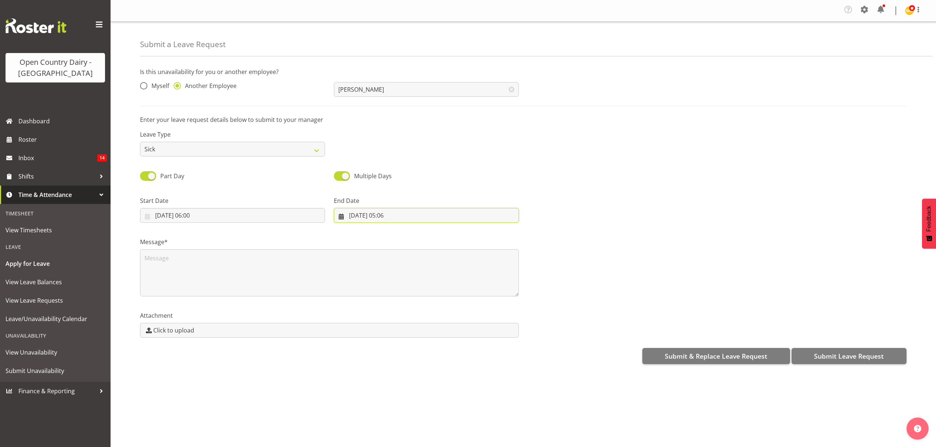
click at [407, 217] on input "[DATE] 05:06" at bounding box center [426, 215] width 185 height 15
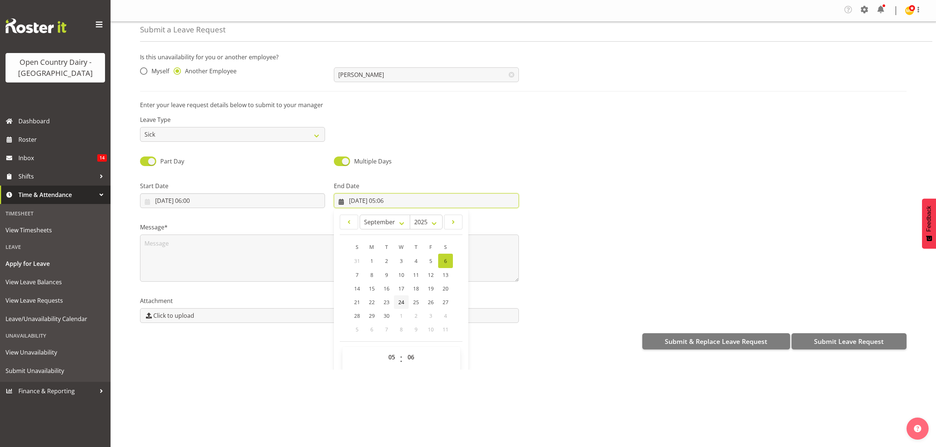
scroll to position [21, 0]
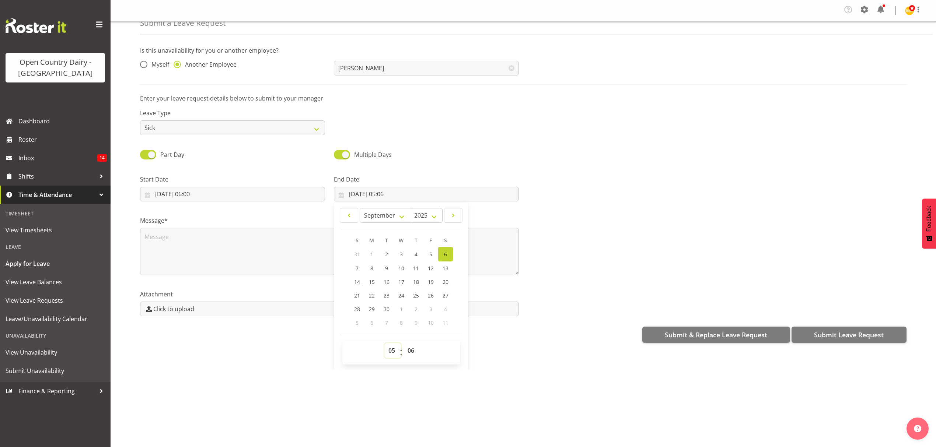
click at [391, 351] on select "00 01 02 03 04 05 06 07 08 09 10 11 12 13 14 15 16 17 18 19 20 21 22 23" at bounding box center [392, 350] width 17 height 15
select select "16"
click at [384, 344] on select "00 01 02 03 04 05 06 07 08 09 10 11 12 13 14 15 16 17 18 19 20 21 22 23" at bounding box center [392, 350] width 17 height 15
type input "[DATE] 16:06"
click at [391, 354] on select "00 01 02 03 04 05 06 07 08 09 10 11 12 13 14 15 16 17 18 19 20 21 22 23" at bounding box center [392, 350] width 17 height 15
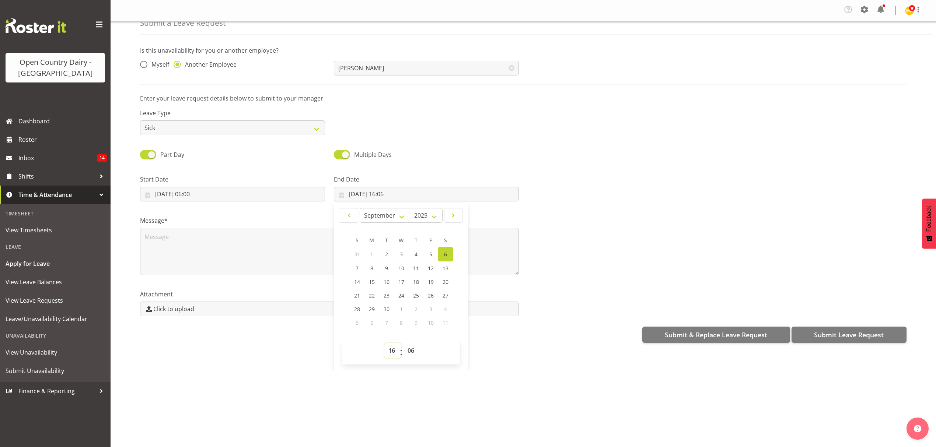
select select "17"
click at [384, 344] on select "00 01 02 03 04 05 06 07 08 09 10 11 12 13 14 15 16 17 18 19 20 21 22 23" at bounding box center [392, 350] width 17 height 15
type input "06/09/2025, 17:06"
click at [405, 352] on select "00 01 02 03 04 05 06 07 08 09 10 11 12 13 14 15 16 17 18 19 20 21 22 23 24 25 2…" at bounding box center [411, 350] width 17 height 15
select select "0"
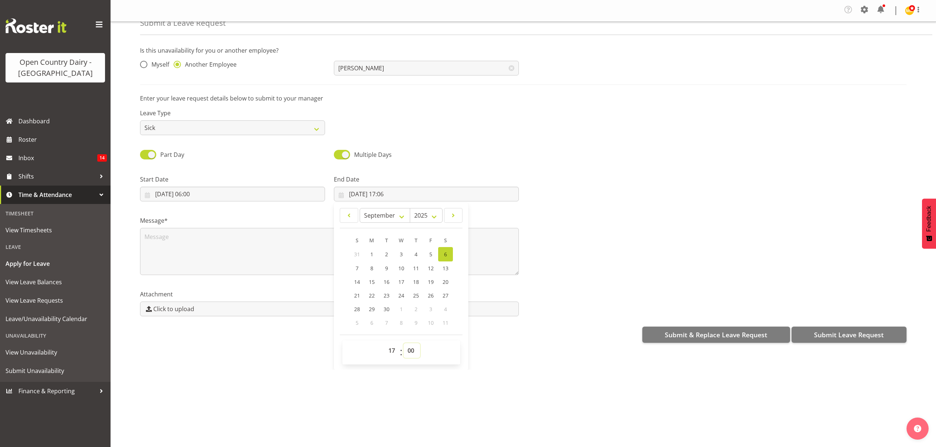
click at [403, 344] on select "00 01 02 03 04 05 06 07 08 09 10 11 12 13 14 15 16 17 18 19 20 21 22 23 24 25 2…" at bounding box center [411, 350] width 17 height 15
type input "06/09/2025, 17:00"
click at [480, 267] on textarea at bounding box center [329, 251] width 379 height 47
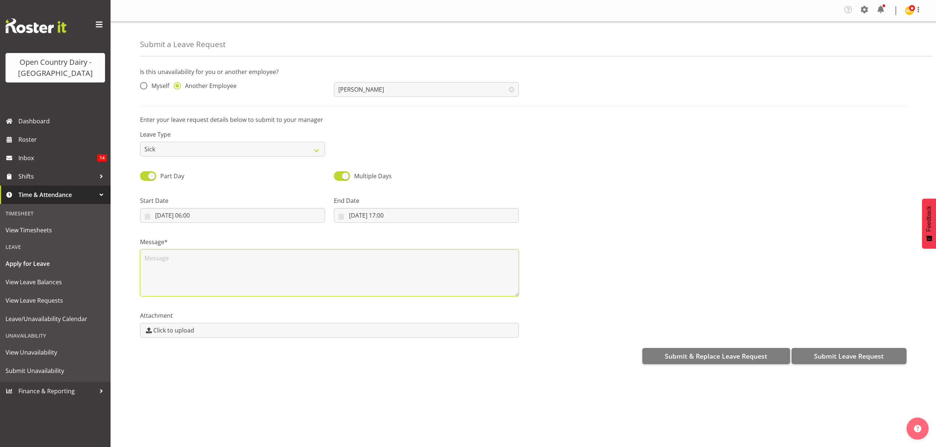
scroll to position [0, 0]
click at [148, 259] on textarea "rachel called in sick" at bounding box center [329, 272] width 379 height 47
click at [257, 269] on textarea "Rachel called in sick" at bounding box center [329, 272] width 379 height 47
type textarea "Rachel called in sick"
click at [851, 355] on span "Submit Leave Request" at bounding box center [849, 356] width 70 height 10
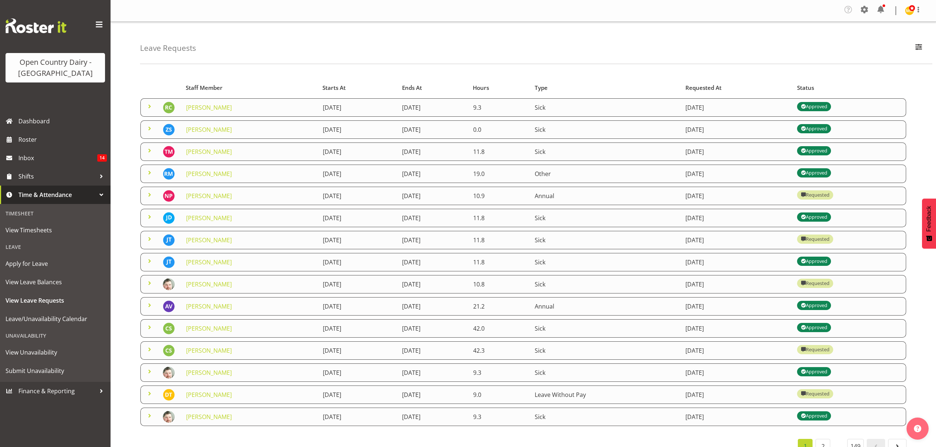
click at [147, 127] on span at bounding box center [149, 128] width 9 height 9
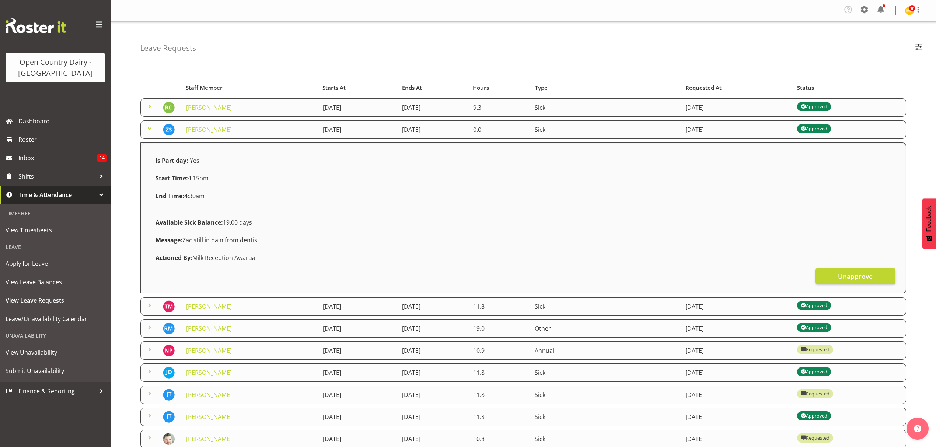
click at [147, 127] on span at bounding box center [149, 128] width 9 height 9
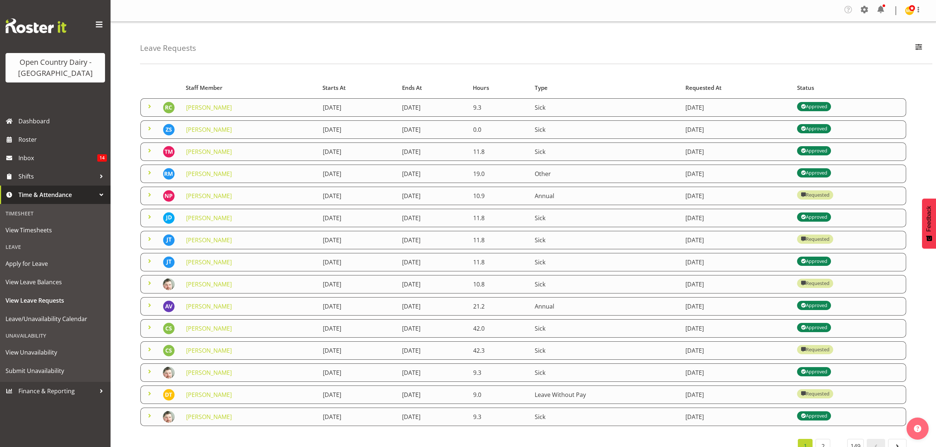
click at [147, 127] on span at bounding box center [149, 128] width 9 height 9
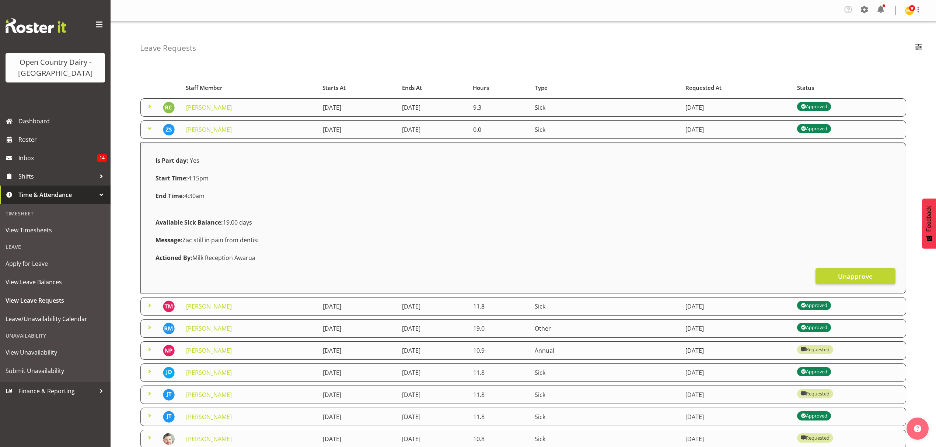
click at [150, 127] on span at bounding box center [149, 128] width 9 height 9
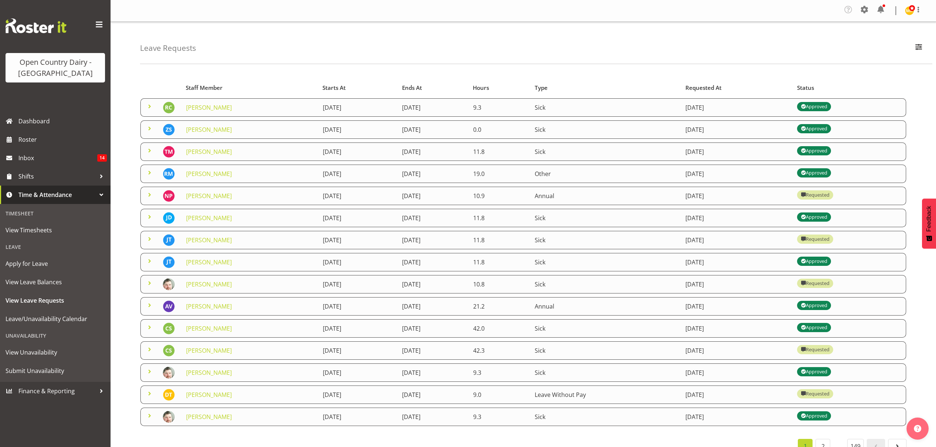
click at [151, 195] on span at bounding box center [149, 194] width 9 height 9
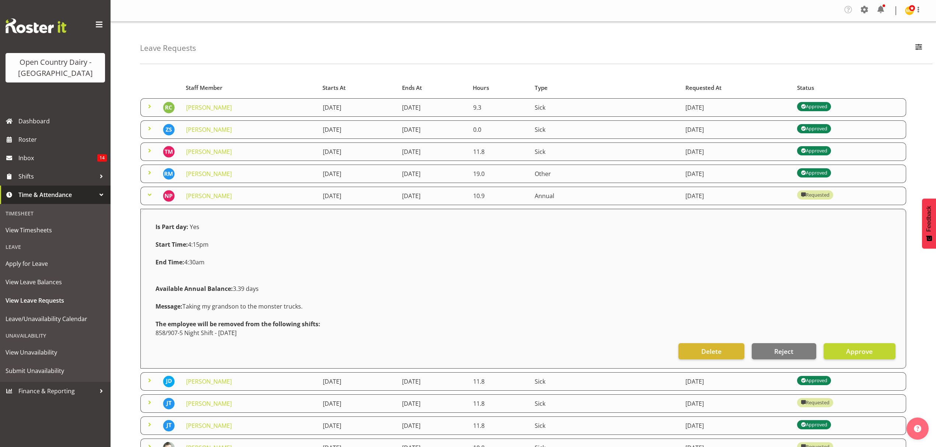
click at [149, 195] on span at bounding box center [149, 194] width 9 height 9
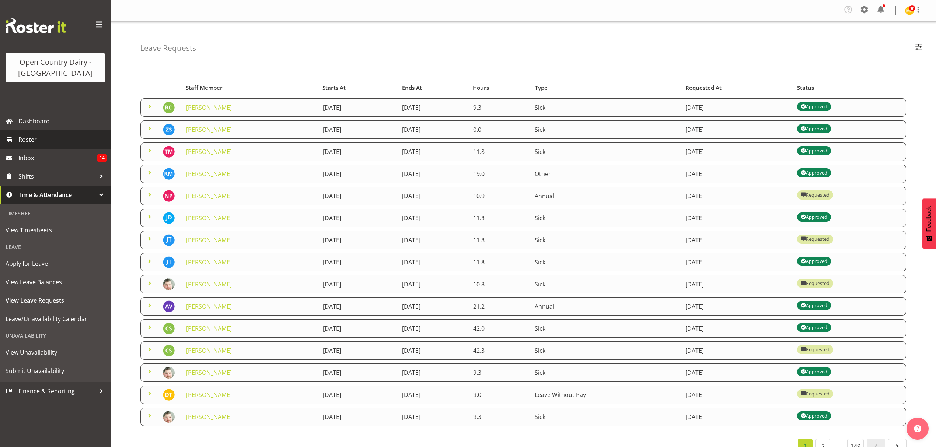
click at [28, 139] on span "Roster" at bounding box center [62, 139] width 88 height 11
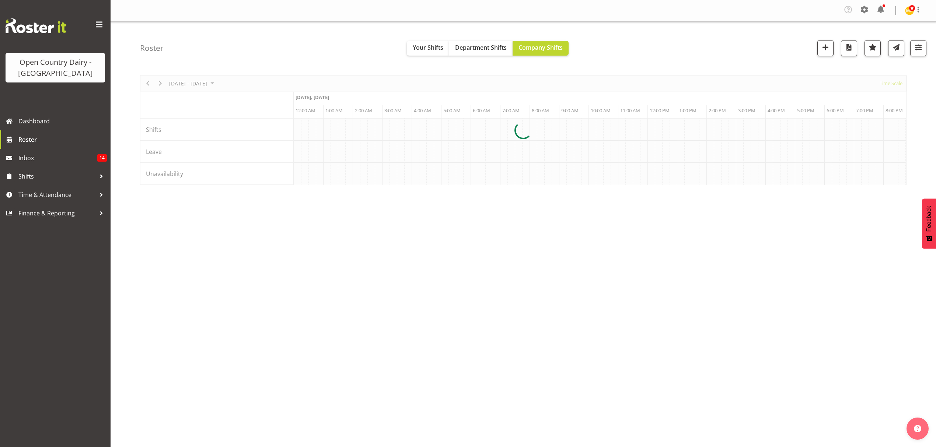
scroll to position [0, 3537]
